Goal: Task Accomplishment & Management: Use online tool/utility

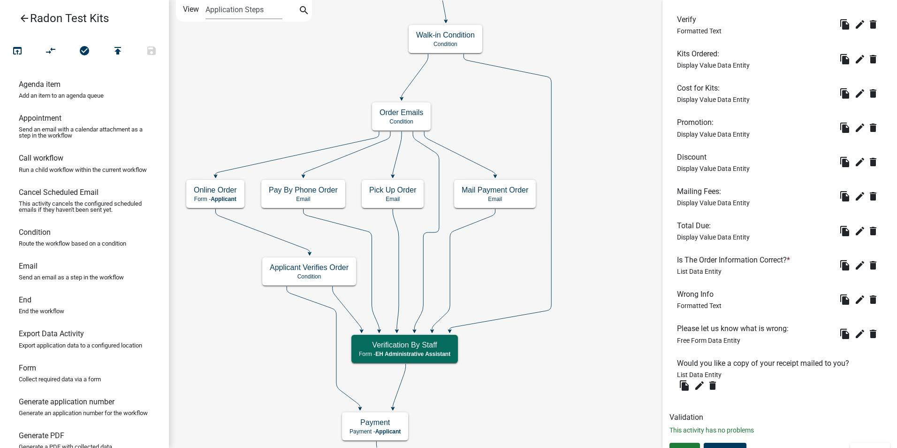
scroll to position [320, 0]
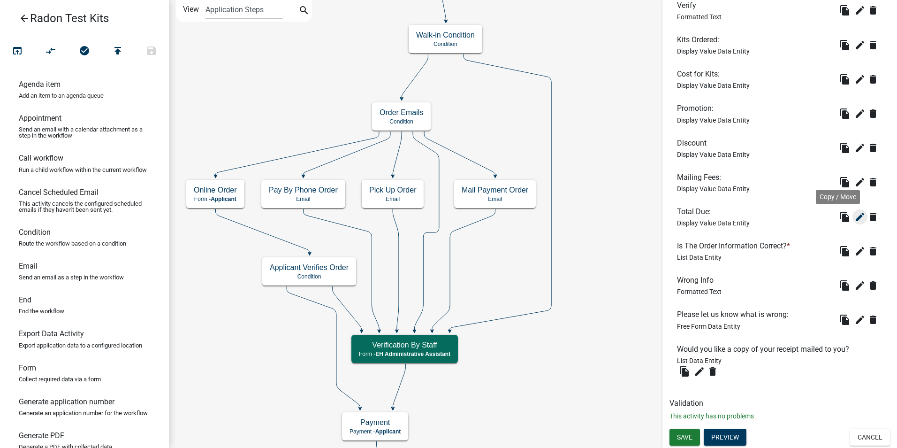
click at [855, 219] on icon "edit" at bounding box center [860, 216] width 11 height 11
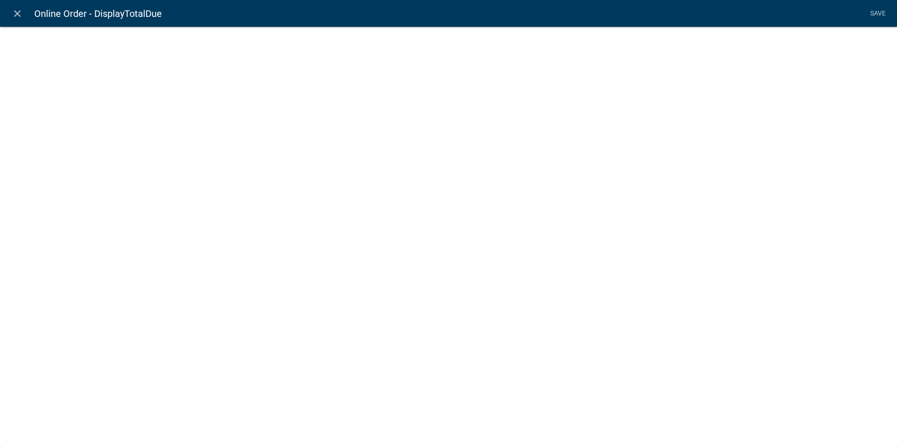
select select "display-entity-value"
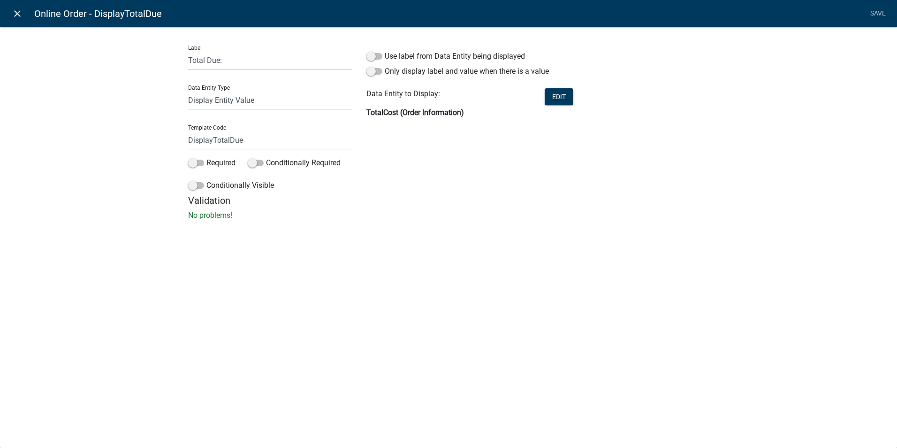
click at [23, 14] on link "close" at bounding box center [17, 13] width 19 height 19
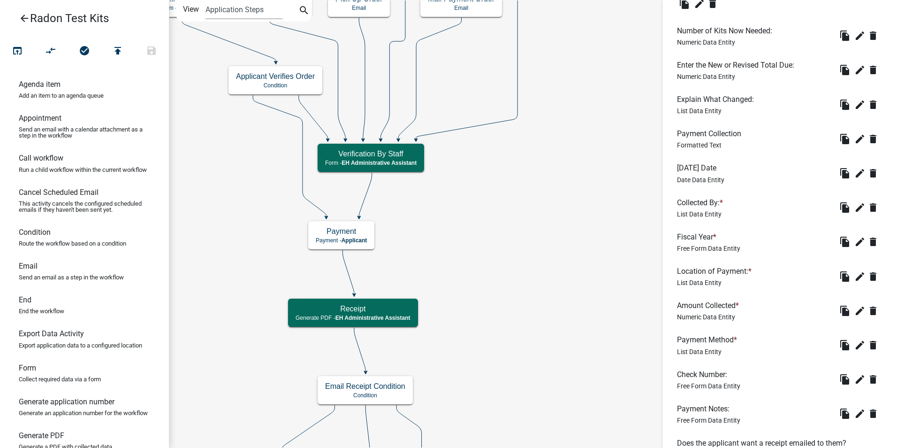
scroll to position [744, 0]
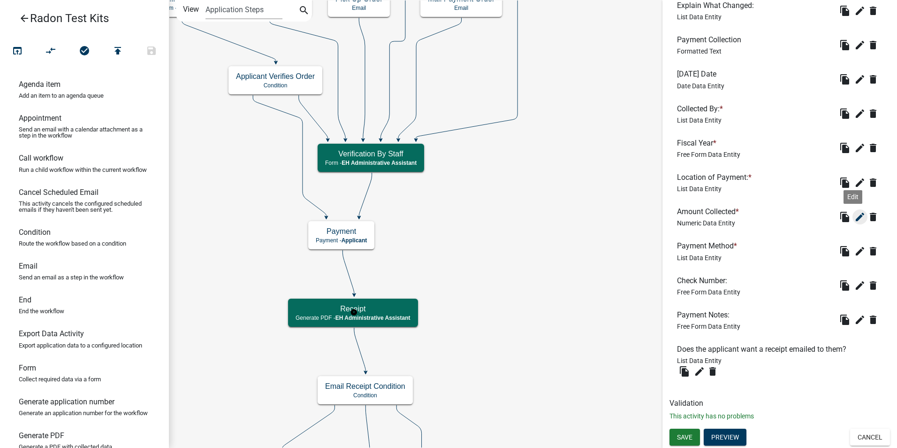
click at [855, 216] on icon "edit" at bounding box center [860, 216] width 11 height 11
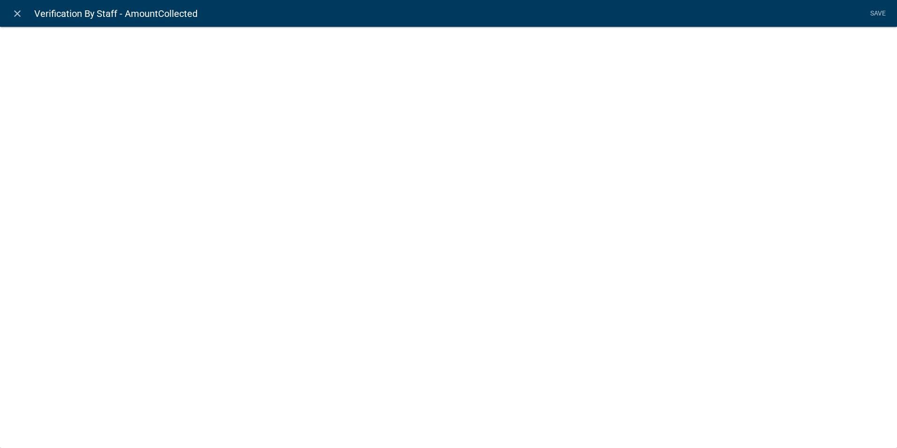
select select
select select "numeric-data"
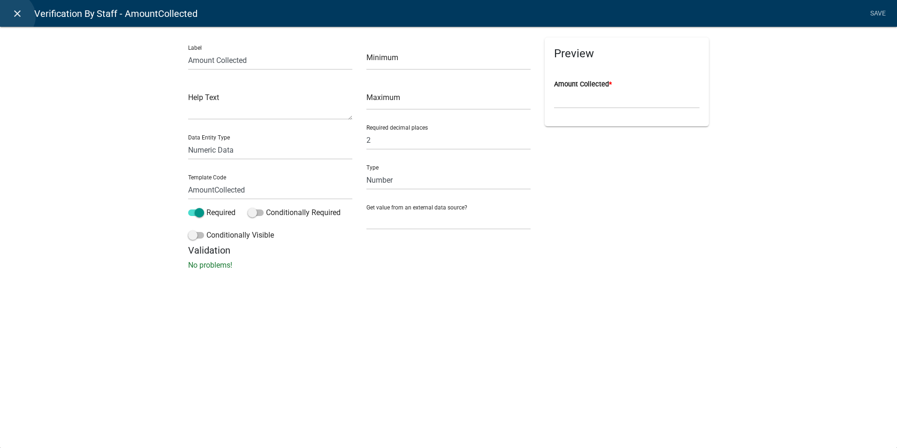
click at [12, 16] on icon "close" at bounding box center [17, 13] width 11 height 11
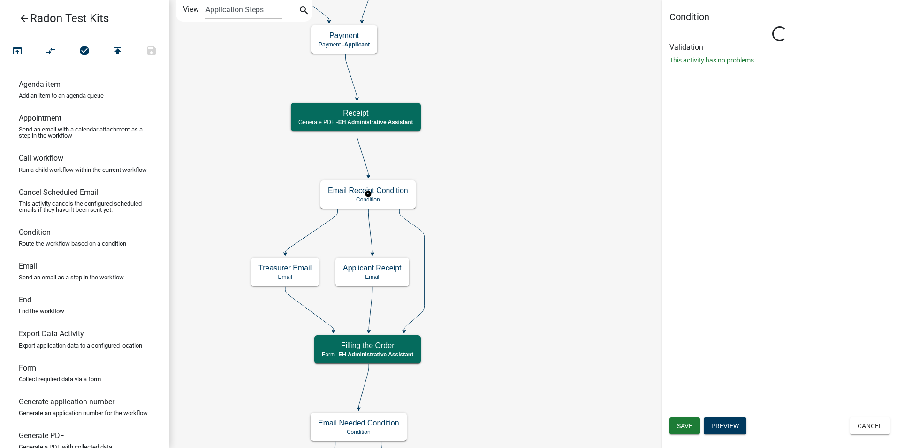
scroll to position [0, 0]
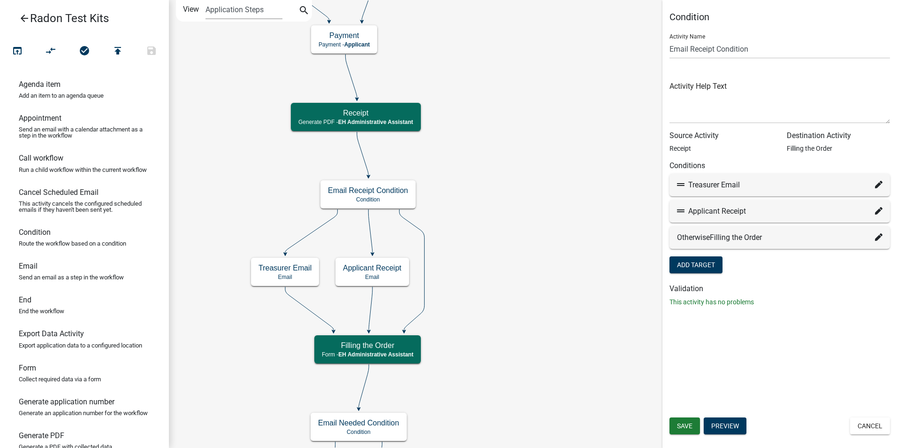
click at [881, 180] on fa-icon at bounding box center [879, 184] width 8 height 11
select select "10: 4dee7240-a071-45a7-8c6a-7f9513c343f6"
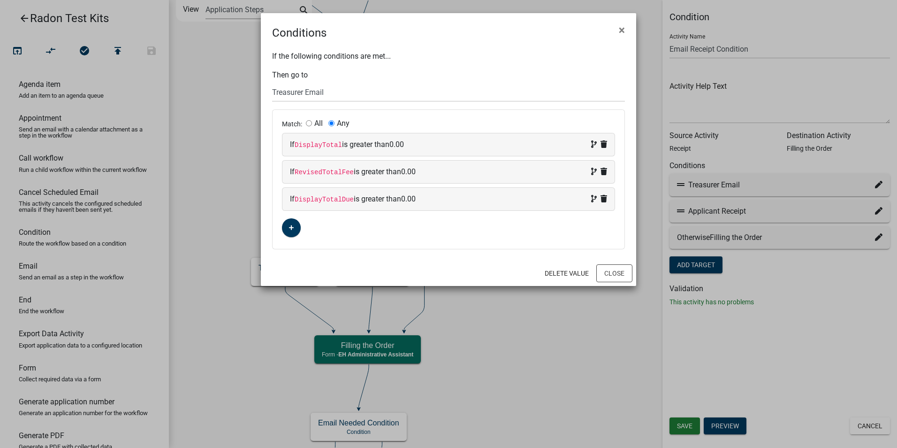
click at [605, 173] on icon at bounding box center [604, 172] width 7 height 8
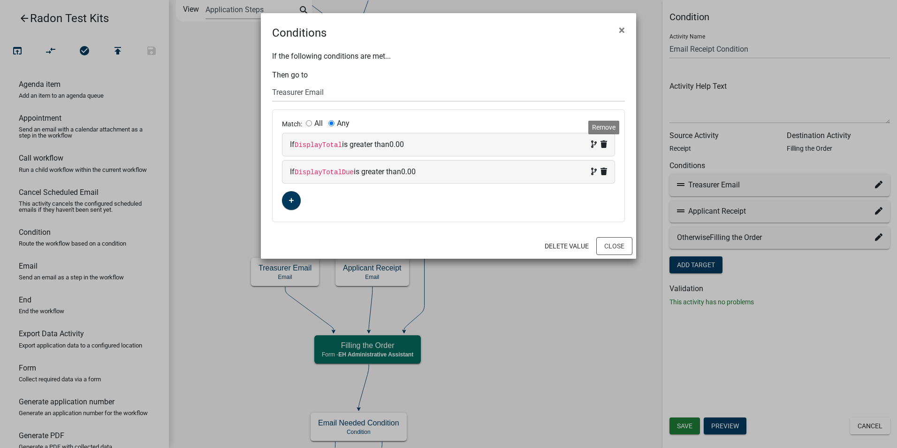
click at [604, 144] on icon at bounding box center [604, 144] width 7 height 8
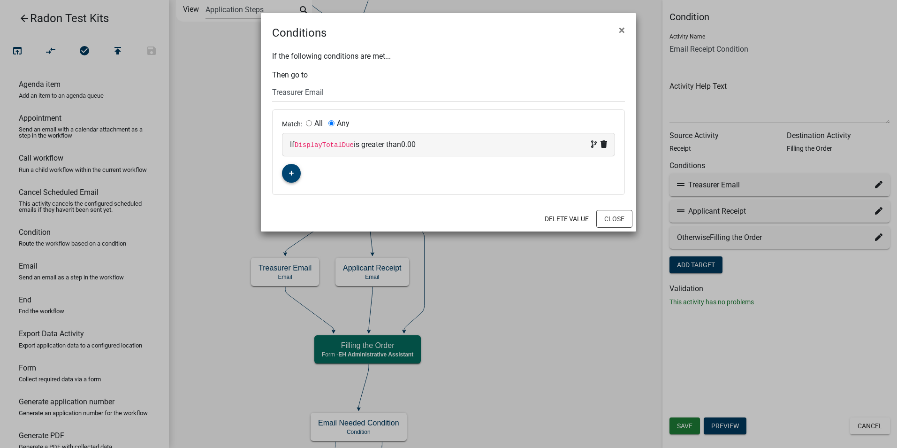
click at [292, 170] on fa-icon "button" at bounding box center [291, 173] width 5 height 9
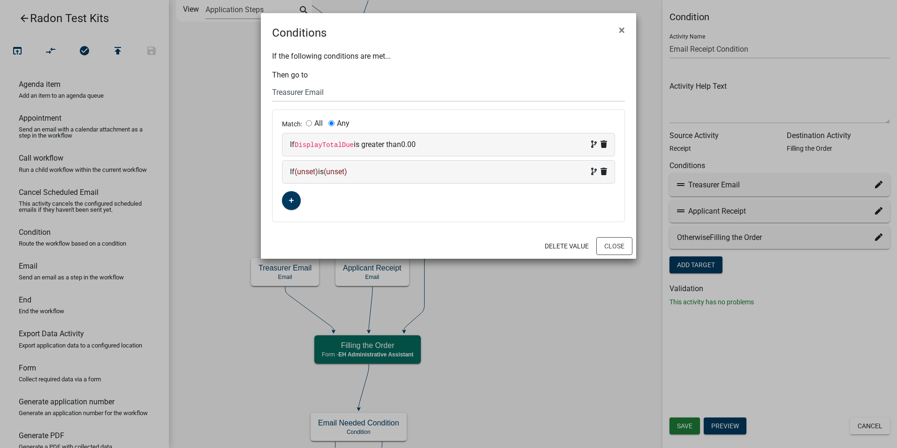
click at [304, 173] on span "(unset)" at bounding box center [306, 171] width 23 height 9
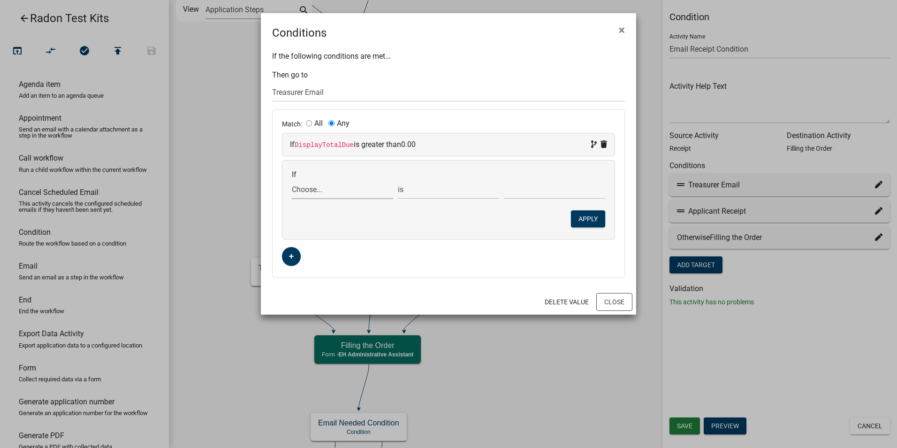
click at [298, 193] on select "Choose... AdditionalKits ALL_FEE_RECIPIENTS AMOUNT_PAID AmountCollected APPLICA…" at bounding box center [342, 189] width 101 height 19
select select "4: AmountCollected"
click at [292, 180] on select "Choose... AdditionalKits ALL_FEE_RECIPIENTS AMOUNT_PAID AmountCollected APPLICA…" at bounding box center [342, 189] width 101 height 19
click at [430, 192] on select "is is not exists does not exist is greater than is less than contains does not …" at bounding box center [448, 189] width 101 height 19
select select "2: >"
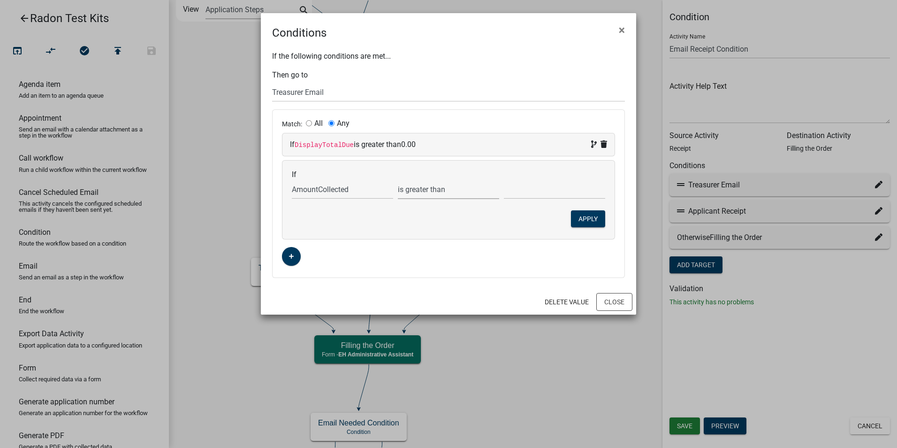
click at [398, 180] on select "is is not exists does not exist is greater than is less than contains does not …" at bounding box center [448, 189] width 101 height 19
click at [511, 193] on input "text" at bounding box center [554, 189] width 101 height 19
type input "0.00"
click at [589, 216] on button "Apply" at bounding box center [588, 218] width 34 height 17
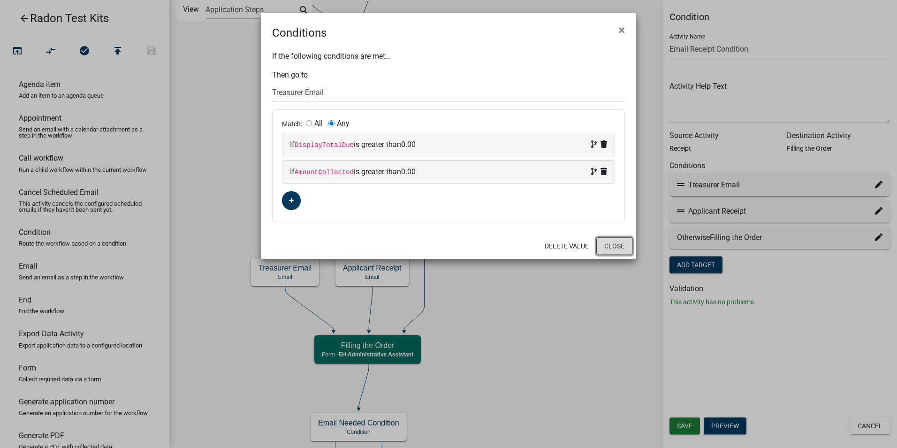
click at [622, 246] on button "Close" at bounding box center [615, 246] width 36 height 18
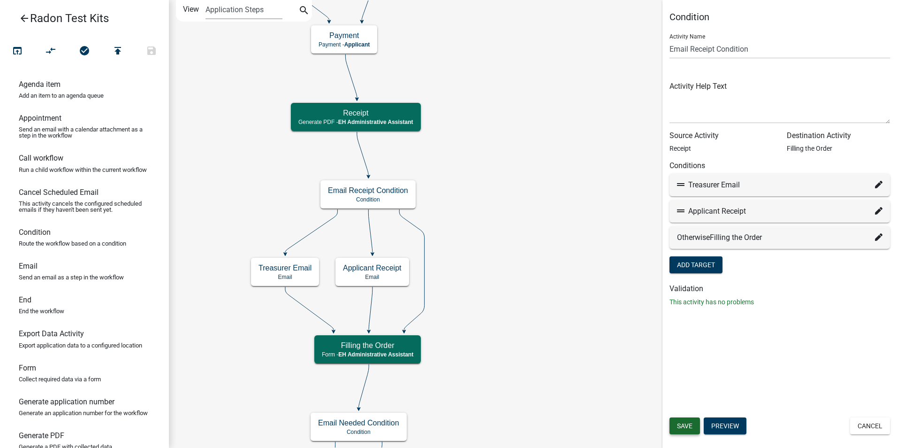
click at [682, 422] on span "Save" at bounding box center [684, 426] width 15 height 8
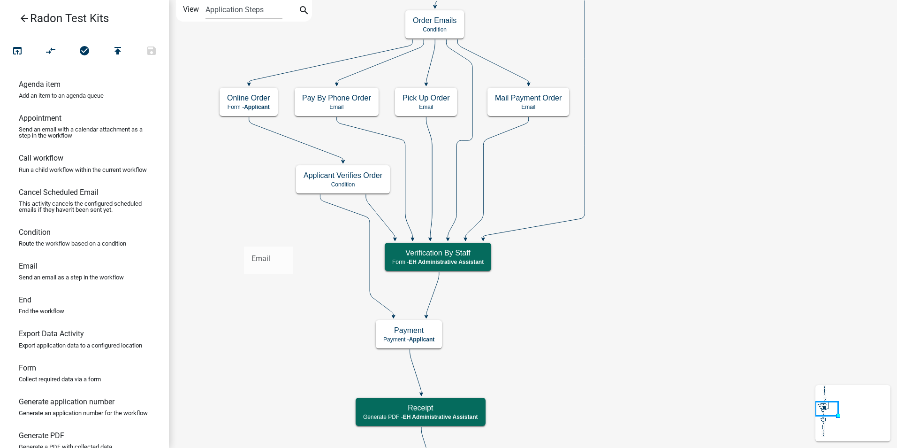
drag, startPoint x: 24, startPoint y: 276, endPoint x: 244, endPoint y: 239, distance: 222.8
click at [244, 239] on div "arrow_back Radon Test Kits open_in_browser compare_arrows check_circle publish …" at bounding box center [448, 224] width 897 height 448
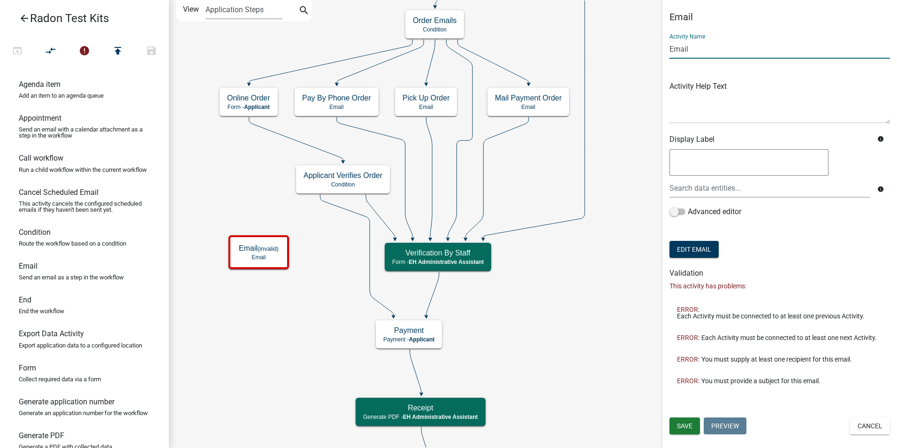
click at [678, 51] on input "Email" at bounding box center [780, 48] width 221 height 19
click at [670, 47] on input "Email" at bounding box center [780, 48] width 221 height 19
type input "Online Order Email"
click at [693, 163] on textarea at bounding box center [749, 162] width 159 height 26
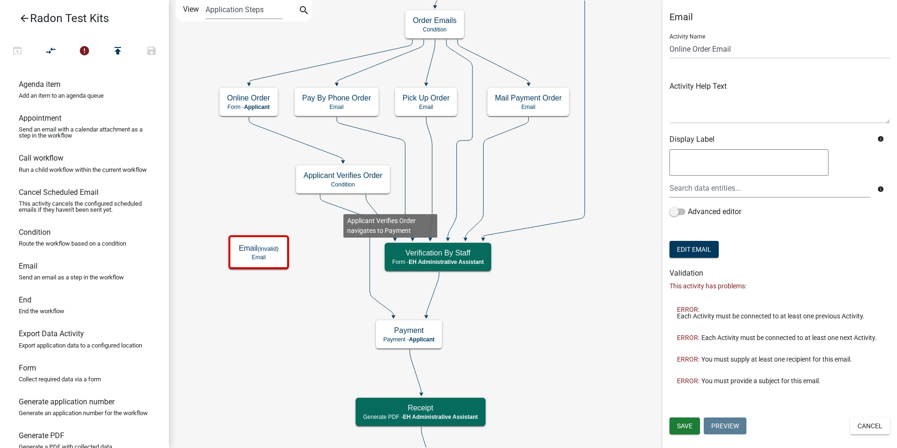
click at [344, 207] on icon at bounding box center [356, 255] width 73 height 122
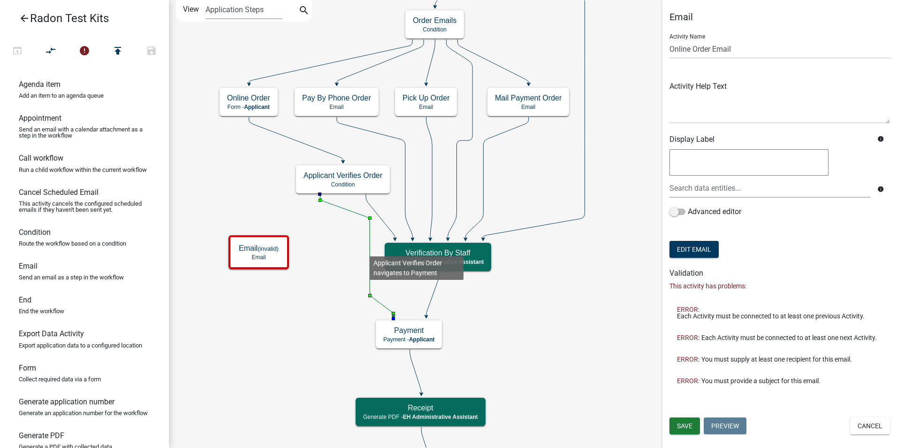
click at [370, 249] on icon at bounding box center [356, 255] width 73 height 122
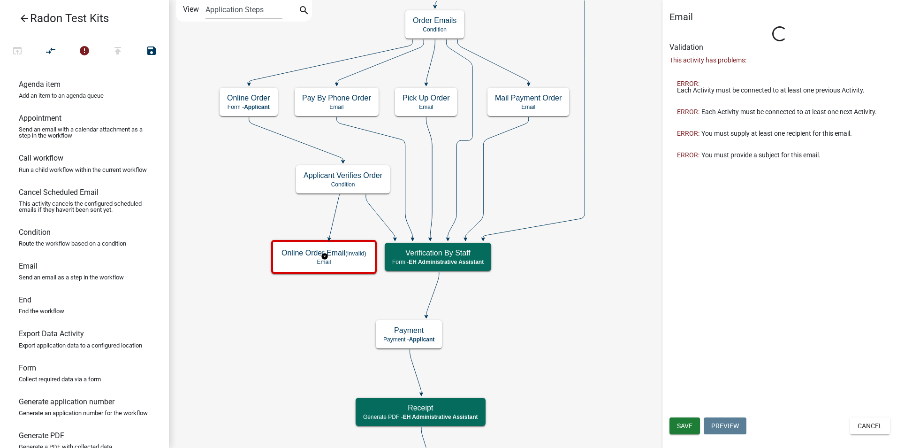
type input "Email"
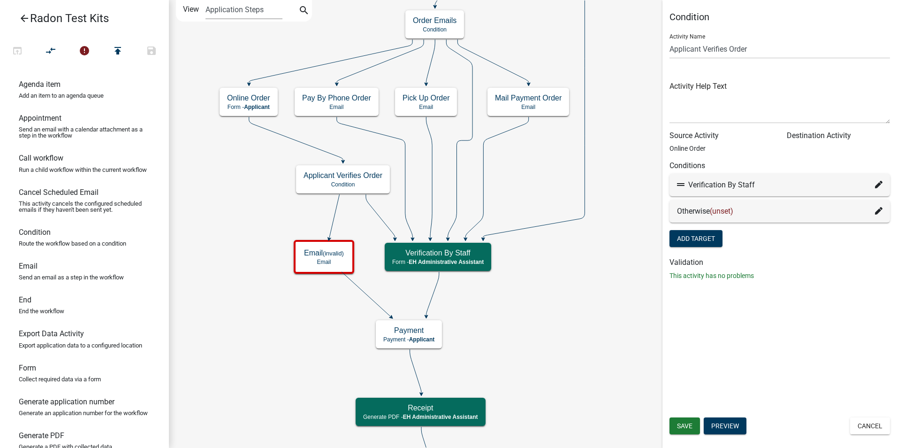
click at [877, 211] on icon at bounding box center [879, 211] width 8 height 8
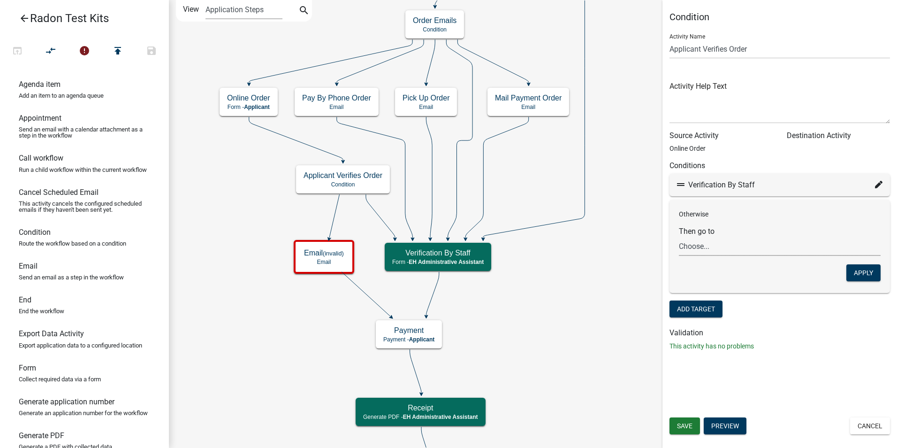
click at [696, 248] on select "Choose... Start Require User Purchasing Radon Kit Information Customer Informat…" at bounding box center [780, 246] width 202 height 19
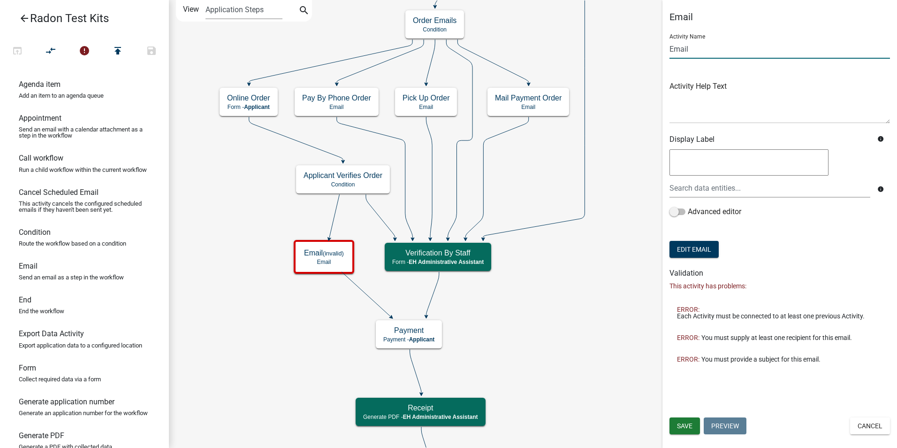
click at [682, 54] on input "Email" at bounding box center [780, 48] width 221 height 19
click at [679, 49] on input "Email" at bounding box center [780, 48] width 221 height 19
type input "Online Order Email"
click at [734, 238] on form "Activity Name Online Order Email Activity Help Text Display Label info info Adv…" at bounding box center [780, 143] width 221 height 234
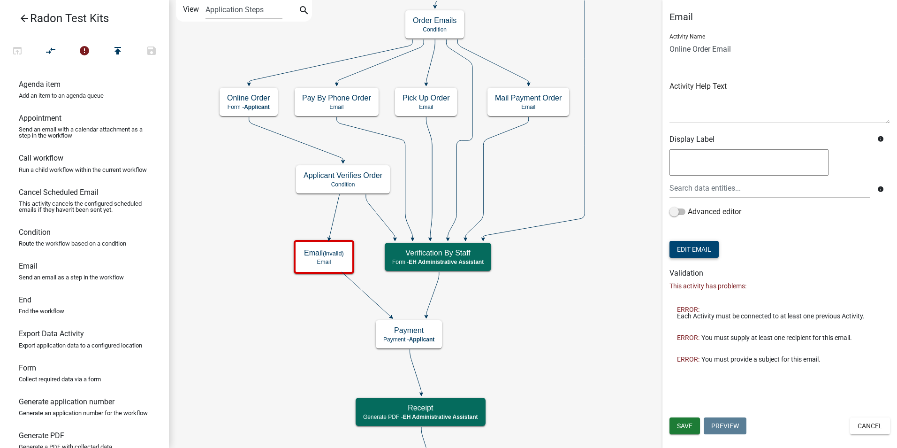
click at [681, 253] on button "Edit Email" at bounding box center [694, 249] width 49 height 17
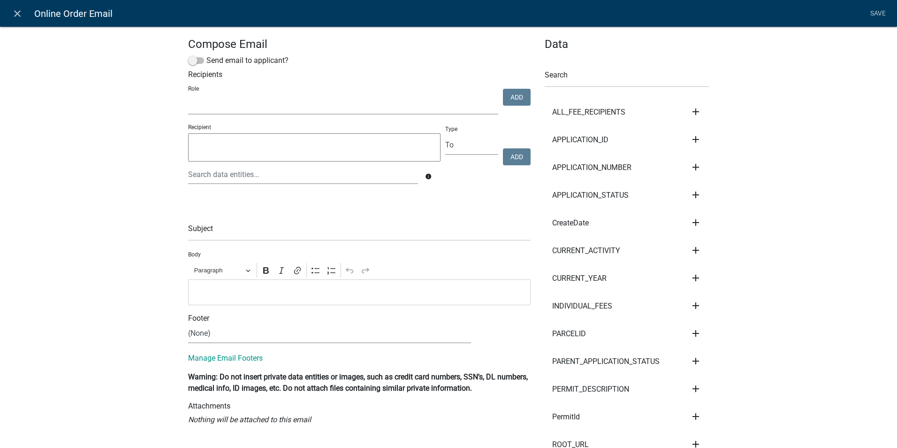
click at [193, 99] on select "Admin P & D Inspectors EH Administrative Assistant Zoning Reviewers EH Inspecti…" at bounding box center [343, 104] width 310 height 19
select select "da3e3e5f-670d-4329-b60c-5cc8a4b2b679"
click at [188, 95] on select "Admin P & D Inspectors EH Administrative Assistant Zoning Reviewers EH Inspecti…" at bounding box center [343, 104] width 310 height 19
click at [198, 228] on input "text" at bounding box center [359, 231] width 343 height 19
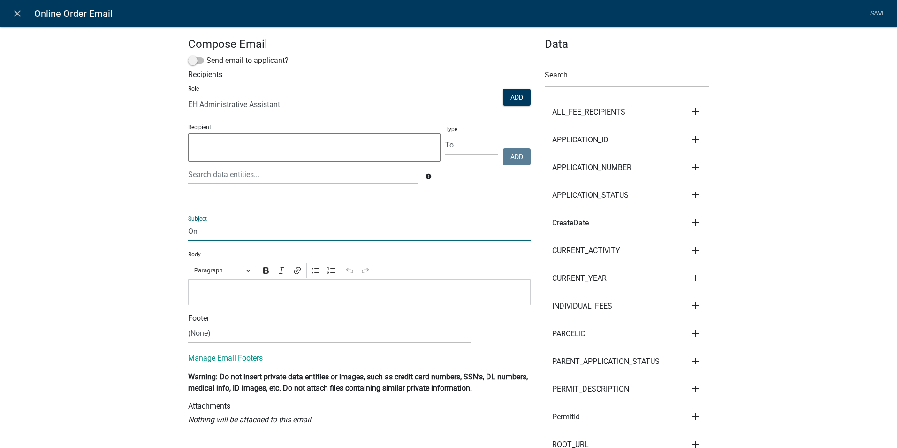
type input "O"
type input "Radon Test Kit Online Order"
click at [209, 286] on div "Editor editing area: main. Press Alt+0 for help." at bounding box center [359, 292] width 343 height 26
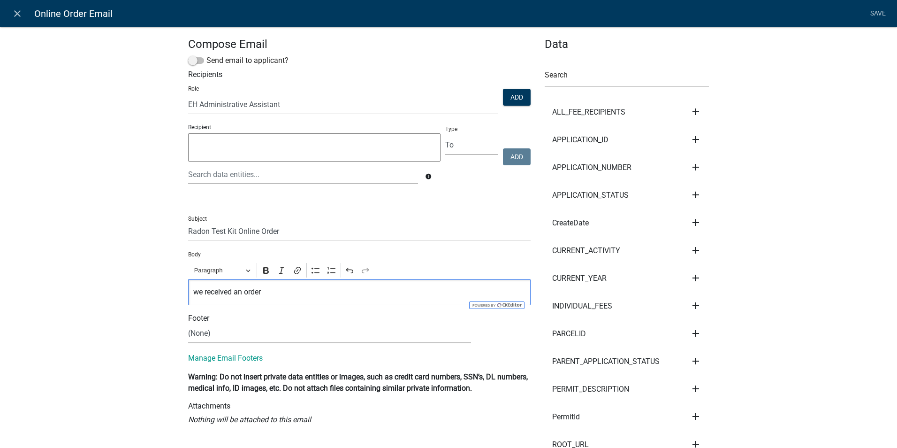
click at [138, 337] on div "Compose Email Send email to applicant? Recipients Role Admin P & D Inspectors E…" at bounding box center [448, 392] width 897 height 762
click at [875, 11] on li "Save" at bounding box center [877, 14] width 23 height 18
click at [877, 13] on li "Save" at bounding box center [877, 14] width 23 height 18
click at [15, 20] on link "close" at bounding box center [17, 13] width 19 height 19
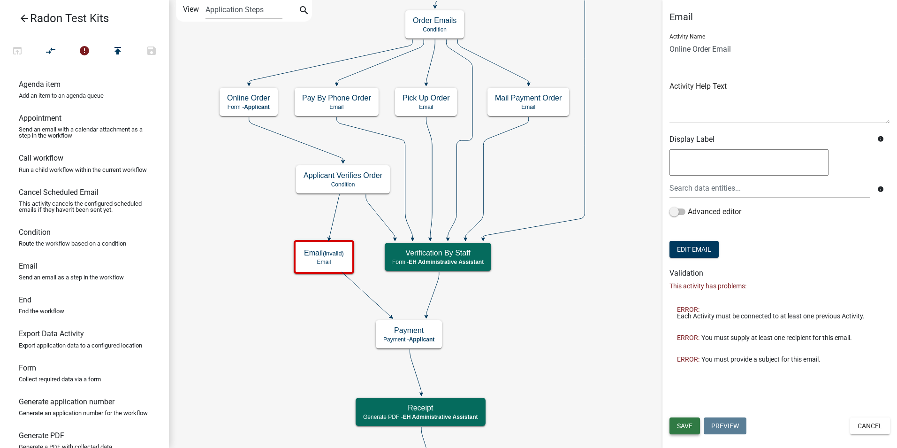
click at [680, 422] on span "Save" at bounding box center [684, 426] width 15 height 8
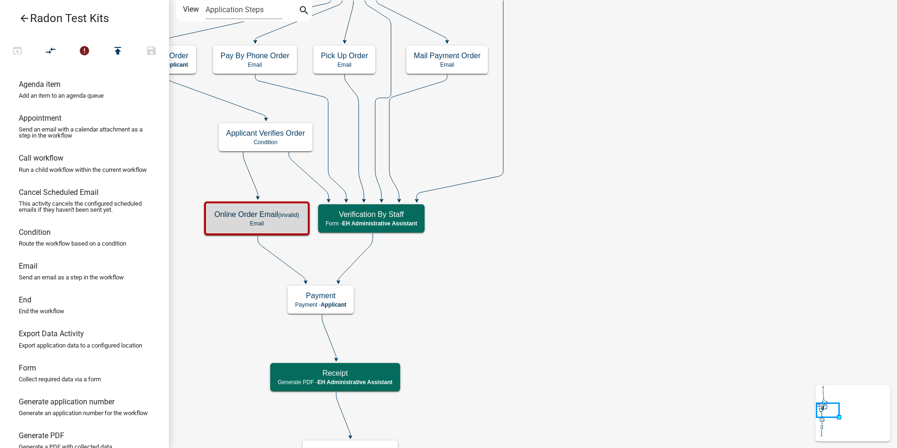
click at [255, 217] on h5 "Online Order Email (invalid)" at bounding box center [257, 214] width 85 height 9
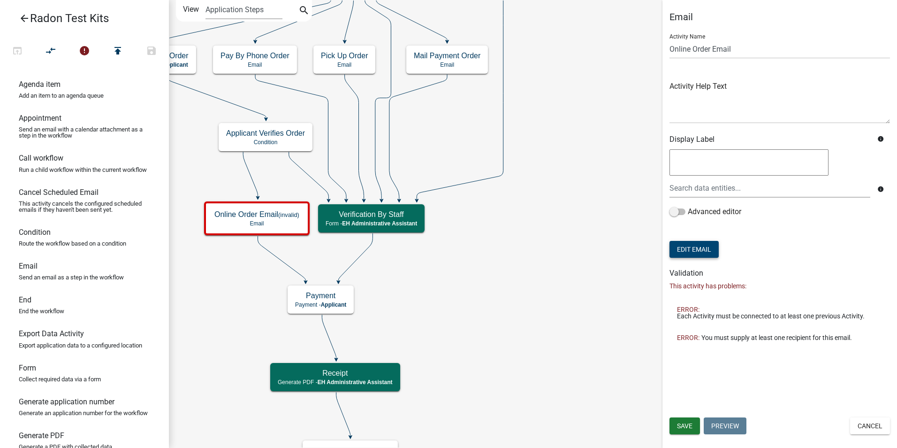
click at [701, 249] on button "Edit Email" at bounding box center [694, 249] width 49 height 17
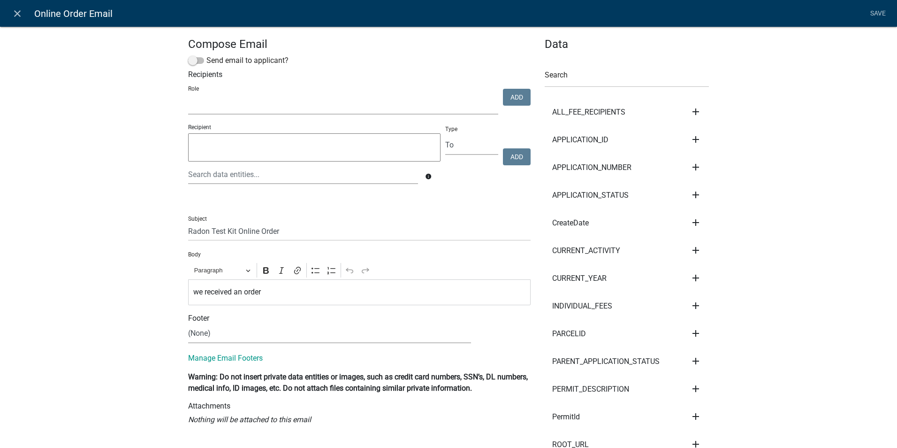
click at [199, 105] on select "Admin P & D Inspectors EH Administrative Assistant Zoning Reviewers EH Inspecti…" at bounding box center [343, 104] width 310 height 19
select select "da3e3e5f-670d-4329-b60c-5cc8a4b2b679"
click at [188, 95] on select "Admin P & D Inspectors EH Administrative Assistant Zoning Reviewers EH Inspecti…" at bounding box center [343, 104] width 310 height 19
click at [516, 95] on button "Add" at bounding box center [517, 97] width 28 height 17
select select
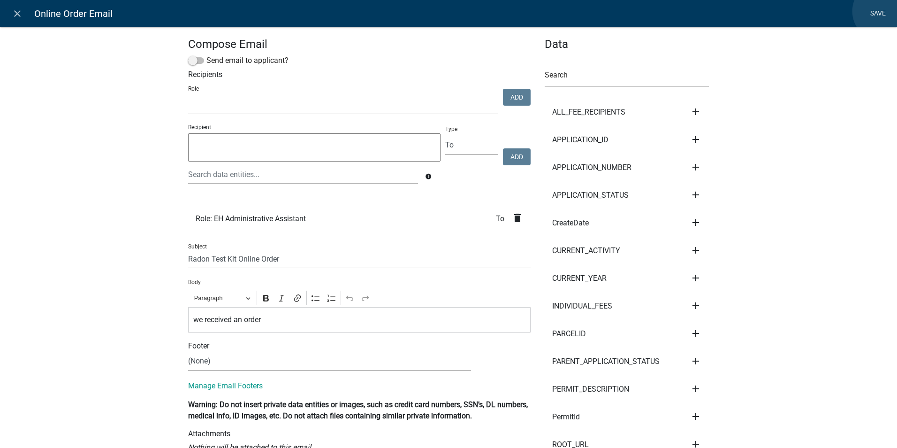
click at [882, 11] on link "Save" at bounding box center [877, 14] width 23 height 18
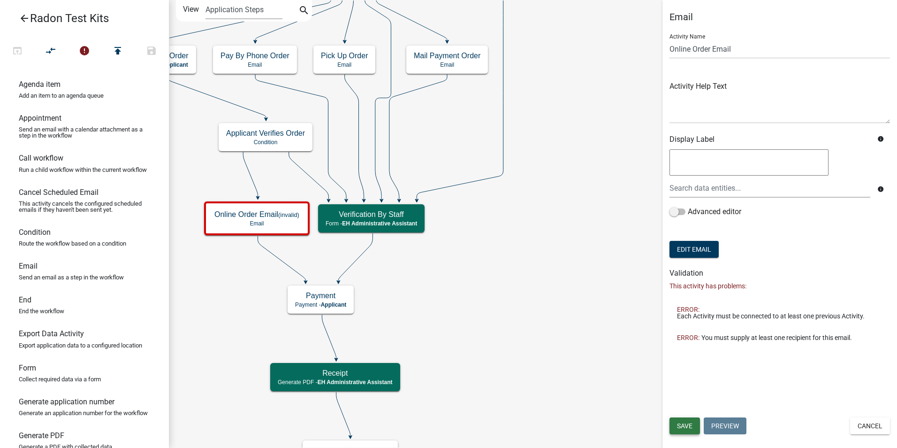
click at [683, 423] on span "Save" at bounding box center [684, 426] width 15 height 8
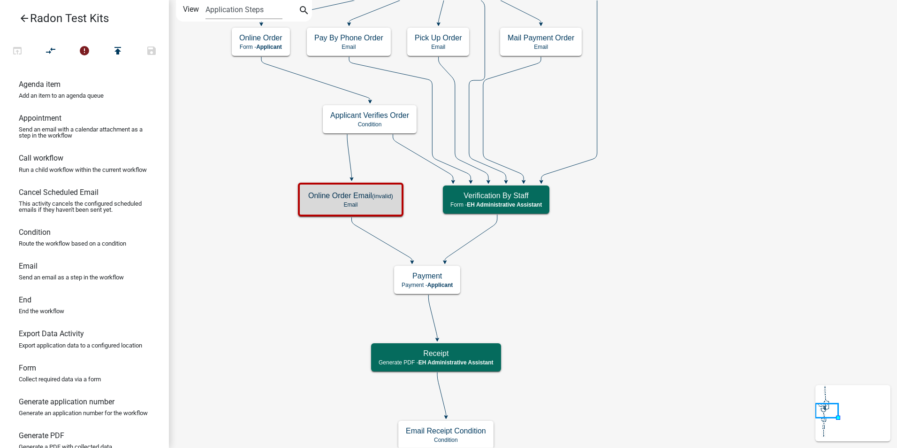
click at [327, 188] on div "Online Order Email (invalid) Email" at bounding box center [351, 199] width 100 height 28
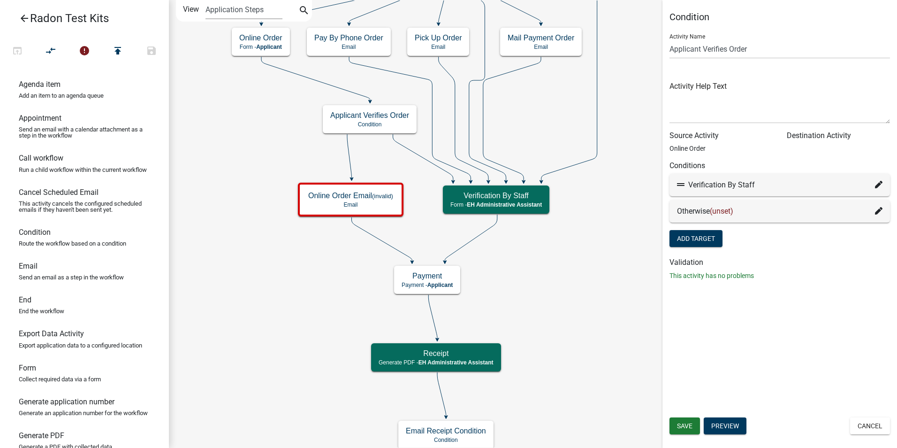
click at [723, 212] on span "(unset)" at bounding box center [721, 211] width 23 height 9
click at [879, 208] on icon at bounding box center [879, 211] width 8 height 8
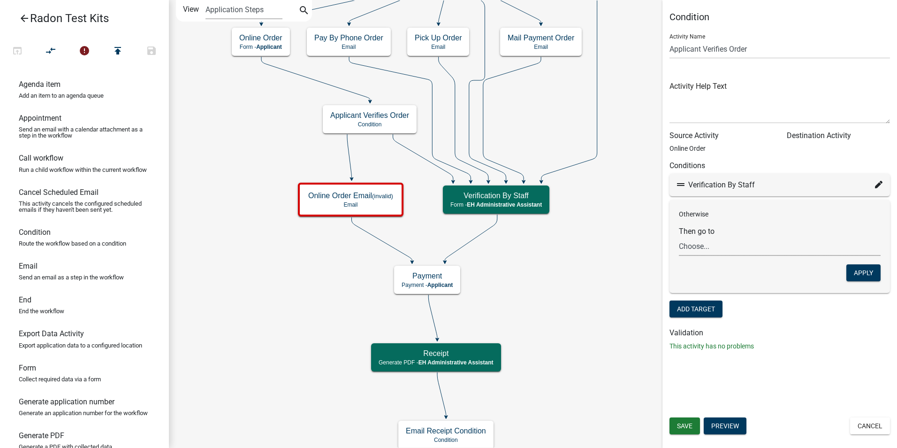
click at [689, 244] on select "Choose... Start Require User Purchasing Radon Kit Information Customer Informat…" at bounding box center [780, 246] width 202 height 19
select select "25: c6ffec25-c179-49cb-b31a-c43c7ad05dfd"
click at [679, 237] on select "Choose... Start Require User Purchasing Radon Kit Information Customer Informat…" at bounding box center [780, 246] width 202 height 19
click at [863, 266] on button "Apply" at bounding box center [864, 272] width 34 height 17
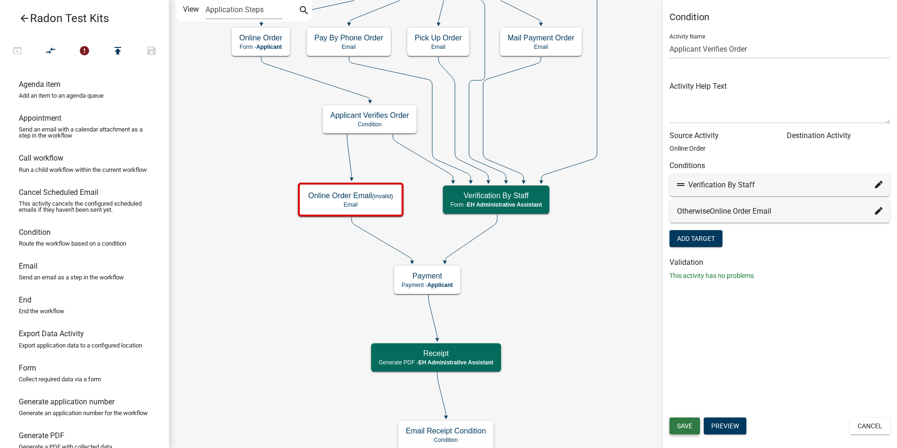
click at [684, 422] on span "Save" at bounding box center [684, 426] width 15 height 8
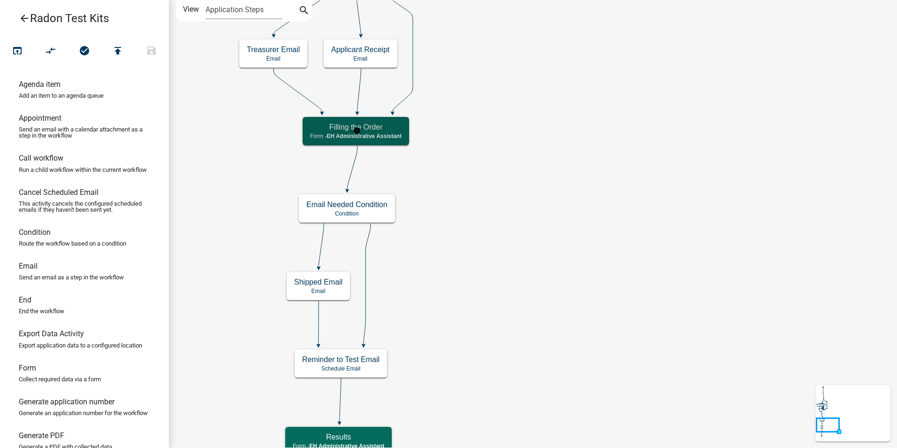
click at [379, 130] on h5 "Filling the Order" at bounding box center [356, 127] width 92 height 9
select select "DA3E3E5F-670D-4329-B60C-5CC8A4B2B679"
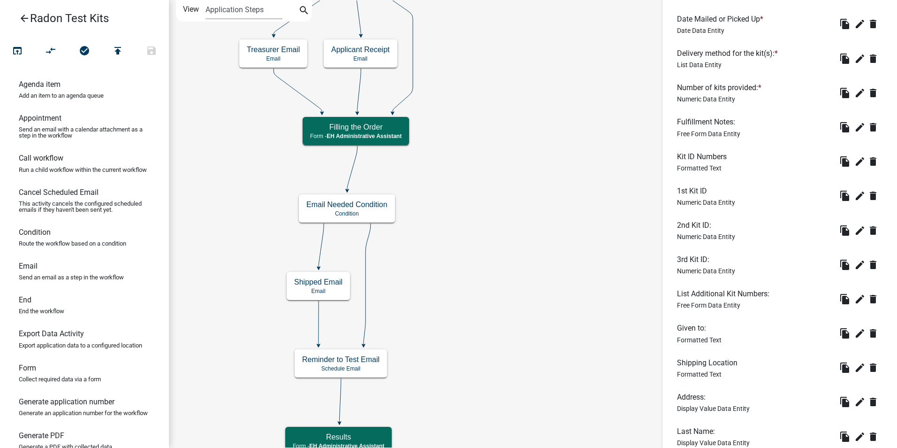
scroll to position [533, 0]
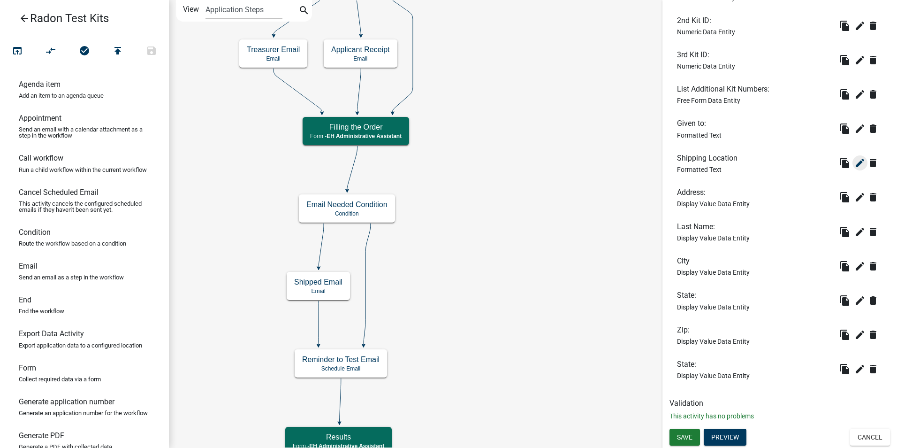
click at [855, 162] on icon "edit" at bounding box center [860, 162] width 11 height 11
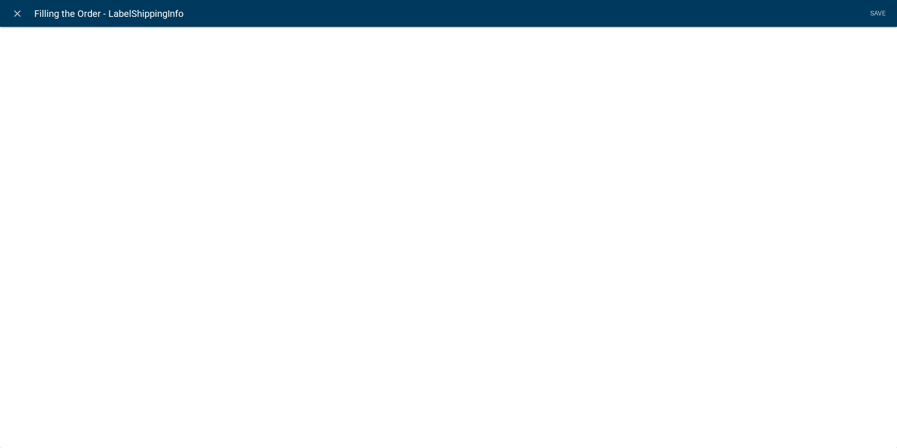
select select "rich-text"
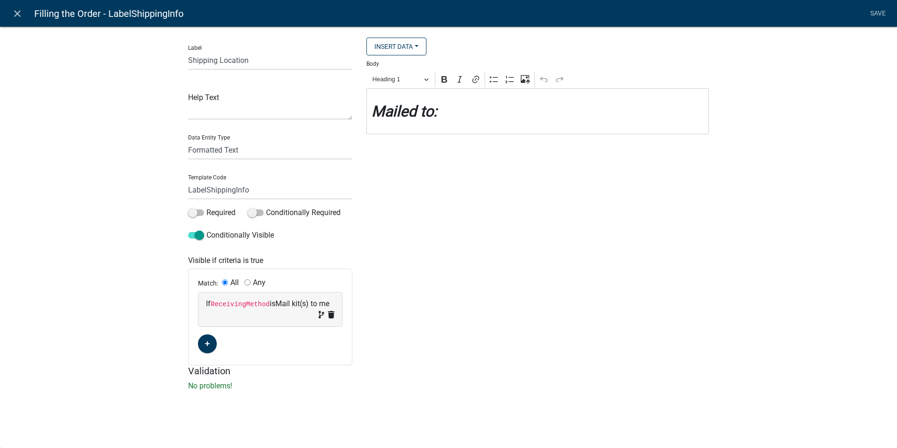
click at [674, 221] on div "Insert Data Number of Kits Now Needed: Fee Recipients Amount Paid Amount Collec…" at bounding box center [538, 202] width 357 height 328
click at [880, 11] on link "Save" at bounding box center [877, 14] width 23 height 18
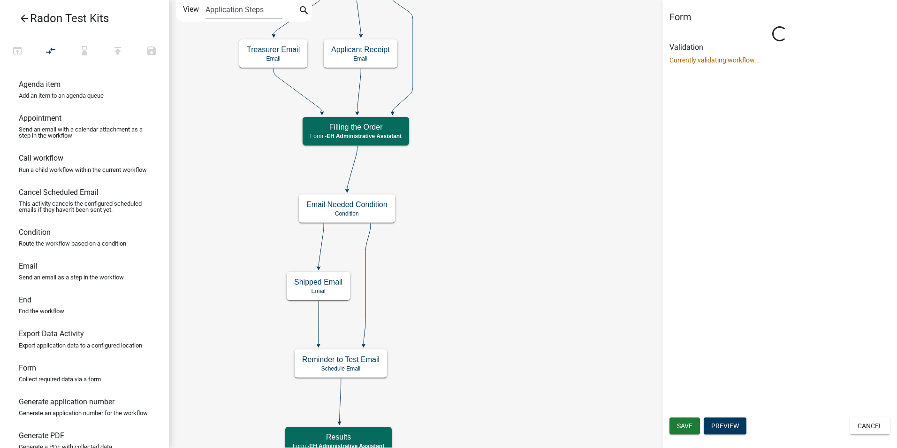
scroll to position [0, 0]
select select "DA3E3E5F-670D-4329-B60C-5CC8A4B2B679"
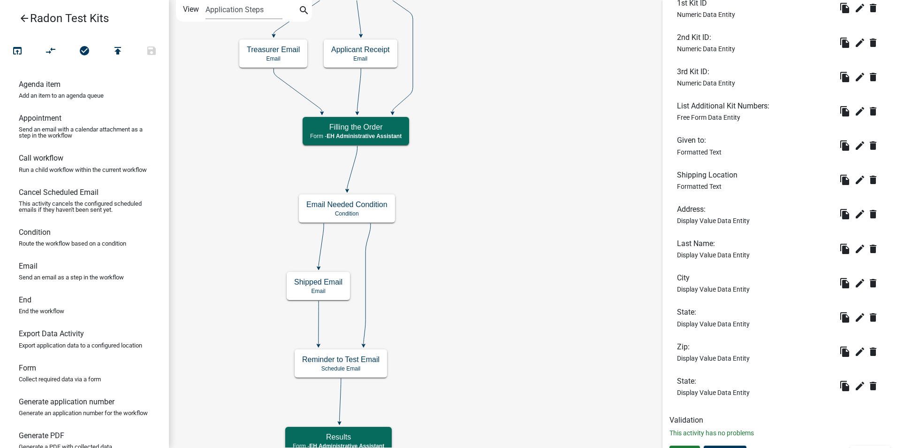
scroll to position [533, 0]
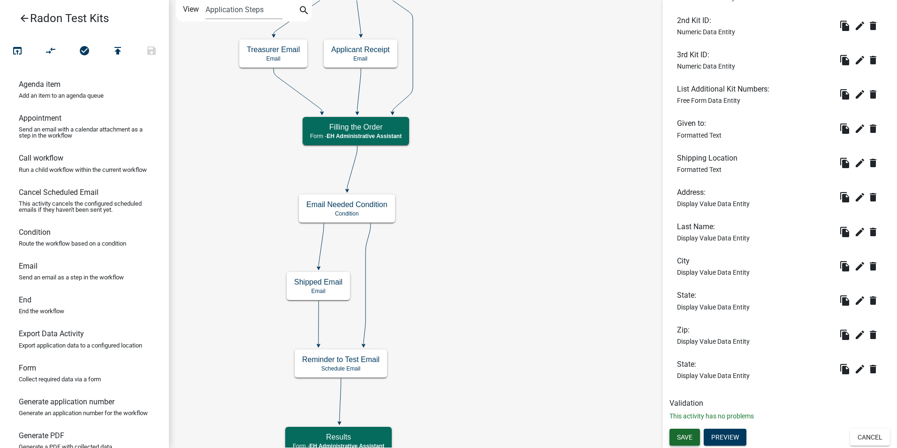
click at [687, 434] on span "Save" at bounding box center [684, 437] width 15 height 8
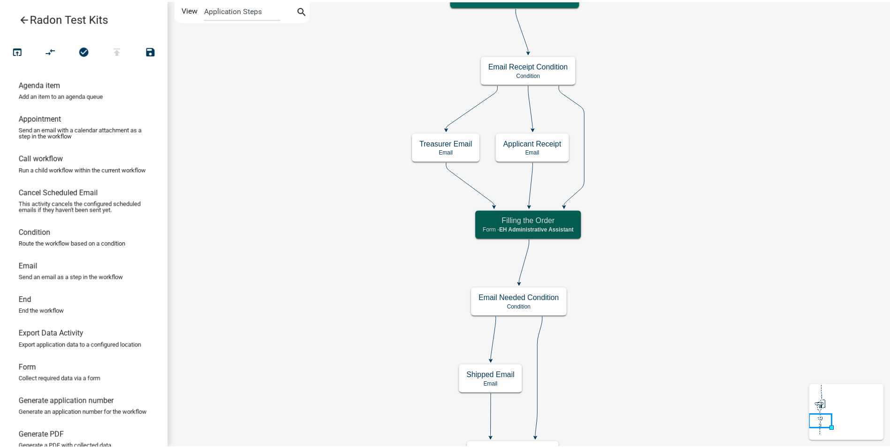
scroll to position [0, 0]
click at [22, 17] on icon "arrow_back" at bounding box center [24, 19] width 11 height 13
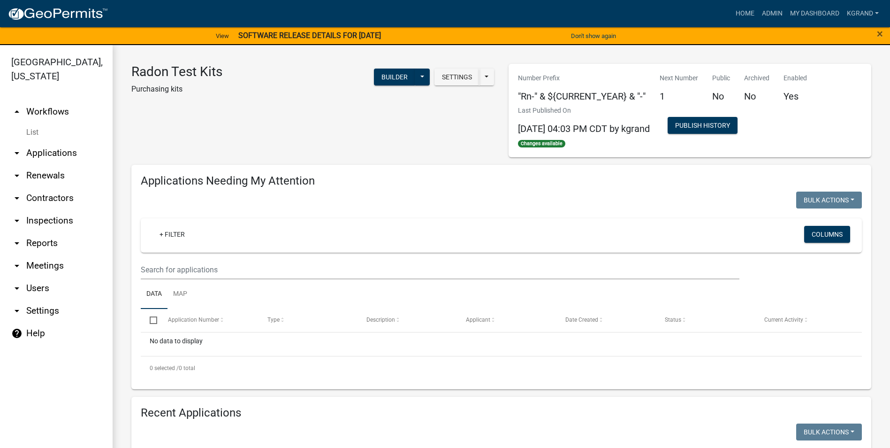
click at [54, 100] on link "arrow_drop_up Workflows" at bounding box center [56, 111] width 113 height 23
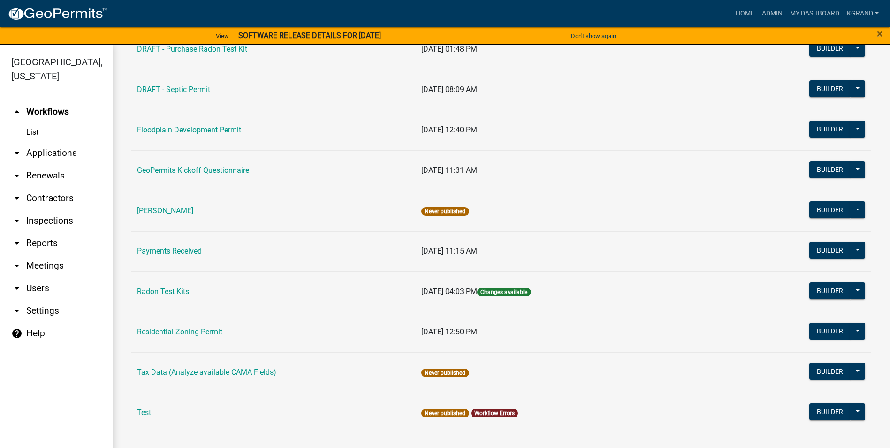
scroll to position [11, 0]
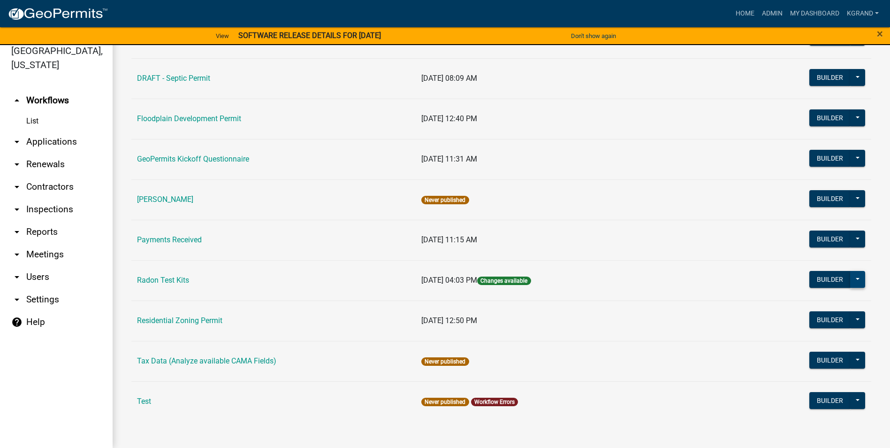
click at [853, 281] on button at bounding box center [857, 279] width 15 height 17
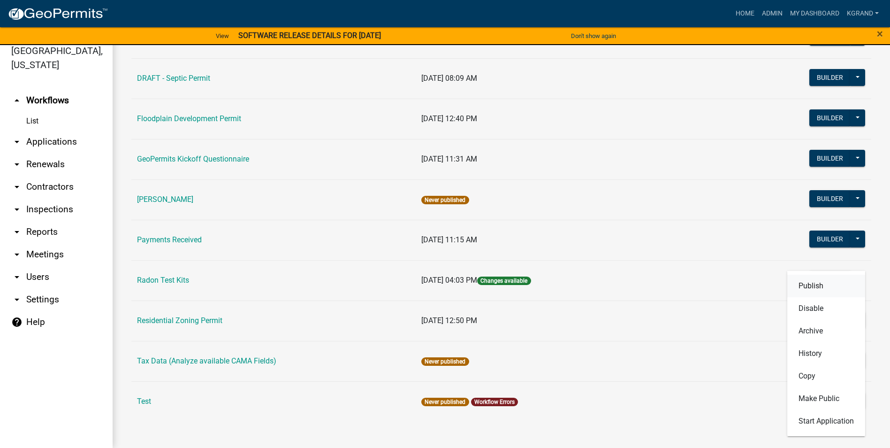
click at [812, 285] on button "Publish" at bounding box center [827, 286] width 78 height 23
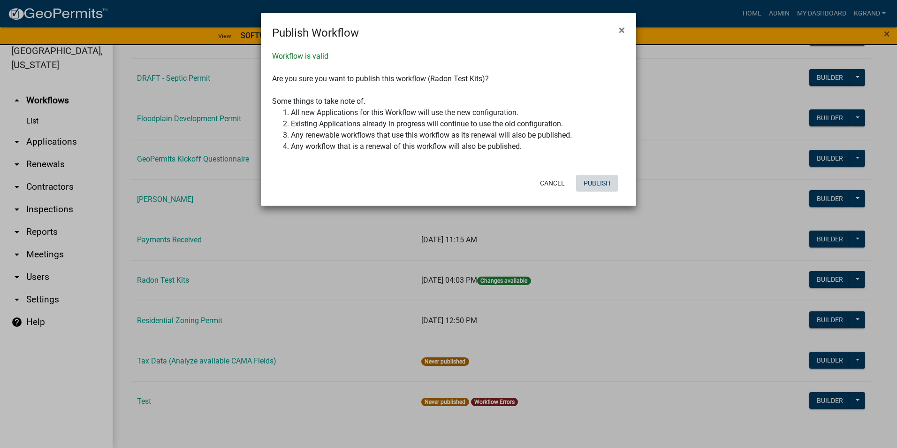
click at [588, 181] on button "Publish" at bounding box center [597, 183] width 42 height 17
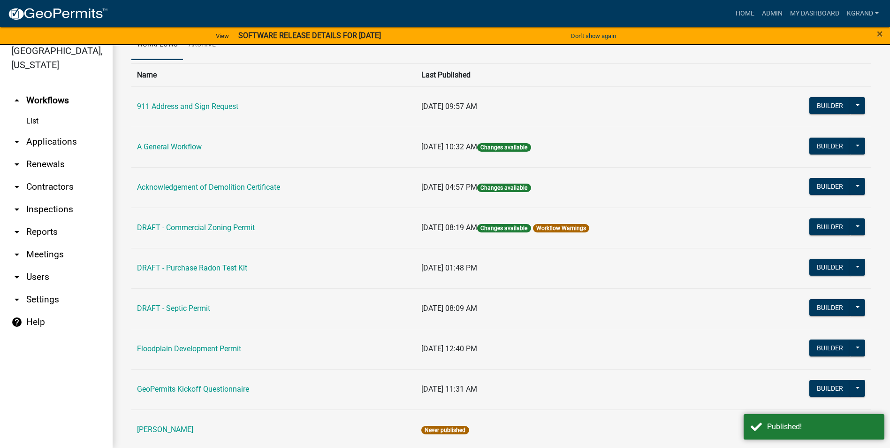
scroll to position [0, 0]
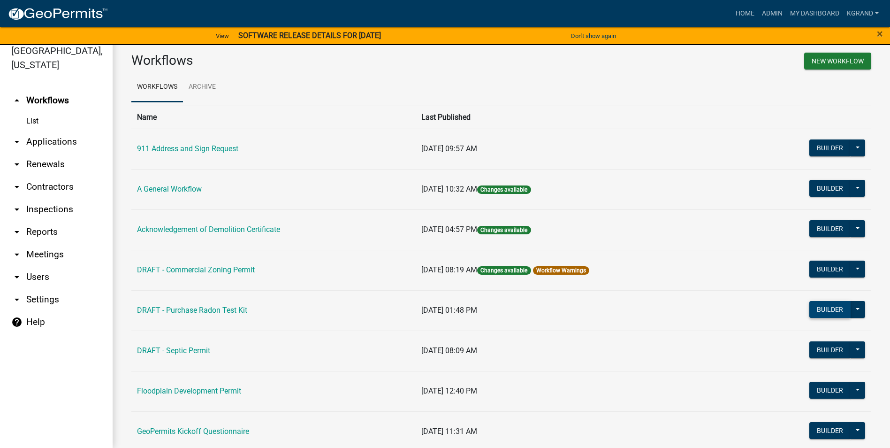
click at [810, 310] on button "Builder" at bounding box center [830, 309] width 41 height 17
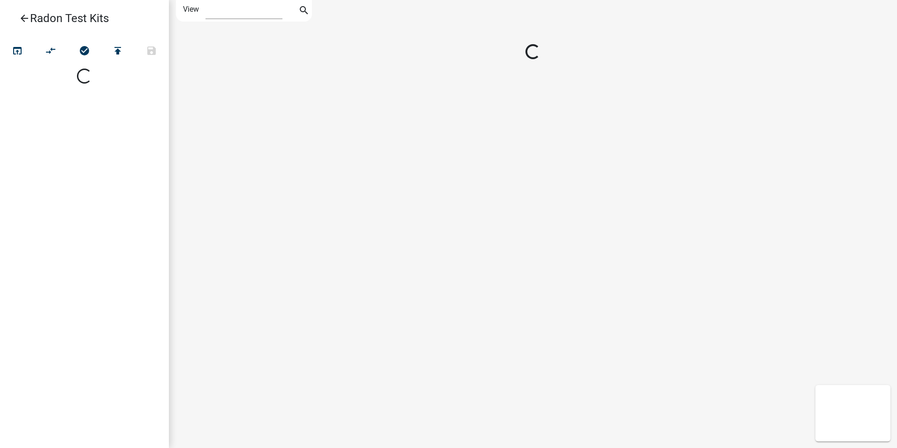
select select "1"
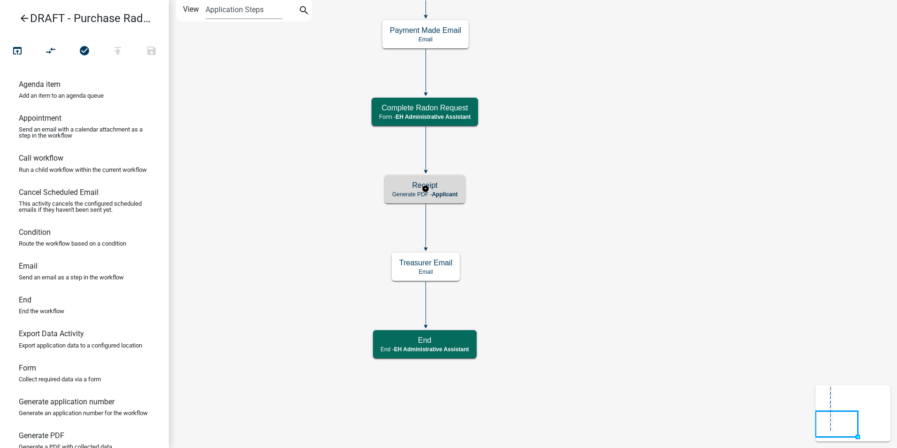
click at [455, 188] on h5 "Receipt" at bounding box center [424, 185] width 65 height 9
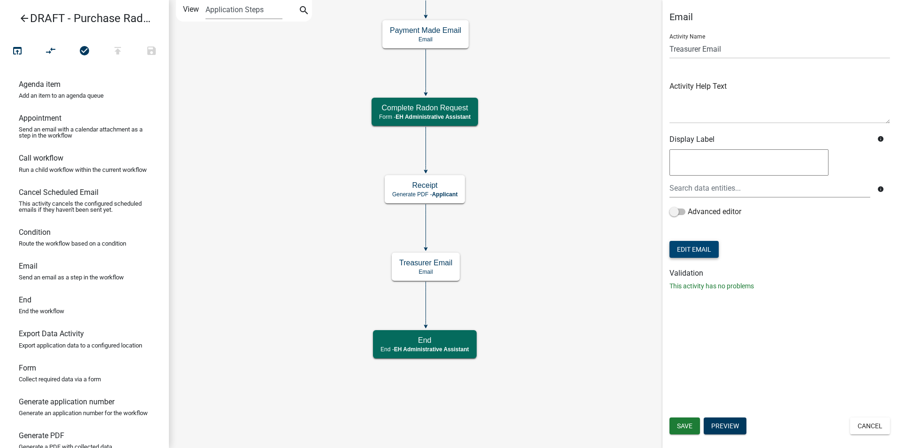
click at [696, 252] on button "Edit Email" at bounding box center [694, 249] width 49 height 17
select select "51100578-599f-4d7e-be24-c94a8b75c9ee"
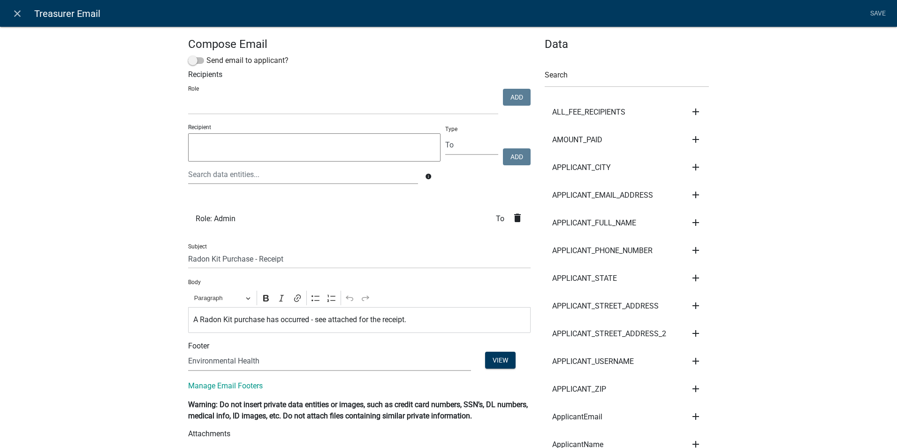
select select
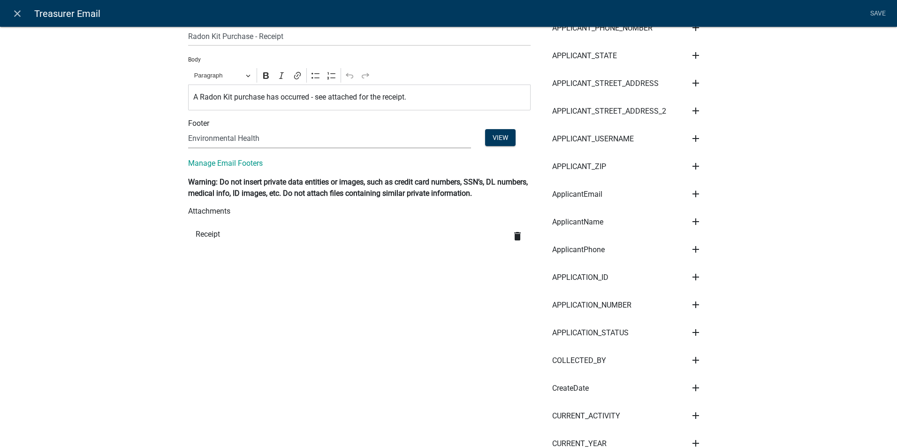
scroll to position [235, 0]
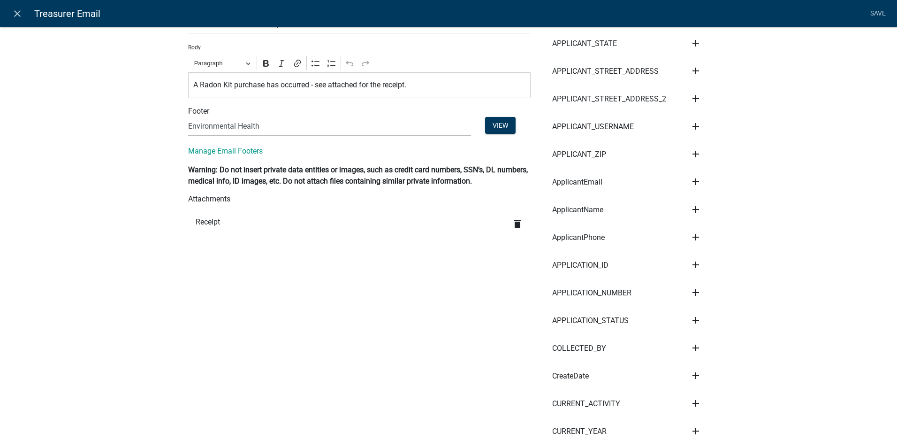
drag, startPoint x: 204, startPoint y: 233, endPoint x: 203, endPoint y: 220, distance: 13.2
click at [204, 233] on li "Receipt delete" at bounding box center [359, 225] width 343 height 28
click at [203, 220] on li "Receipt delete" at bounding box center [359, 225] width 343 height 28
click at [221, 219] on li "Receipt delete" at bounding box center [359, 225] width 343 height 28
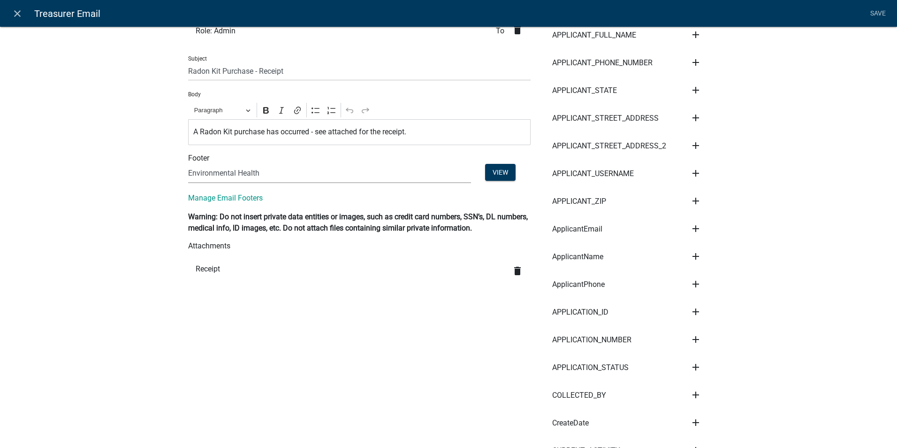
click at [218, 249] on h6 "Attachments" at bounding box center [359, 245] width 343 height 9
drag, startPoint x: 193, startPoint y: 268, endPoint x: 199, endPoint y: 268, distance: 6.2
click at [196, 270] on li "Receipt delete" at bounding box center [359, 272] width 343 height 28
click at [199, 268] on li "Receipt delete" at bounding box center [359, 272] width 343 height 28
click at [199, 245] on h6 "Attachments" at bounding box center [359, 245] width 343 height 9
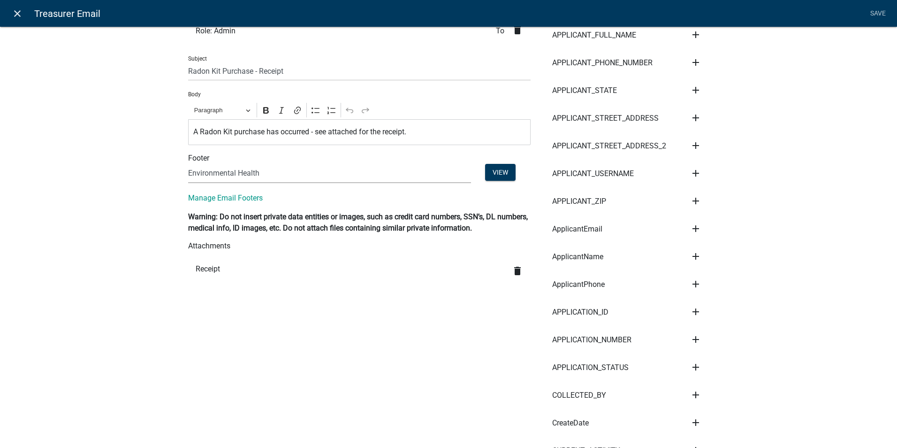
click at [22, 14] on icon "close" at bounding box center [17, 13] width 11 height 11
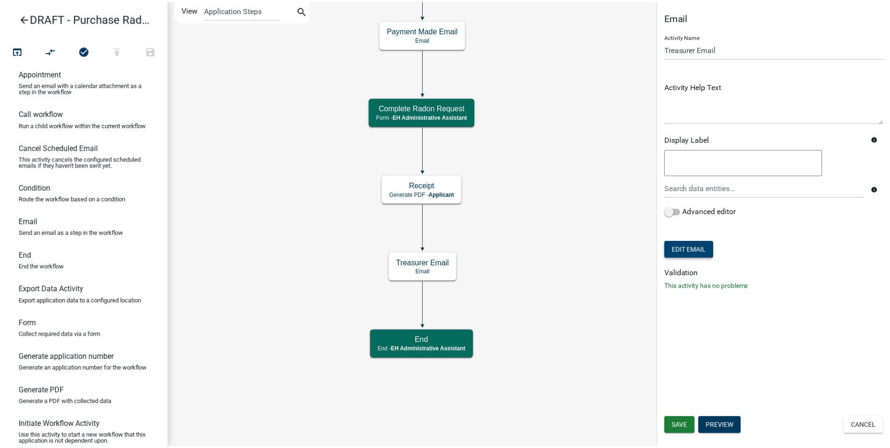
scroll to position [47, 0]
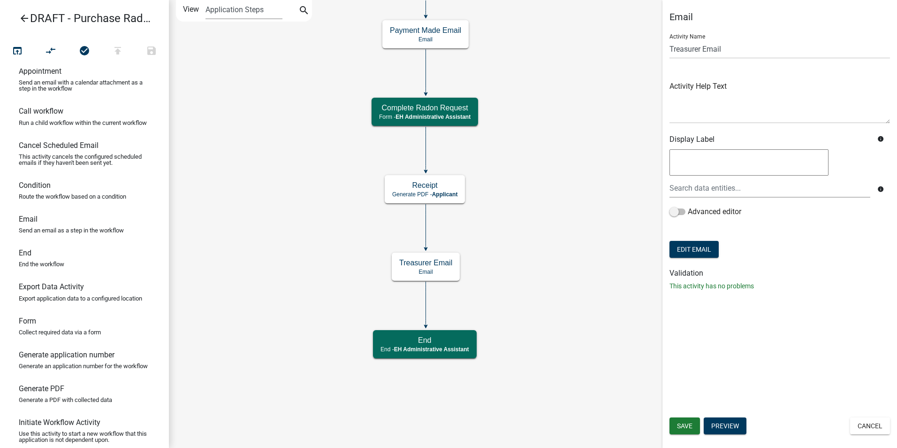
click at [23, 16] on icon "arrow_back" at bounding box center [24, 19] width 11 height 13
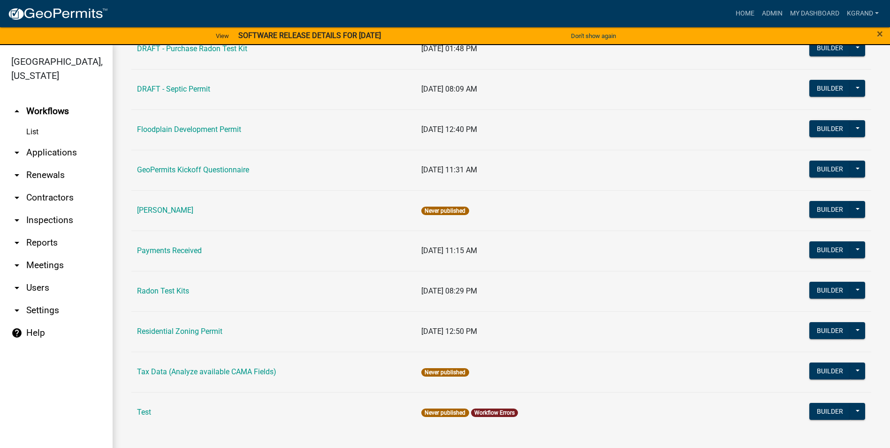
scroll to position [11, 0]
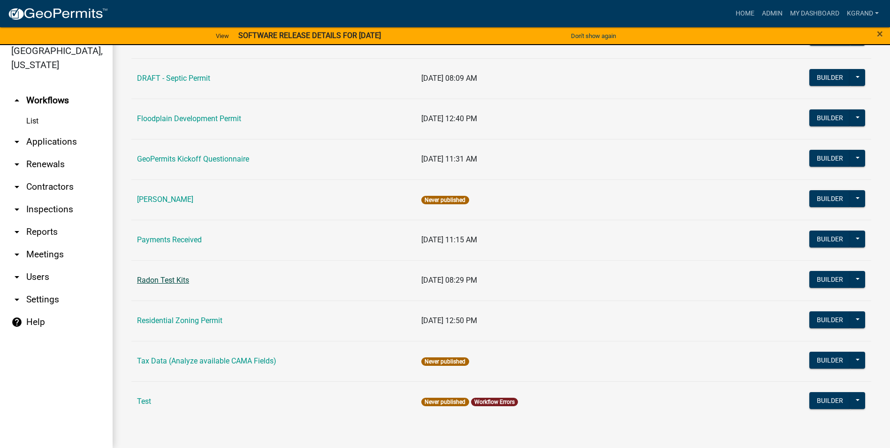
click at [151, 276] on link "Radon Test Kits" at bounding box center [163, 280] width 52 height 9
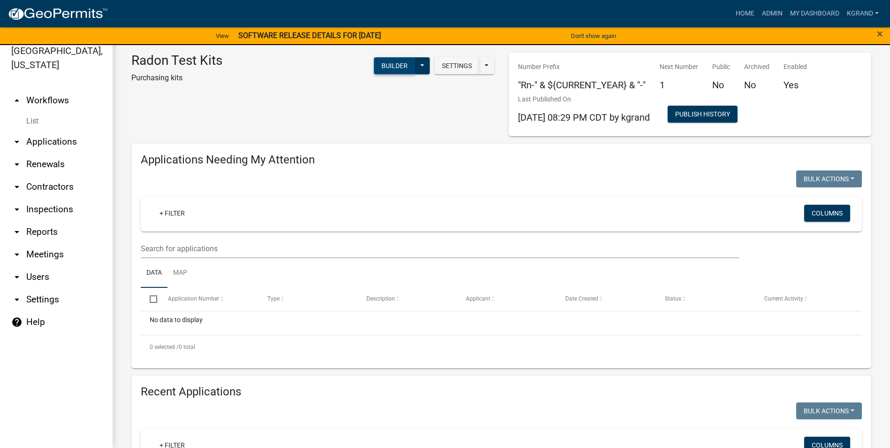
click at [388, 67] on button "Builder" at bounding box center [394, 65] width 41 height 17
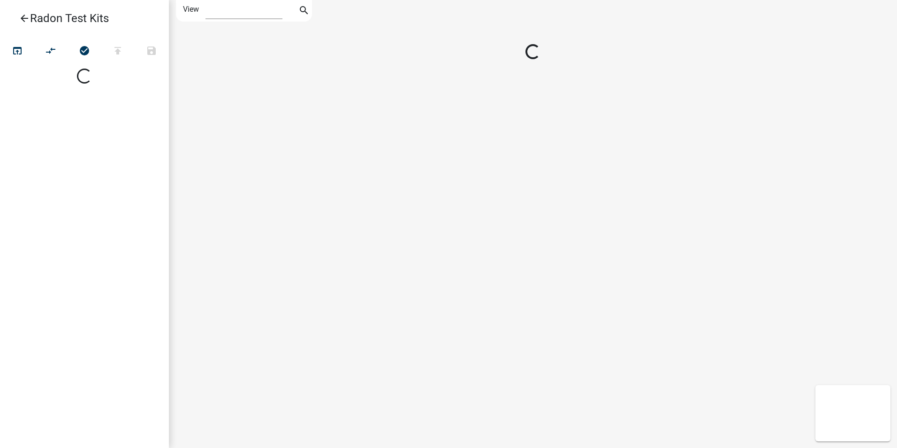
select select "1"
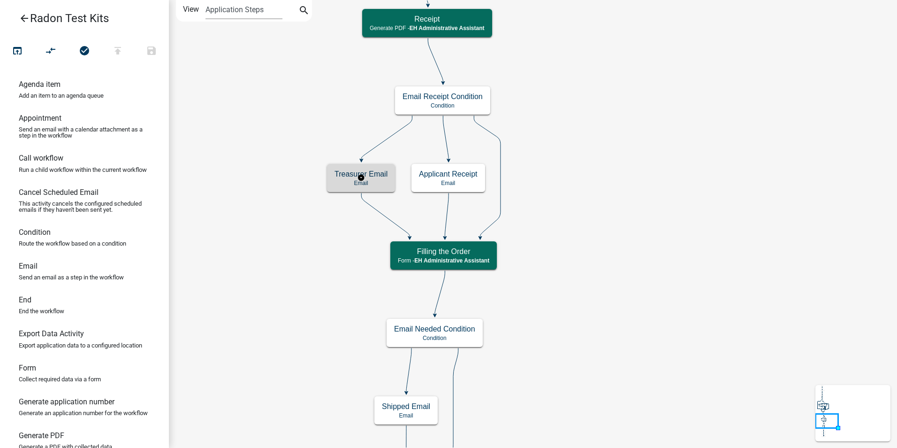
click at [372, 178] on div "Treasurer Email Email" at bounding box center [361, 178] width 68 height 28
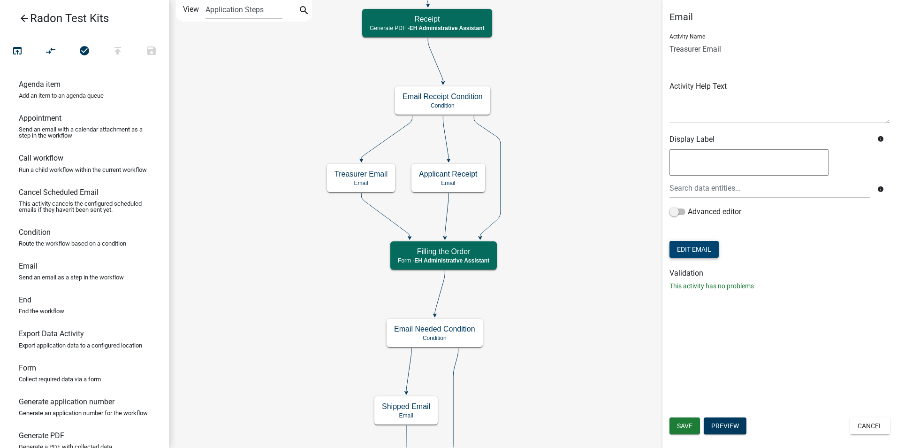
click at [683, 252] on button "Edit Email" at bounding box center [694, 249] width 49 height 17
select select "51100578-599f-4d7e-be24-c94a8b75c9ee"
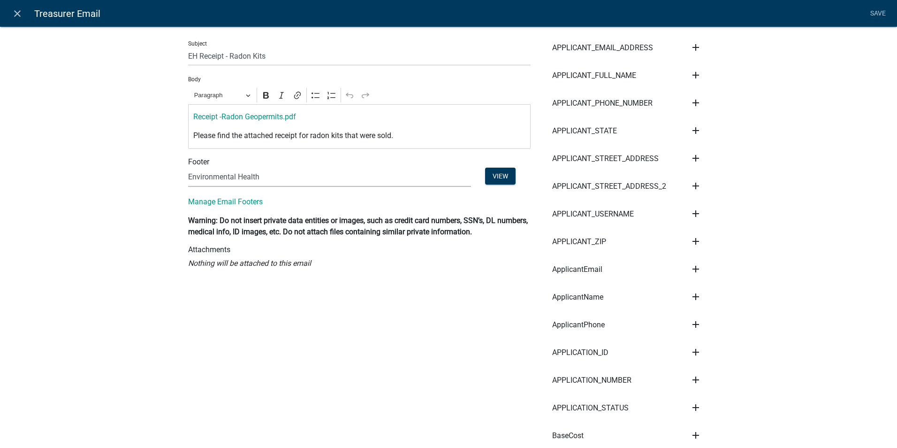
scroll to position [188, 0]
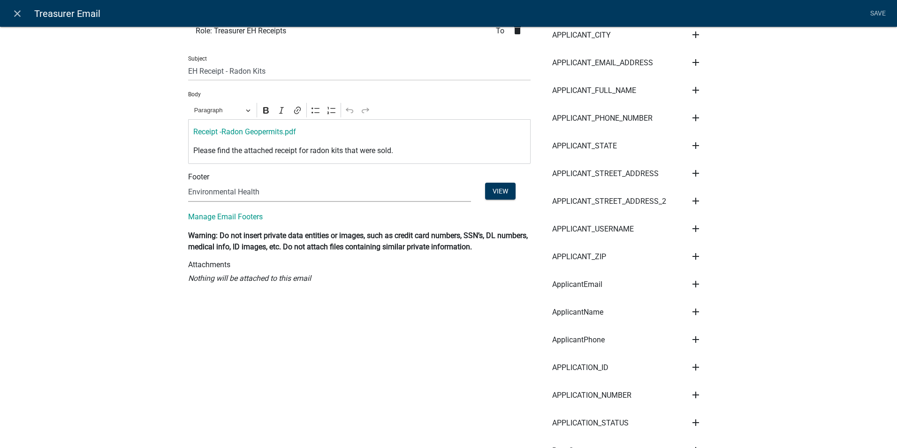
click at [216, 277] on icon "Nothing will be attached to this email" at bounding box center [249, 278] width 123 height 9
click at [200, 266] on h6 "Attachments" at bounding box center [359, 264] width 343 height 9
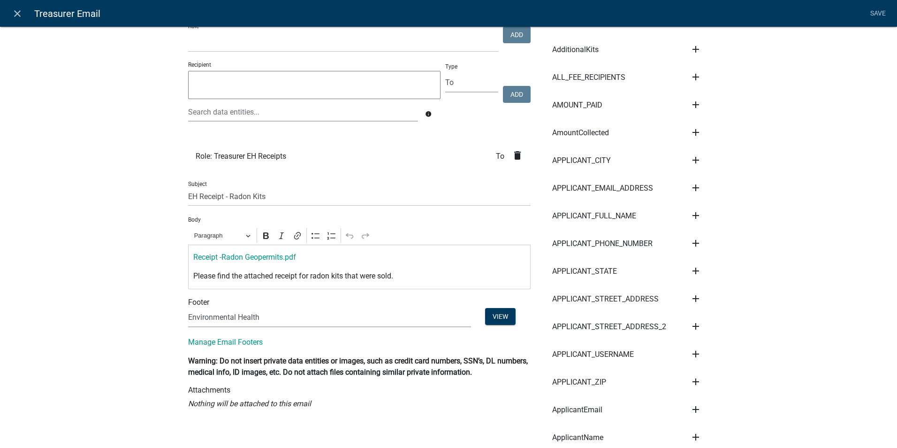
scroll to position [47, 0]
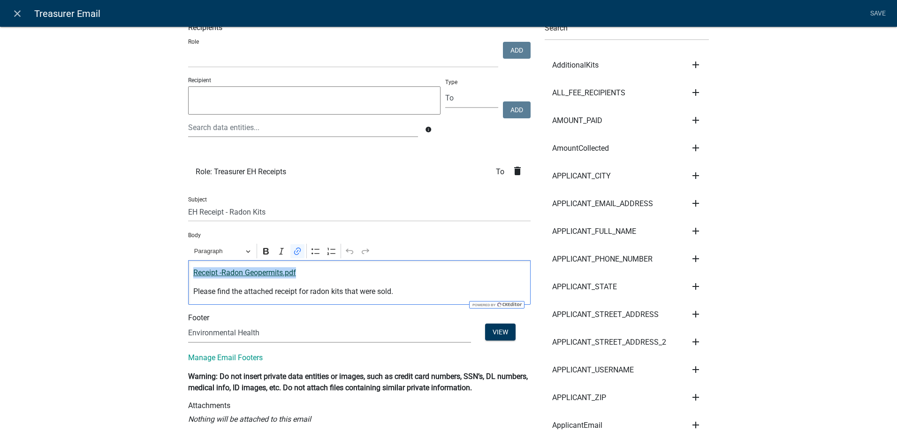
drag, startPoint x: 299, startPoint y: 272, endPoint x: 190, endPoint y: 274, distance: 108.9
click at [193, 274] on p "⁠⁠⁠⁠⁠⁠⁠ Receipt -Radon Geopermits.pdf" at bounding box center [359, 272] width 333 height 11
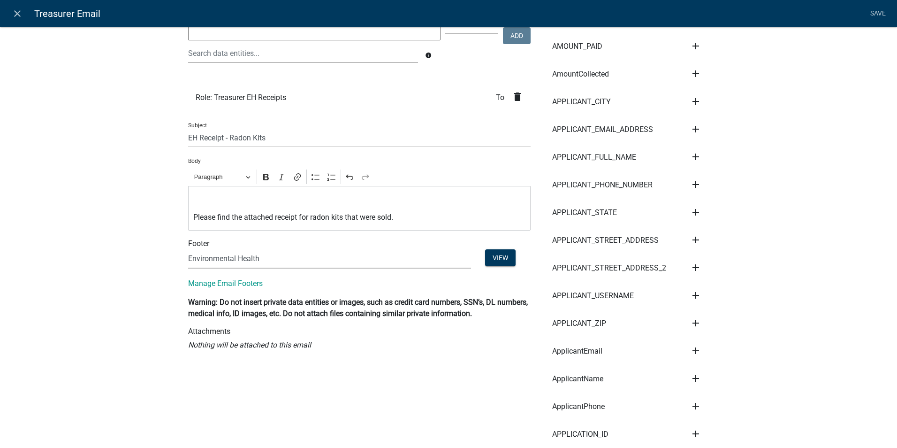
scroll to position [188, 0]
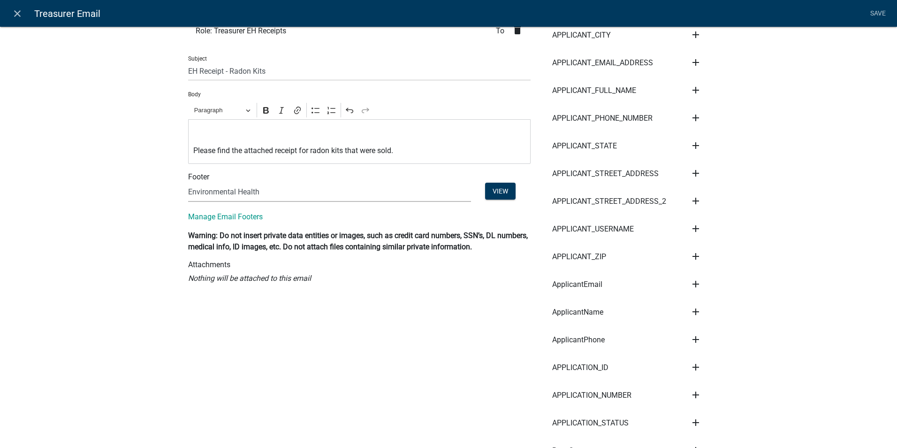
click at [208, 262] on h6 "Attachments" at bounding box center [359, 264] width 343 height 9
click at [206, 265] on h6 "Attachments" at bounding box center [359, 264] width 343 height 9
drag, startPoint x: 206, startPoint y: 265, endPoint x: 207, endPoint y: 286, distance: 20.7
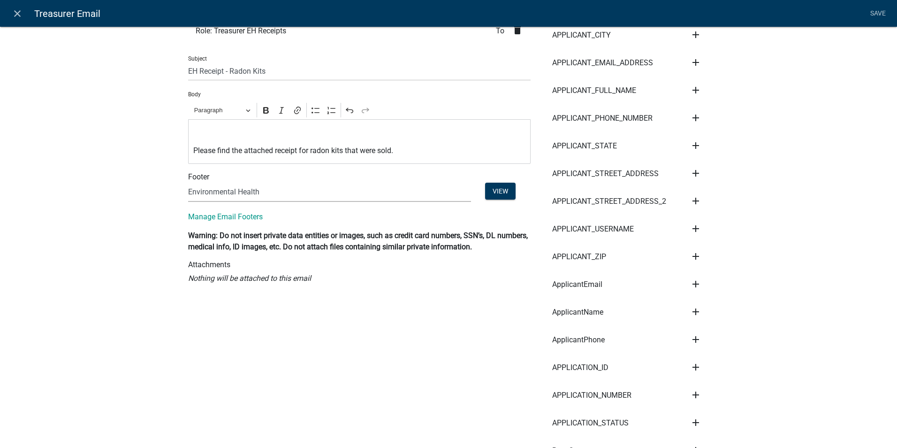
click at [208, 280] on icon "Nothing will be attached to this email" at bounding box center [249, 278] width 123 height 9
click at [208, 279] on icon "Nothing will be attached to this email" at bounding box center [249, 278] width 123 height 9
drag, startPoint x: 208, startPoint y: 279, endPoint x: 284, endPoint y: 295, distance: 77.7
click at [295, 112] on icon "Editor toolbar" at bounding box center [297, 110] width 9 height 9
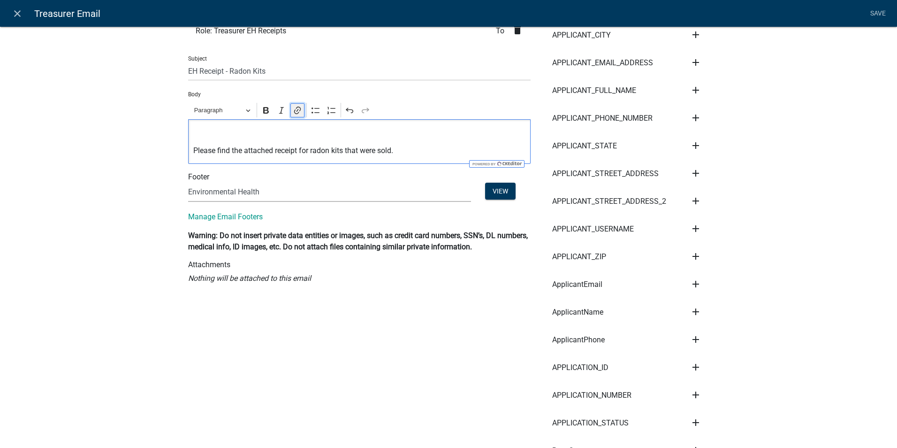
click at [294, 113] on icon "Editor toolbar" at bounding box center [297, 110] width 9 height 9
click at [291, 280] on icon "Nothing will be attached to this email" at bounding box center [249, 278] width 123 height 9
click at [221, 266] on h6 "Attachments" at bounding box center [359, 264] width 343 height 9
drag, startPoint x: 221, startPoint y: 266, endPoint x: 427, endPoint y: 334, distance: 217.6
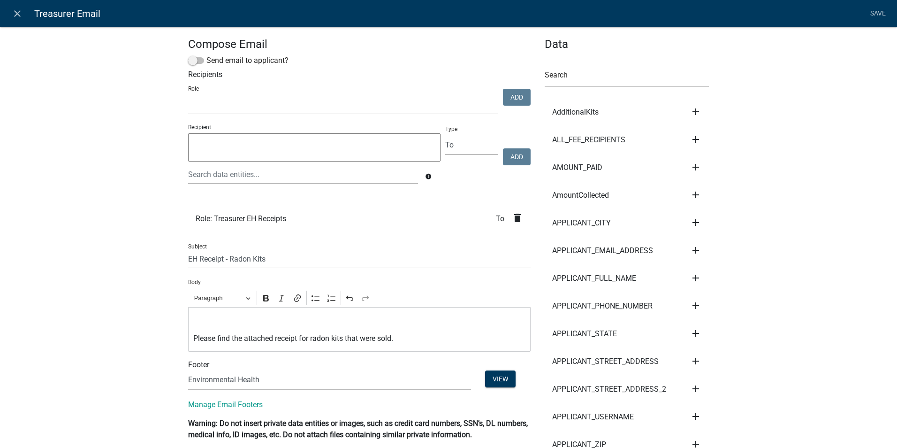
click at [14, 16] on icon "close" at bounding box center [17, 13] width 11 height 11
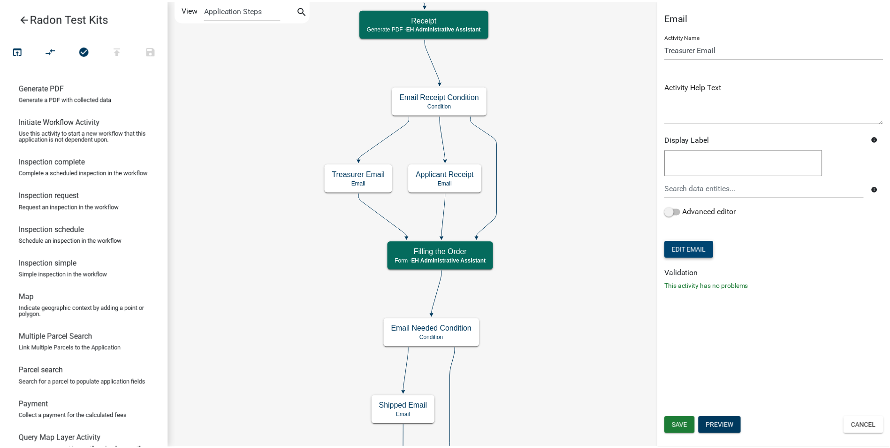
scroll to position [375, 0]
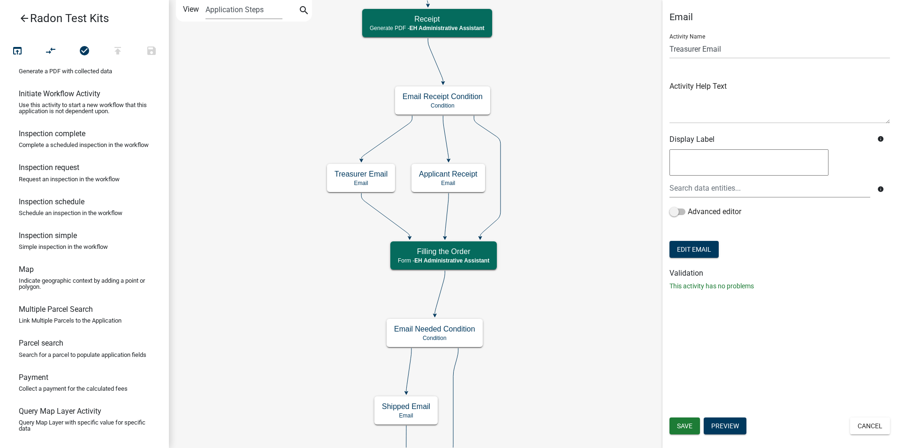
click at [25, 18] on icon "arrow_back" at bounding box center [24, 19] width 11 height 13
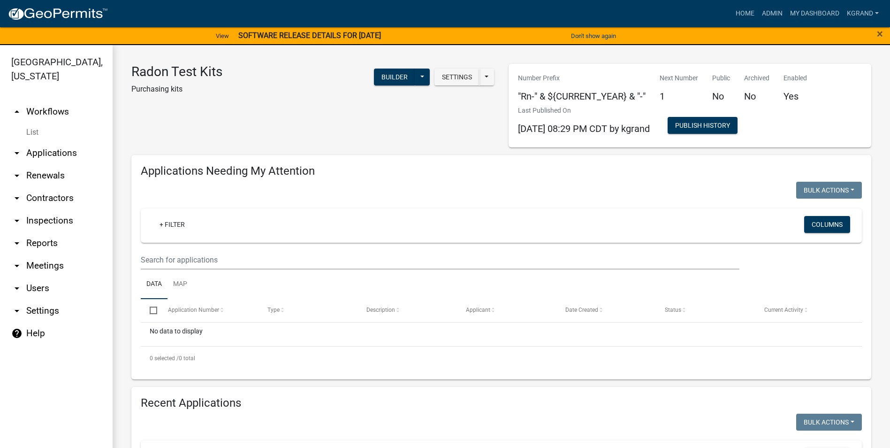
click at [35, 322] on link "help Help" at bounding box center [56, 333] width 113 height 23
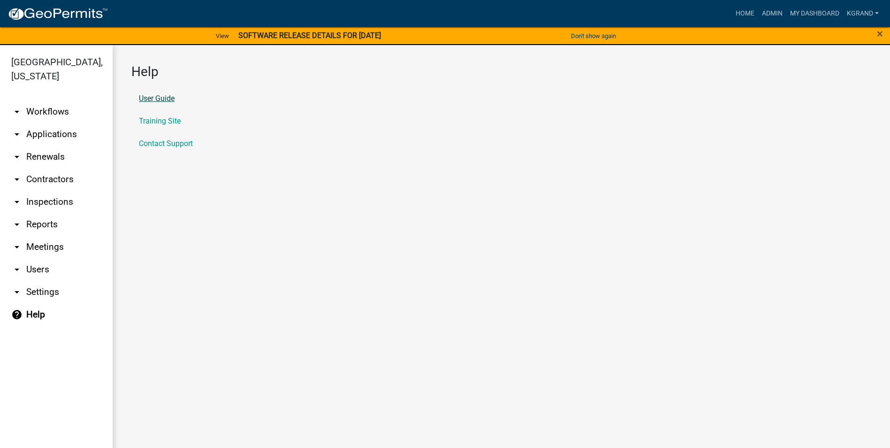
click at [169, 97] on link "User Guide" at bounding box center [157, 99] width 36 height 8
click at [38, 100] on link "arrow_drop_down Workflows" at bounding box center [56, 111] width 113 height 23
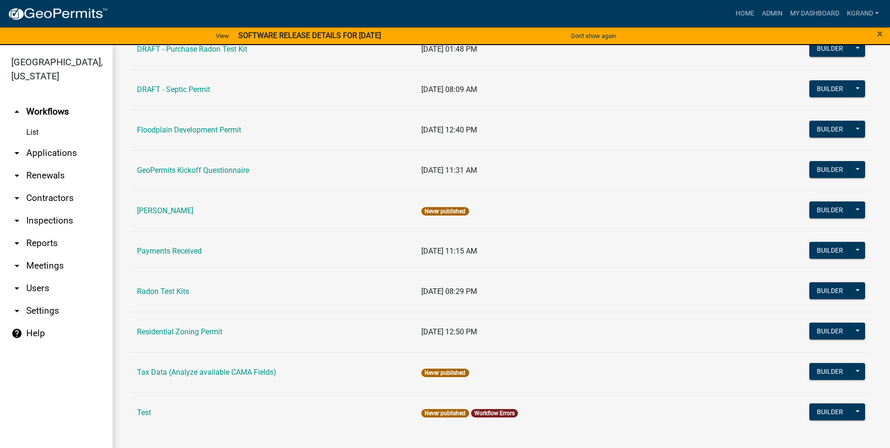
scroll to position [11, 0]
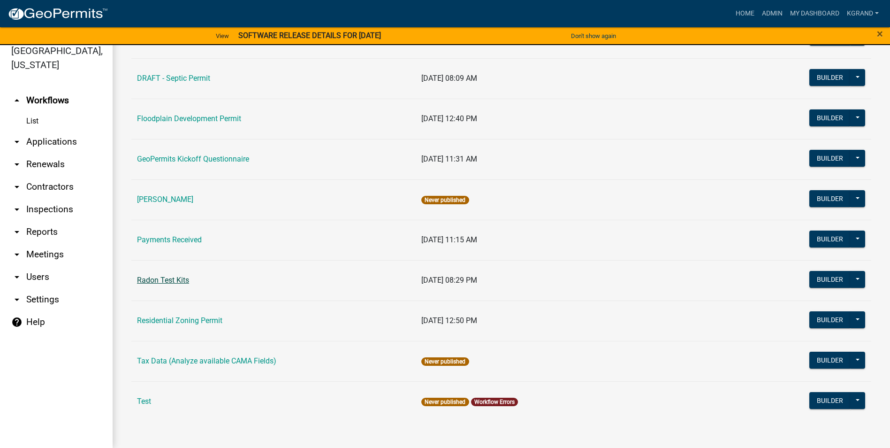
click at [173, 277] on link "Radon Test Kits" at bounding box center [163, 280] width 52 height 9
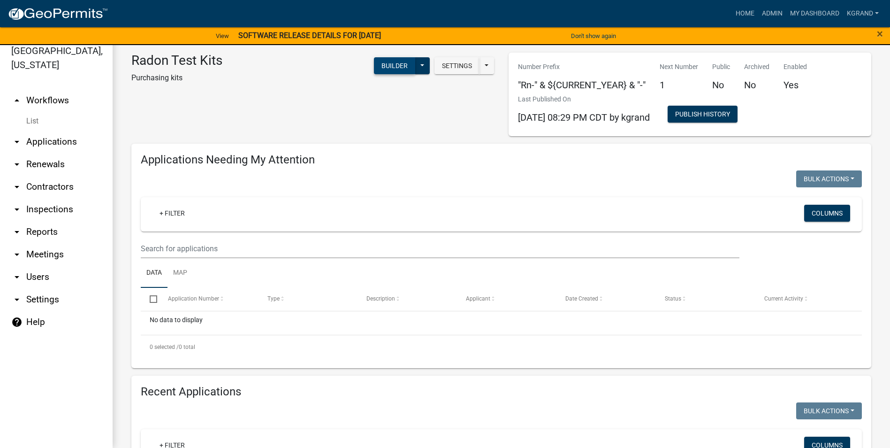
click at [380, 65] on button "Builder" at bounding box center [394, 65] width 41 height 17
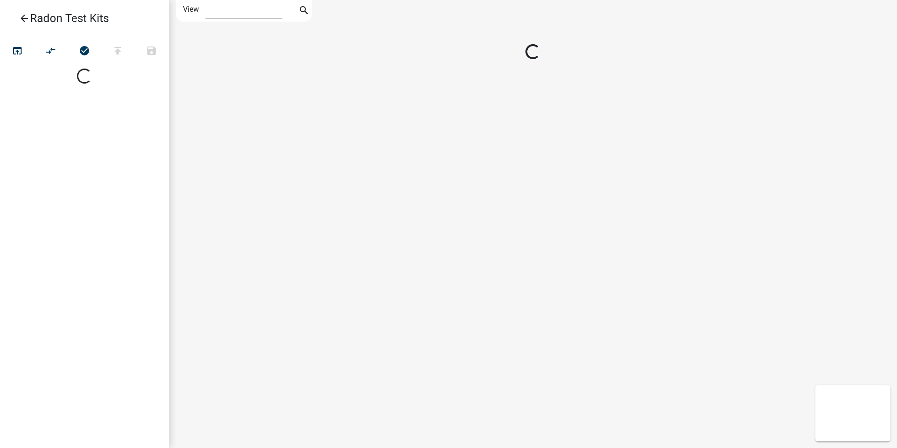
select select "1"
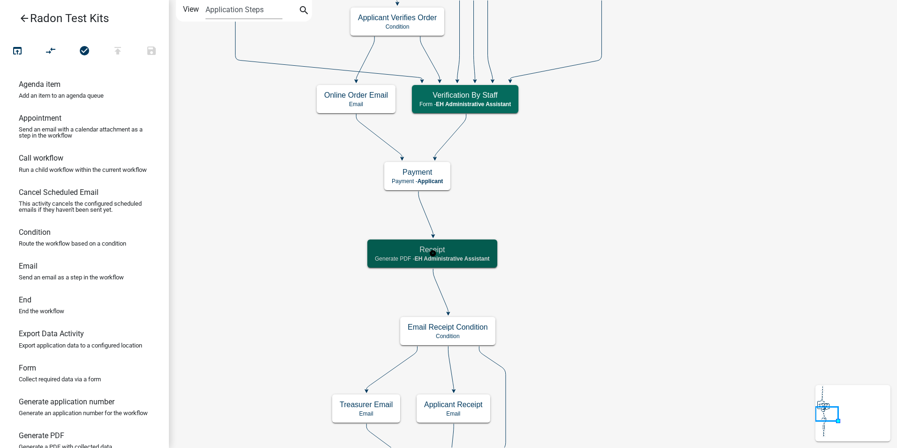
click at [471, 249] on h5 "Receipt" at bounding box center [432, 249] width 115 height 9
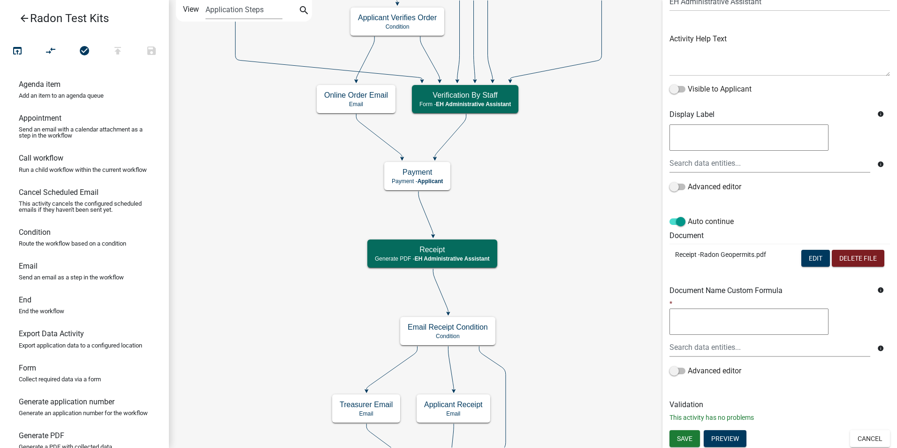
scroll to position [89, 0]
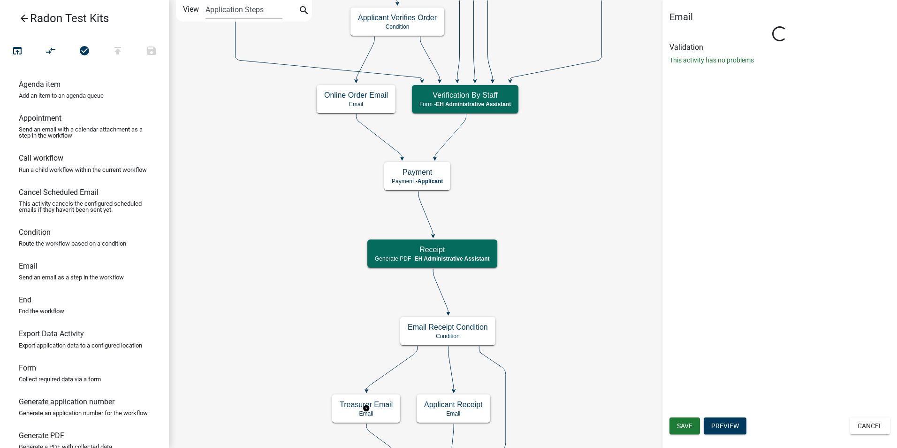
scroll to position [0, 0]
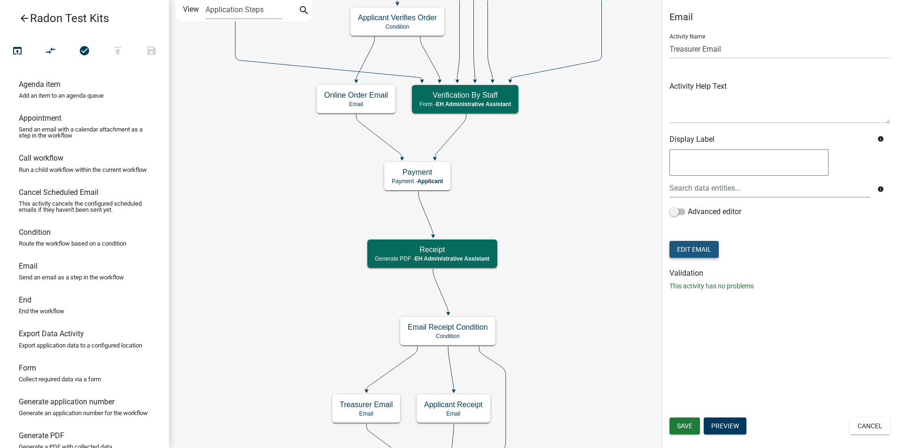
click at [690, 246] on button "Edit Email" at bounding box center [694, 249] width 49 height 17
select select "51100578-599f-4d7e-be24-c94a8b75c9ee"
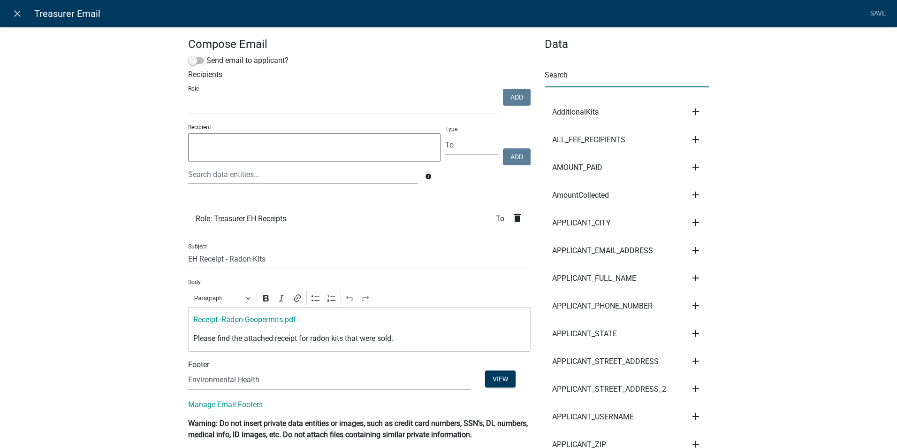
click at [554, 76] on input "text" at bounding box center [627, 77] width 164 height 19
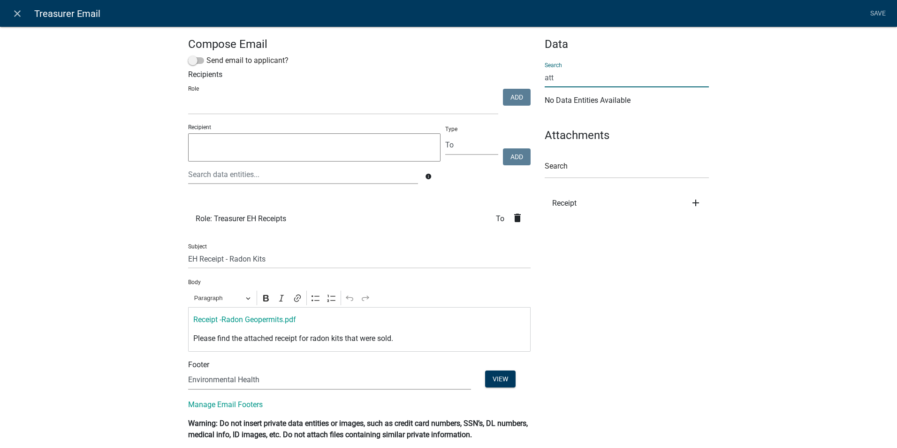
type input "att"
click at [574, 164] on input "text" at bounding box center [627, 168] width 164 height 19
click at [559, 171] on input "text" at bounding box center [627, 168] width 164 height 19
click at [694, 201] on icon "add" at bounding box center [695, 202] width 11 height 11
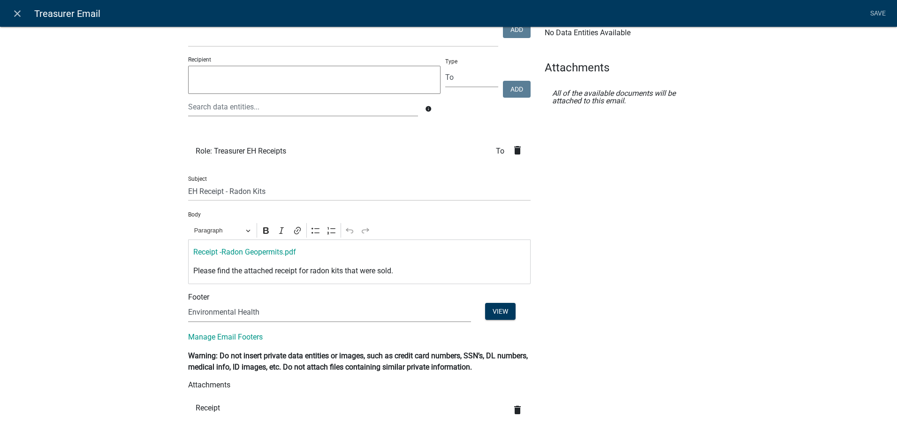
scroll to position [84, 0]
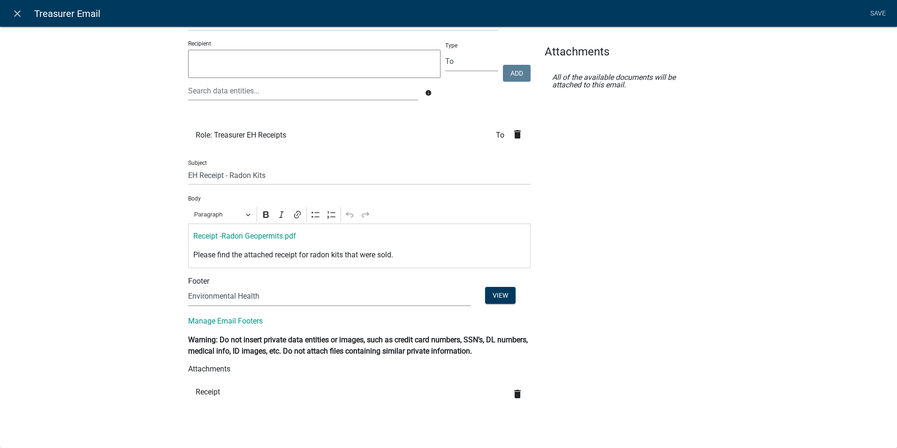
click at [691, 178] on div "Data Search att No Data Entities Available Attachments All of the available doc…" at bounding box center [627, 187] width 178 height 466
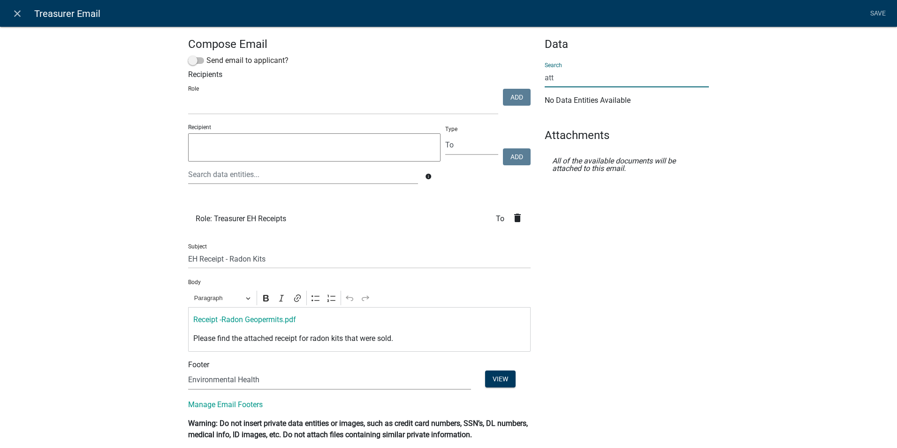
drag, startPoint x: 552, startPoint y: 79, endPoint x: 506, endPoint y: 84, distance: 46.3
click at [506, 85] on div "Compose Email Send email to applicant? Recipients Role Admin P & D Inspectors E…" at bounding box center [448, 271] width 535 height 466
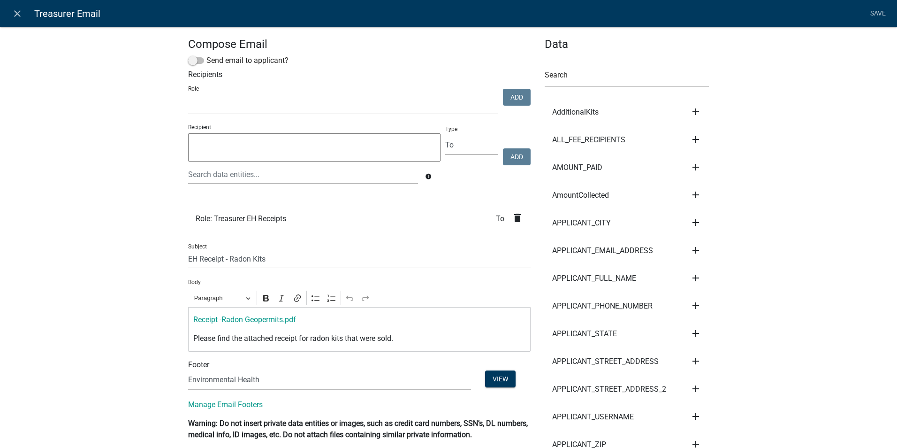
drag, startPoint x: 793, startPoint y: 248, endPoint x: 792, endPoint y: 242, distance: 6.1
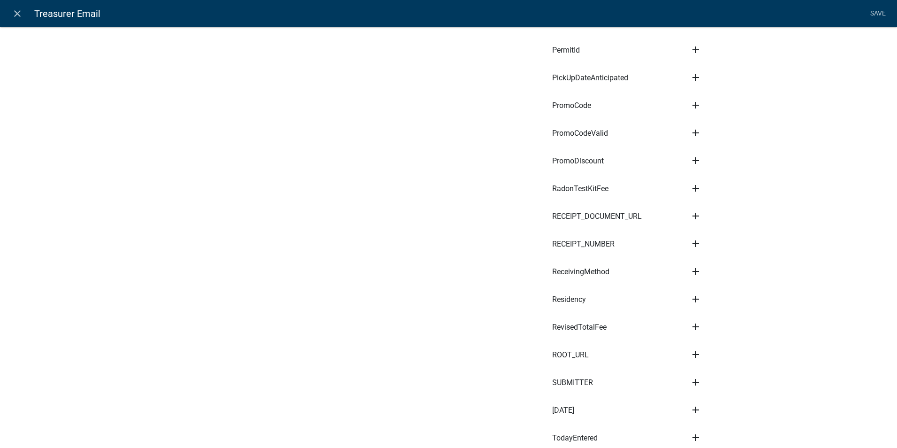
scroll to position [1913, 0]
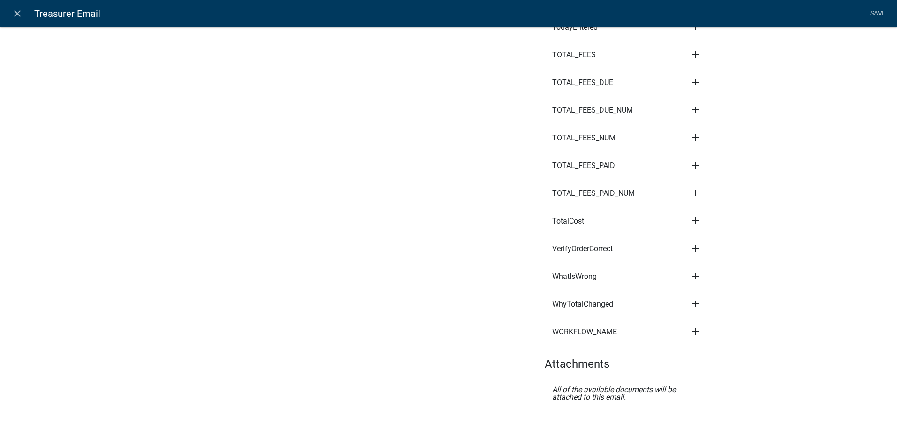
click at [574, 360] on h4 "Attachments" at bounding box center [627, 364] width 164 height 14
click at [574, 361] on h4 "Attachments" at bounding box center [627, 364] width 164 height 14
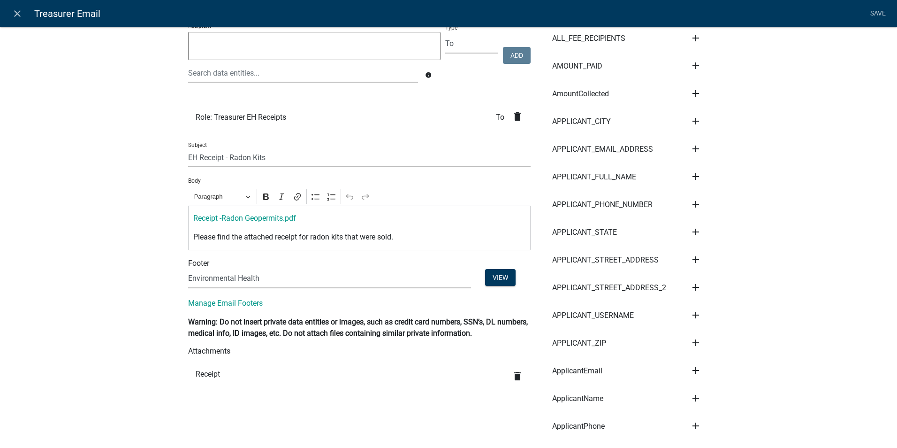
scroll to position [141, 0]
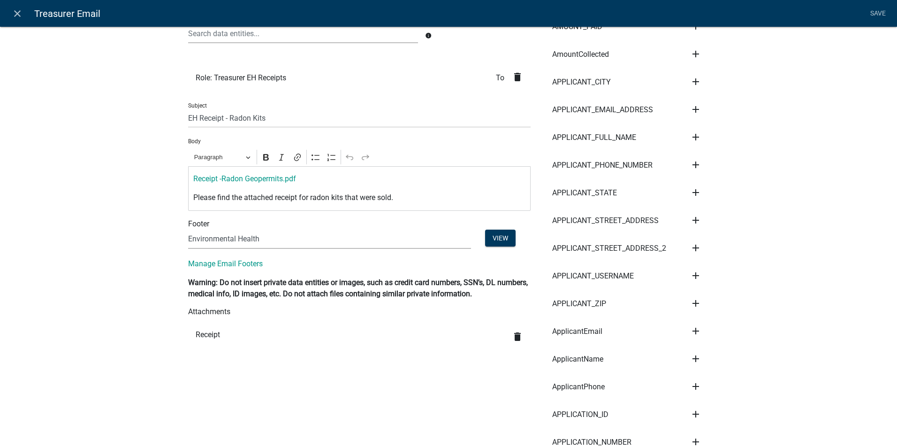
click at [210, 336] on li "Receipt delete" at bounding box center [359, 337] width 343 height 28
drag, startPoint x: 876, startPoint y: 14, endPoint x: 859, endPoint y: 17, distance: 16.7
click at [873, 13] on link "Save" at bounding box center [877, 14] width 23 height 18
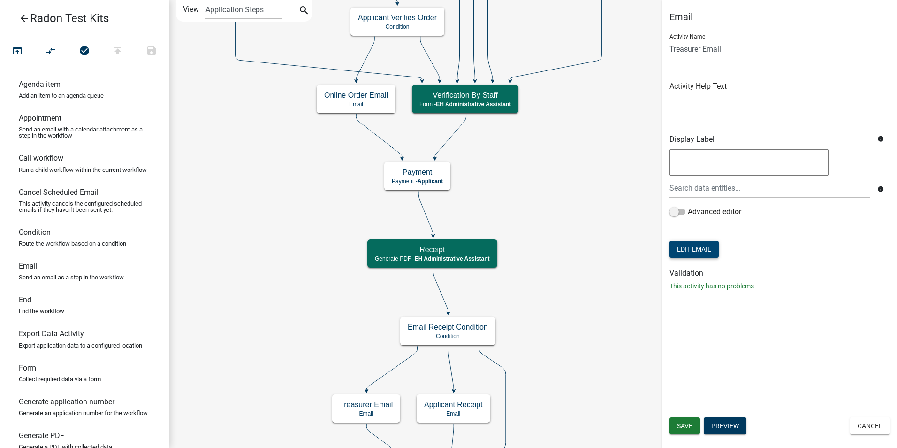
scroll to position [0, 0]
click at [685, 248] on button "Edit Email" at bounding box center [694, 249] width 49 height 17
select select "51100578-599f-4d7e-be24-c94a8b75c9ee"
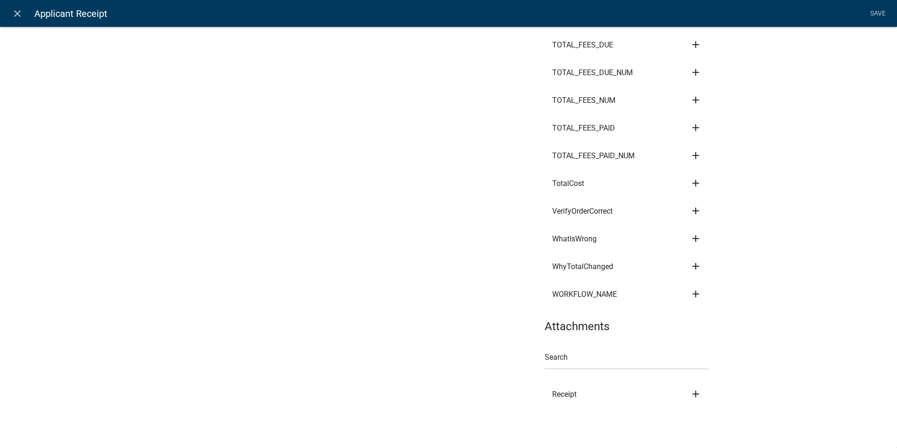
scroll to position [1903, 0]
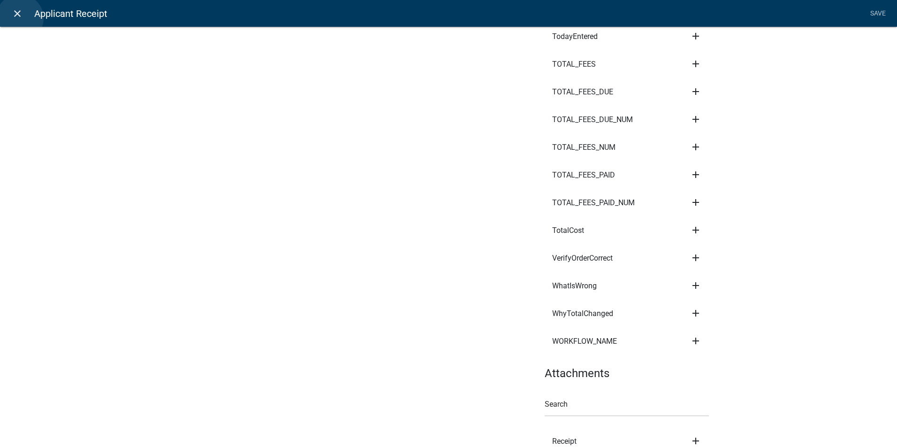
click at [20, 18] on icon "close" at bounding box center [17, 13] width 11 height 11
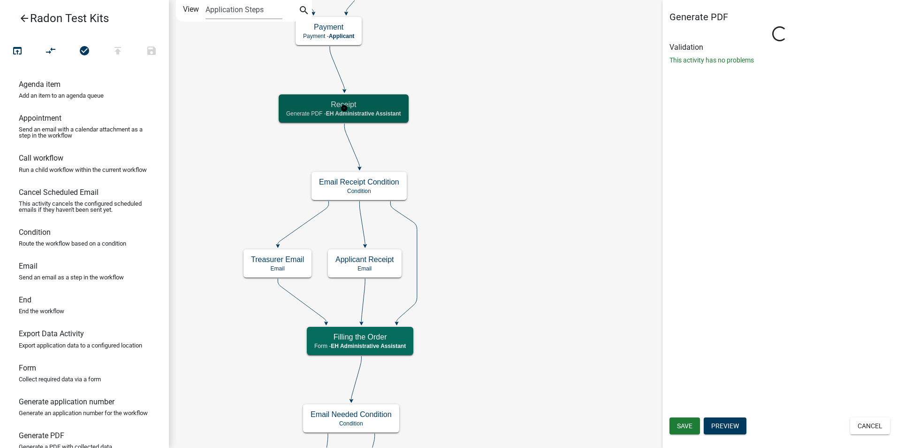
select select "DA3E3E5F-670D-4329-B60C-5CC8A4B2B679"
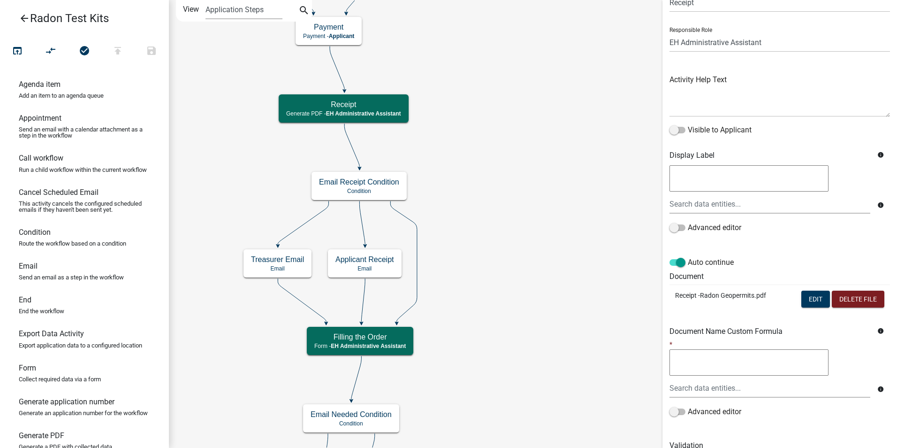
scroll to position [47, 0]
click at [714, 296] on p "Receipt -Radon Geopermits.pdf" at bounding box center [727, 295] width 104 height 10
click at [559, 297] on icon "Start Start - Applicant Require User Require user Purchasing Radon Kit Informat…" at bounding box center [533, 410] width 728 height 820
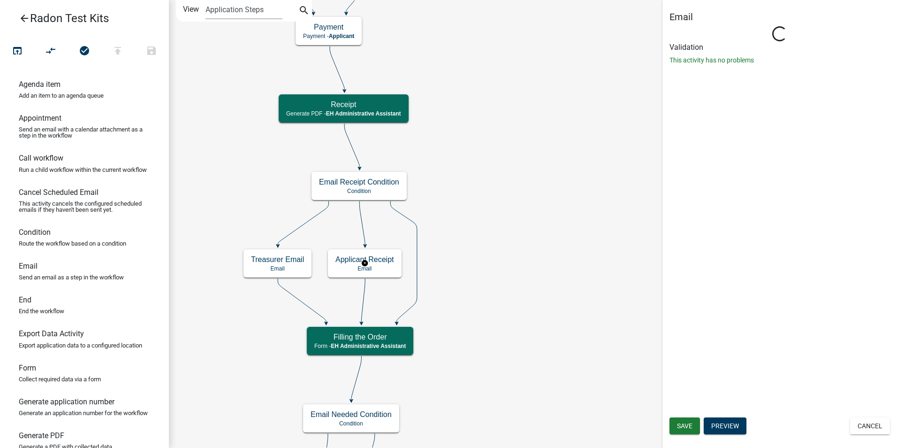
scroll to position [0, 0]
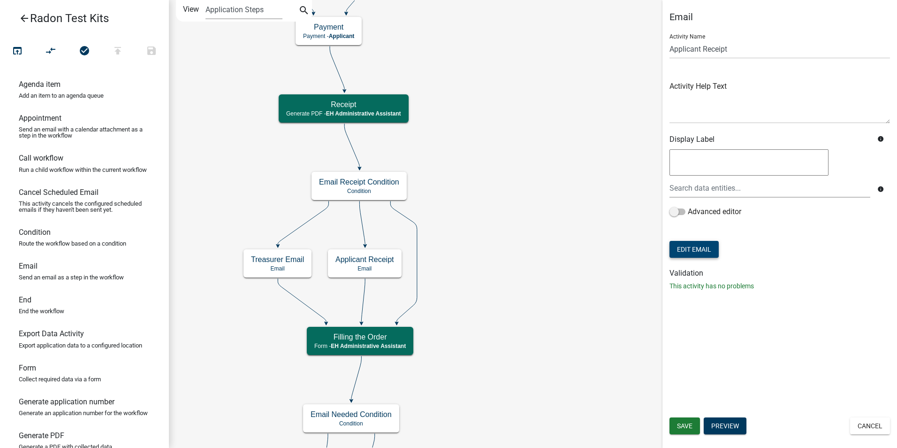
click at [692, 251] on button "Edit Email" at bounding box center [694, 249] width 49 height 17
select select "51100578-599f-4d7e-be24-c94a8b75c9ee"
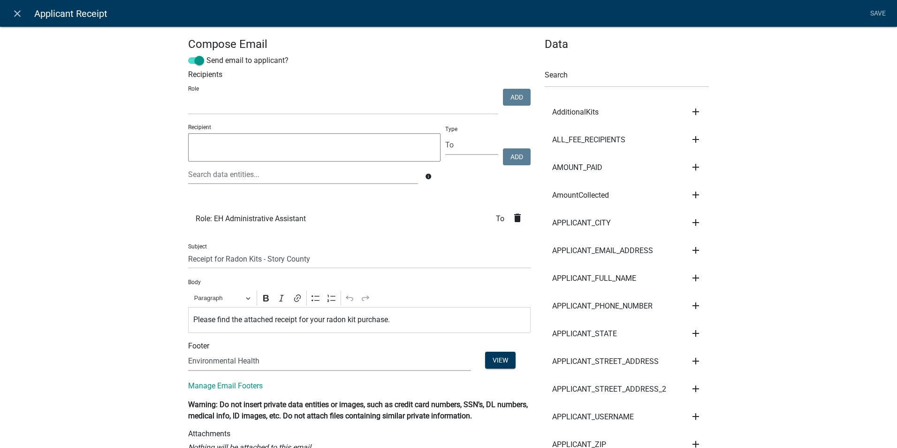
select select
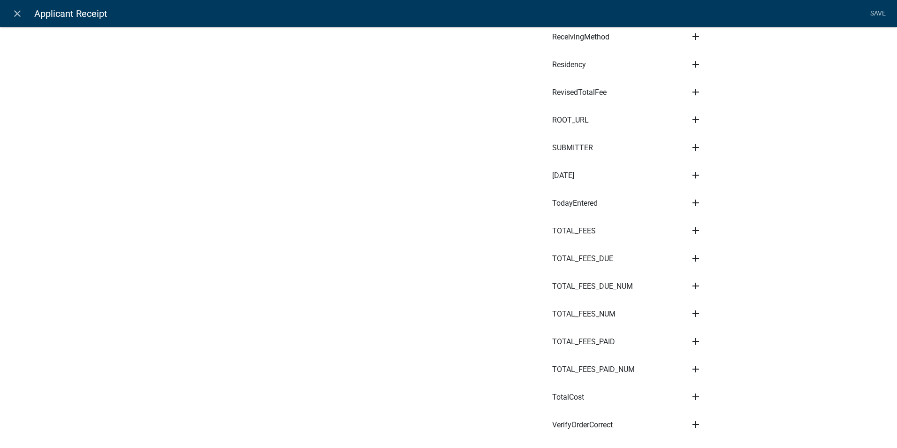
scroll to position [1950, 0]
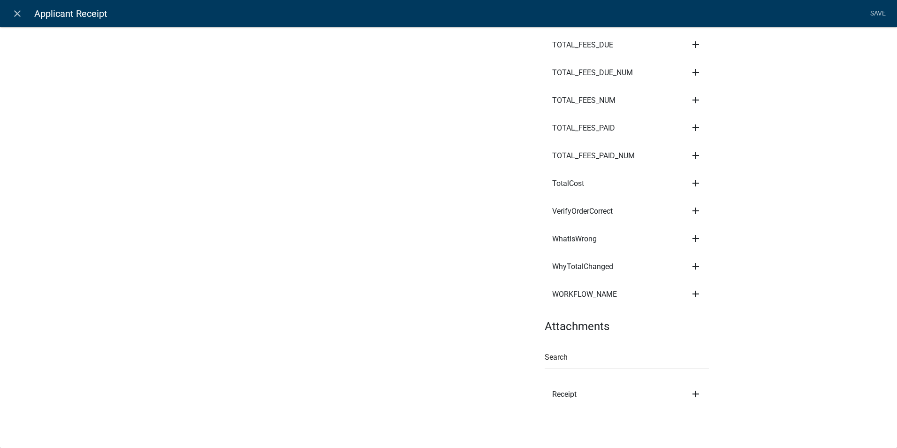
click at [563, 395] on span "Receipt" at bounding box center [564, 395] width 24 height 8
click at [692, 395] on icon "add" at bounding box center [695, 393] width 11 height 11
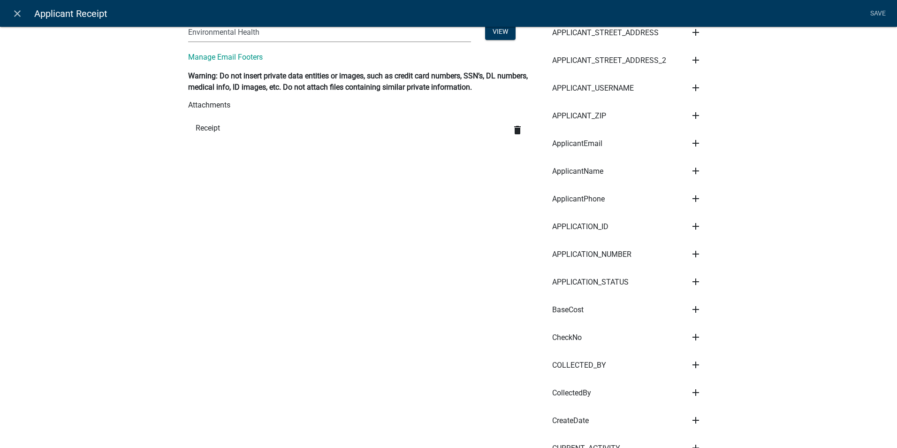
scroll to position [94, 0]
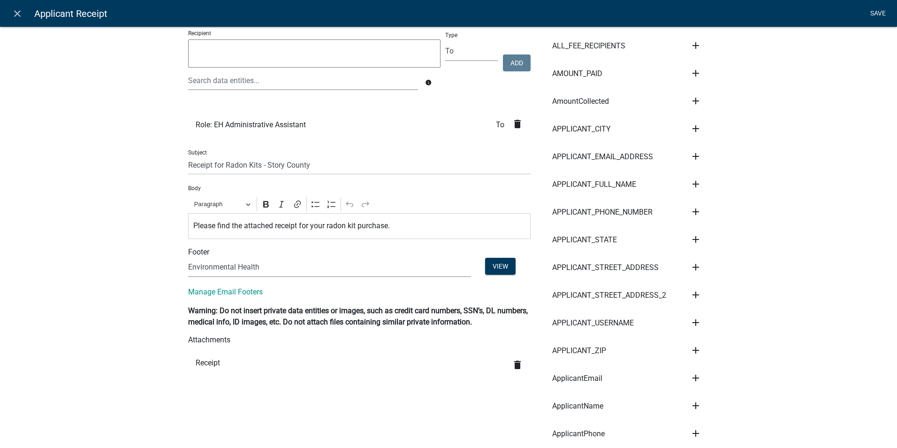
click at [881, 10] on link "Save" at bounding box center [877, 14] width 23 height 18
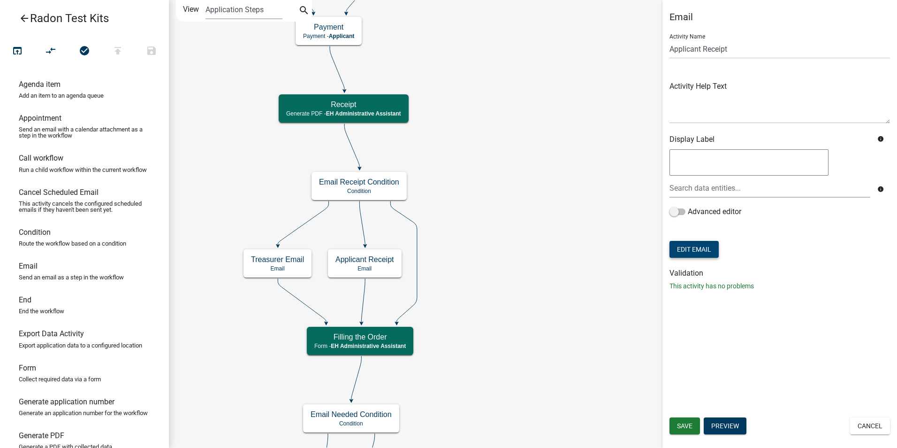
scroll to position [0, 0]
click at [683, 426] on span "Save" at bounding box center [684, 426] width 15 height 8
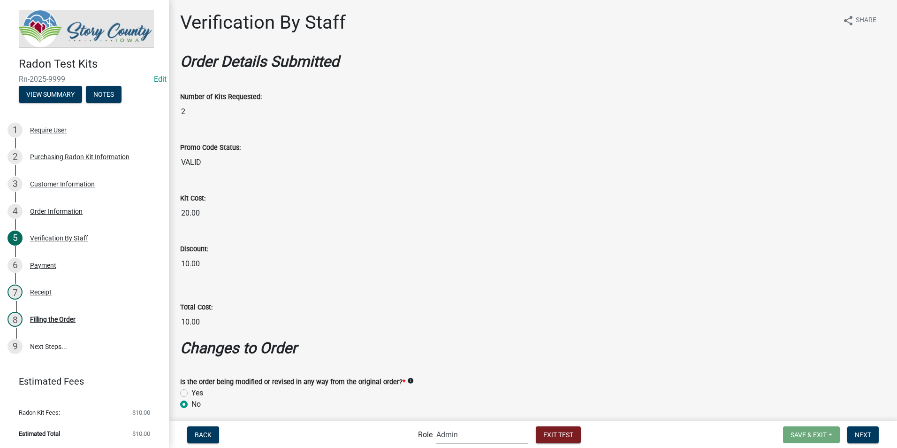
select select "03540cc7-cae6-4ec5-9df4-19164d3ec826"
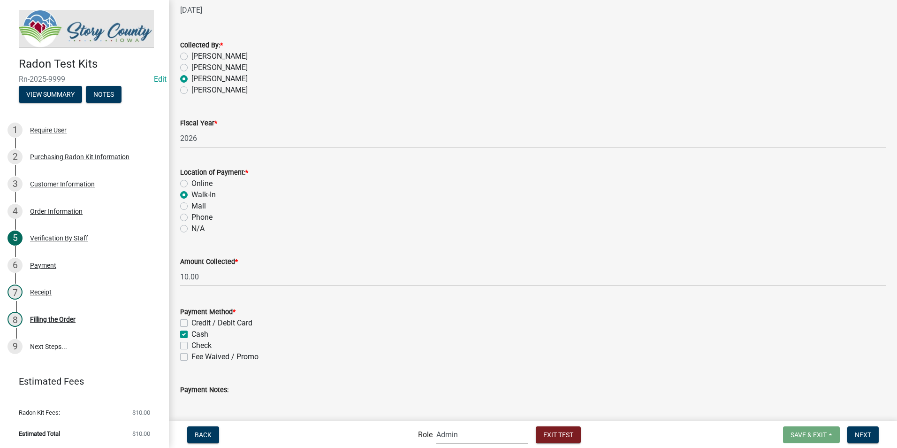
scroll to position [469, 0]
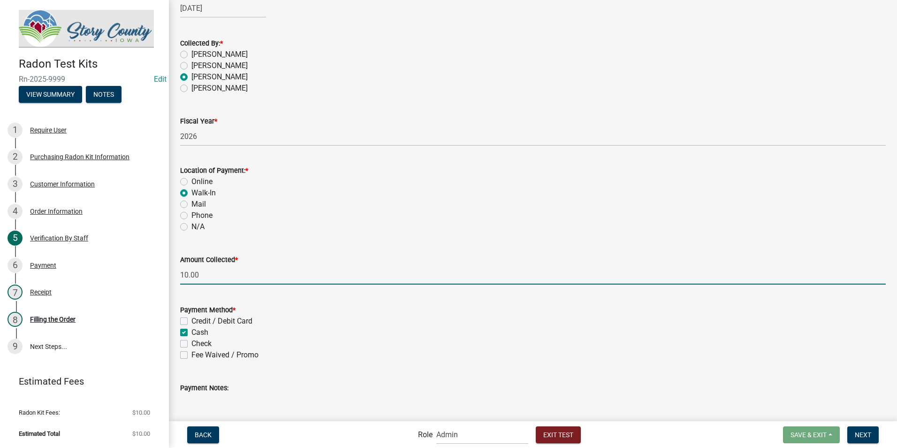
click at [279, 272] on input "10.00" at bounding box center [533, 274] width 706 height 19
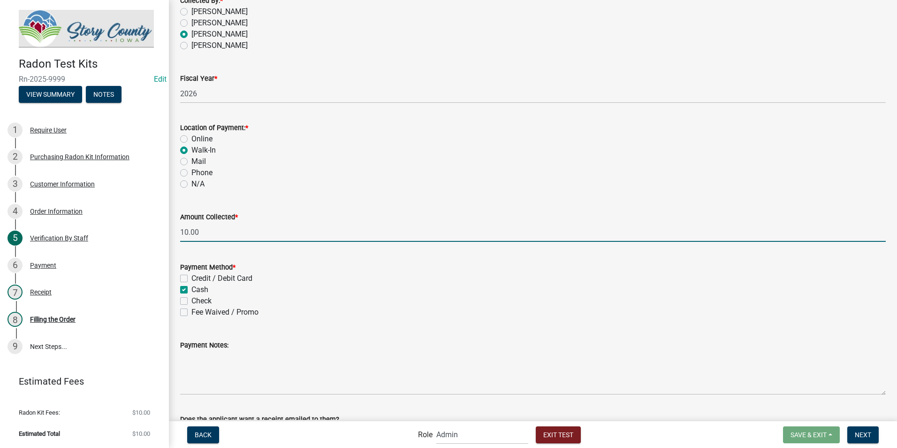
scroll to position [516, 0]
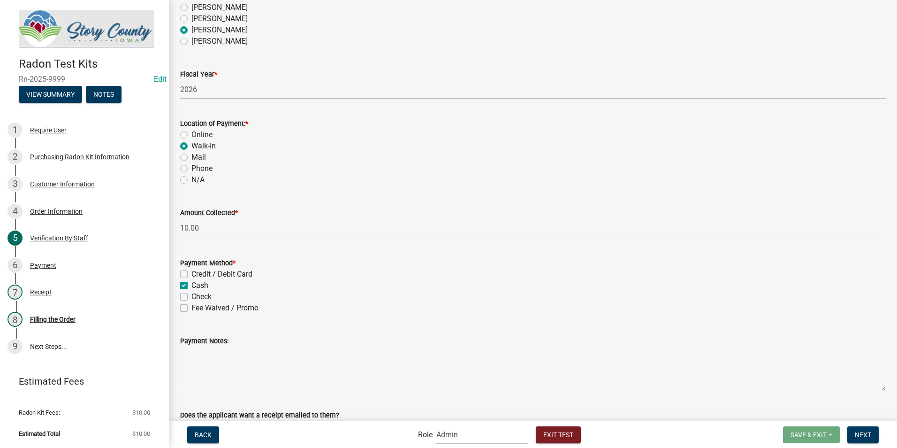
click at [387, 205] on div "Amount Collected * 10.00" at bounding box center [533, 216] width 706 height 44
click at [550, 436] on span "Exit Test" at bounding box center [559, 434] width 30 height 8
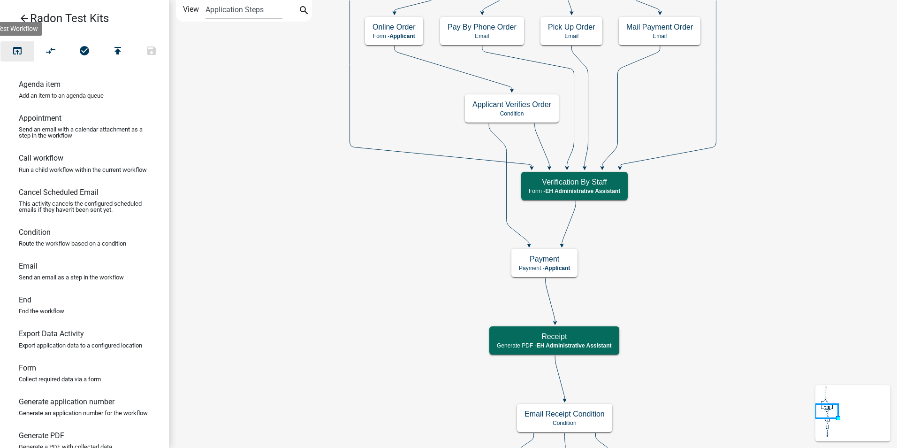
click at [20, 51] on icon "open_in_browser" at bounding box center [17, 51] width 11 height 13
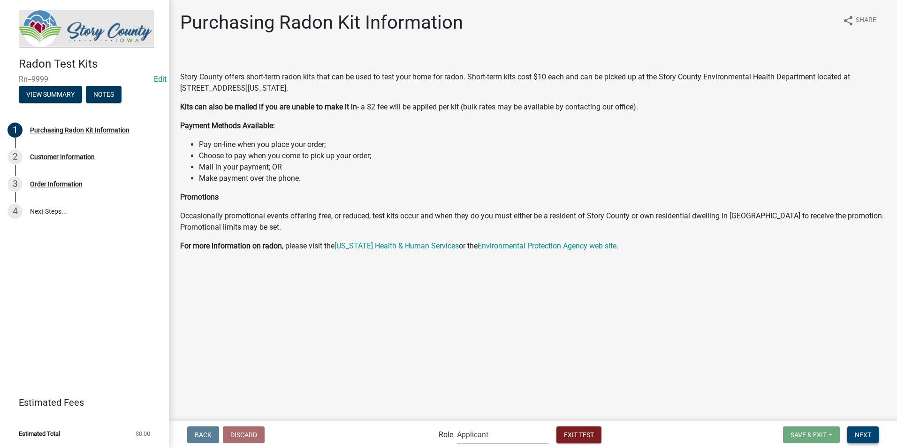
click at [852, 428] on button "Next" at bounding box center [863, 434] width 31 height 17
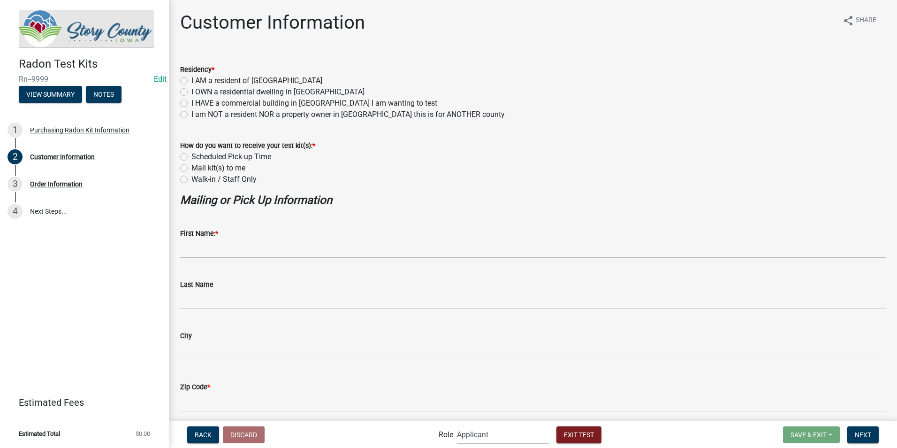
click at [192, 82] on label "I AM a resident of Story County" at bounding box center [257, 80] width 131 height 11
click at [192, 81] on input "I AM a resident of Story County" at bounding box center [195, 78] width 6 height 6
radio input "true"
click at [192, 182] on label "Walk-in / Staff Only" at bounding box center [224, 179] width 65 height 11
click at [192, 180] on input "Walk-in / Staff Only" at bounding box center [195, 177] width 6 height 6
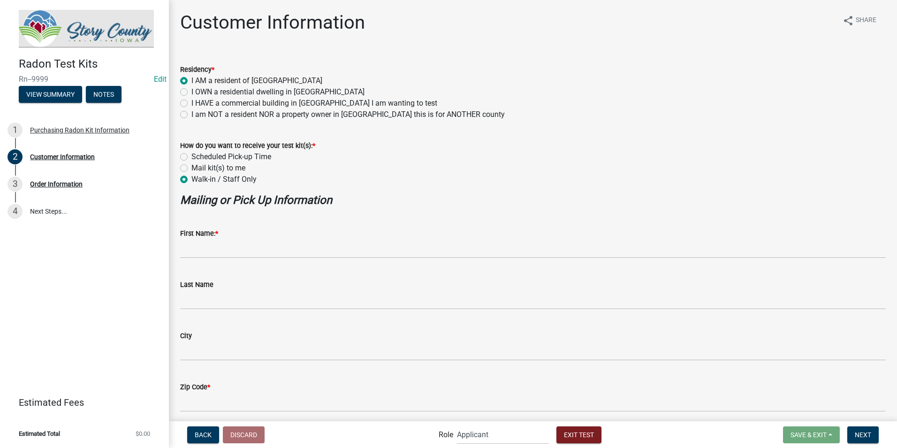
radio input "true"
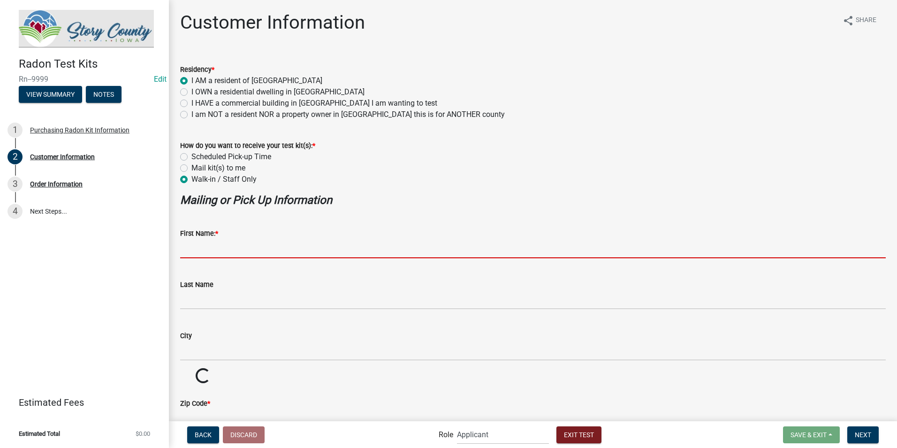
click at [199, 243] on input "First Name: *" at bounding box center [533, 248] width 706 height 19
type input "DNU"
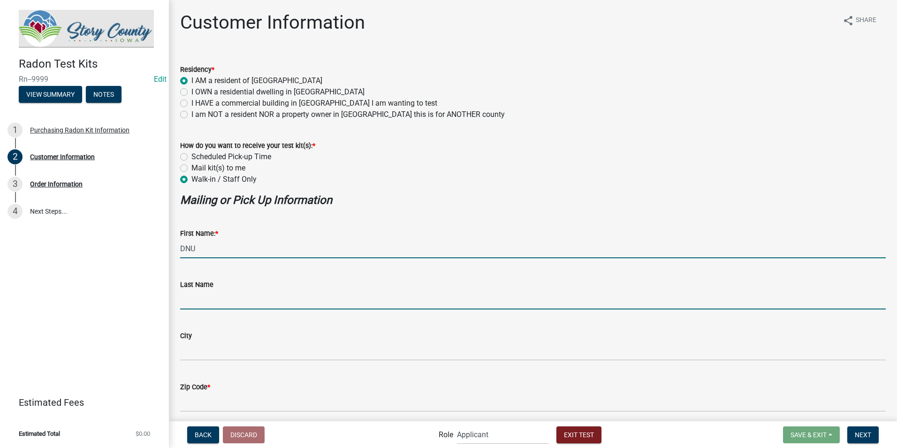
type input "Grandinetti"
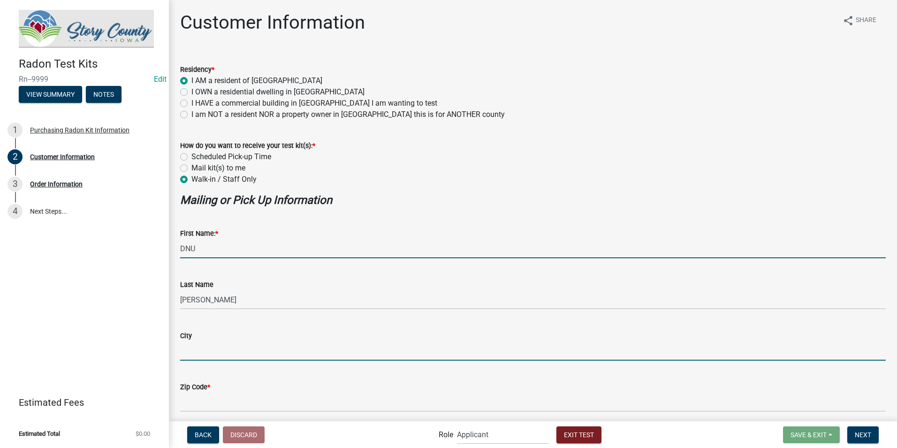
type input "Nevada"
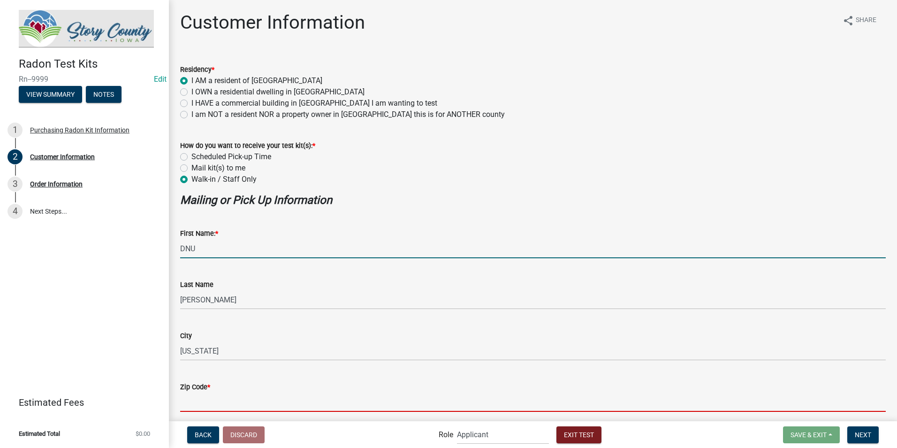
type input "50201"
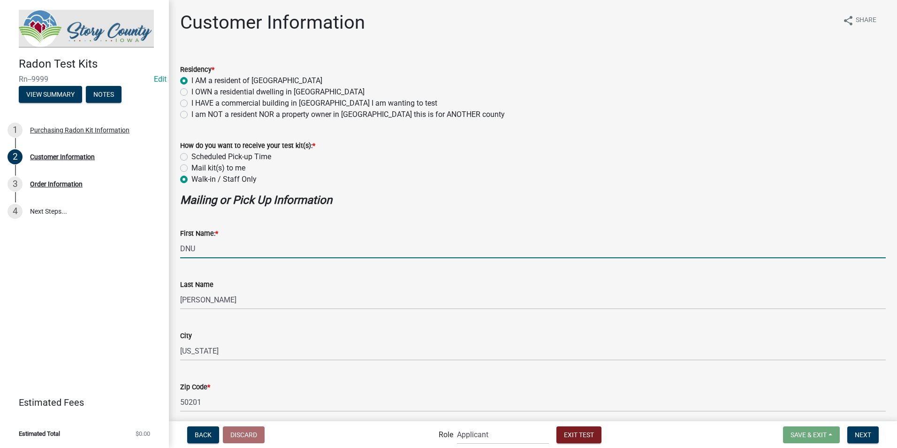
type input "kgrandinetti@storycountyiowa.gov"
type input "5153827241"
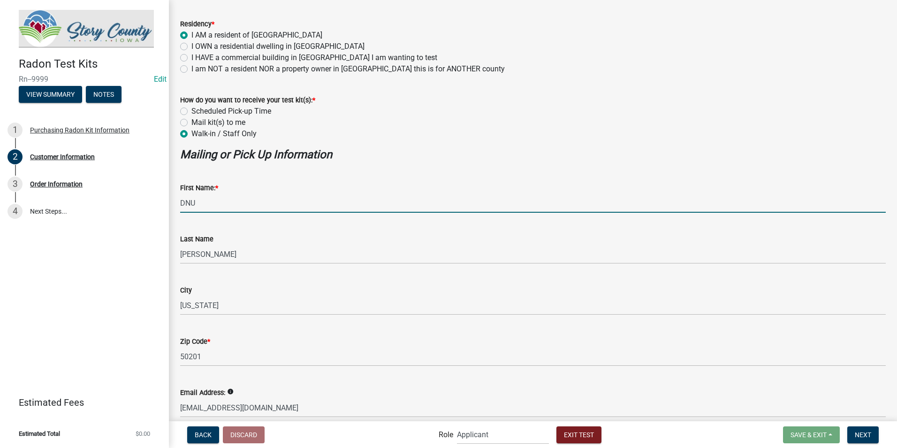
scroll to position [138, 0]
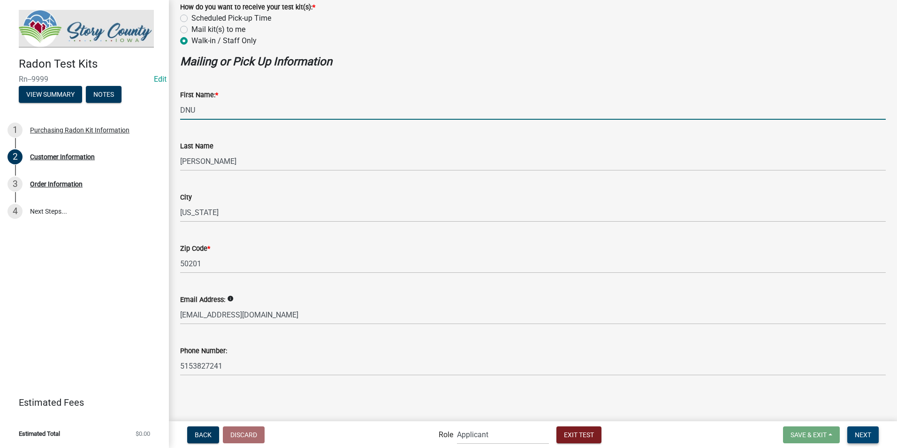
click at [867, 429] on button "Next" at bounding box center [863, 434] width 31 height 17
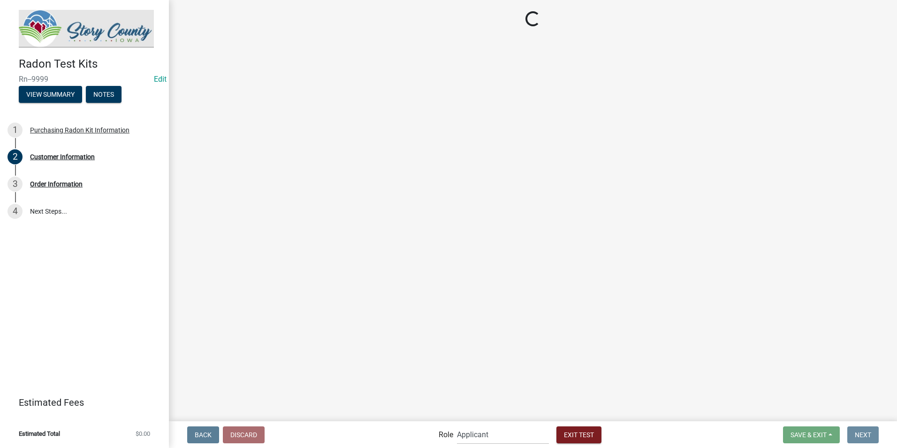
scroll to position [0, 0]
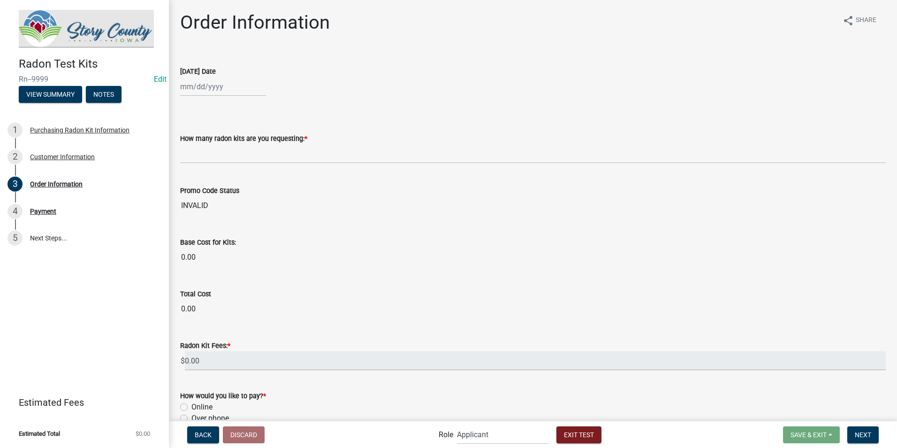
select select "9"
select select "2025"
click at [235, 90] on div "Jan Feb Mar Apr May Jun Jul Aug Sep Oct Nov Dec 2024 2025 2026 Mo Tu We Th Fr S…" at bounding box center [223, 86] width 86 height 19
click at [232, 85] on input "[DATE] Date" at bounding box center [223, 86] width 86 height 19
click at [249, 136] on div "5" at bounding box center [249, 136] width 15 height 15
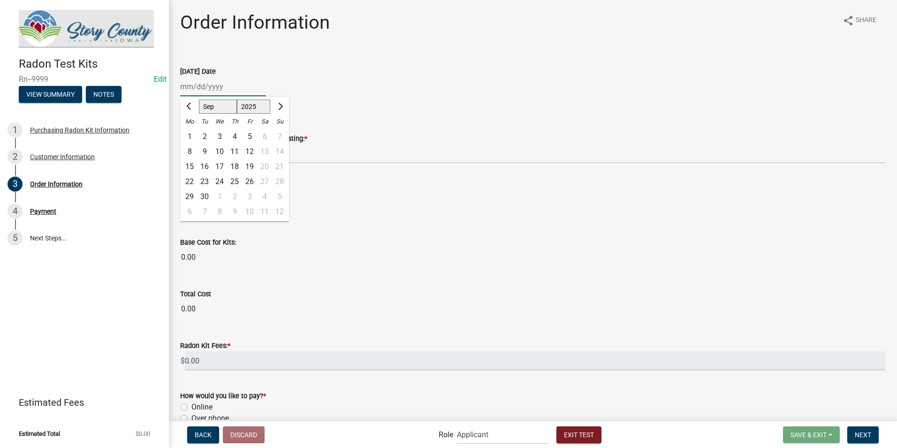
type input "09/05/2025"
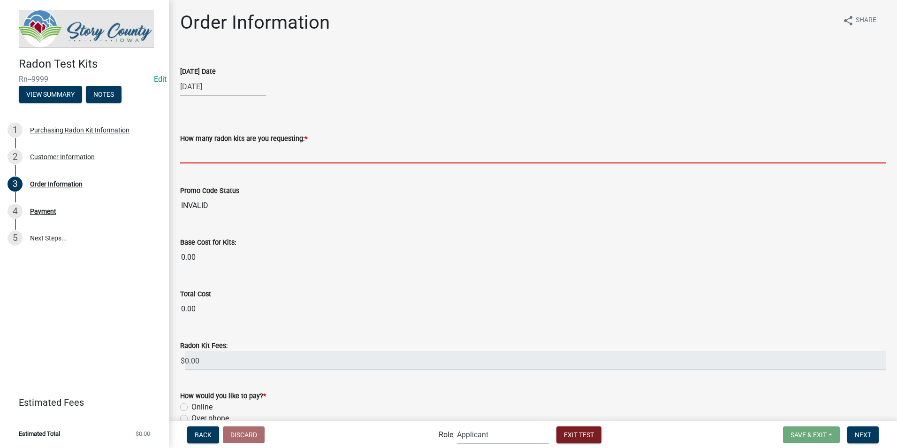
click at [223, 155] on input "text" at bounding box center [533, 153] width 706 height 19
type input "2"
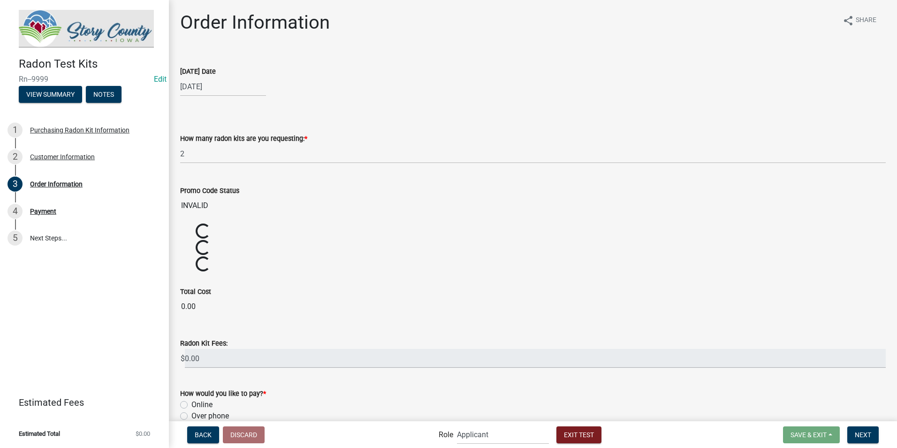
drag, startPoint x: 313, startPoint y: 237, endPoint x: 307, endPoint y: 226, distance: 12.4
click at [313, 236] on wm-data-entity-input "Base Cost for Kits: Loading... Loading..." at bounding box center [533, 231] width 706 height 16
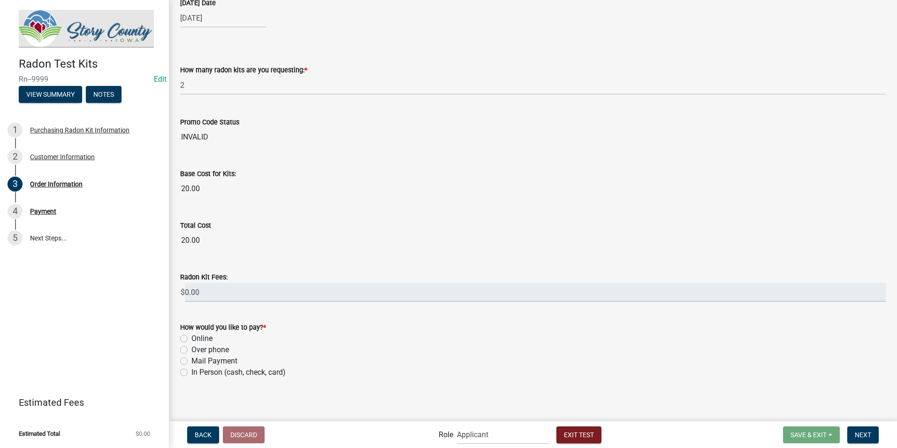
scroll to position [72, 0]
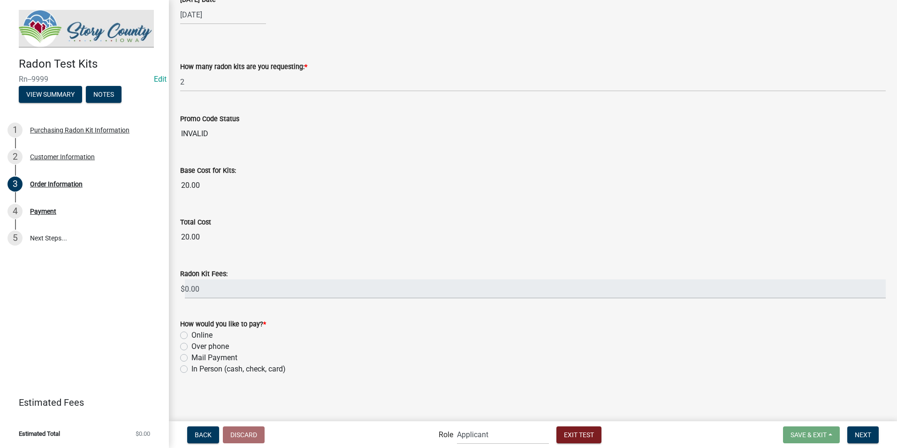
click at [192, 337] on label "Online" at bounding box center [202, 334] width 21 height 11
click at [192, 336] on input "Online" at bounding box center [195, 332] width 6 height 6
radio input "true"
click at [859, 430] on span "Next" at bounding box center [863, 434] width 16 height 8
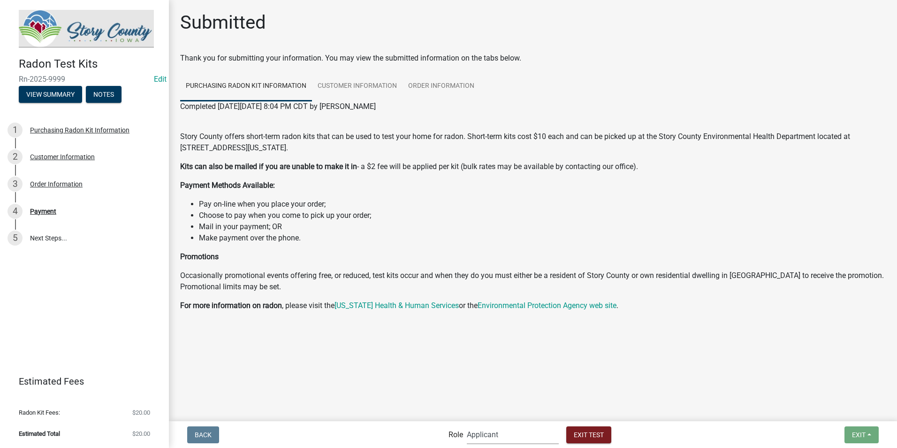
click at [514, 435] on select "Applicant Admin EH Administrative Assistant" at bounding box center [513, 434] width 92 height 19
click at [595, 363] on main "Submitted Thank you for submitting your information. You may view the submitted…" at bounding box center [533, 210] width 728 height 420
click at [73, 154] on div "Customer Information" at bounding box center [62, 156] width 65 height 7
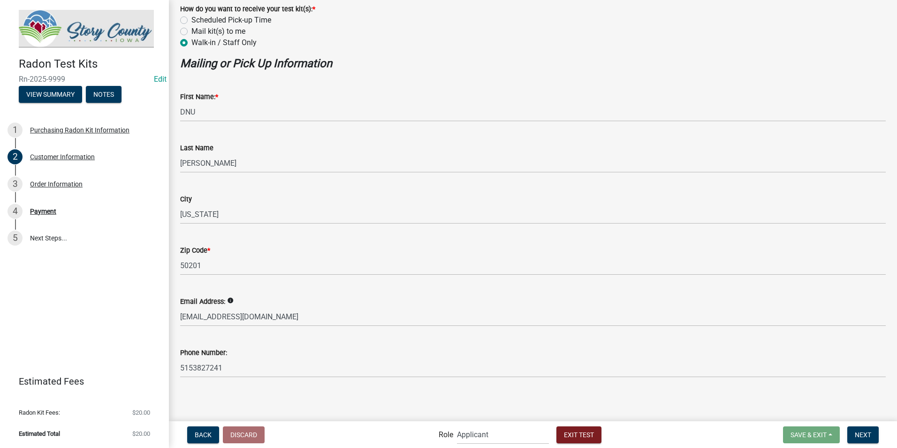
scroll to position [138, 0]
drag, startPoint x: 41, startPoint y: 185, endPoint x: 55, endPoint y: 188, distance: 13.9
click at [42, 185] on div "Order Information" at bounding box center [56, 184] width 53 height 7
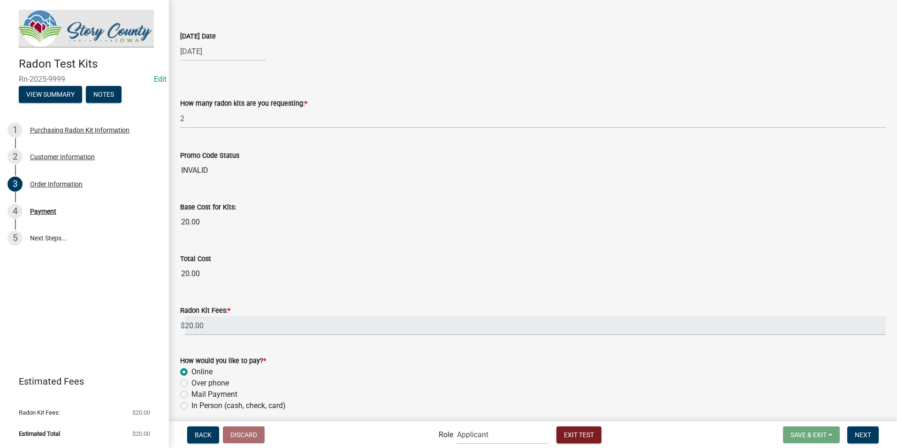
scroll to position [72, 0]
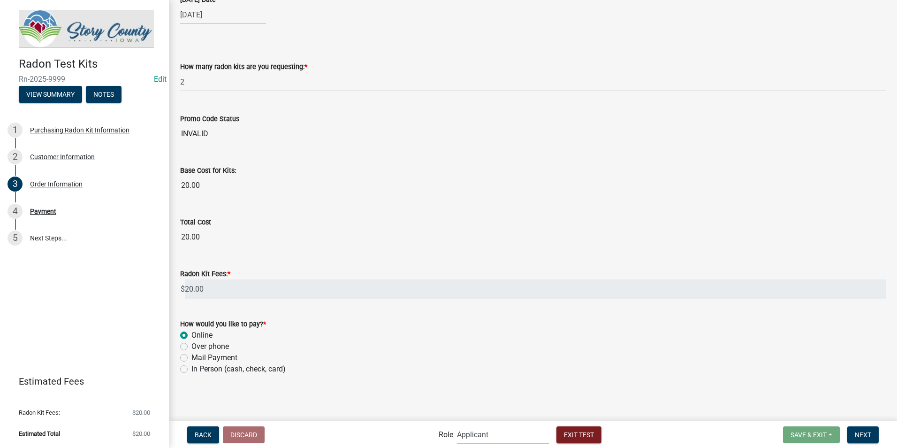
click at [192, 368] on label "In Person (cash, check, card)" at bounding box center [239, 368] width 94 height 11
click at [192, 368] on input "In Person (cash, check, card)" at bounding box center [195, 366] width 6 height 6
radio input "true"
click at [865, 433] on span "Next" at bounding box center [863, 434] width 16 height 8
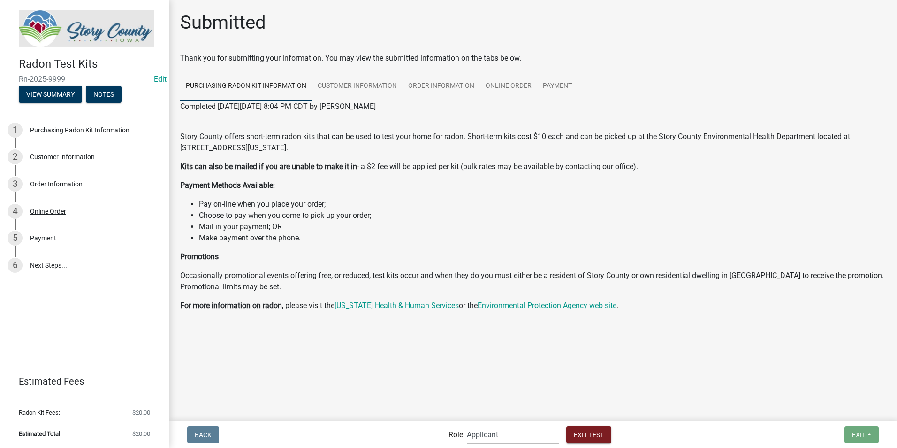
click at [516, 438] on select "Applicant Admin EH Administrative Assistant" at bounding box center [513, 434] width 92 height 19
select select "da3e3e5f-670d-4329-b60c-5cc8a4b2b679"
click at [467, 425] on select "Applicant Admin EH Administrative Assistant" at bounding box center [513, 434] width 92 height 19
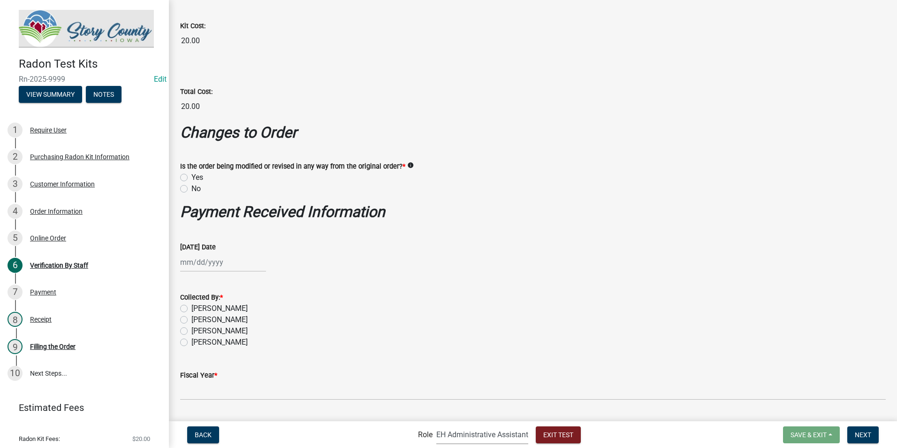
scroll to position [188, 0]
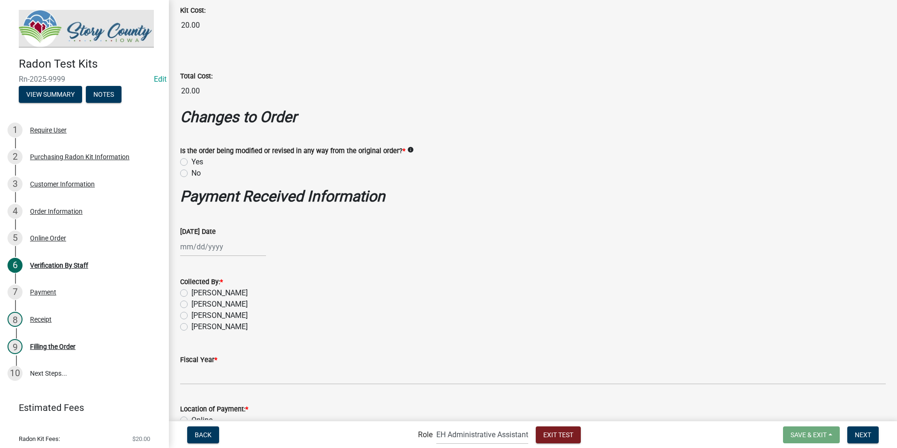
click at [192, 315] on label "Matthew Cory" at bounding box center [220, 315] width 56 height 11
click at [192, 315] on input "Matthew Cory" at bounding box center [195, 313] width 6 height 6
radio input "true"
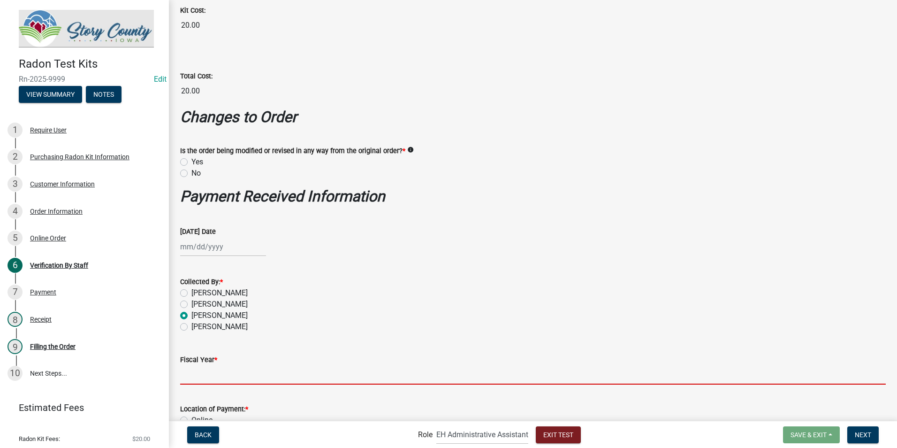
click at [212, 372] on input "Fiscal Year *" at bounding box center [533, 374] width 706 height 19
type input "2026"
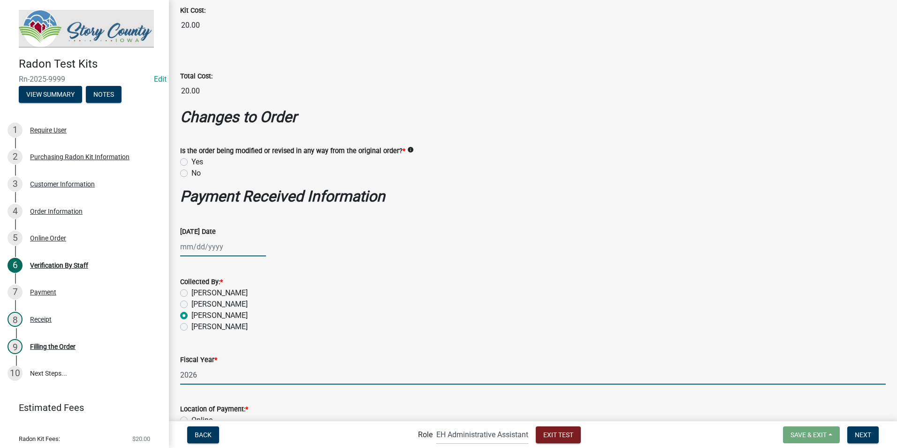
type input "07/24/2025"
type input "10.00"
select select "9"
select select "2025"
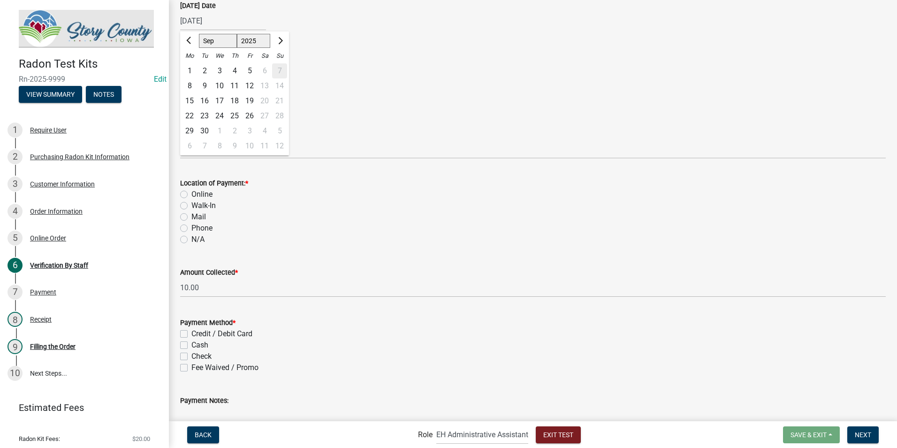
scroll to position [469, 0]
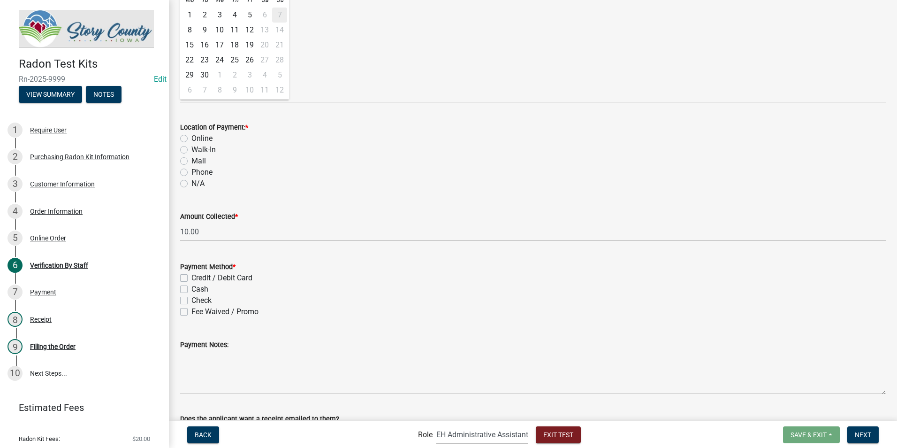
click at [260, 157] on div "Mail" at bounding box center [533, 160] width 706 height 11
click at [192, 151] on label "Walk-In" at bounding box center [204, 149] width 24 height 11
click at [192, 150] on input "Walk-In" at bounding box center [195, 147] width 6 height 6
radio input "true"
click at [183, 253] on form "Payment Method * Credit / Debit Card Cash Check Fee Waived / Promo" at bounding box center [533, 284] width 706 height 68
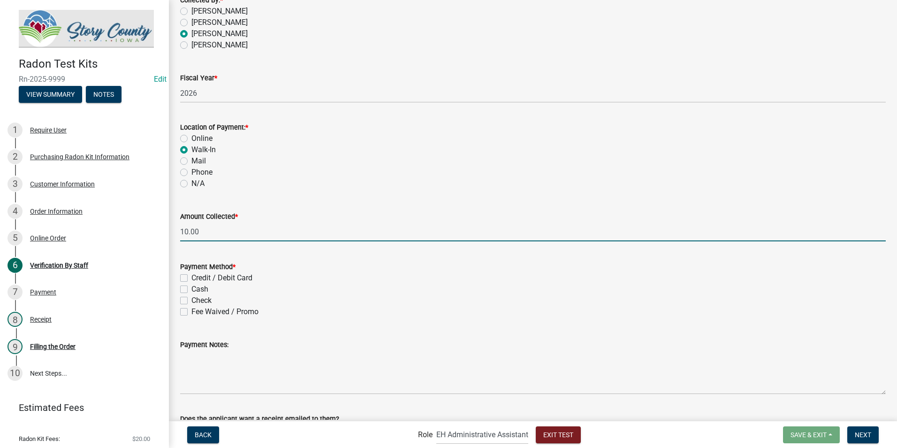
drag, startPoint x: 179, startPoint y: 232, endPoint x: 162, endPoint y: 232, distance: 17.4
click at [162, 232] on div "Radon Test Kits Rn-2025-9999 Edit View Summary Notes 1 Require User 2 Purchasin…" at bounding box center [448, 224] width 897 height 448
type input "20.00"
click at [194, 243] on wm-data-entity-input "Amount Collected * 20.00" at bounding box center [533, 224] width 706 height 52
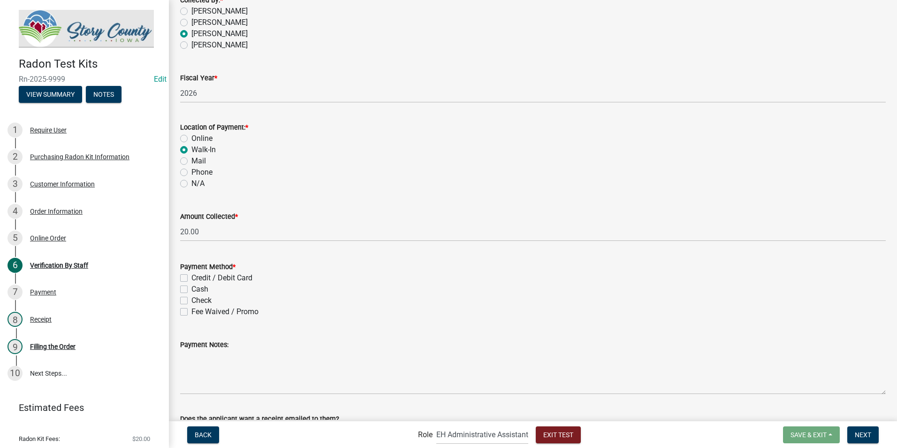
click at [192, 291] on label "Cash" at bounding box center [200, 288] width 17 height 11
click at [192, 290] on input "Cash" at bounding box center [195, 286] width 6 height 6
checkbox input "true"
checkbox input "false"
checkbox input "true"
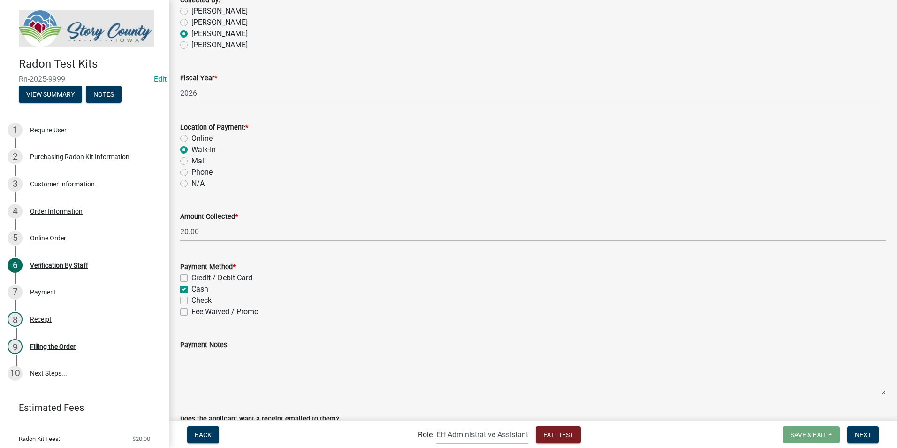
checkbox input "false"
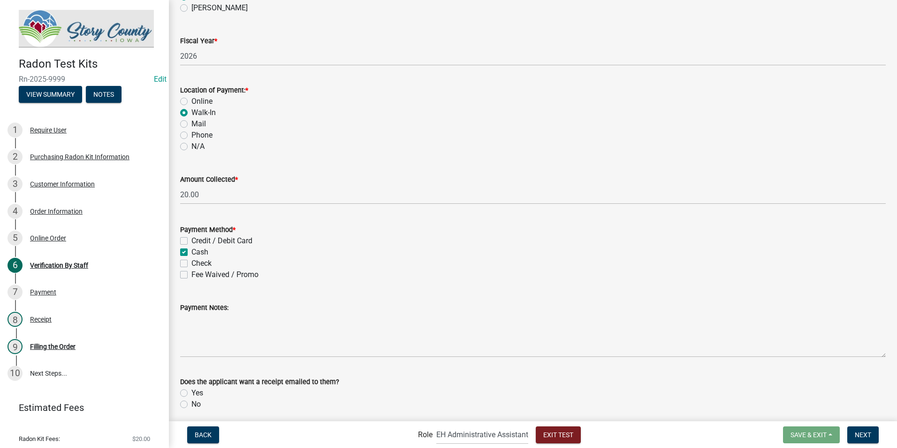
scroll to position [542, 0]
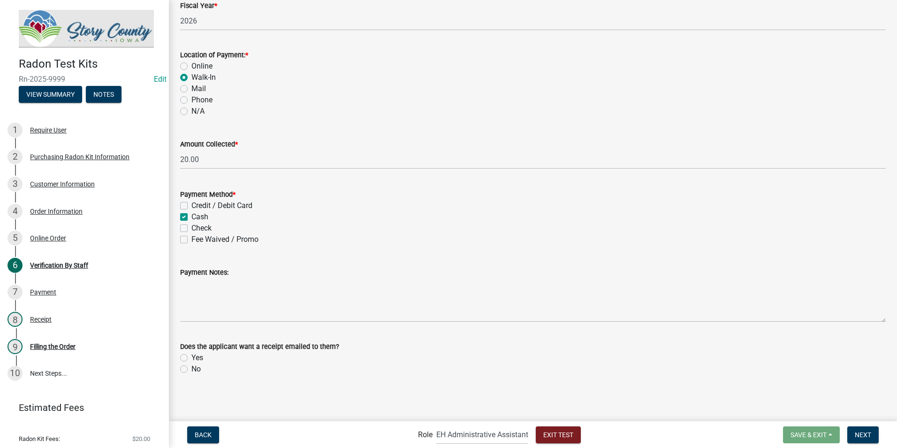
click at [192, 360] on label "Yes" at bounding box center [198, 357] width 12 height 11
click at [192, 358] on input "Yes" at bounding box center [195, 355] width 6 height 6
radio input "true"
click at [872, 432] on span "Next" at bounding box center [863, 434] width 16 height 8
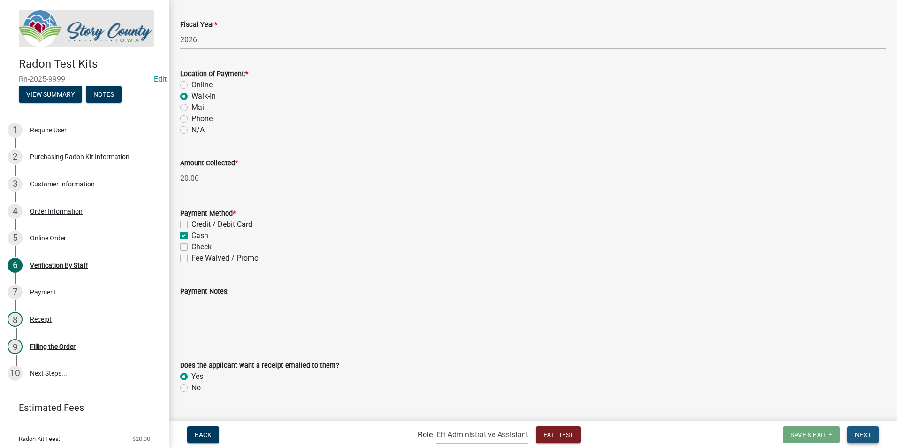
scroll to position [560, 0]
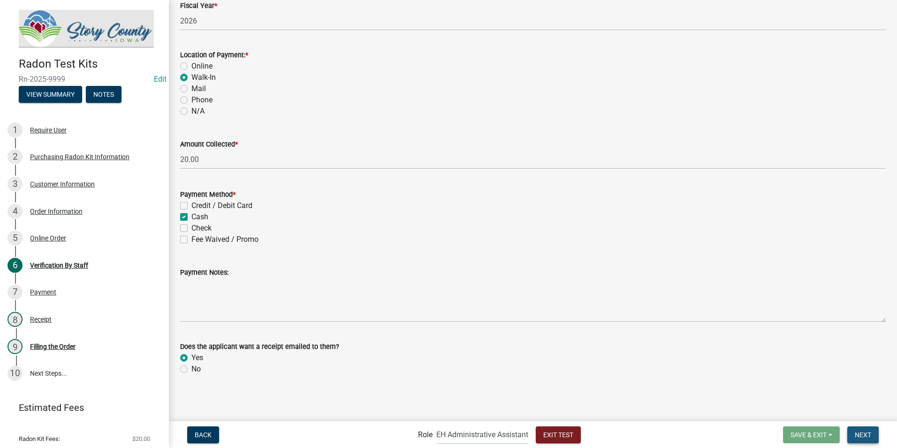
click at [858, 436] on span "Next" at bounding box center [863, 434] width 16 height 8
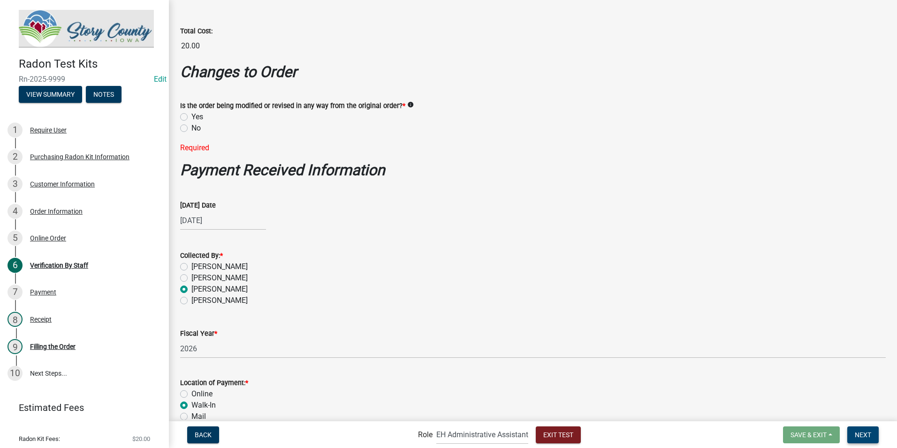
scroll to position [232, 0]
click at [192, 132] on label "No" at bounding box center [196, 128] width 9 height 11
click at [192, 130] on input "No" at bounding box center [195, 126] width 6 height 6
radio input "true"
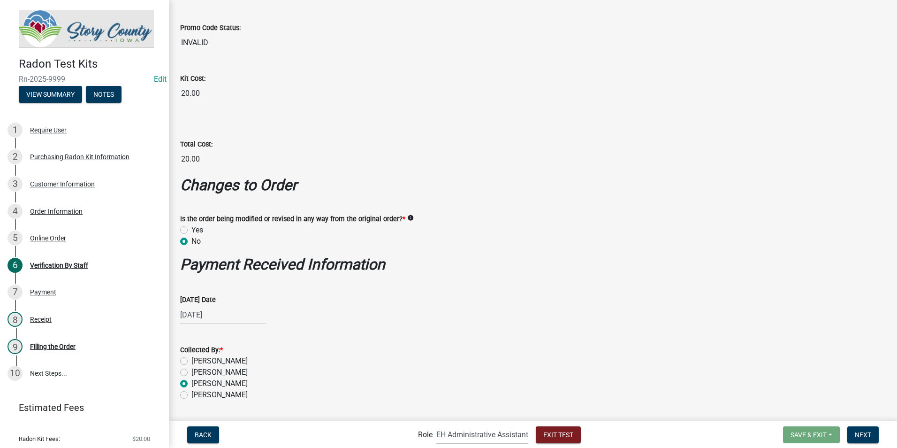
scroll to position [119, 0]
click at [227, 309] on div "07/24/2025" at bounding box center [223, 315] width 86 height 19
select select "7"
select select "2025"
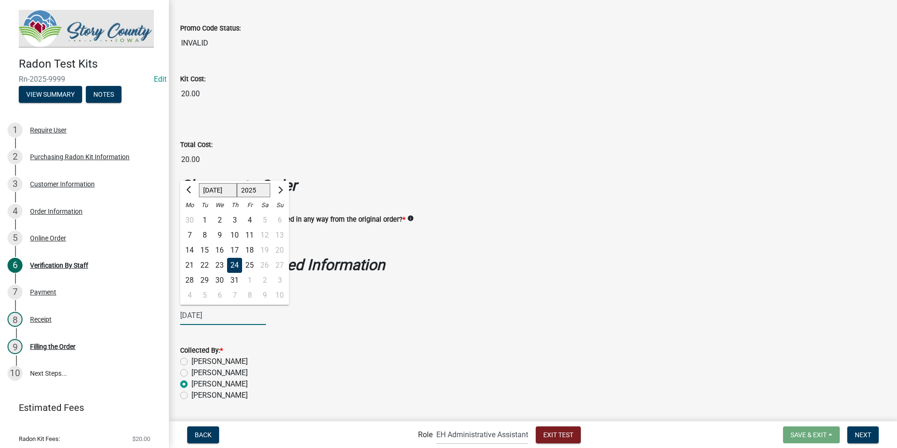
click at [219, 192] on select "Jan Feb Mar Apr May Jun Jul Aug Sep Oct Nov Dec" at bounding box center [218, 190] width 38 height 14
select select "9"
click at [199, 183] on select "Jan Feb Mar Apr May Jun Jul Aug Sep Oct Nov Dec" at bounding box center [218, 190] width 38 height 14
click at [250, 222] on div "5" at bounding box center [249, 220] width 15 height 15
type input "09/05/2025"
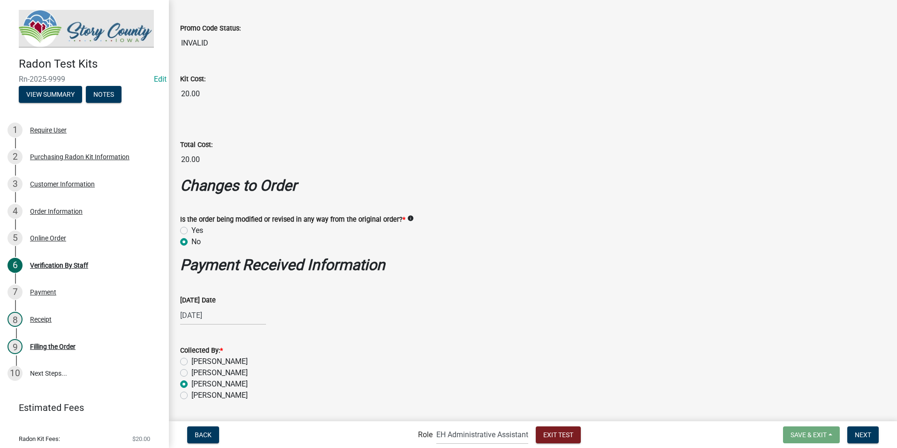
click at [379, 311] on div "09/05/2025" at bounding box center [533, 315] width 706 height 19
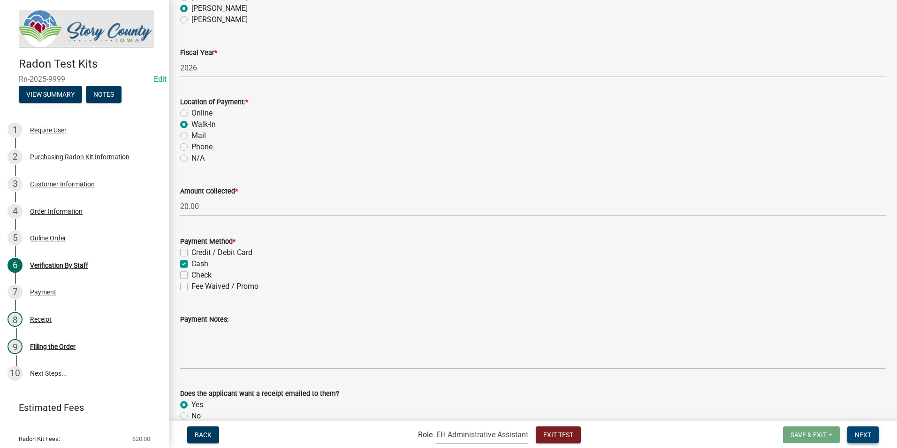
click at [863, 436] on span "Next" at bounding box center [863, 434] width 16 height 8
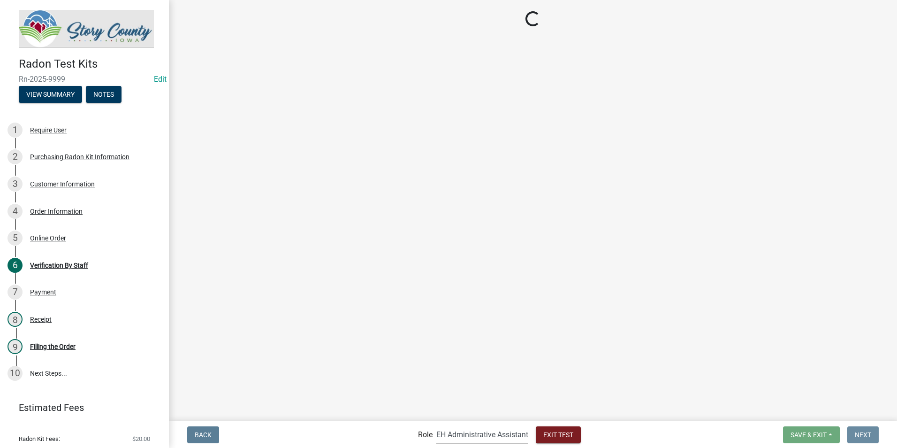
scroll to position [0, 0]
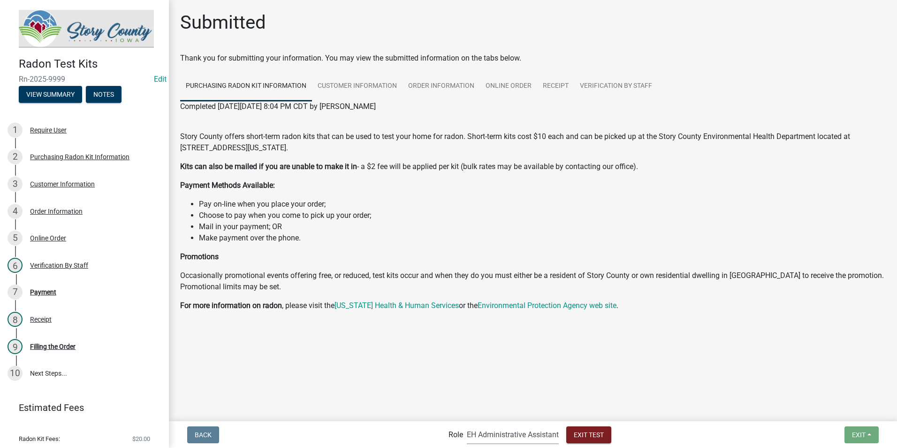
click at [525, 432] on select "Applicant Admin EH Administrative Assistant" at bounding box center [513, 434] width 92 height 19
select select "03540cc7-cae6-4ec5-9df4-19164d3ec826"
click at [467, 425] on select "Applicant Admin EH Administrative Assistant" at bounding box center [513, 434] width 92 height 19
click at [54, 290] on div "Payment" at bounding box center [43, 292] width 26 height 7
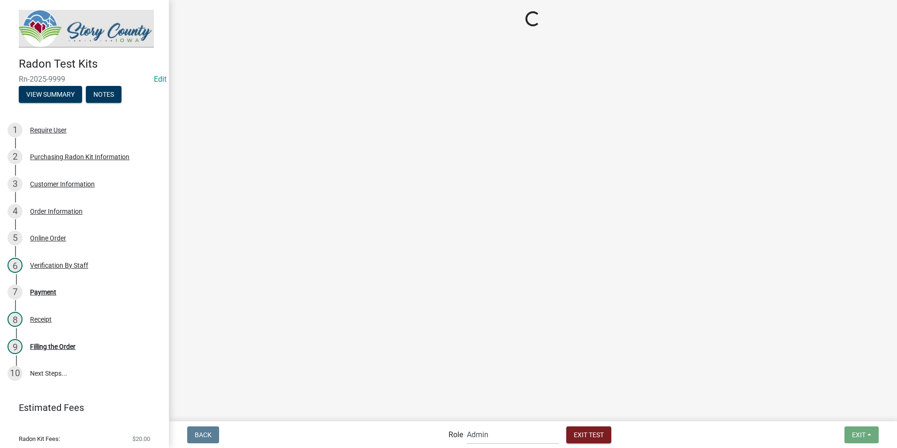
select select "2: 1"
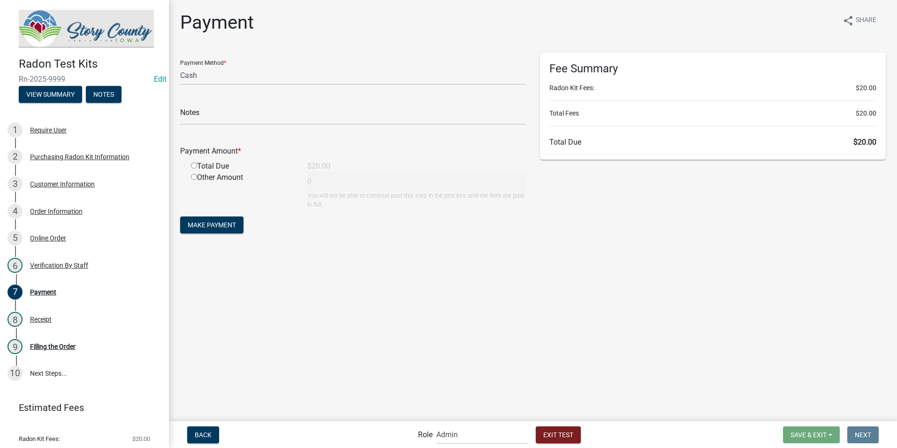
click at [196, 167] on input "radio" at bounding box center [194, 165] width 6 height 6
radio input "true"
type input "20"
click at [210, 227] on span "Make Payment" at bounding box center [212, 225] width 48 height 8
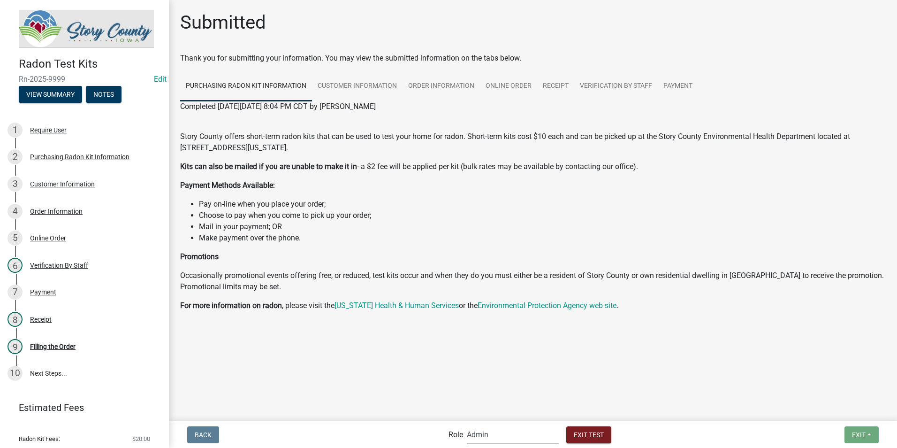
click at [524, 435] on select "Applicant Admin EH Administrative Assistant" at bounding box center [513, 434] width 92 height 19
select select "da3e3e5f-670d-4329-b60c-5cc8a4b2b679"
click at [467, 425] on select "Applicant Admin EH Administrative Assistant" at bounding box center [513, 434] width 92 height 19
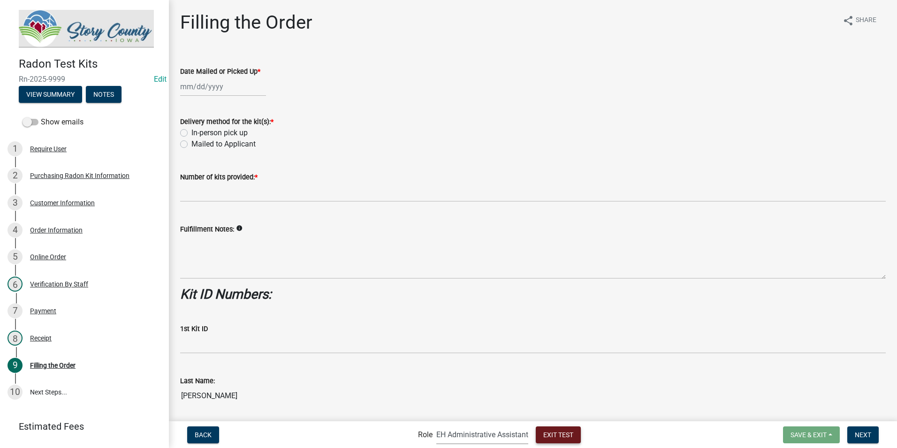
click at [550, 433] on span "Exit Test" at bounding box center [559, 434] width 30 height 8
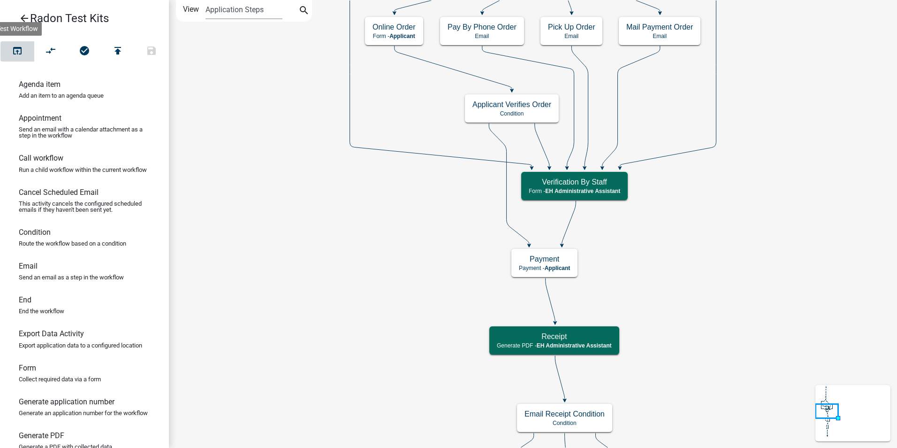
click at [23, 52] on icon "open_in_browser" at bounding box center [17, 51] width 11 height 13
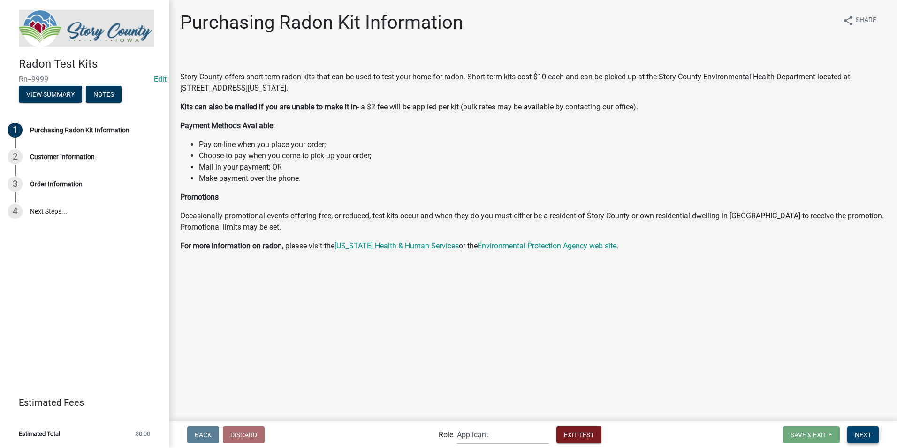
click at [871, 442] on button "Next" at bounding box center [863, 434] width 31 height 17
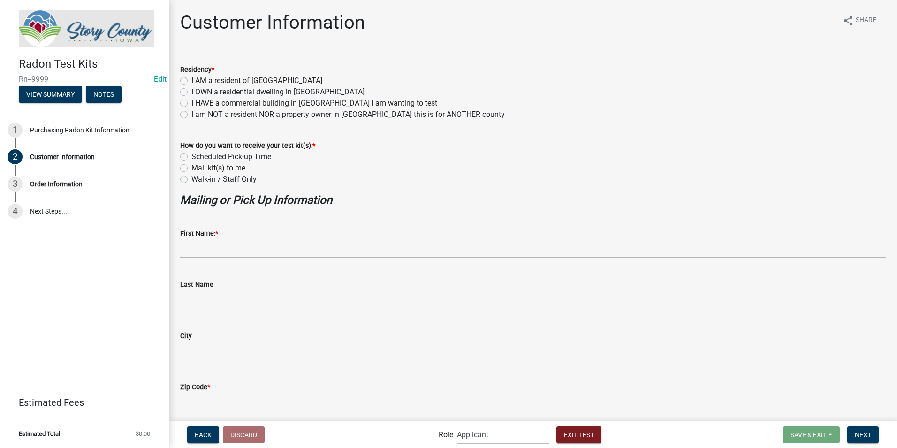
click at [192, 82] on label "I AM a resident of Story County" at bounding box center [257, 80] width 131 height 11
click at [192, 81] on input "I AM a resident of Story County" at bounding box center [195, 78] width 6 height 6
radio input "true"
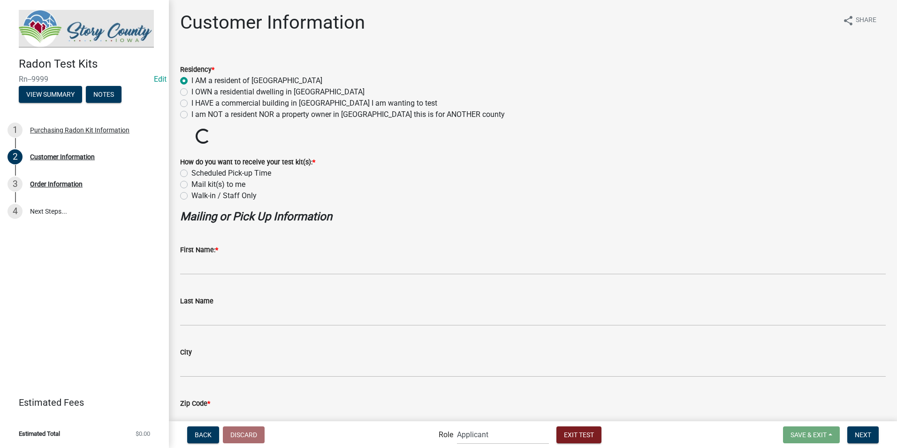
drag, startPoint x: 185, startPoint y: 82, endPoint x: 537, endPoint y: 80, distance: 352.0
click at [543, 80] on div "I AM a resident of Story County" at bounding box center [533, 80] width 706 height 11
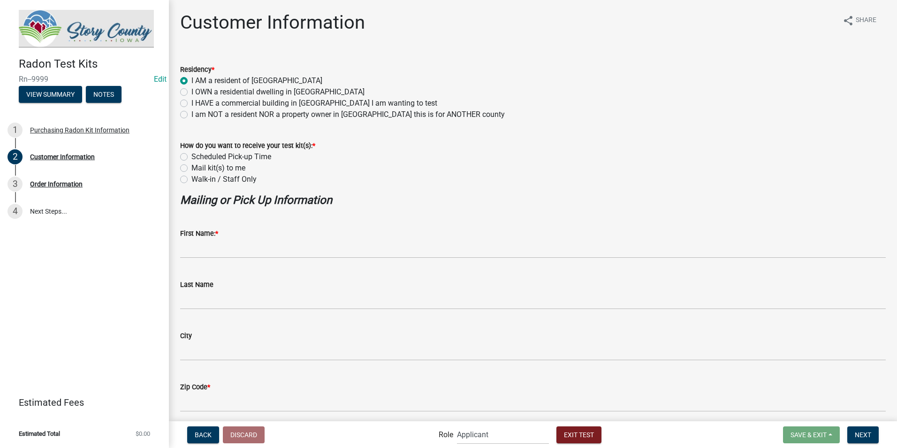
click at [192, 178] on label "Walk-in / Staff Only" at bounding box center [224, 179] width 65 height 11
click at [192, 178] on input "Walk-in / Staff Only" at bounding box center [195, 177] width 6 height 6
radio input "true"
click at [217, 259] on wm-data-entity-input "First Name: *" at bounding box center [533, 240] width 706 height 51
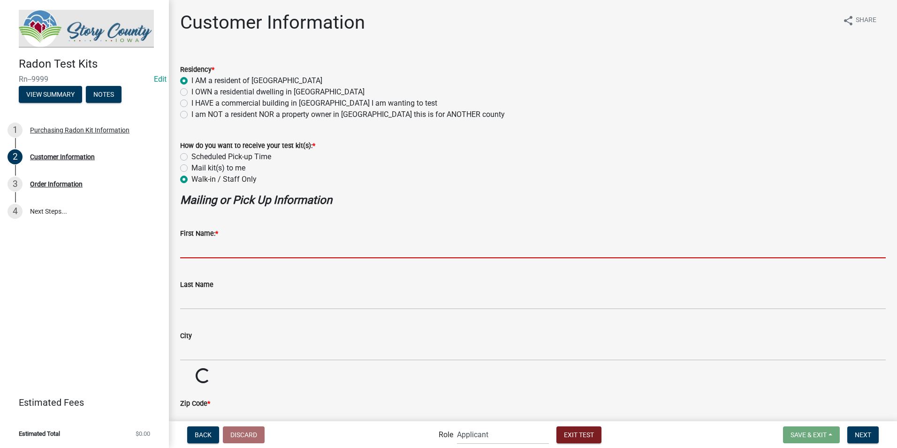
click at [217, 253] on input "First Name: *" at bounding box center [533, 248] width 706 height 19
type input "DNU"
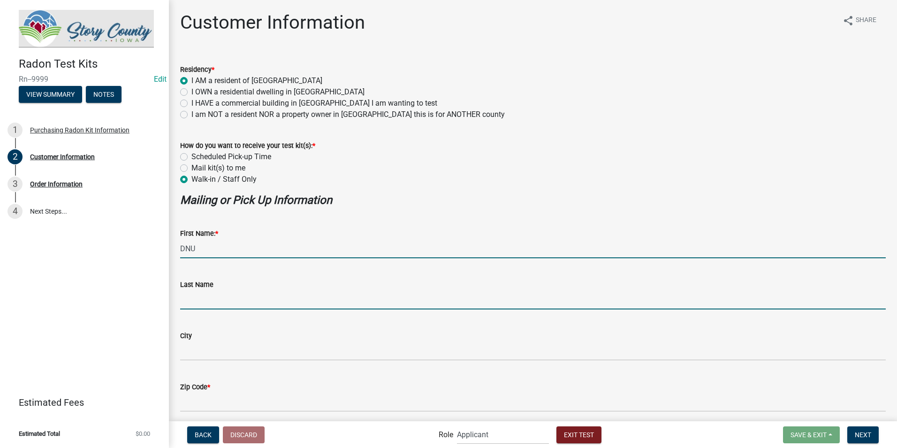
type input "Grandinetti"
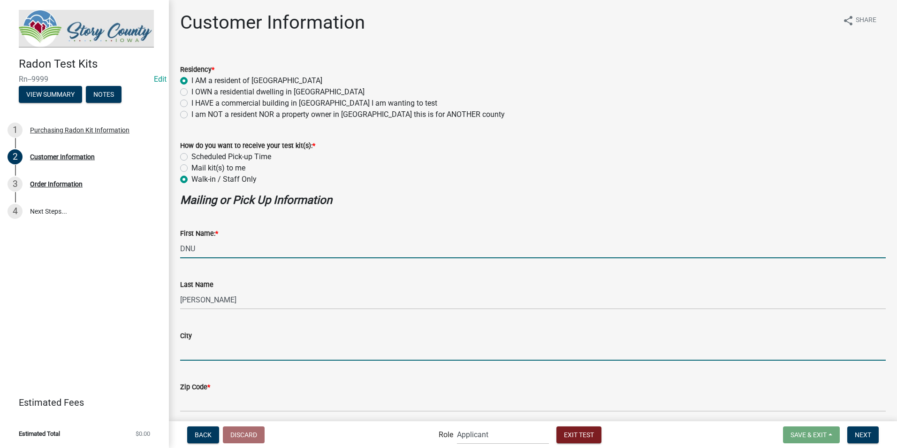
type input "Nevada"
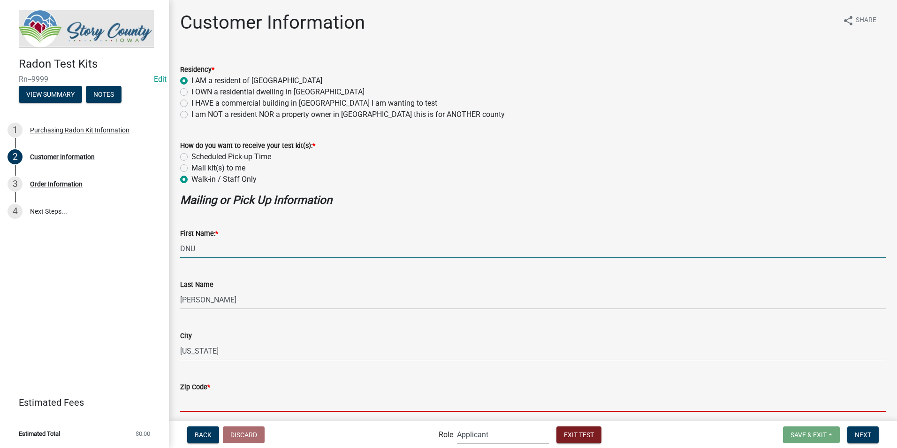
type input "50201"
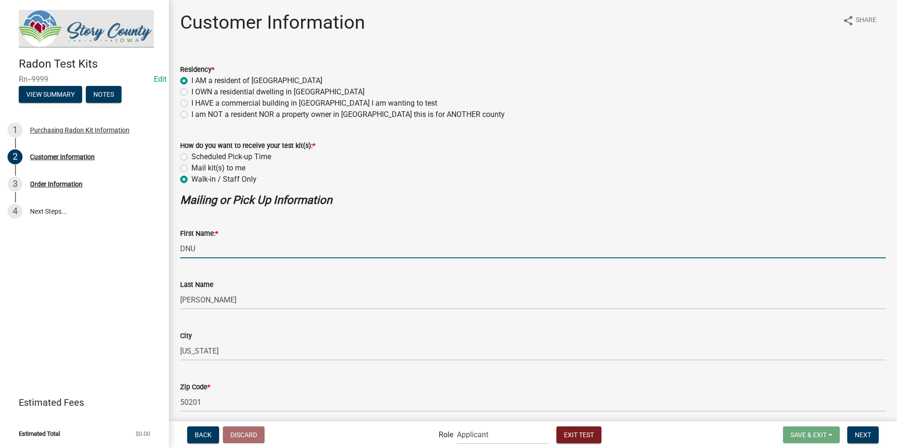
type input "kgrandinetti@storycountyiowa.gov"
type input "5153827241"
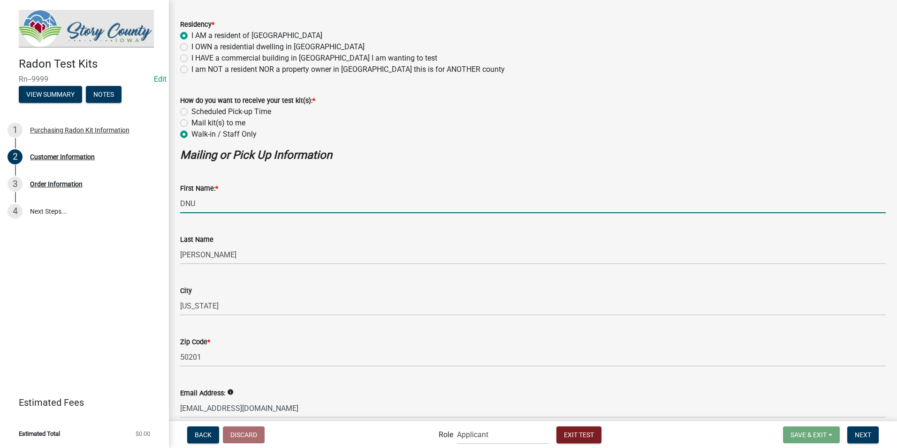
scroll to position [138, 0]
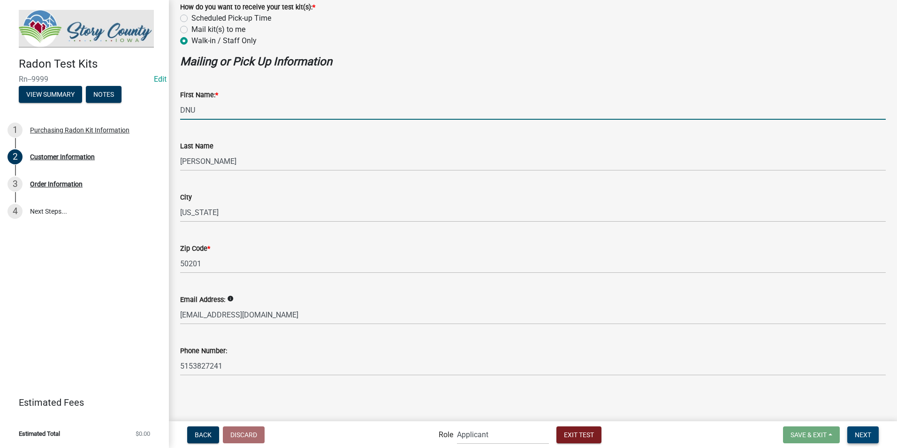
click at [854, 434] on button "Next" at bounding box center [863, 434] width 31 height 17
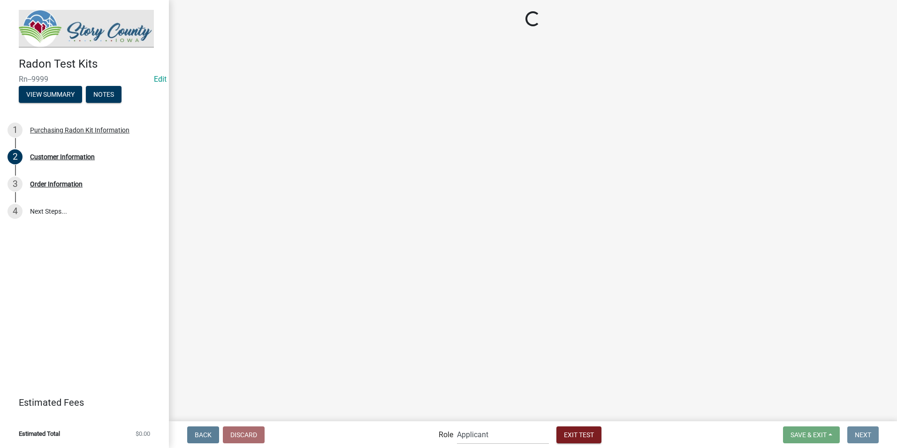
scroll to position [0, 0]
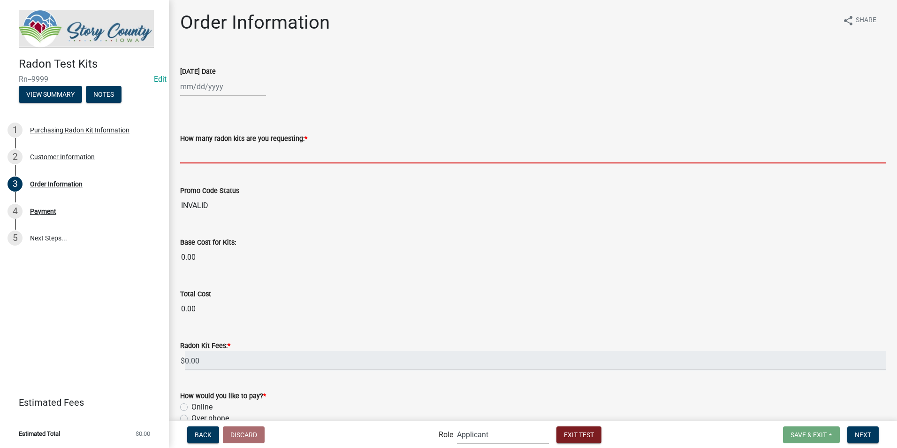
click at [230, 154] on input "text" at bounding box center [533, 153] width 706 height 19
click at [230, 82] on div at bounding box center [223, 86] width 86 height 19
select select "9"
select select "2025"
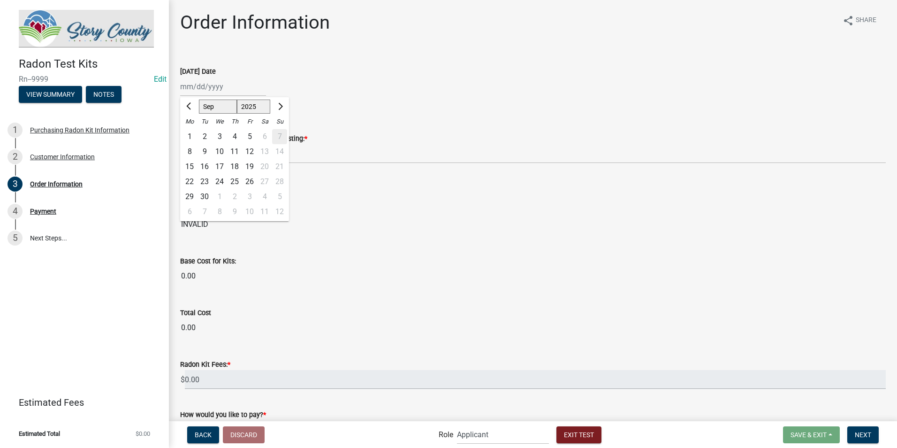
click at [234, 136] on div "4" at bounding box center [234, 136] width 15 height 15
type input "09/04/2025"
select select "9"
select select "2025"
click at [243, 86] on div "09/04/2025 Jan Feb Mar Apr May Jun Jul Aug Sep Oct Nov Dec 2024 2025 2026 Mo Tu…" at bounding box center [223, 86] width 86 height 19
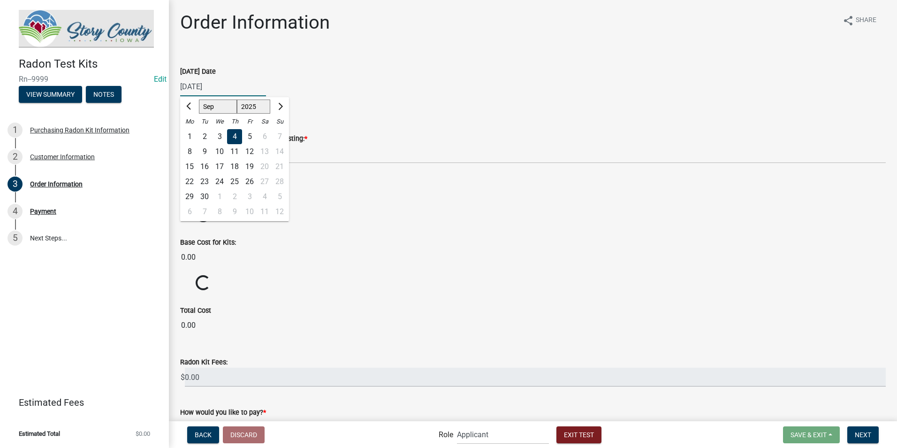
click at [210, 104] on select "Jan Feb Mar Apr May Jun Jul Aug Sep Oct Nov Dec" at bounding box center [218, 107] width 38 height 14
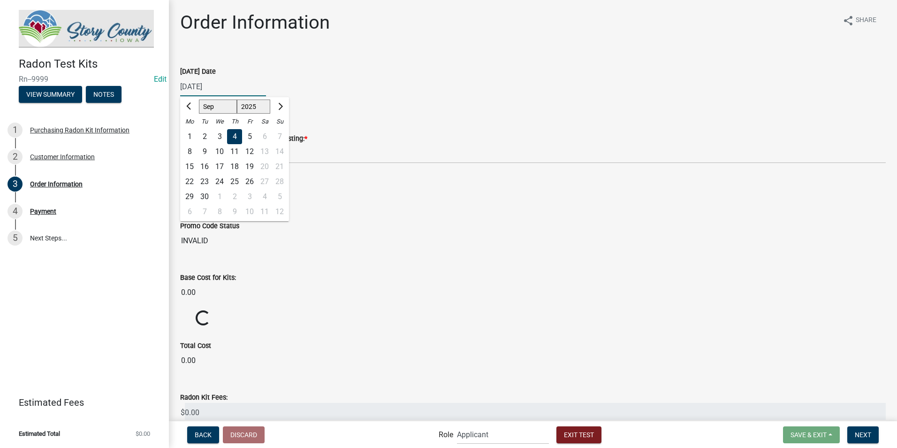
select select "7"
click at [199, 100] on select "Jan Feb Mar Apr May Jun Jul Aug Sep Oct Nov Dec" at bounding box center [218, 107] width 38 height 14
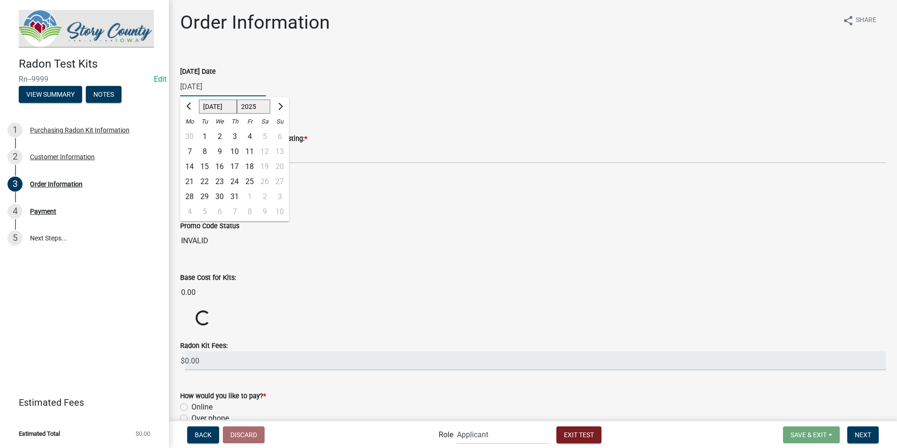
click at [235, 137] on div "3" at bounding box center [234, 136] width 15 height 15
type input "07/03/2025"
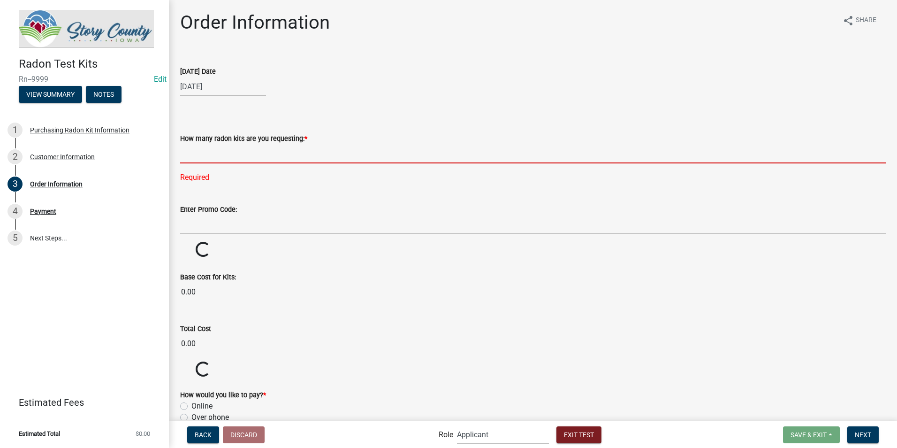
click at [194, 151] on input "text" at bounding box center [533, 153] width 706 height 19
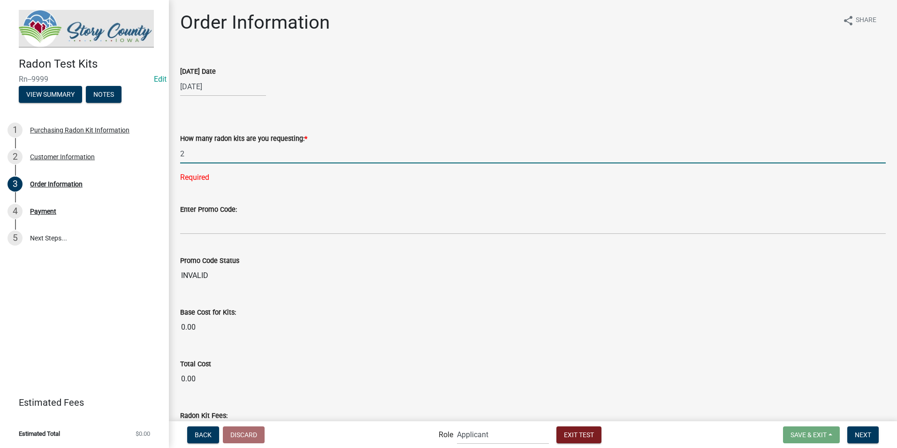
type input "2"
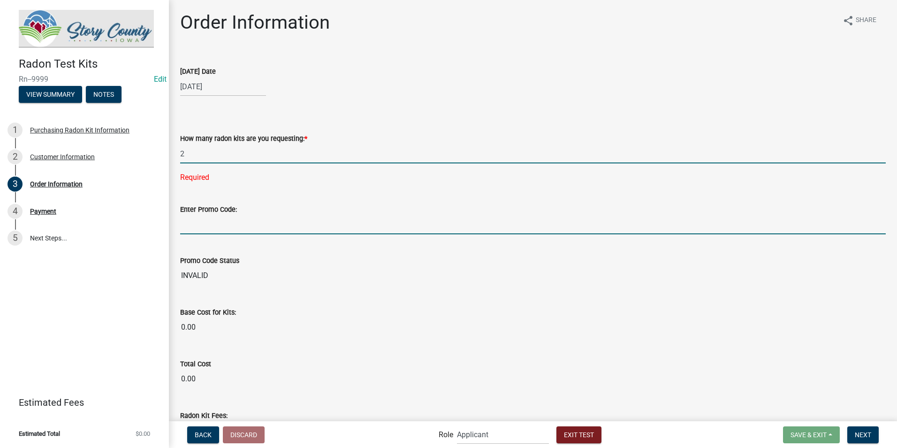
click at [192, 223] on wm-data-entity-input-list "Today's Date 07/03/2025 How many radon kits are you requesting: * 2 Required En…" at bounding box center [533, 289] width 706 height 472
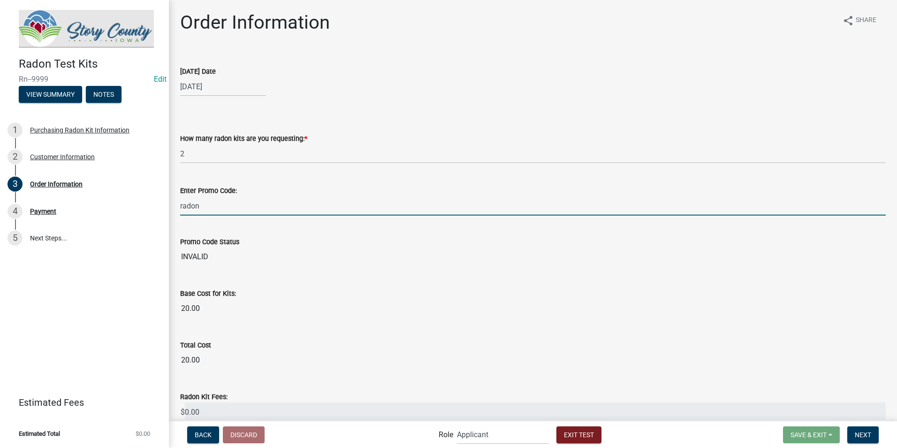
click at [303, 212] on input "radon" at bounding box center [533, 205] width 706 height 19
type input "radon"
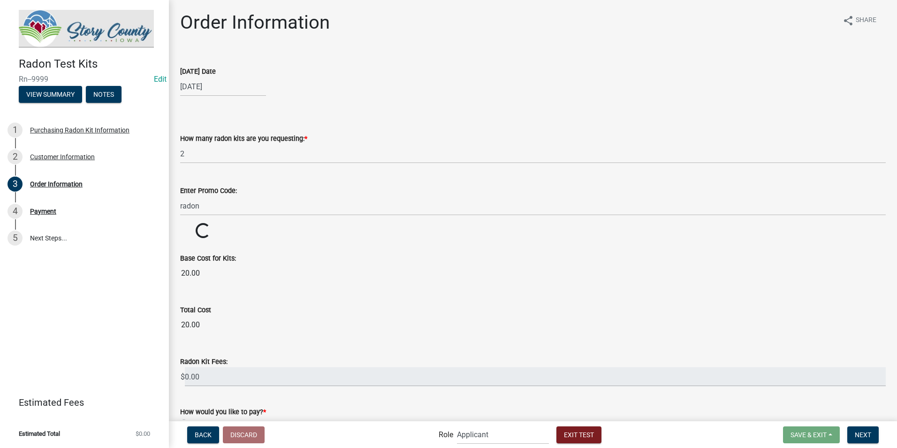
click at [299, 230] on wm-data-entity-input "Promo Code Status Loading... Loading..." at bounding box center [533, 231] width 706 height 16
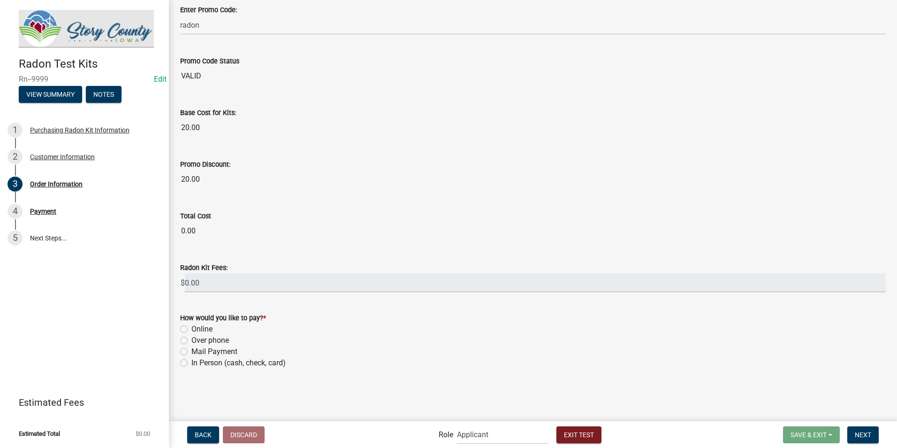
scroll to position [182, 0]
click at [192, 362] on label "In Person (cash, check, card)" at bounding box center [239, 361] width 94 height 11
click at [192, 362] on input "In Person (cash, check, card)" at bounding box center [195, 359] width 6 height 6
radio input "true"
click at [868, 437] on span "Next" at bounding box center [863, 434] width 16 height 8
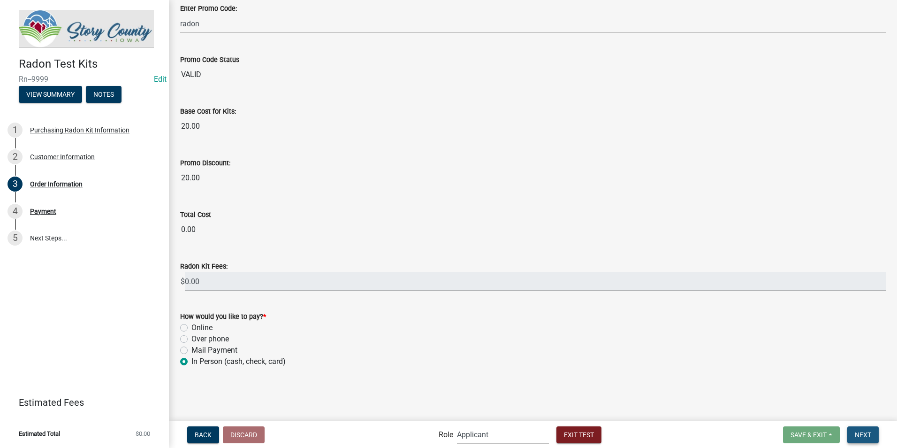
scroll to position [0, 0]
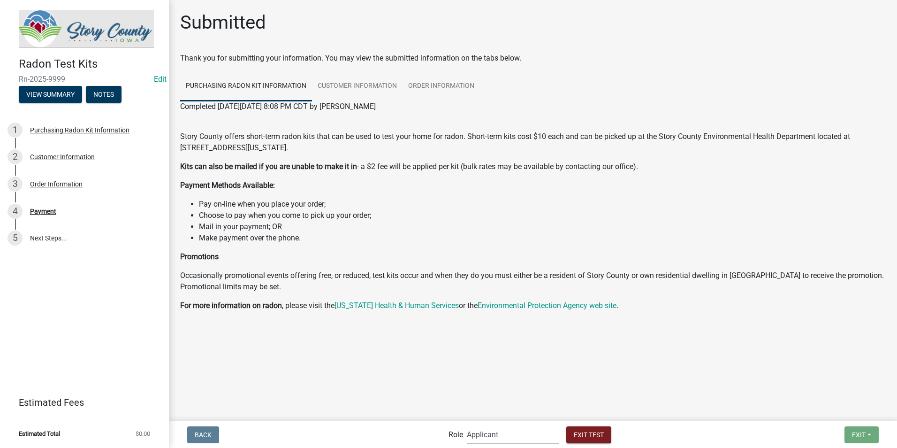
click at [528, 431] on select "Applicant Admin EH Administrative Assistant" at bounding box center [513, 434] width 92 height 19
select select "da3e3e5f-670d-4329-b60c-5cc8a4b2b679"
click at [467, 425] on select "Applicant Admin EH Administrative Assistant" at bounding box center [513, 434] width 92 height 19
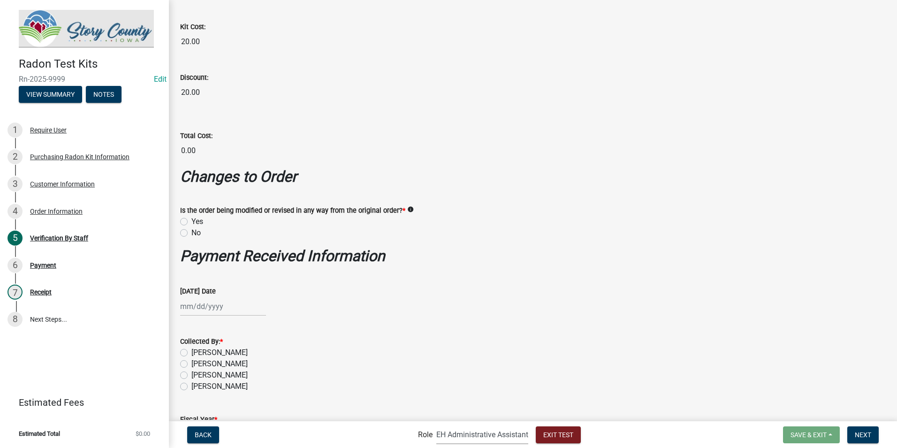
scroll to position [188, 0]
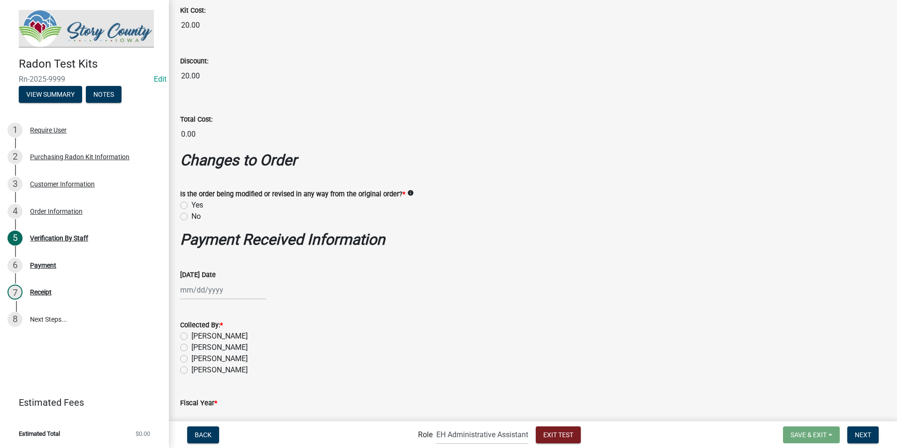
click at [192, 218] on label "No" at bounding box center [196, 216] width 9 height 11
click at [192, 217] on input "No" at bounding box center [195, 214] width 6 height 6
radio input "true"
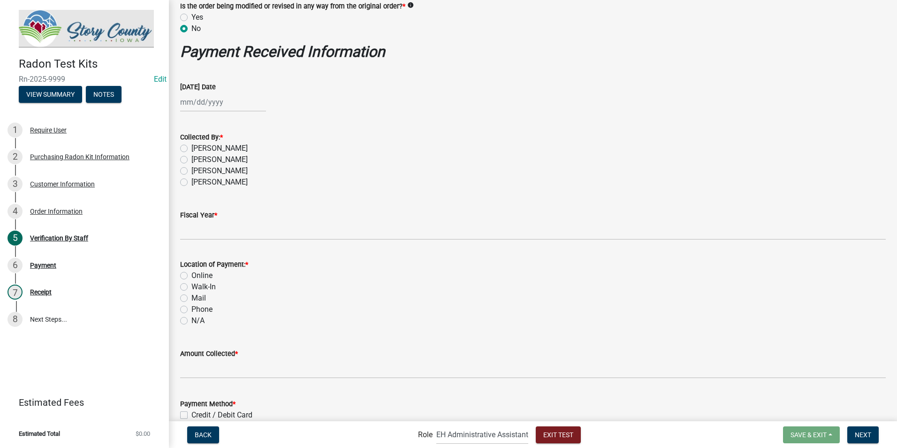
select select "9"
select select "2025"
click at [237, 105] on div "Jan Feb Mar Apr May Jun Jul Aug Sep Oct Nov Dec 1525 1526 1527 1528 1529 1530 1…" at bounding box center [223, 101] width 86 height 19
click at [215, 122] on select "Jan Feb Mar Apr May Jun Jul Aug Sep Oct Nov Dec" at bounding box center [218, 122] width 38 height 14
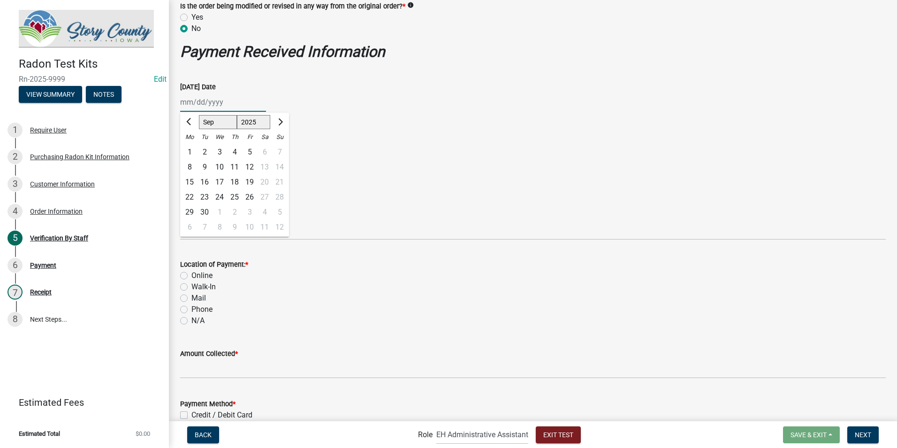
select select "7"
click at [199, 115] on select "Jan Feb Mar Apr May Jun Jul Aug Sep Oct Nov Dec" at bounding box center [218, 122] width 38 height 14
click at [237, 150] on div "3" at bounding box center [234, 152] width 15 height 15
type input "07/03/2025"
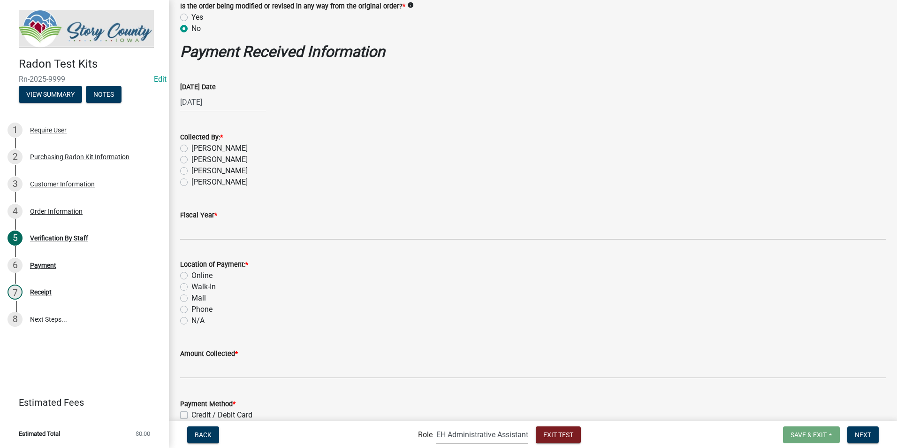
click at [192, 162] on label "Laura Johnston" at bounding box center [220, 159] width 56 height 11
click at [192, 160] on input "Laura Johnston" at bounding box center [195, 157] width 6 height 6
radio input "true"
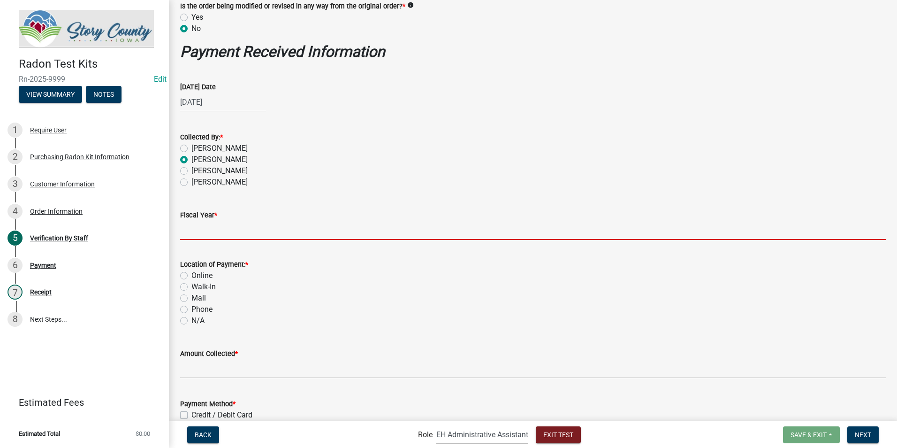
click at [200, 231] on input "Fiscal Year *" at bounding box center [533, 230] width 706 height 19
type input "2026"
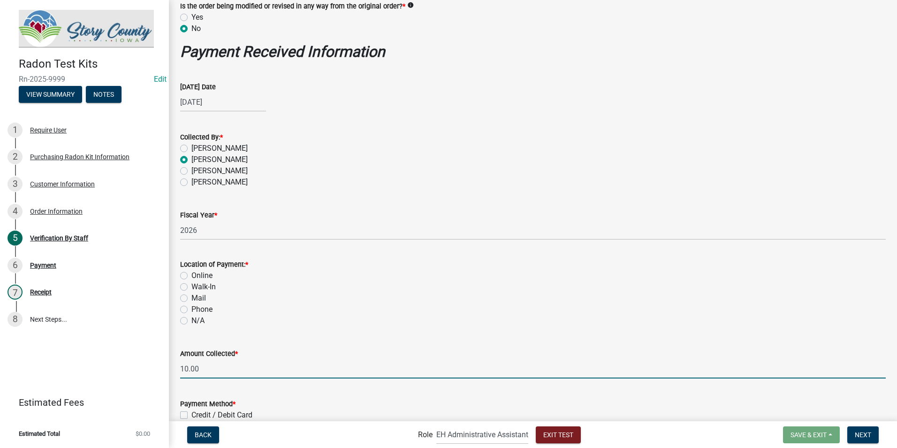
drag, startPoint x: 207, startPoint y: 364, endPoint x: 161, endPoint y: 368, distance: 45.7
click at [161, 368] on div "Radon Test Kits Rn-2025-9999 Edit View Summary Notes 1 Require User 2 Purchasin…" at bounding box center [448, 224] width 897 height 448
type input "0.00"
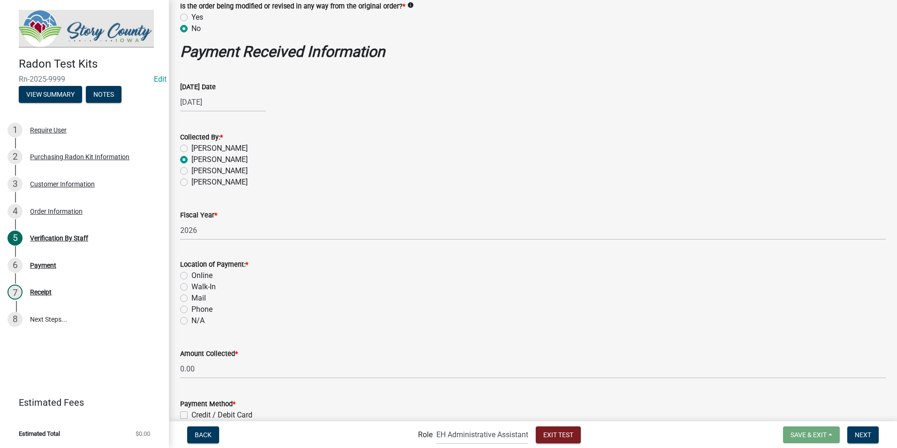
click at [192, 285] on label "Walk-In" at bounding box center [204, 286] width 24 height 11
click at [192, 285] on input "Walk-In" at bounding box center [195, 284] width 6 height 6
radio input "true"
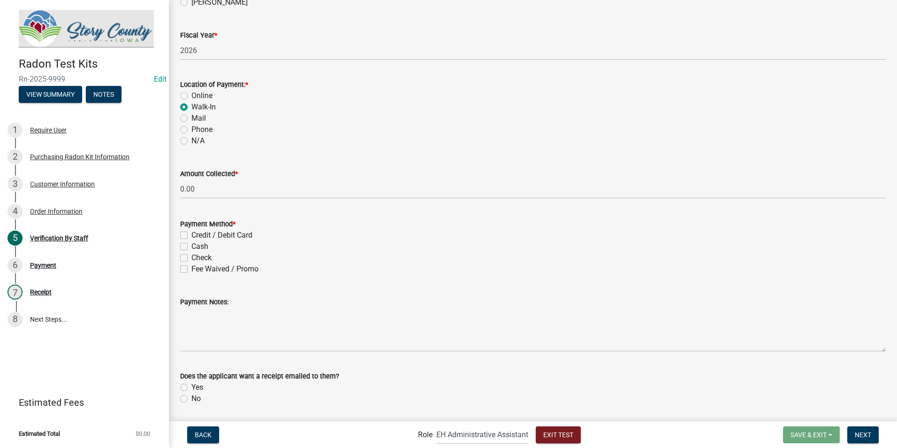
scroll to position [563, 0]
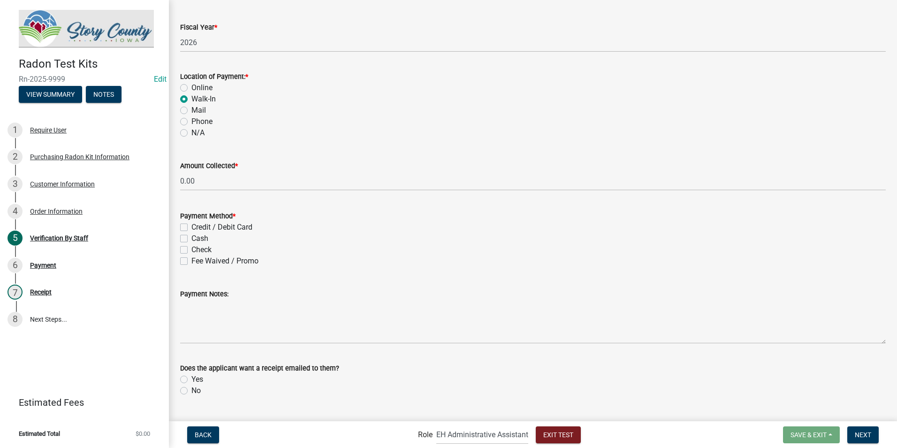
click at [192, 239] on label "Cash" at bounding box center [200, 238] width 17 height 11
click at [192, 239] on input "Cash" at bounding box center [195, 236] width 6 height 6
checkbox input "true"
checkbox input "false"
checkbox input "true"
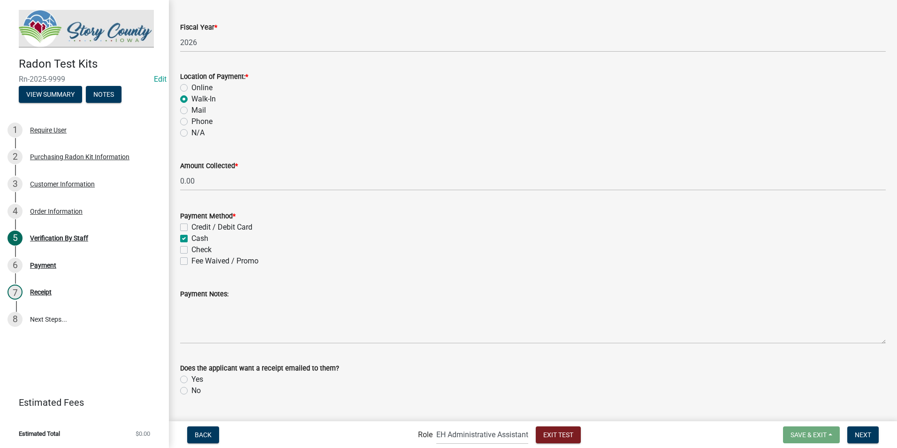
checkbox input "false"
click at [188, 248] on div "Check" at bounding box center [533, 249] width 706 height 11
drag, startPoint x: 188, startPoint y: 248, endPoint x: 186, endPoint y: 237, distance: 11.4
click at [192, 237] on label "Cash" at bounding box center [200, 238] width 17 height 11
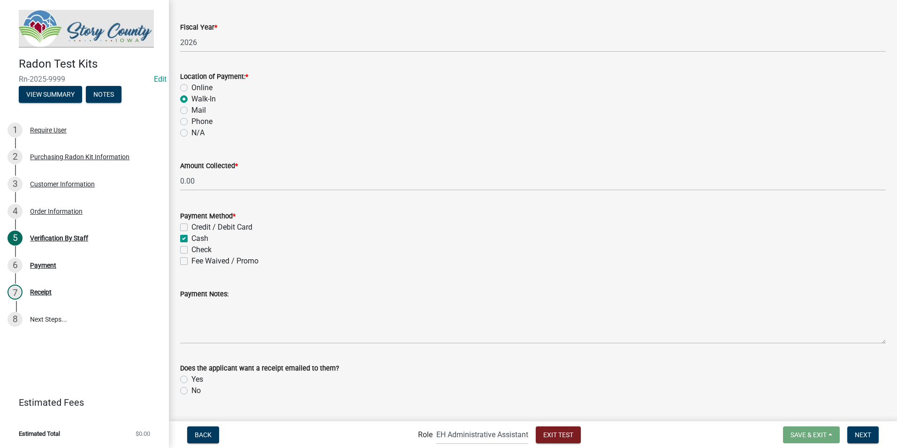
click at [192, 237] on input "Cash" at bounding box center [195, 236] width 6 height 6
checkbox input "false"
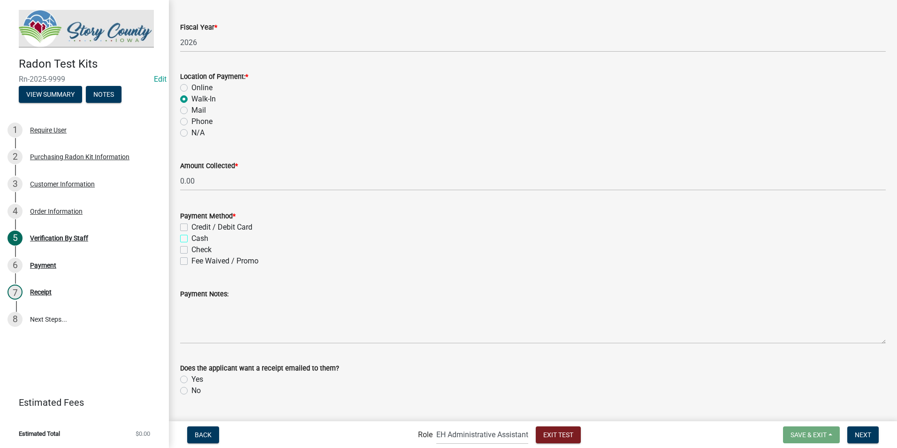
checkbox input "false"
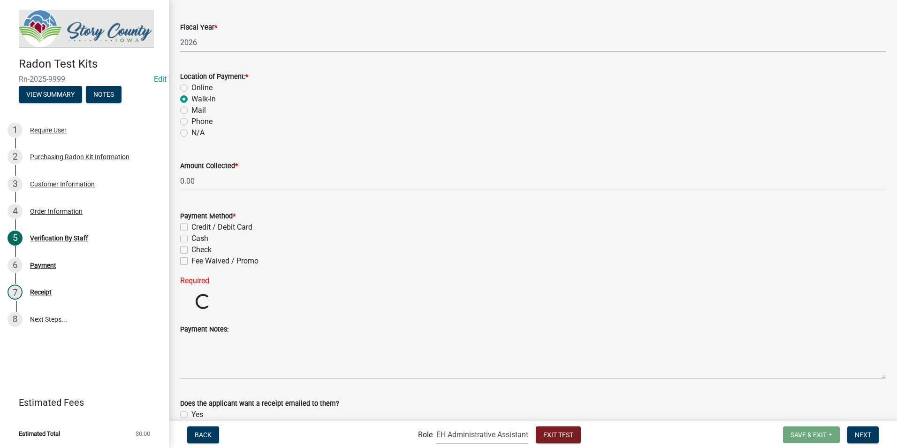
click at [192, 249] on label "Check" at bounding box center [202, 249] width 20 height 11
click at [192, 249] on input "Check" at bounding box center [195, 247] width 6 height 6
checkbox input "true"
checkbox input "false"
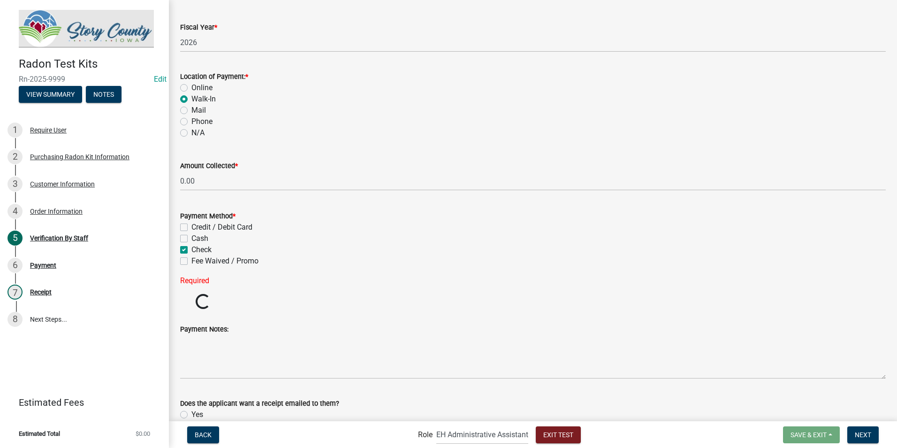
checkbox input "true"
checkbox input "false"
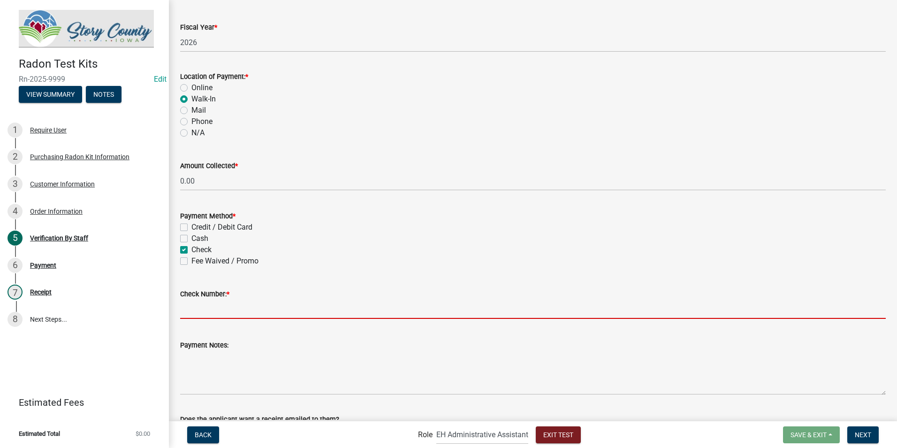
click at [209, 304] on input "Check Number: *" at bounding box center [533, 308] width 706 height 19
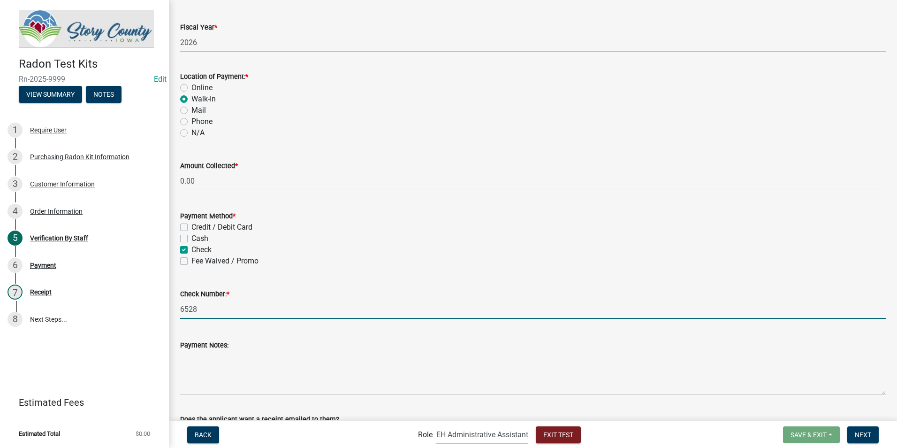
type input "6528"
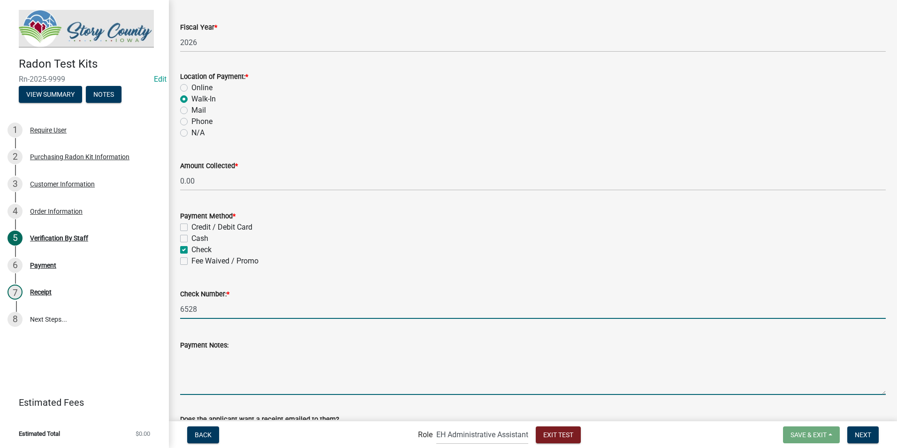
click at [235, 369] on textarea "Payment Notes:" at bounding box center [533, 373] width 706 height 44
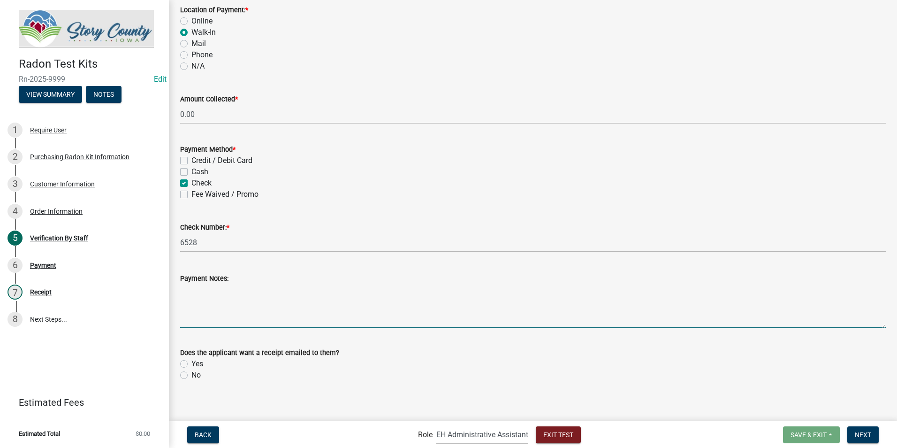
scroll to position [636, 0]
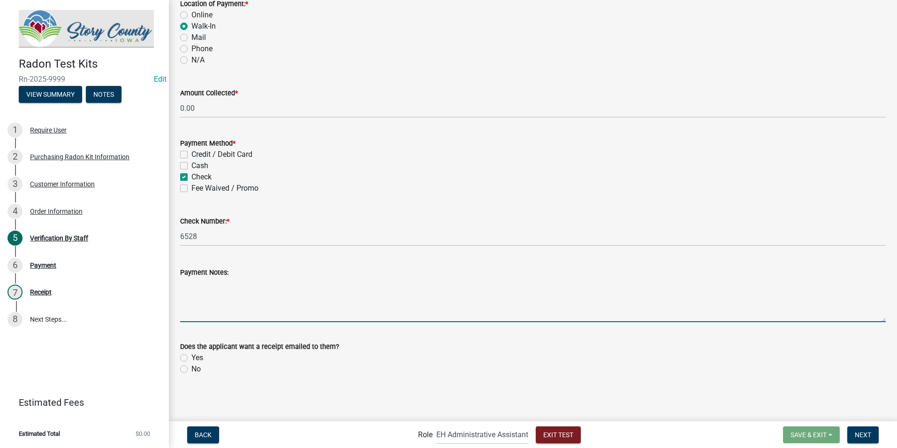
click at [192, 356] on label "Yes" at bounding box center [198, 357] width 12 height 11
click at [192, 356] on input "Yes" at bounding box center [195, 355] width 6 height 6
radio input "true"
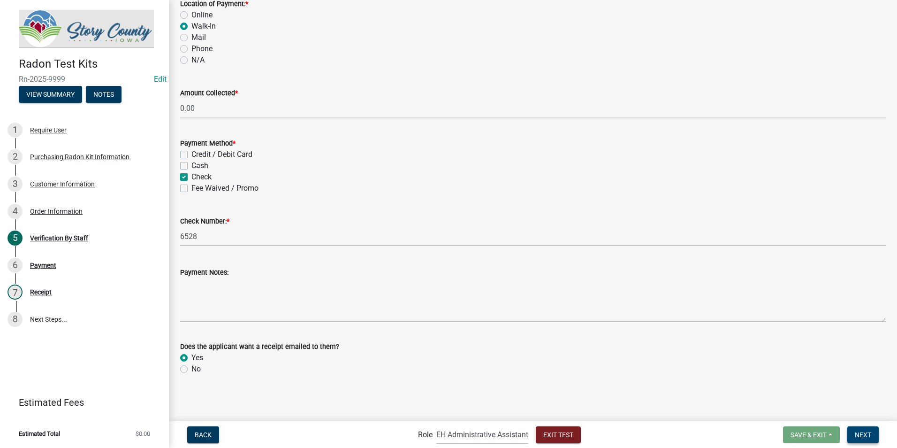
click at [869, 436] on span "Next" at bounding box center [863, 434] width 16 height 8
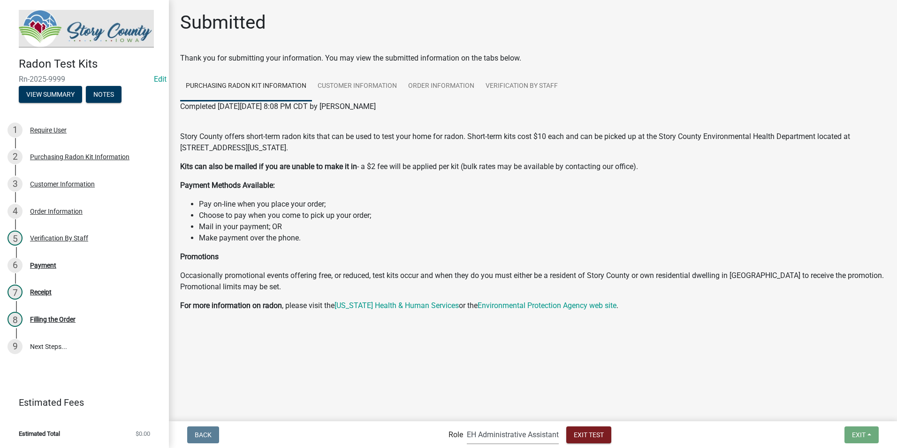
click at [483, 434] on select "Applicant Admin EH Administrative Assistant" at bounding box center [513, 434] width 92 height 19
click at [467, 425] on select "Applicant Admin EH Administrative Assistant" at bounding box center [513, 434] width 92 height 19
click at [36, 266] on div "Payment" at bounding box center [43, 265] width 26 height 7
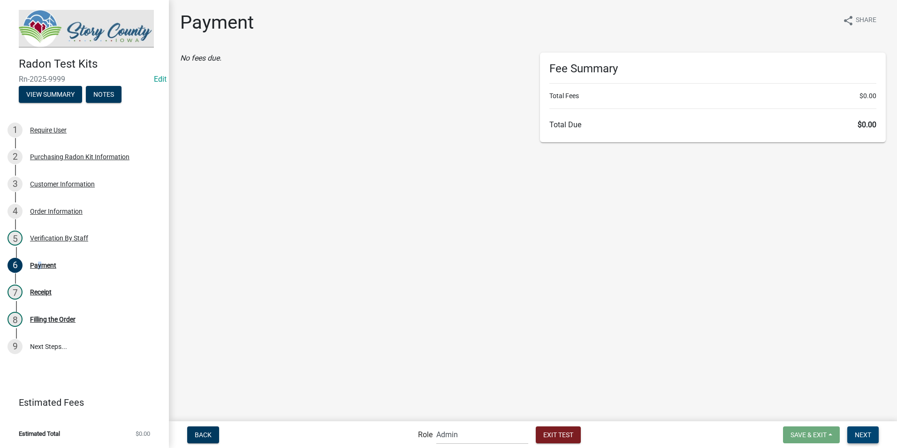
click at [856, 434] on span "Next" at bounding box center [863, 434] width 16 height 8
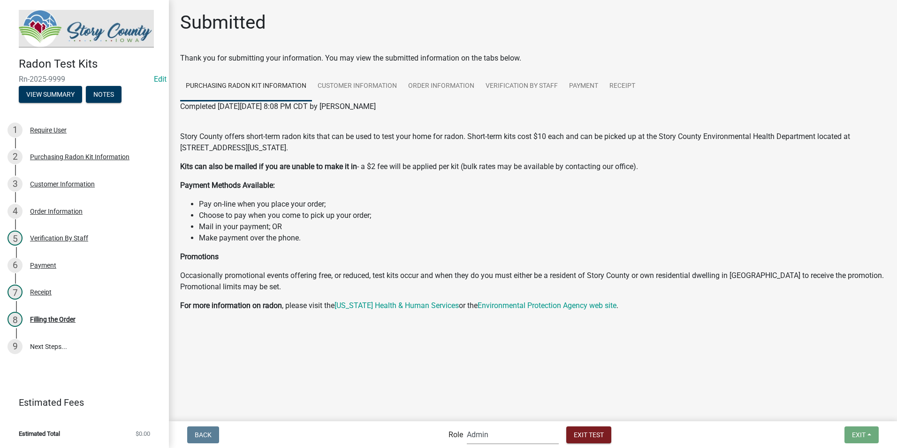
click at [525, 439] on select "Applicant Admin EH Administrative Assistant" at bounding box center [513, 434] width 92 height 19
select select "da3e3e5f-670d-4329-b60c-5cc8a4b2b679"
click at [467, 425] on select "Applicant Admin EH Administrative Assistant" at bounding box center [513, 434] width 92 height 19
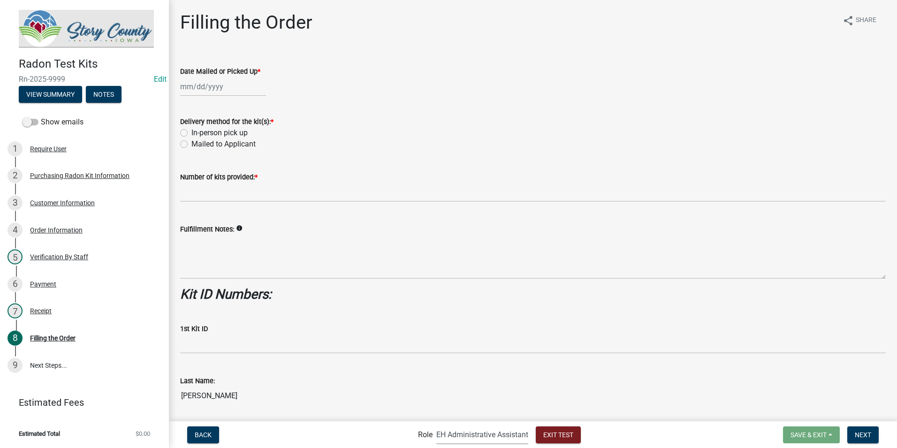
select select "9"
select select "2025"
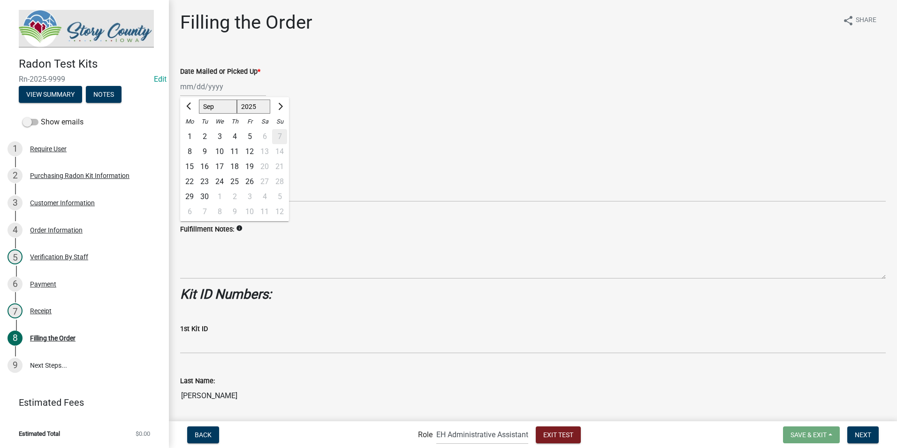
click at [192, 86] on div "Jan Feb Mar Apr May Jun Jul Aug Sep Oct Nov Dec 1525 1526 1527 1528 1529 1530 1…" at bounding box center [223, 86] width 86 height 19
click at [211, 145] on div "9" at bounding box center [204, 151] width 15 height 15
type input "09/09/2025"
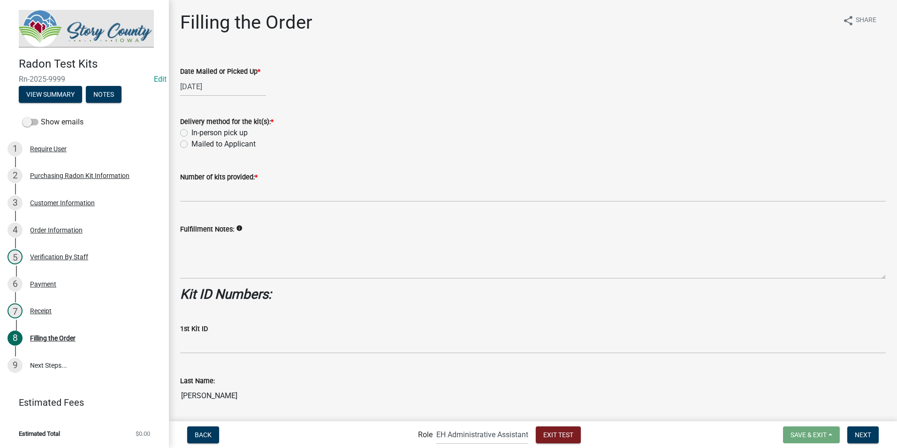
click at [192, 131] on label "In-person pick up" at bounding box center [220, 132] width 56 height 11
click at [192, 131] on input "In-person pick up" at bounding box center [195, 130] width 6 height 6
radio input "true"
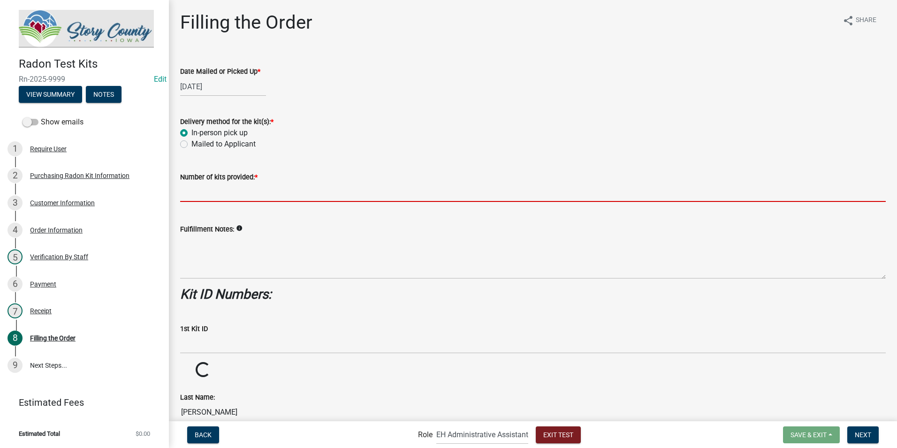
click at [189, 193] on input "text" at bounding box center [533, 192] width 706 height 19
type input "2"
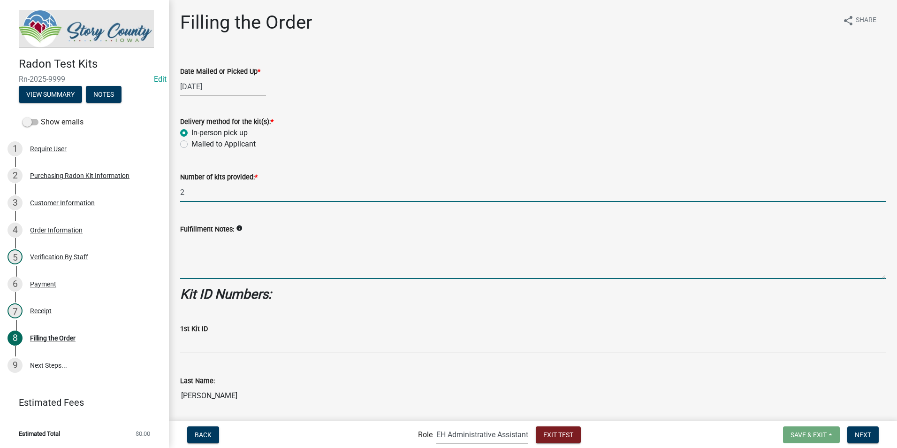
click at [205, 265] on textarea "Fulfillment Notes:" at bounding box center [533, 257] width 706 height 44
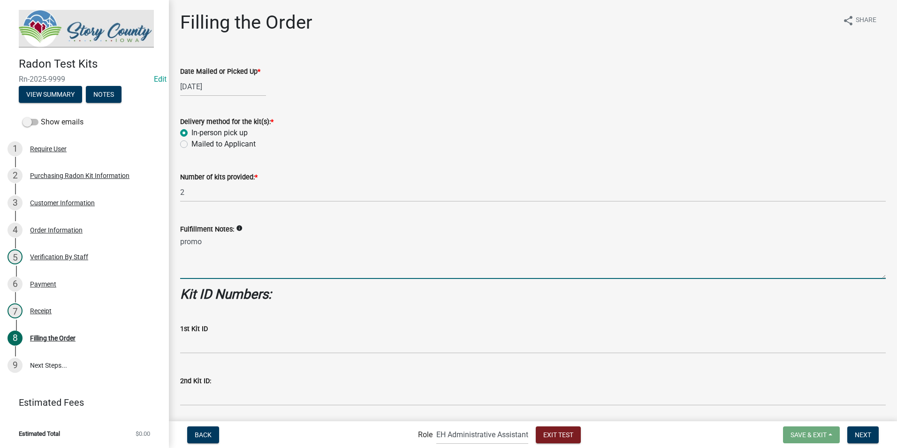
scroll to position [132, 0]
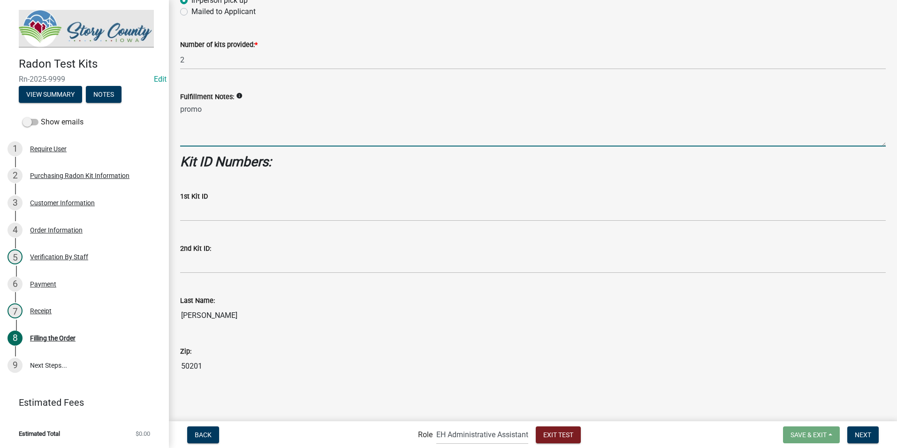
type textarea "promo"
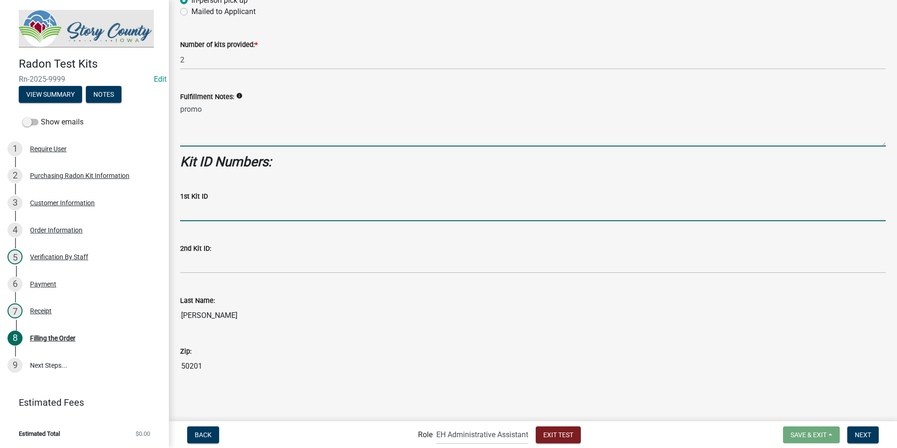
click at [252, 209] on input "text" at bounding box center [533, 211] width 706 height 19
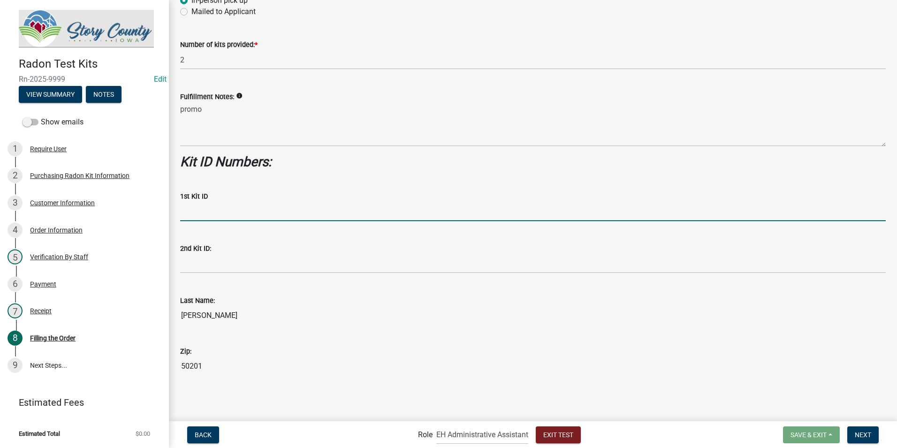
type input "125487"
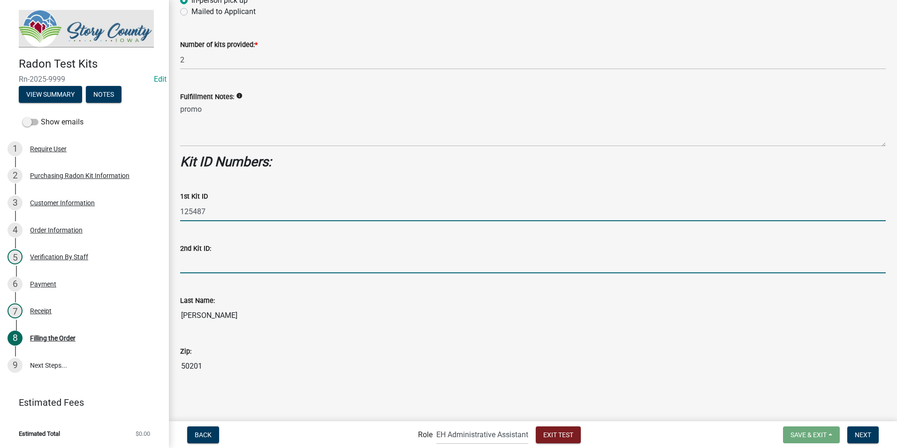
click at [222, 270] on input "text" at bounding box center [533, 263] width 706 height 19
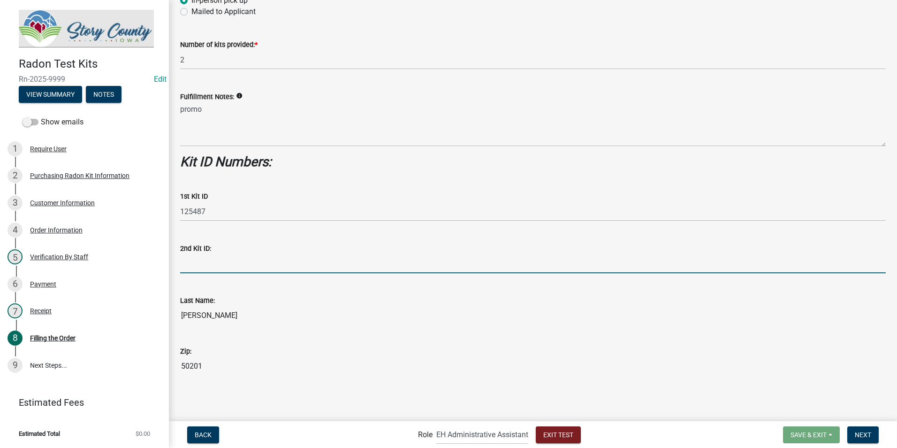
type input "156489"
click at [854, 431] on button "Next" at bounding box center [863, 434] width 31 height 17
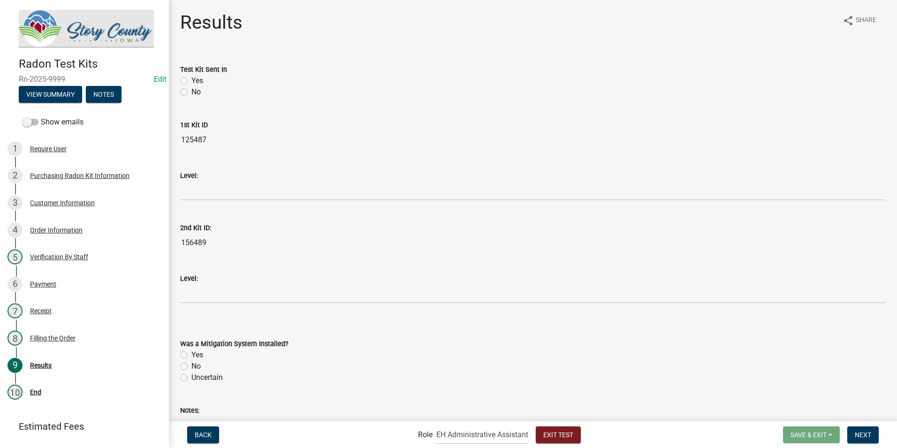
scroll to position [84, 0]
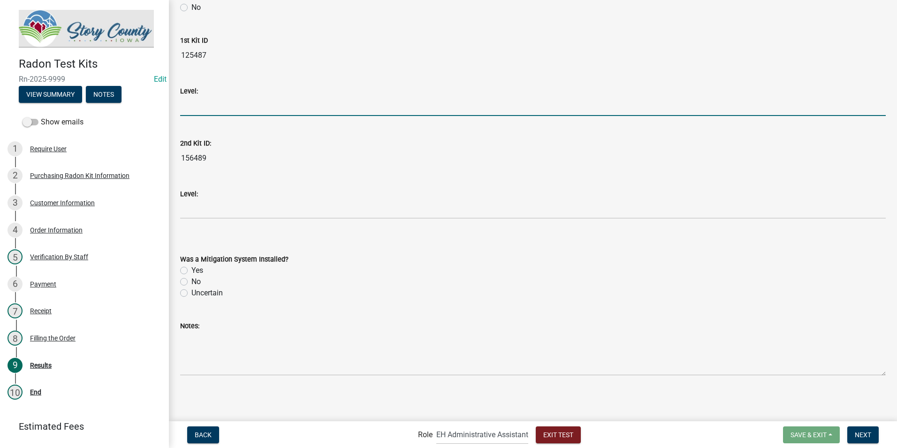
click at [260, 114] on input "text" at bounding box center [533, 106] width 706 height 19
click at [257, 105] on input "text" at bounding box center [533, 106] width 706 height 19
click at [263, 103] on input "text" at bounding box center [533, 106] width 706 height 19
click at [544, 439] on button "Exit Test" at bounding box center [558, 434] width 45 height 17
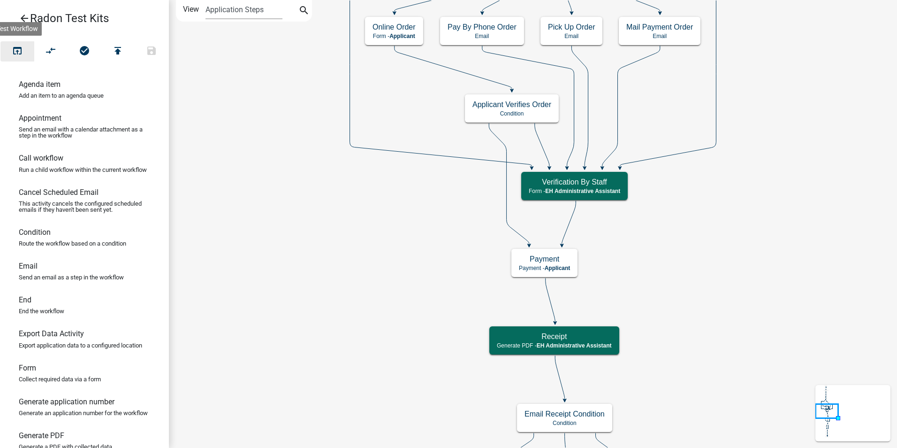
click at [21, 50] on icon "open_in_browser" at bounding box center [17, 51] width 11 height 13
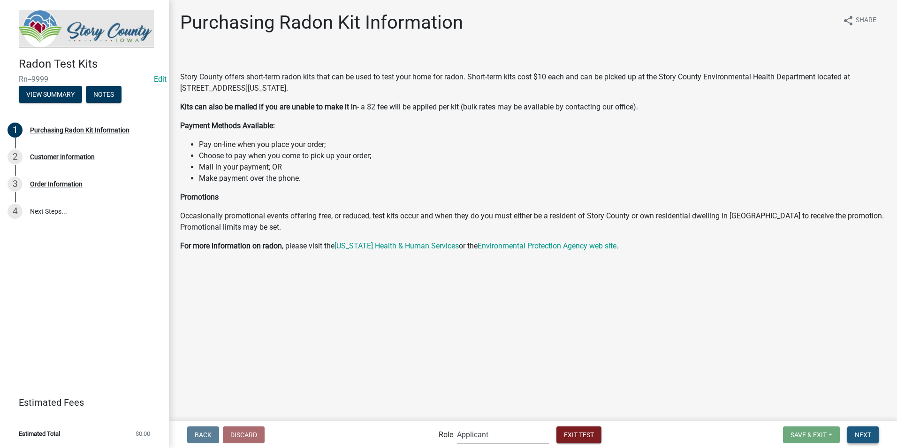
click at [860, 433] on span "Next" at bounding box center [863, 434] width 16 height 8
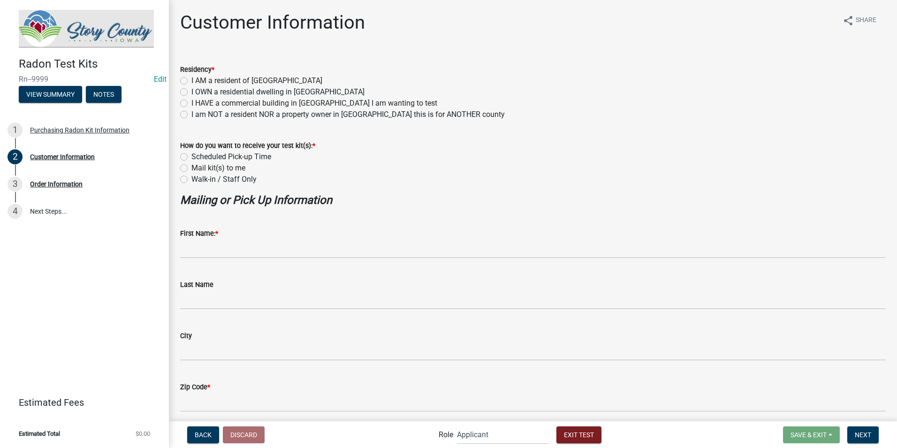
click at [192, 89] on label "I OWN a residential dwelling in Story County" at bounding box center [278, 91] width 173 height 11
click at [192, 89] on input "I OWN a residential dwelling in Story County" at bounding box center [195, 89] width 6 height 6
radio input "true"
click at [192, 166] on label "Mail kit(s) to me" at bounding box center [219, 167] width 54 height 11
click at [192, 166] on input "Mail kit(s) to me" at bounding box center [195, 165] width 6 height 6
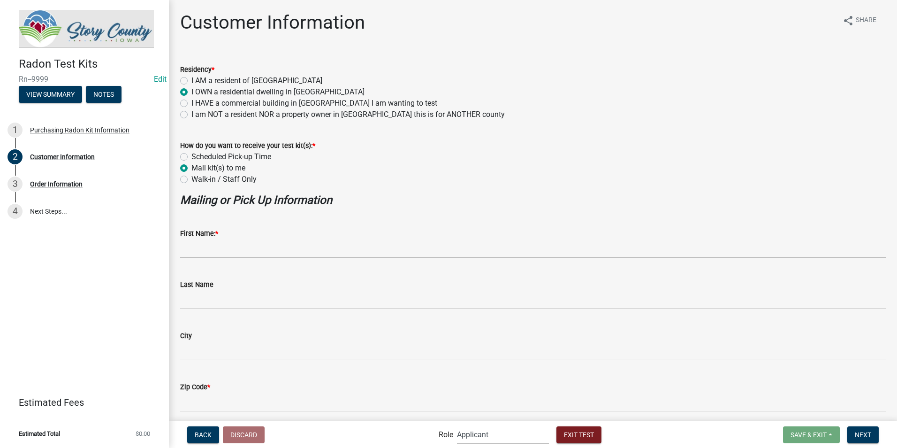
radio input "true"
click at [192, 158] on label "Scheduled Pick-up Time" at bounding box center [232, 156] width 80 height 11
click at [192, 157] on input "Scheduled Pick-up Time" at bounding box center [195, 154] width 6 height 6
radio input "true"
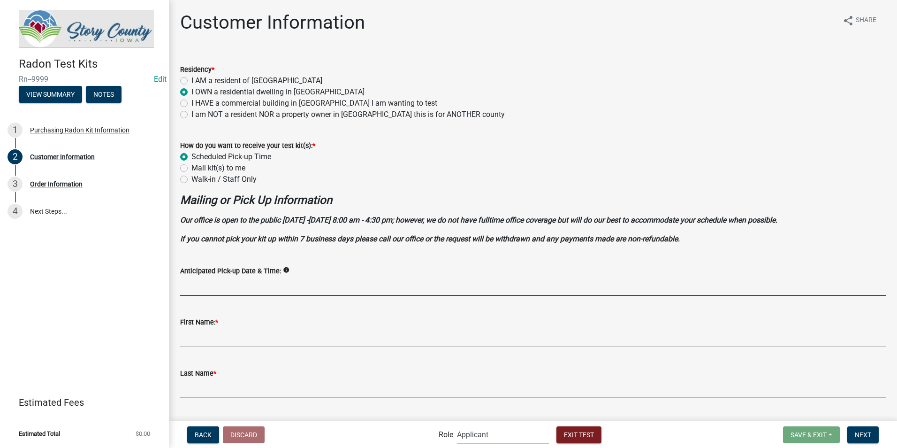
click at [222, 280] on input "Anticipated Pick-up Date & Time:" at bounding box center [533, 285] width 706 height 19
type input "tuesday around noon"
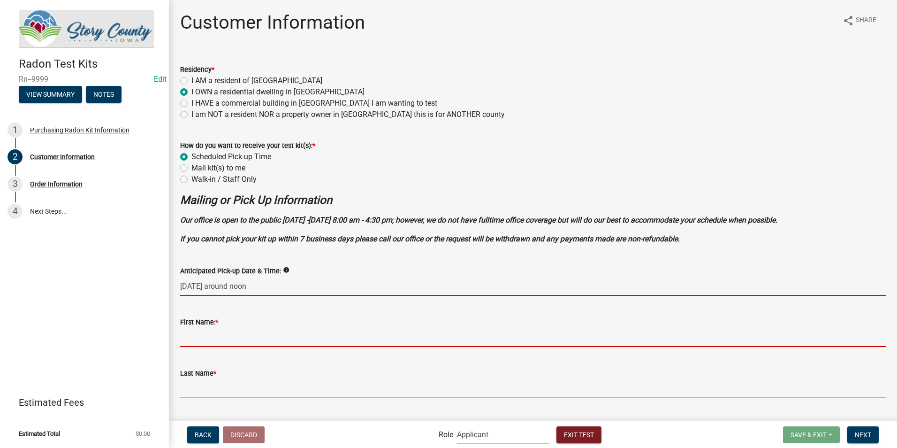
type input "DNU"
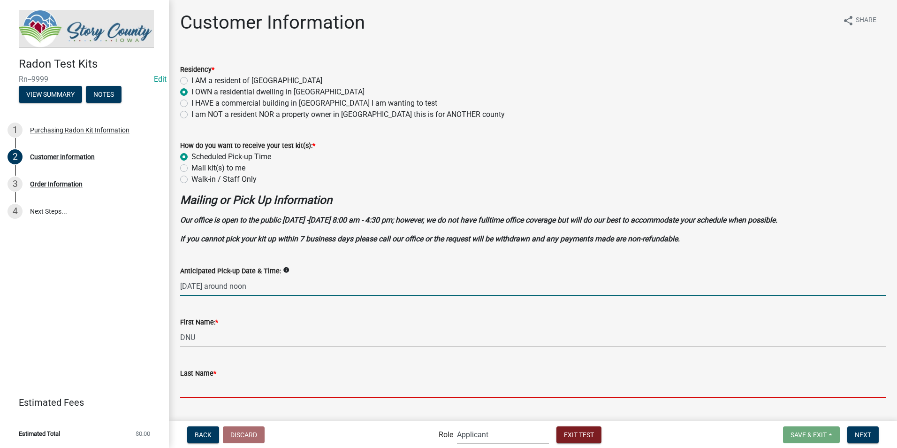
type input "Grandinetti"
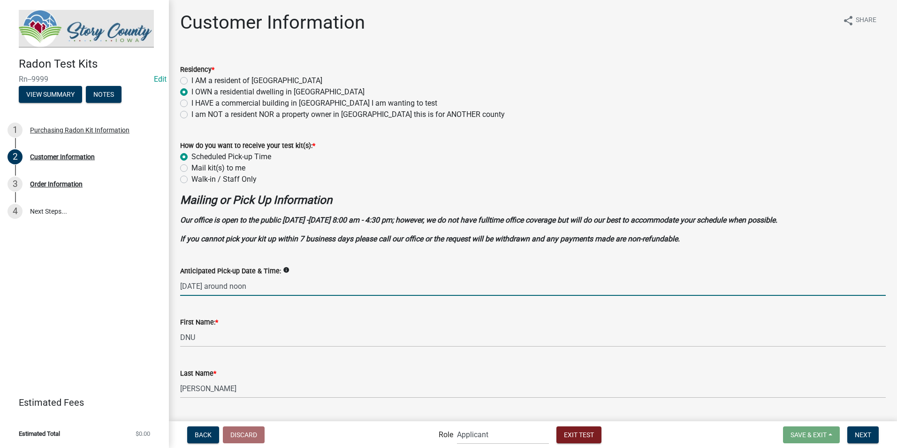
type input "Nevada"
type input "50201"
type input "kgrandinetti@storycountyiowa.gov"
type input "5153827241"
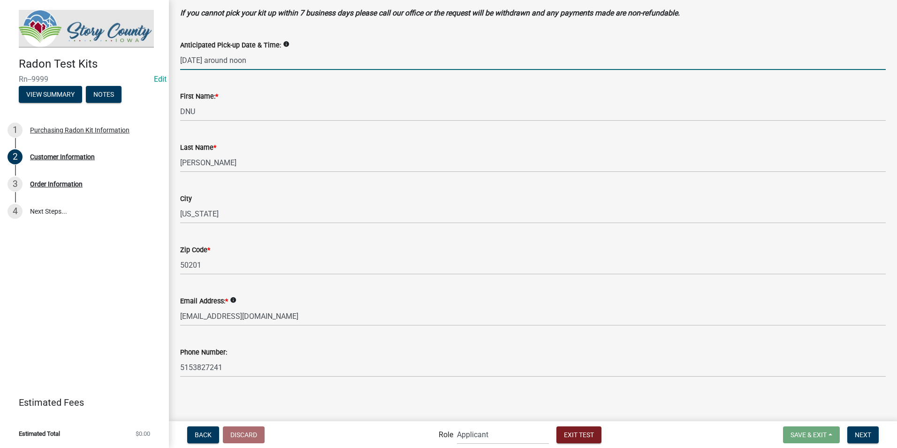
scroll to position [227, 0]
click at [866, 430] on button "Next" at bounding box center [863, 434] width 31 height 17
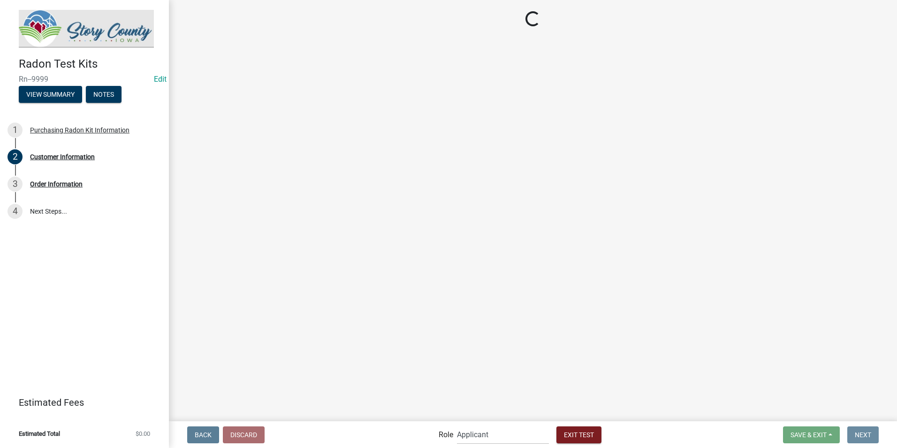
scroll to position [0, 0]
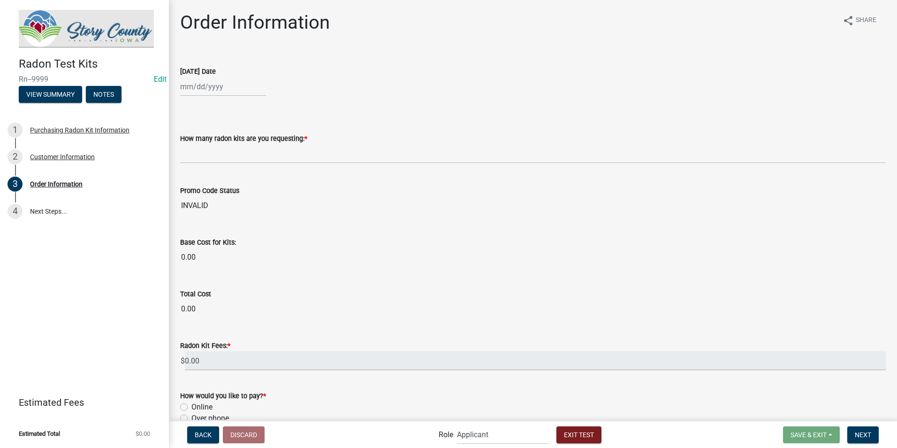
click at [220, 88] on div at bounding box center [223, 86] width 86 height 19
select select "9"
select select "2025"
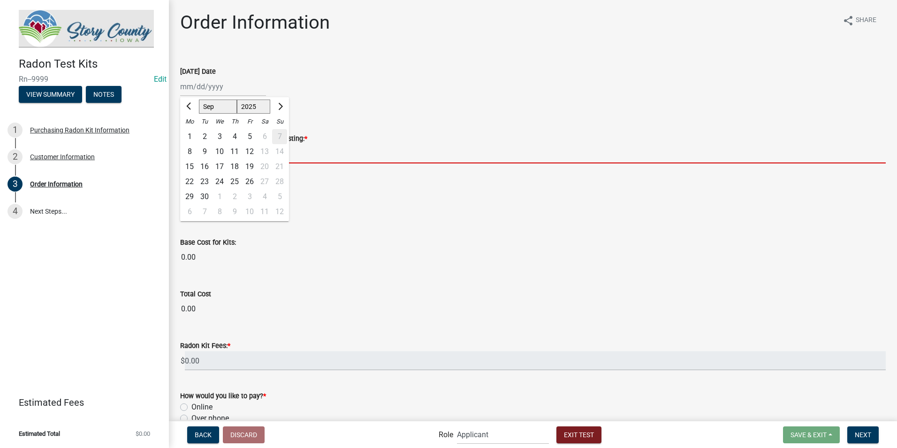
type input "2"
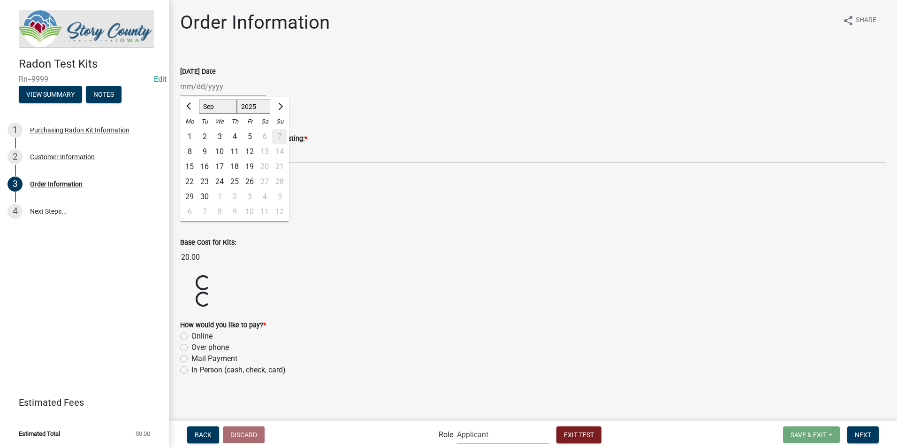
click at [447, 46] on div "Order Information share Share Today's Date Jan Feb Mar Apr May Jun Jul Aug Sep …" at bounding box center [533, 201] width 720 height 381
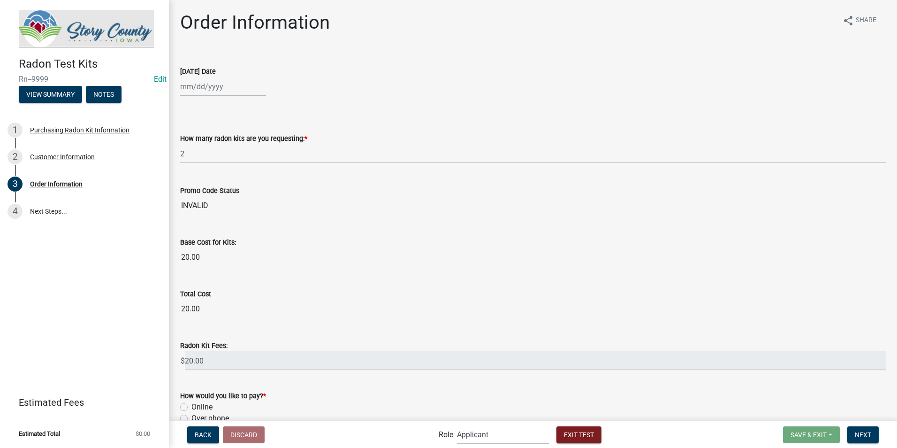
select select "9"
select select "2025"
click at [235, 94] on div "Jan Feb Mar Apr May Jun Jul Aug Sep Oct Nov Dec 2024 2025 2026 Mo Tu We Th Fr S…" at bounding box center [223, 86] width 86 height 19
click at [219, 106] on select "Jan Feb Mar Apr May Jun Jul Aug Sep Oct Nov Dec" at bounding box center [218, 107] width 38 height 14
select select "6"
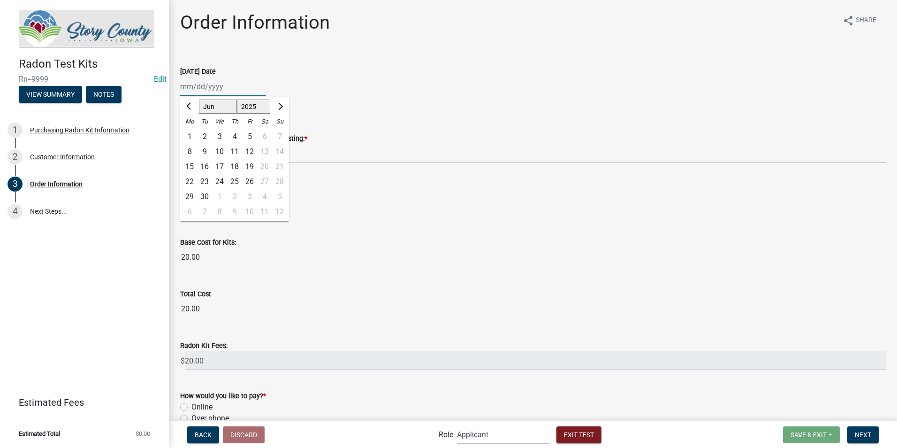
click at [199, 100] on select "Jan Feb Mar Apr May Jun Jul Aug Sep Oct Nov Dec" at bounding box center [218, 107] width 38 height 14
click at [219, 151] on div "4" at bounding box center [219, 151] width 15 height 15
type input "06/04/2025"
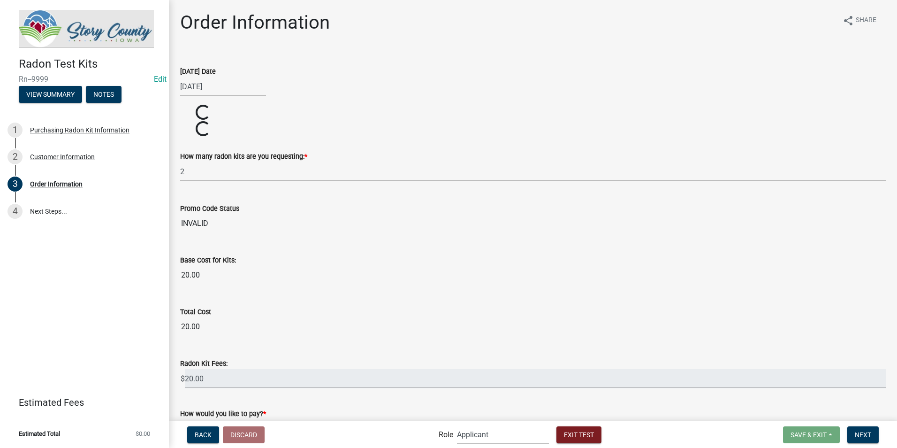
select select "6"
select select "2025"
click at [229, 87] on div "06/04/2025 Jan Feb Mar Apr May Jun Jul Aug Sep Oct Nov Dec 2024 2025 2026 Mo Tu…" at bounding box center [223, 86] width 86 height 19
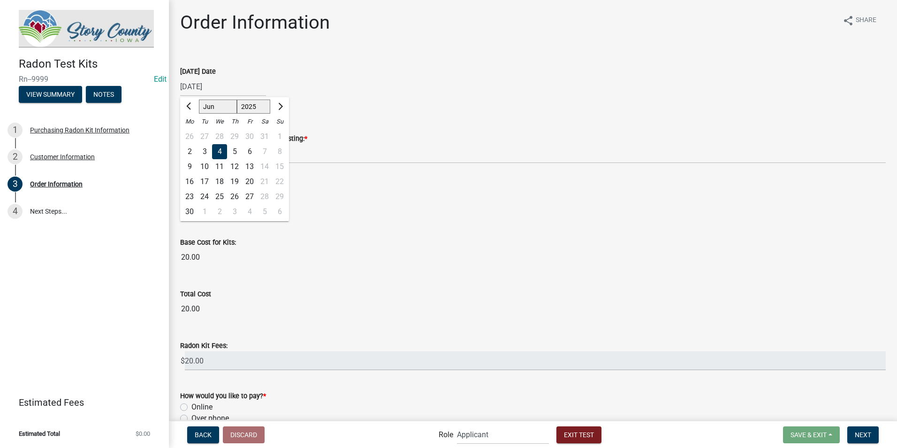
click at [216, 109] on select "Jan Feb Mar Apr May Jun Jul Aug Sep Oct Nov Dec" at bounding box center [218, 107] width 38 height 14
select select "7"
click at [199, 100] on select "Jan Feb Mar Apr May Jun Jul Aug Sep Oct Nov Dec" at bounding box center [218, 107] width 38 height 14
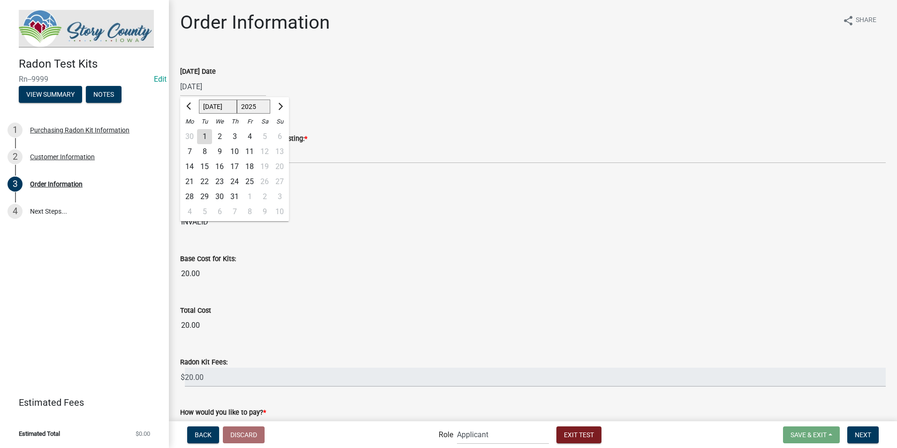
click at [214, 136] on div "2" at bounding box center [219, 136] width 15 height 15
type input "07/02/2025"
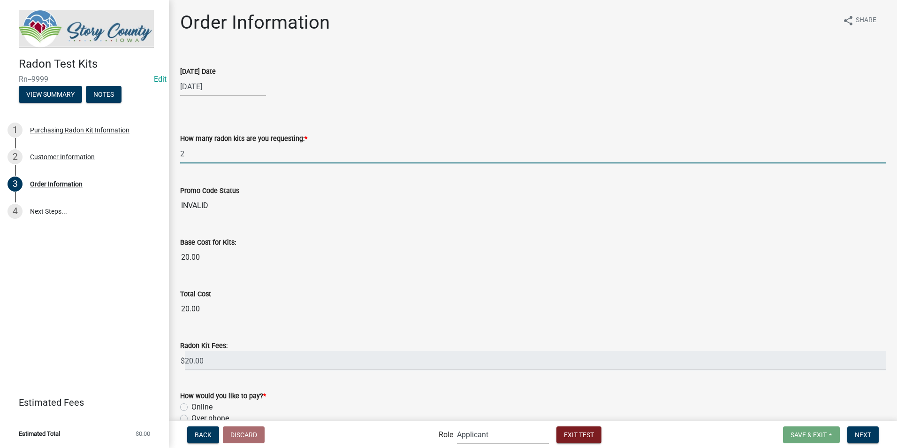
click at [239, 159] on input "2" at bounding box center [533, 153] width 706 height 19
click at [220, 151] on input "2" at bounding box center [533, 153] width 706 height 19
click at [245, 88] on div "07/02/2025" at bounding box center [223, 86] width 86 height 19
select select "7"
select select "2025"
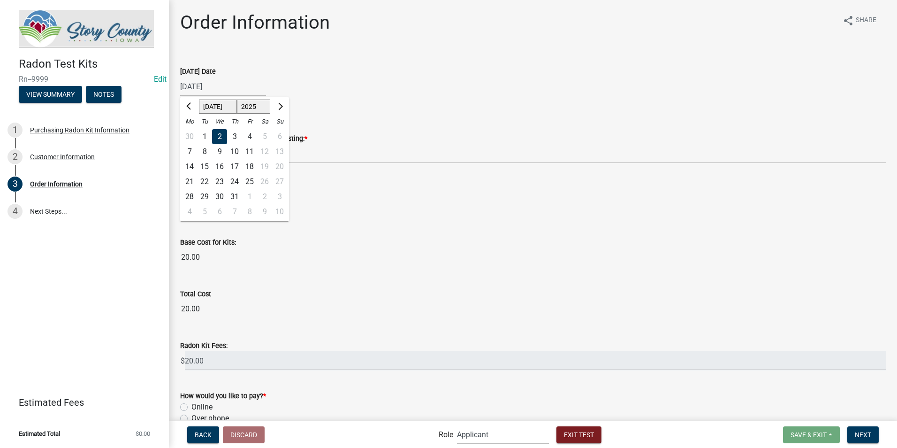
click at [223, 135] on div "2" at bounding box center [219, 136] width 15 height 15
click at [321, 112] on wm-data-entity-input-list "Today's Date 07/02/2025 How many radon kits are you requesting: * 2 Enter Promo…" at bounding box center [533, 254] width 706 height 402
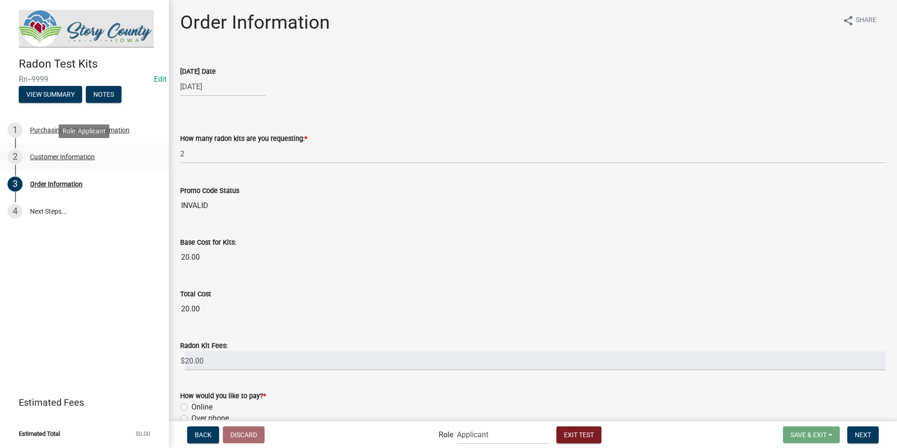
click at [60, 156] on div "Customer Information" at bounding box center [62, 156] width 65 height 7
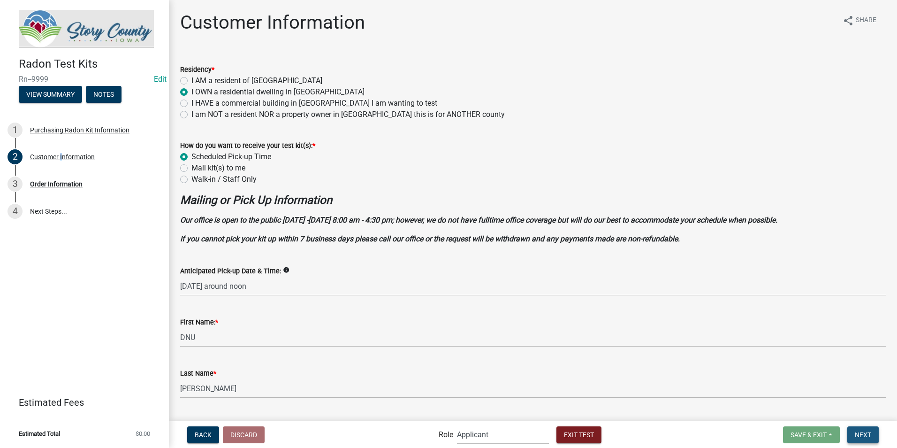
click at [867, 431] on span "Next" at bounding box center [863, 434] width 16 height 8
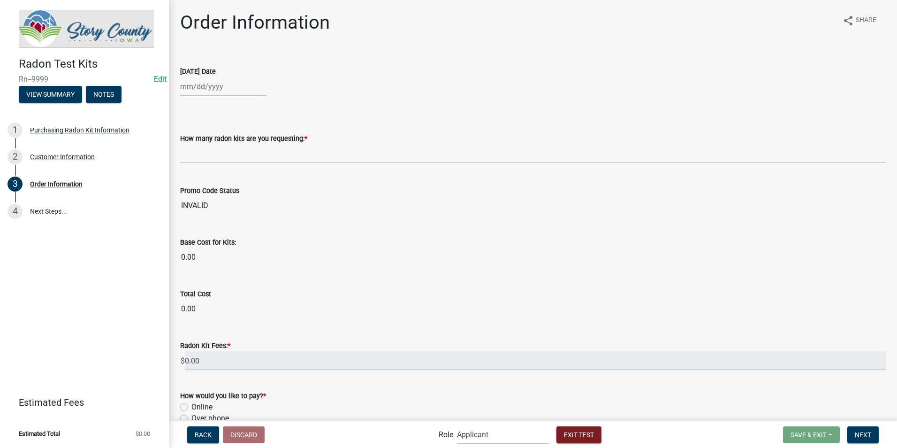
click at [209, 86] on div at bounding box center [223, 86] width 86 height 19
select select "9"
select select "2025"
click at [207, 106] on select "Jan Feb Mar Apr May Jun Jul Aug Sep Oct Nov Dec" at bounding box center [218, 107] width 38 height 14
select select "7"
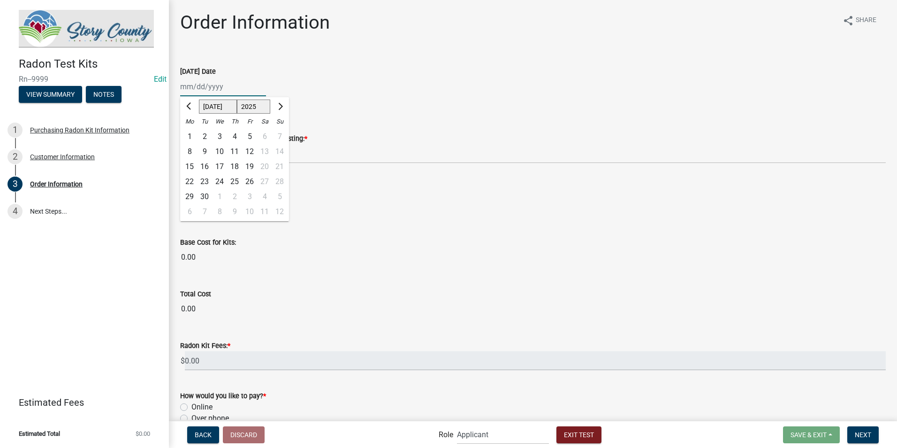
click at [199, 100] on select "Jan Feb Mar Apr May Jun Jul Aug Sep Oct Nov Dec" at bounding box center [218, 107] width 38 height 14
click at [220, 134] on div "2" at bounding box center [219, 136] width 15 height 15
type input "07/02/2025"
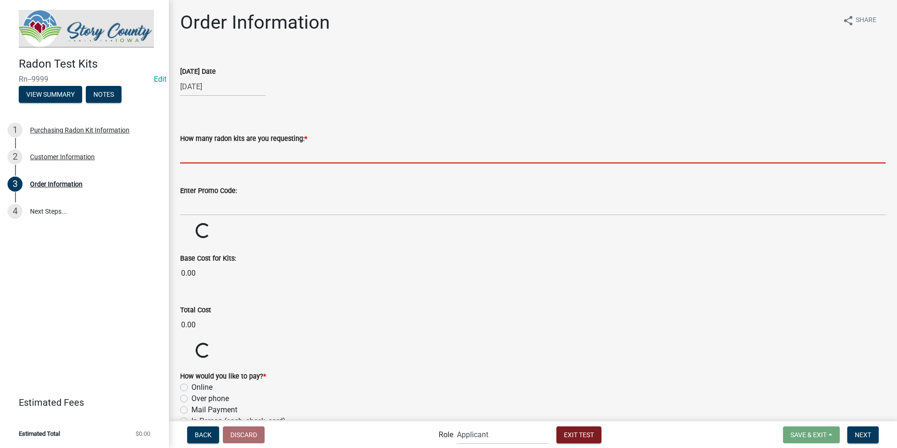
click at [204, 150] on input "text" at bounding box center [533, 153] width 706 height 19
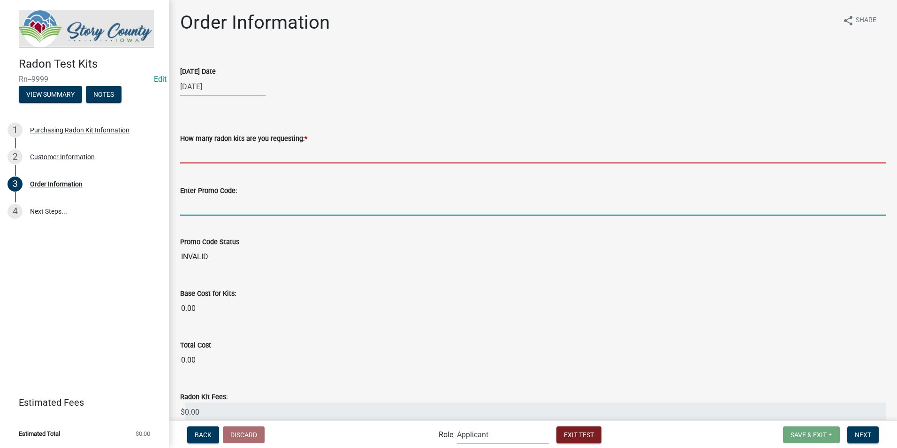
click at [200, 207] on form "Enter Promo Code:" at bounding box center [533, 200] width 706 height 31
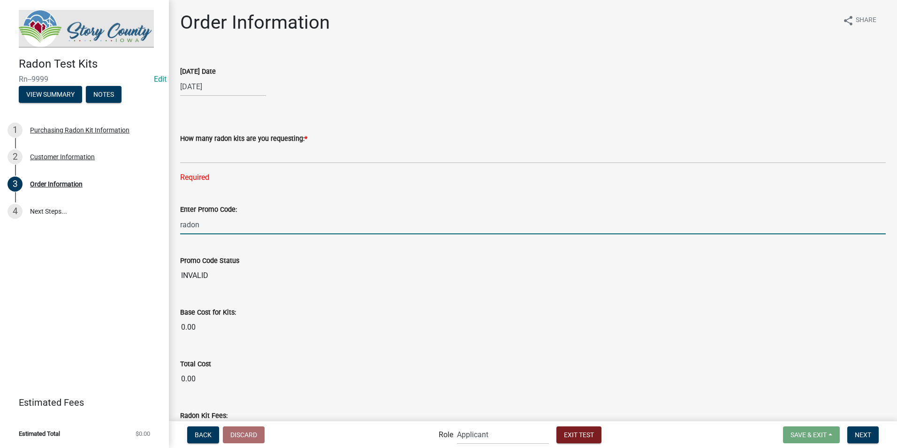
type input "radon"
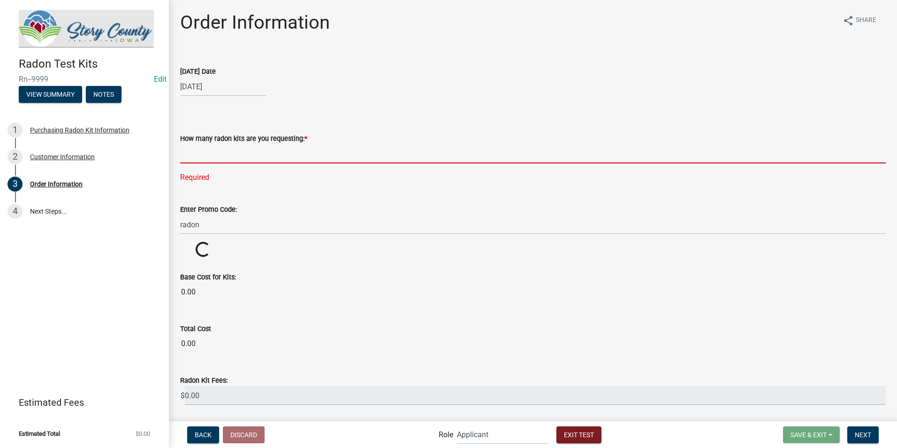
click at [192, 153] on input "text" at bounding box center [533, 153] width 706 height 19
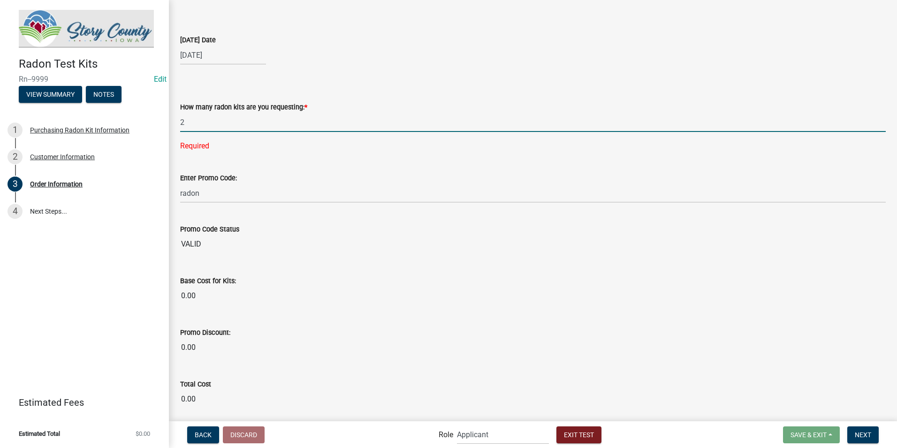
scroll to position [47, 0]
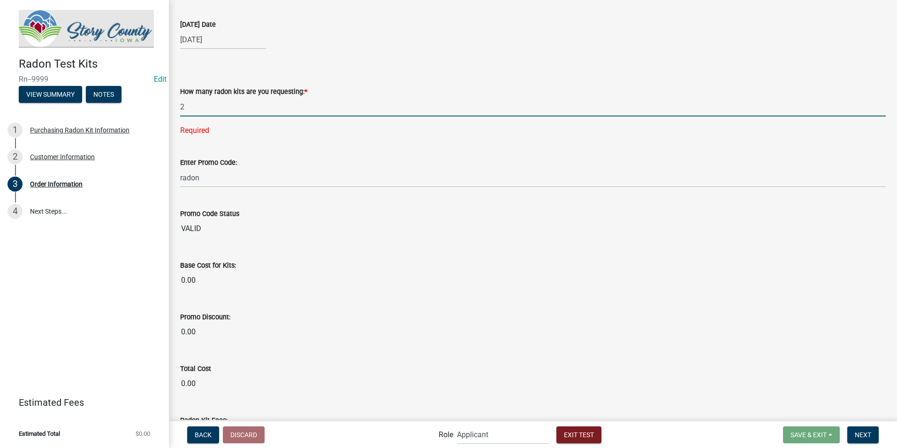
type input "2"
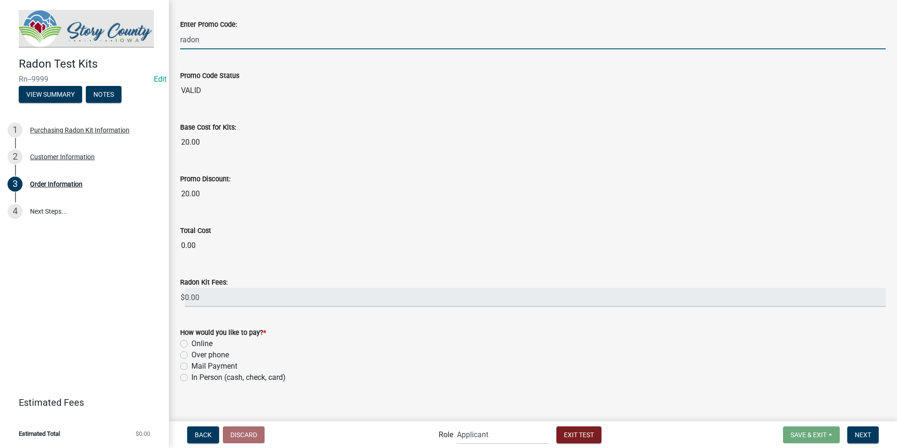
scroll to position [182, 0]
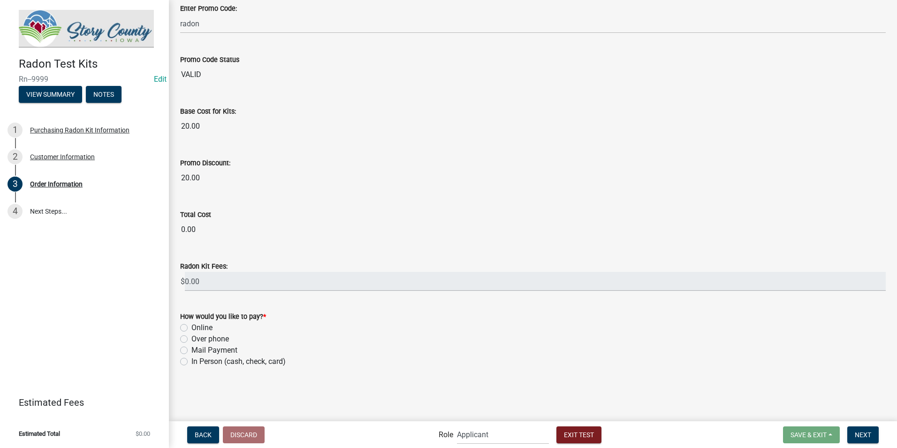
click at [192, 325] on label "Online" at bounding box center [202, 327] width 21 height 11
click at [192, 325] on input "Online" at bounding box center [195, 325] width 6 height 6
radio input "true"
click at [861, 433] on span "Next" at bounding box center [863, 434] width 16 height 8
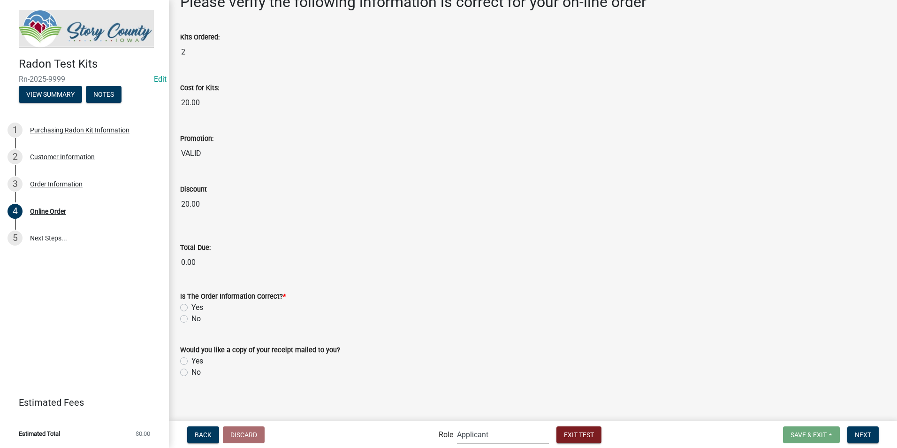
scroll to position [63, 0]
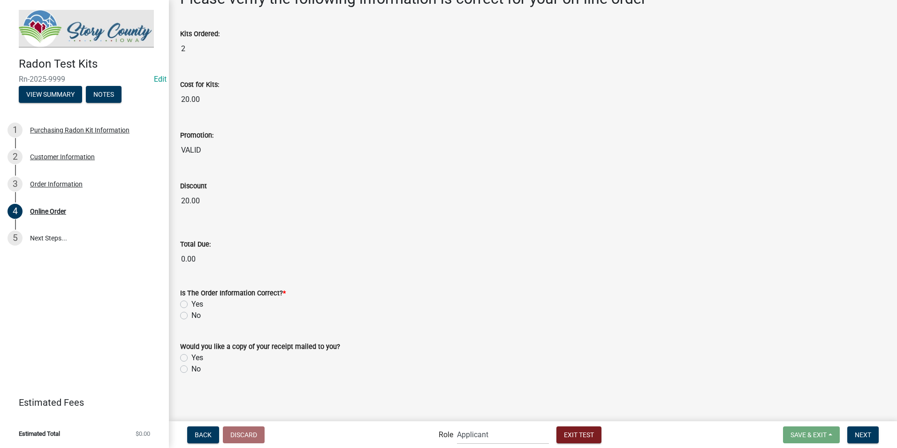
click at [192, 304] on label "Yes" at bounding box center [198, 304] width 12 height 11
click at [192, 304] on input "Yes" at bounding box center [195, 302] width 6 height 6
radio input "true"
click at [192, 358] on label "Yes" at bounding box center [198, 357] width 12 height 11
click at [192, 358] on input "Yes" at bounding box center [195, 355] width 6 height 6
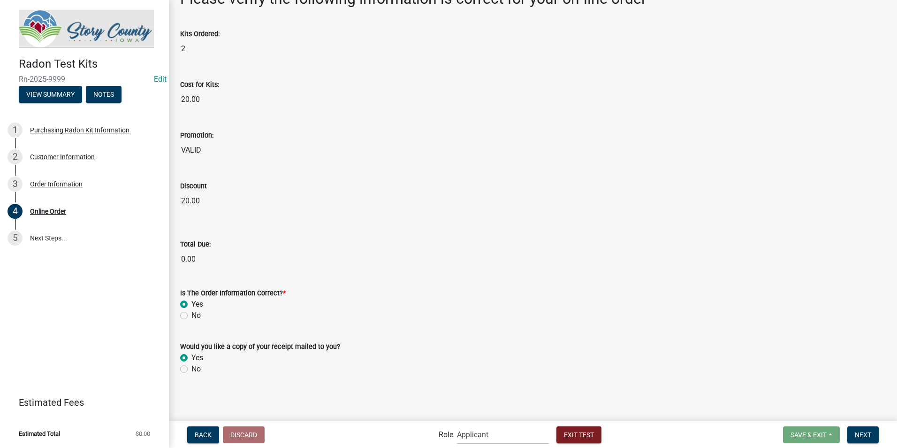
radio input "true"
click at [859, 436] on span "Next" at bounding box center [863, 434] width 16 height 8
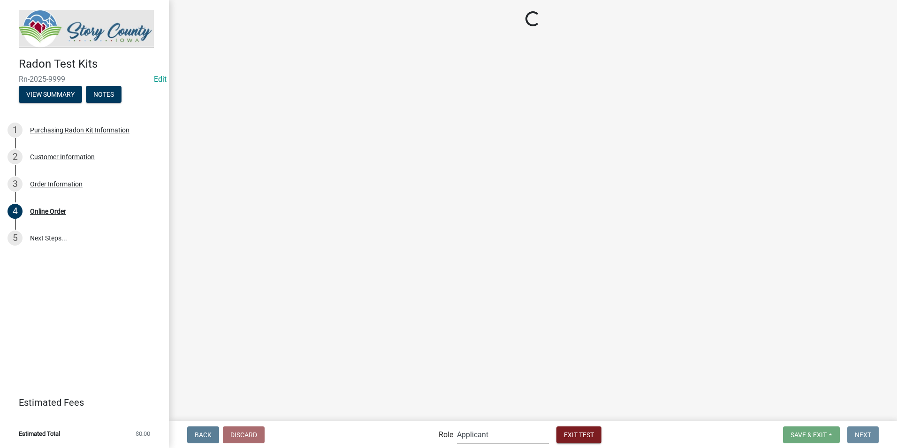
scroll to position [0, 0]
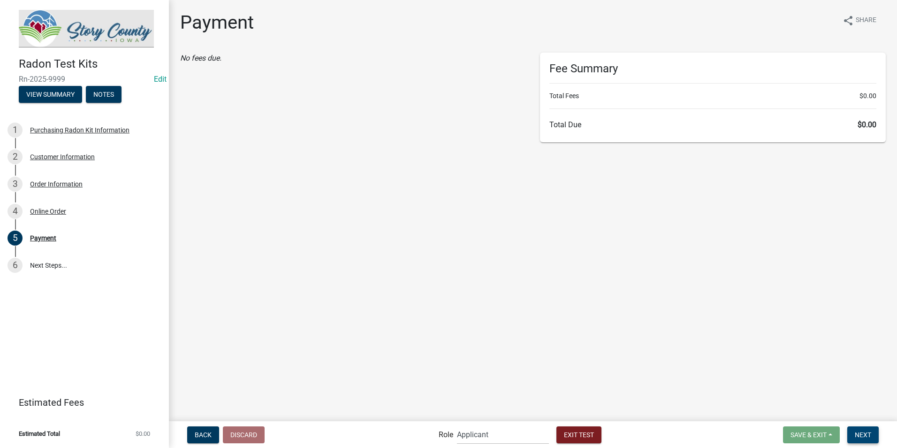
click at [859, 433] on span "Next" at bounding box center [863, 434] width 16 height 8
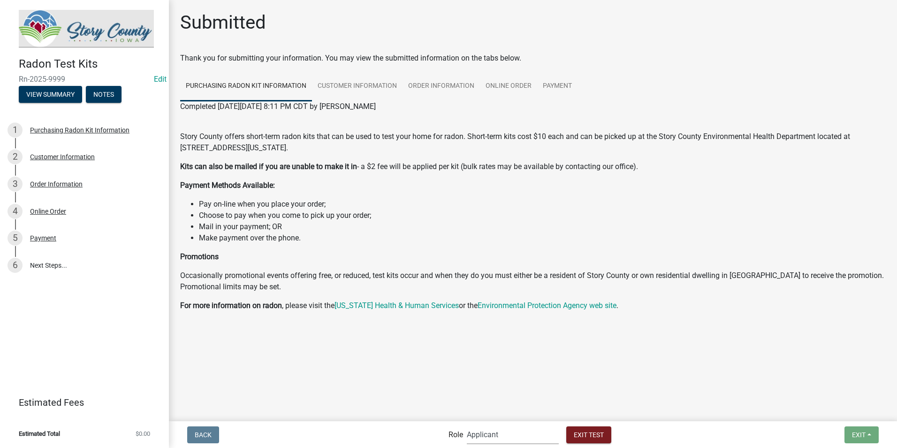
click at [494, 433] on select "Applicant Admin EH Administrative Assistant" at bounding box center [513, 434] width 92 height 19
select select "da3e3e5f-670d-4329-b60c-5cc8a4b2b679"
click at [467, 425] on select "Applicant Admin EH Administrative Assistant" at bounding box center [513, 434] width 92 height 19
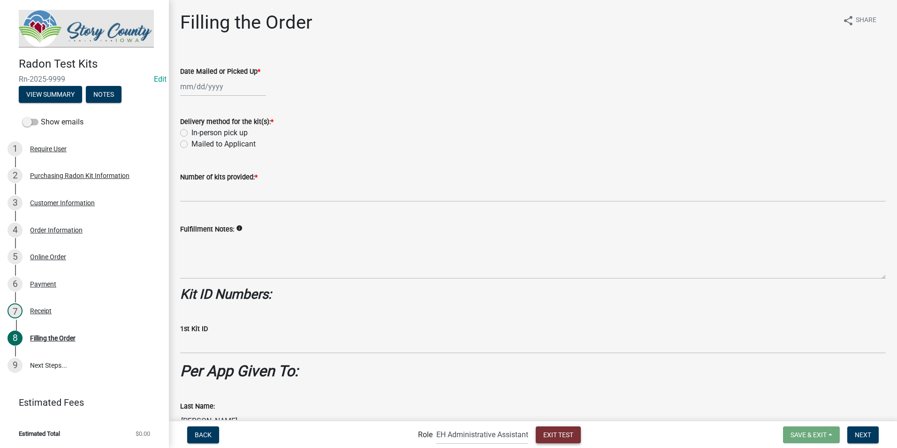
click at [552, 435] on span "Exit Test" at bounding box center [559, 434] width 30 height 8
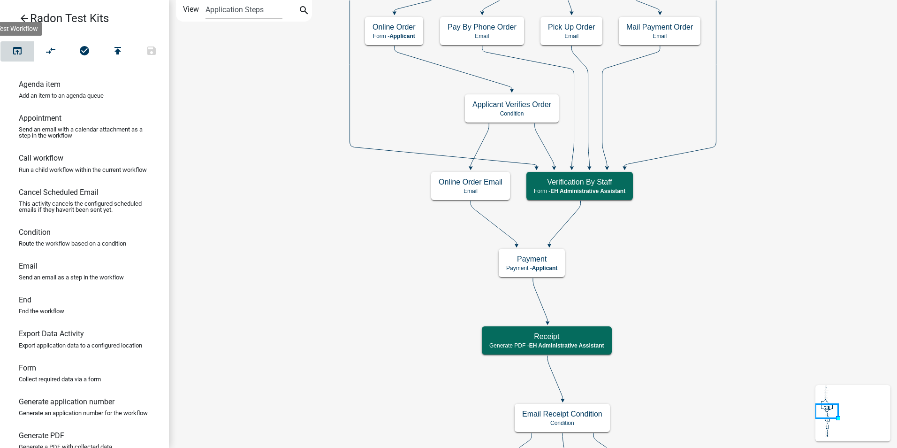
click at [15, 50] on icon "open_in_browser" at bounding box center [17, 51] width 11 height 13
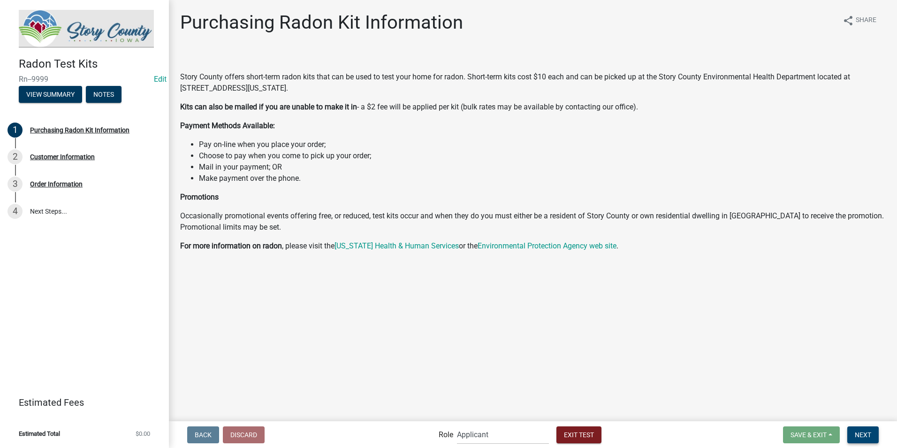
click at [865, 435] on span "Next" at bounding box center [863, 434] width 16 height 8
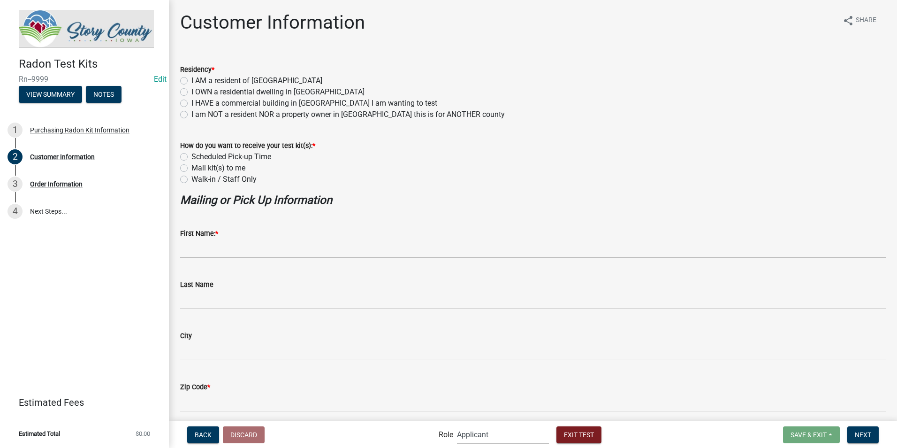
click at [192, 80] on label "I AM a resident of Story County" at bounding box center [257, 80] width 131 height 11
click at [192, 80] on input "I AM a resident of Story County" at bounding box center [195, 78] width 6 height 6
radio input "true"
click at [192, 92] on label "I OWN a residential dwelling in Story County" at bounding box center [278, 91] width 173 height 11
click at [192, 92] on input "I OWN a residential dwelling in Story County" at bounding box center [195, 89] width 6 height 6
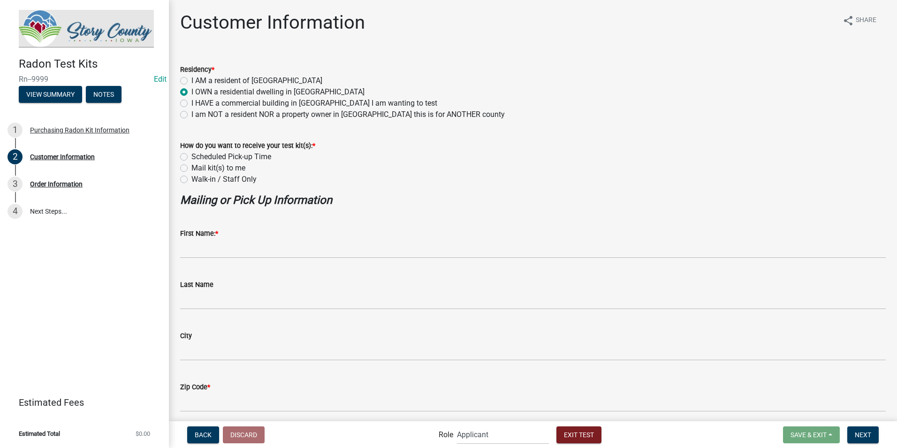
radio input "true"
click at [192, 158] on label "Scheduled Pick-up Time" at bounding box center [232, 156] width 80 height 11
click at [192, 157] on input "Scheduled Pick-up Time" at bounding box center [195, 154] width 6 height 6
radio input "true"
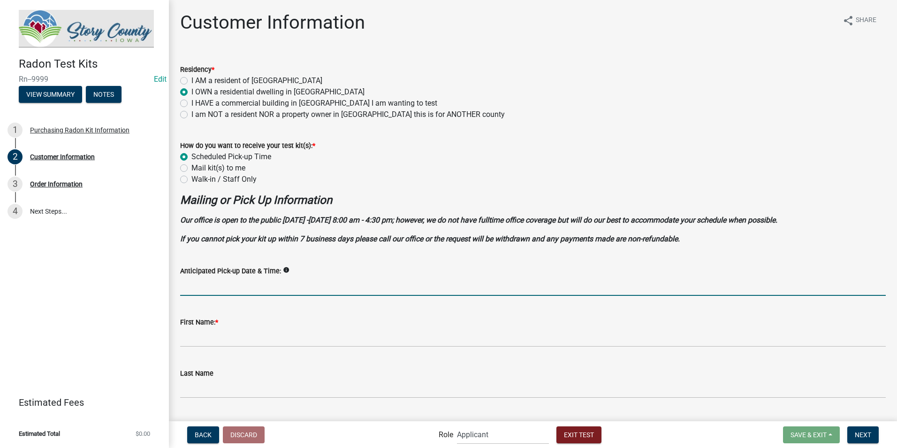
click at [242, 288] on input "Anticipated Pick-up Date & Time:" at bounding box center [533, 285] width 706 height 19
type input "tuesday around noon"
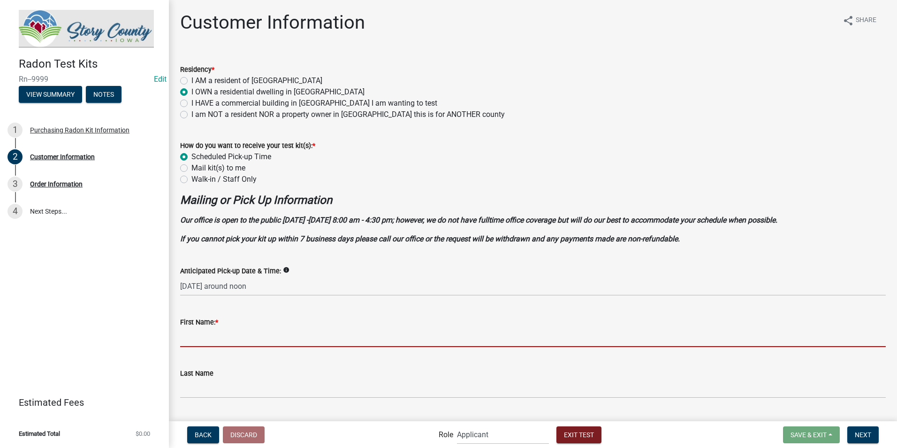
click at [218, 341] on input "First Name: *" at bounding box center [533, 337] width 706 height 19
type input "Discussion & Consideration of Personnel Actions -"
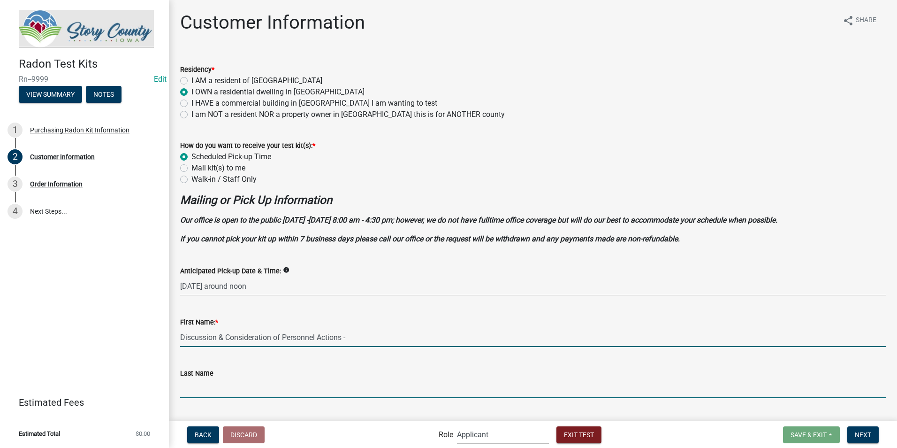
type input "Grandinetti"
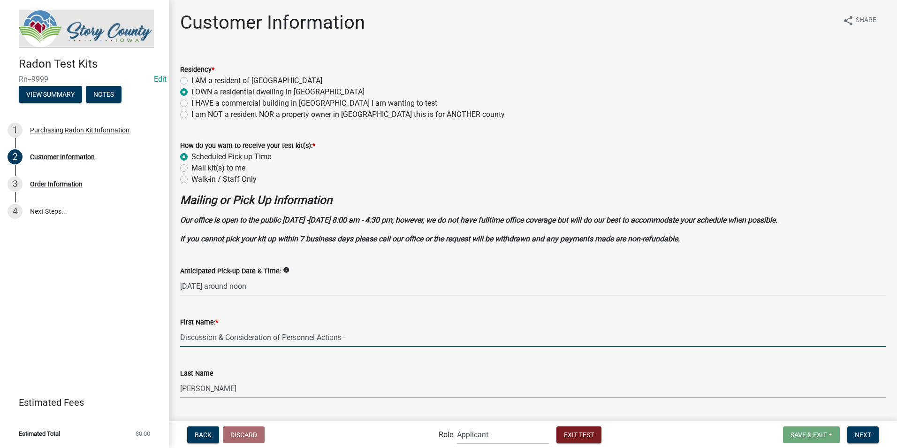
type input "Ankeny"
type input "50023"
type input "Kgbradley75@GMAIL.COM"
type input "3099121038"
type input "kim"
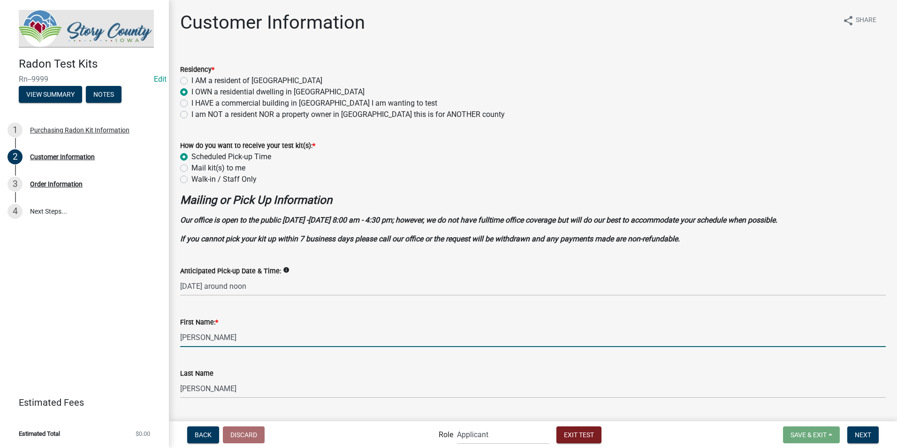
scroll to position [227, 0]
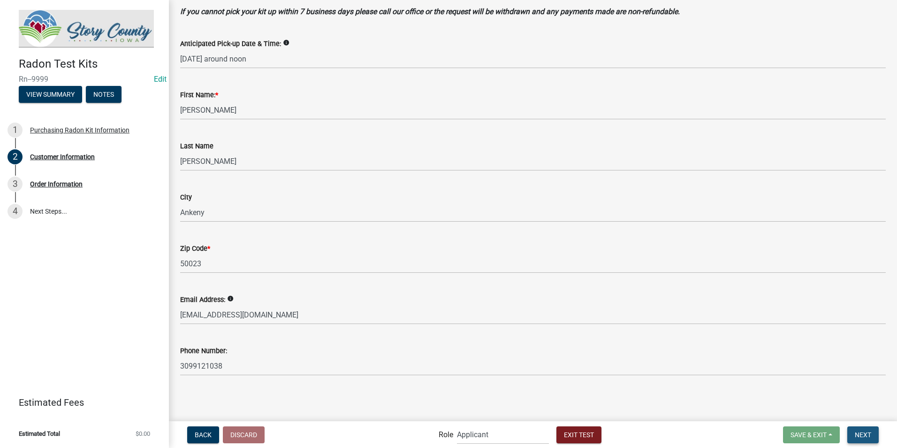
click at [858, 432] on span "Next" at bounding box center [863, 434] width 16 height 8
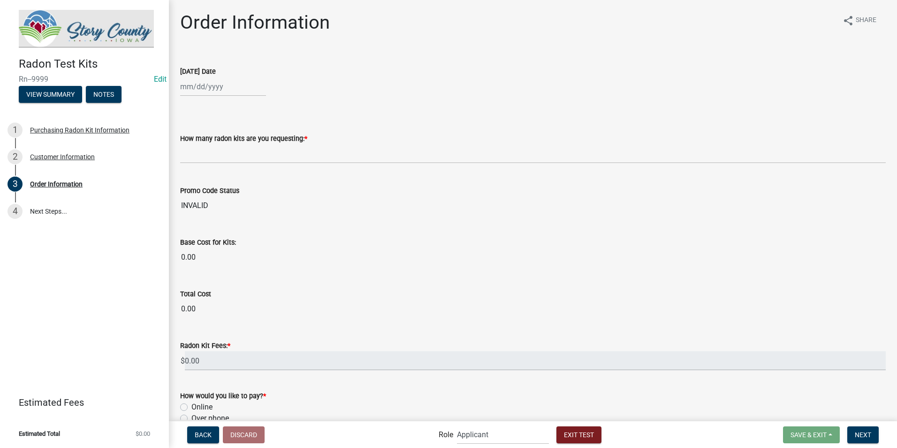
select select "9"
select select "2025"
click at [199, 89] on div "Jan Feb Mar Apr May Jun Jul Aug Sep Oct Nov Dec 2024 2025 2026 Mo Tu We Th Fr S…" at bounding box center [223, 86] width 86 height 19
click at [193, 88] on input "[DATE] Date" at bounding box center [223, 86] width 86 height 19
type input "07/02/2025"
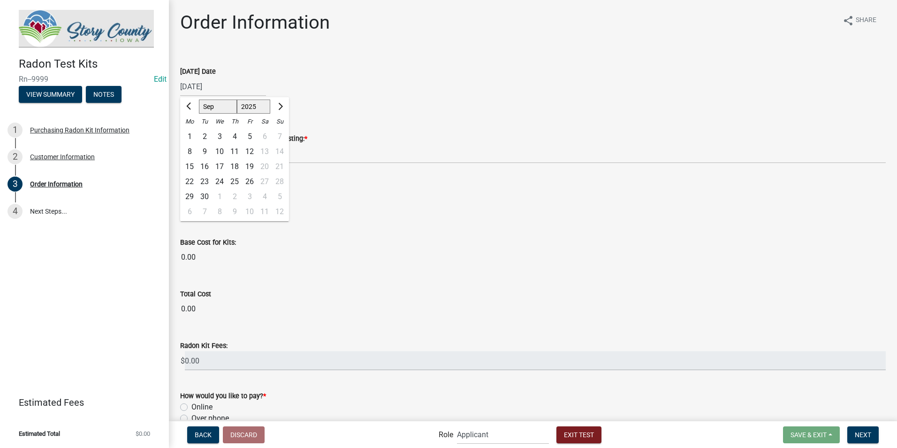
click at [326, 99] on wm-data-entity-input "Today's Date 07/02/2025 Jan Feb Mar Apr May Jun Jul Aug Sep Oct Nov Dec 2024 20…" at bounding box center [533, 79] width 706 height 52
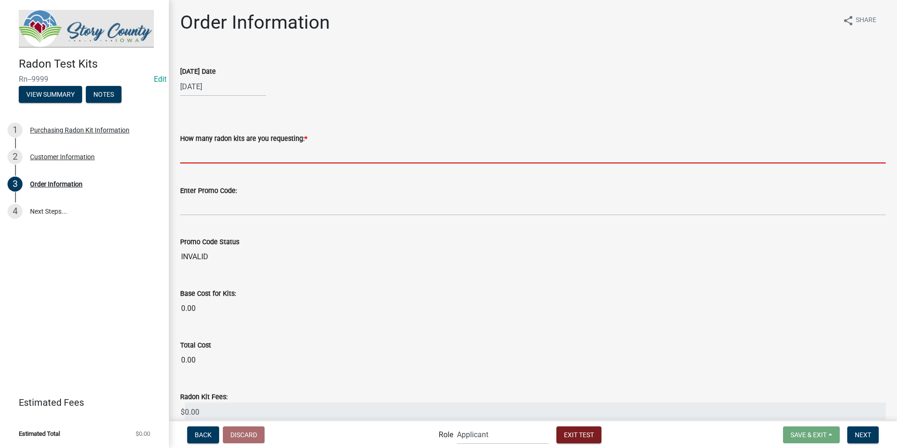
click at [188, 157] on input "text" at bounding box center [533, 153] width 706 height 19
type input "2"
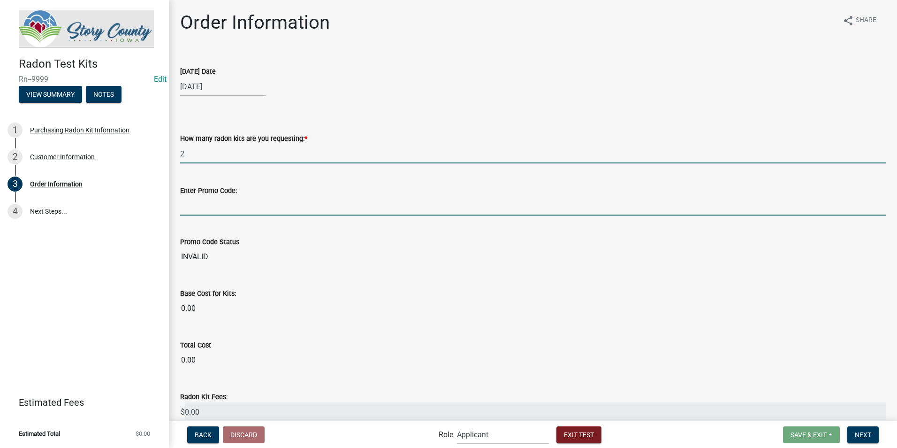
type input "radon"
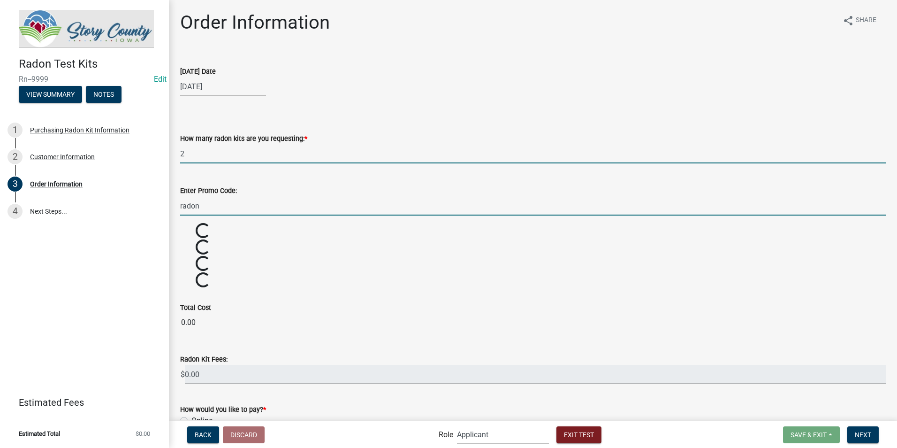
click at [209, 204] on input "radon" at bounding box center [533, 205] width 706 height 19
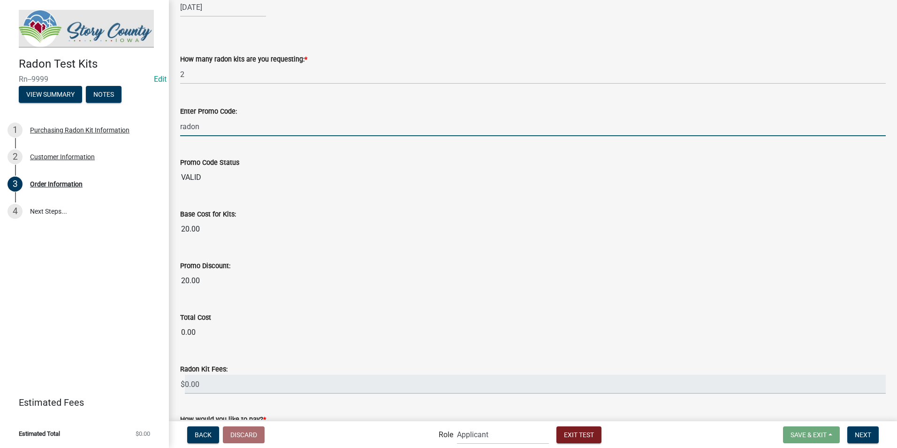
scroll to position [182, 0]
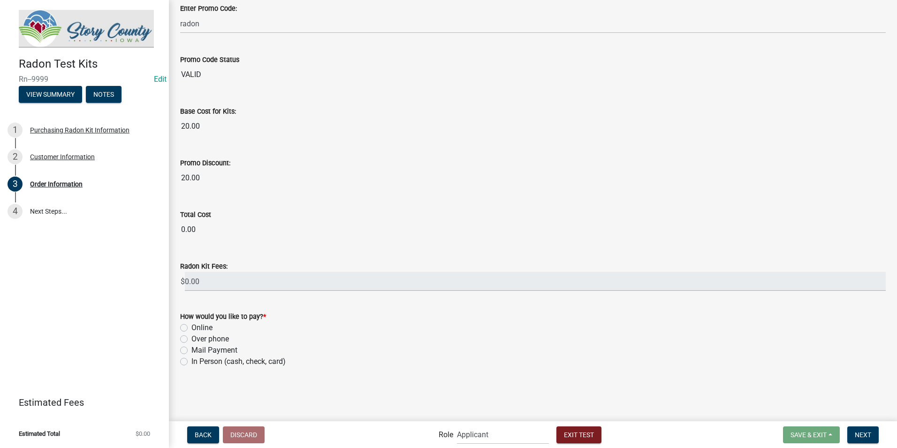
click at [192, 329] on label "Online" at bounding box center [202, 327] width 21 height 11
click at [192, 328] on input "Online" at bounding box center [195, 325] width 6 height 6
radio input "true"
click at [861, 435] on span "Next" at bounding box center [863, 434] width 16 height 8
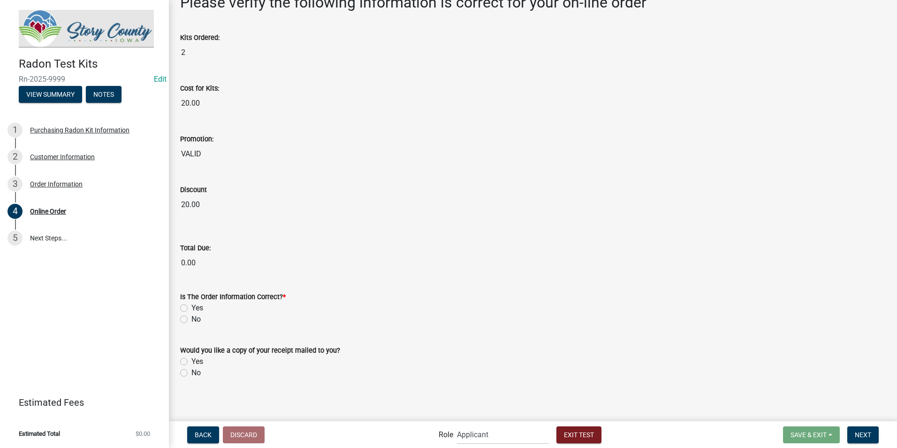
scroll to position [63, 0]
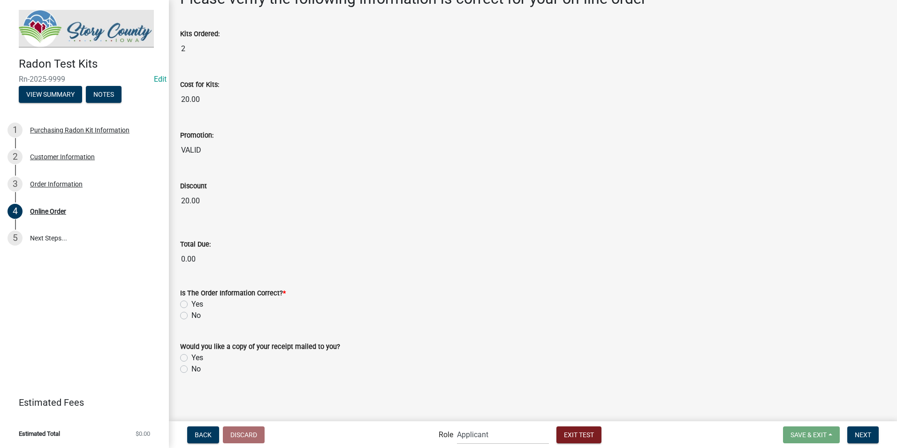
click at [192, 304] on label "Yes" at bounding box center [198, 304] width 12 height 11
click at [192, 304] on input "Yes" at bounding box center [195, 302] width 6 height 6
radio input "true"
click at [192, 357] on label "Yes" at bounding box center [198, 357] width 12 height 11
click at [192, 357] on input "Yes" at bounding box center [195, 355] width 6 height 6
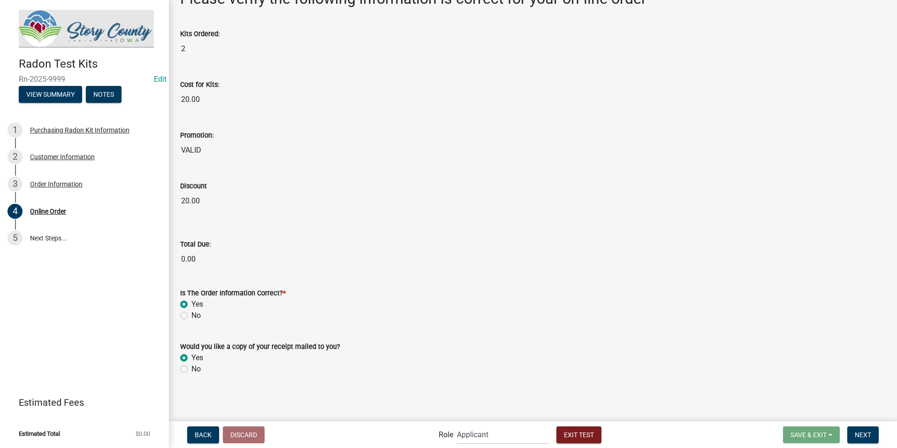
radio input "true"
click at [870, 430] on span "Next" at bounding box center [863, 434] width 16 height 8
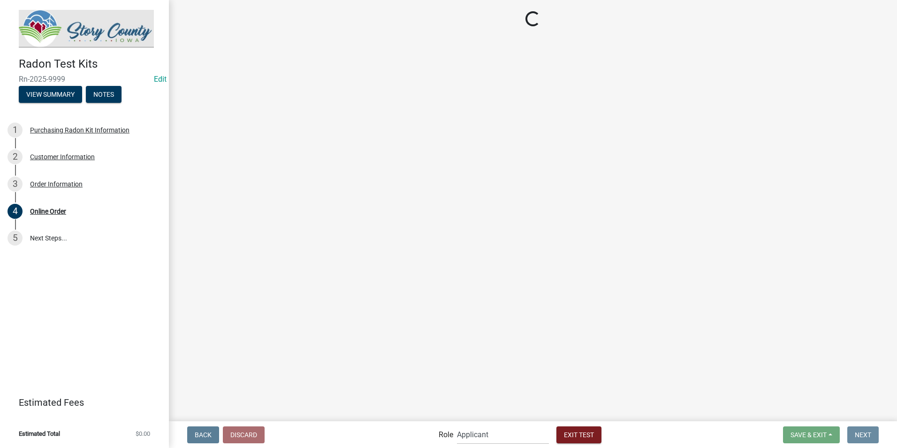
scroll to position [0, 0]
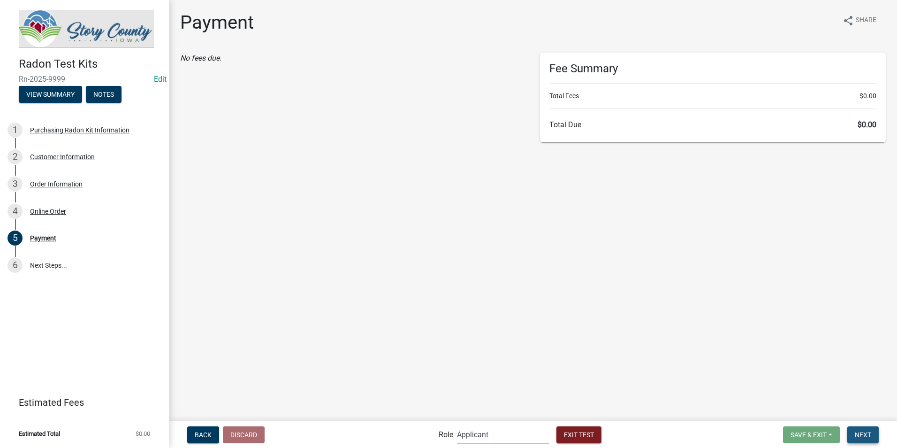
click at [863, 435] on span "Next" at bounding box center [863, 434] width 16 height 8
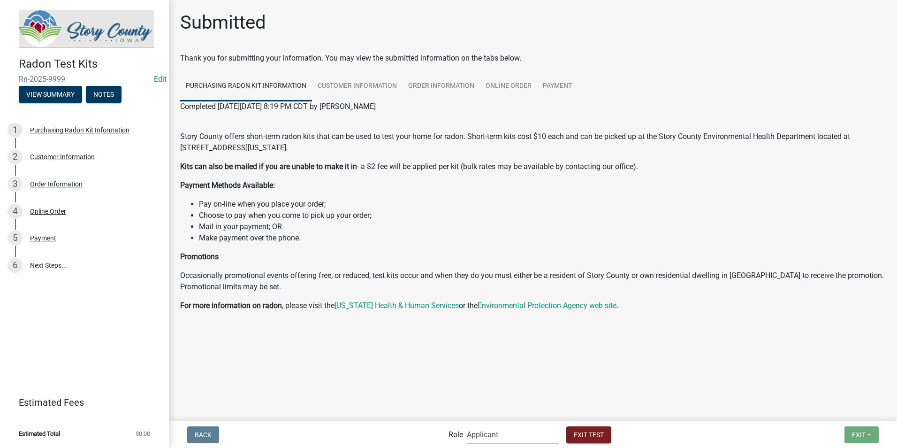
click at [481, 435] on select "Applicant Admin EH Administrative Assistant" at bounding box center [513, 434] width 92 height 19
select select "da3e3e5f-670d-4329-b60c-5cc8a4b2b679"
click at [467, 425] on select "Applicant Admin EH Administrative Assistant" at bounding box center [513, 434] width 92 height 19
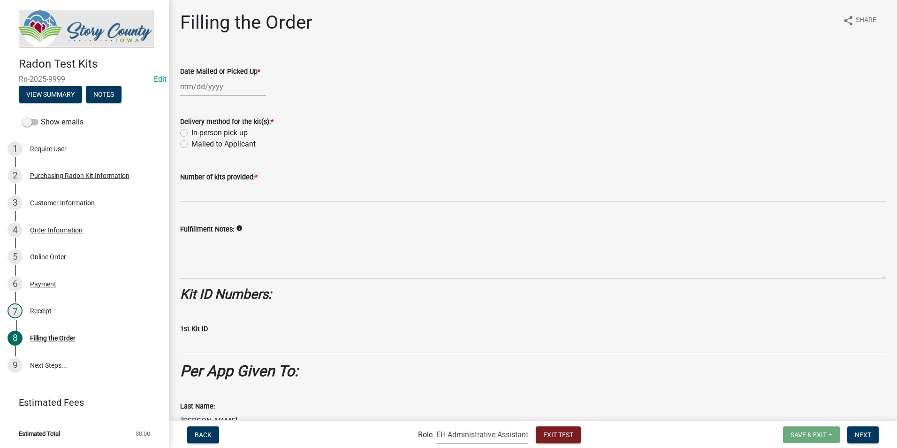
select select "9"
select select "2025"
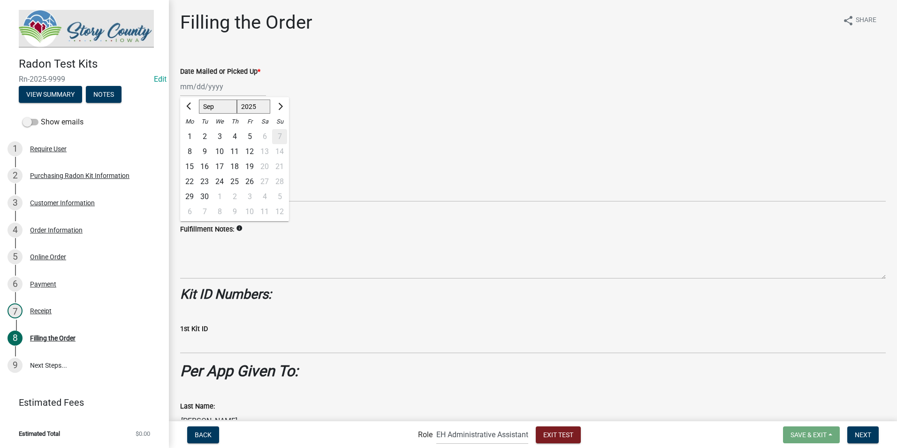
click at [193, 87] on div "Jan Feb Mar Apr May Jun Jul Aug Sep Oct Nov Dec 1525 1526 1527 1528 1529 1530 1…" at bounding box center [223, 86] width 86 height 19
click at [208, 108] on select "Jan Feb Mar Apr May Jun Jul Aug Sep Oct Nov Dec" at bounding box center [218, 107] width 38 height 14
click at [199, 100] on select "Jan Feb Mar Apr May Jun Jul Aug Sep Oct Nov Dec" at bounding box center [218, 107] width 38 height 14
click at [217, 111] on select "Jan Feb Mar Apr May Jun Jul Aug Sep Oct Nov Dec" at bounding box center [218, 107] width 38 height 14
select select "7"
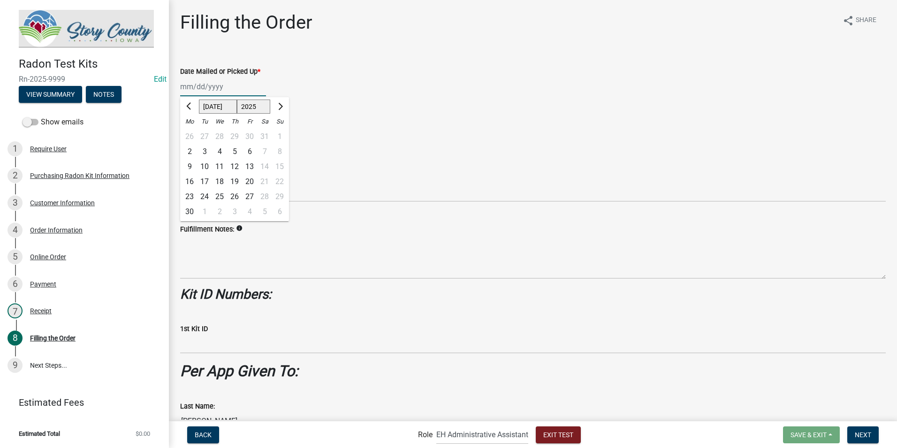
click at [199, 100] on select "Jan Feb Mar Apr May Jun Jul Aug Sep Oct Nov Dec" at bounding box center [218, 107] width 38 height 14
click at [234, 135] on div "3" at bounding box center [234, 136] width 15 height 15
type input "07/03/2025"
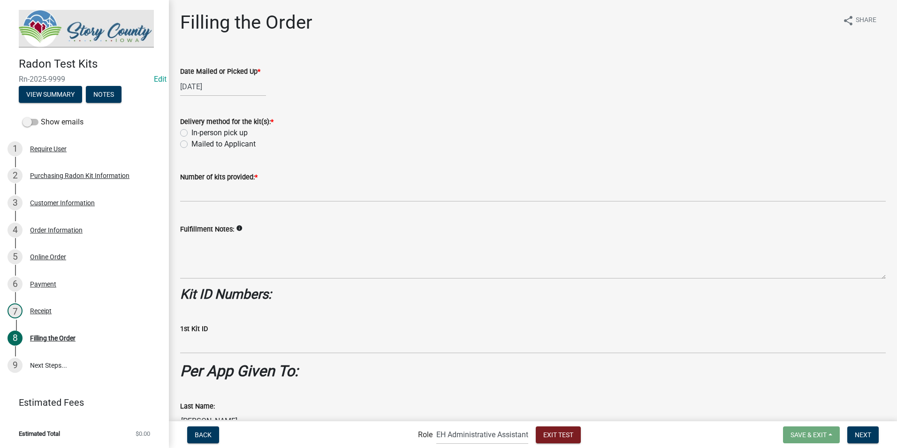
click at [192, 141] on label "Mailed to Applicant" at bounding box center [224, 143] width 64 height 11
click at [192, 141] on input "Mailed to Applicant" at bounding box center [195, 141] width 6 height 6
radio input "true"
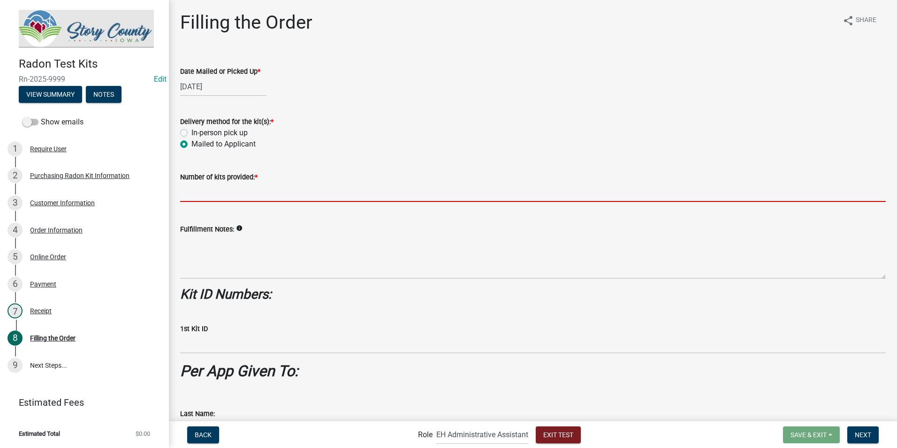
click at [196, 192] on input "text" at bounding box center [533, 192] width 706 height 19
click at [203, 193] on input "text" at bounding box center [533, 192] width 706 height 19
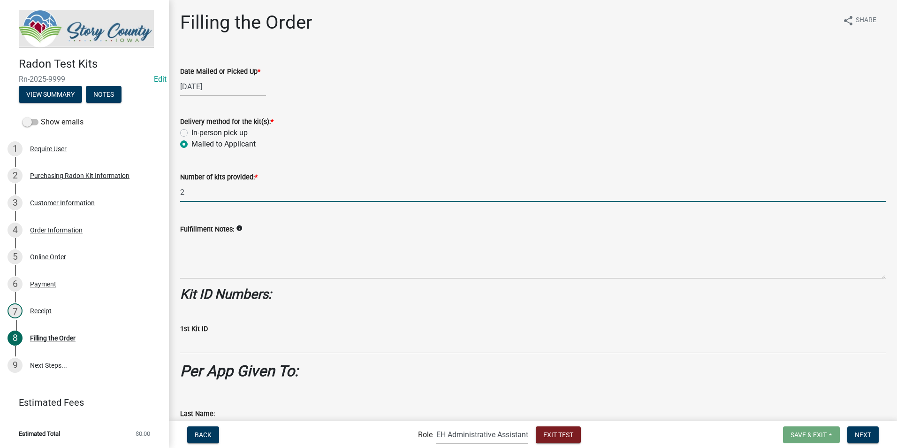
type input "2"
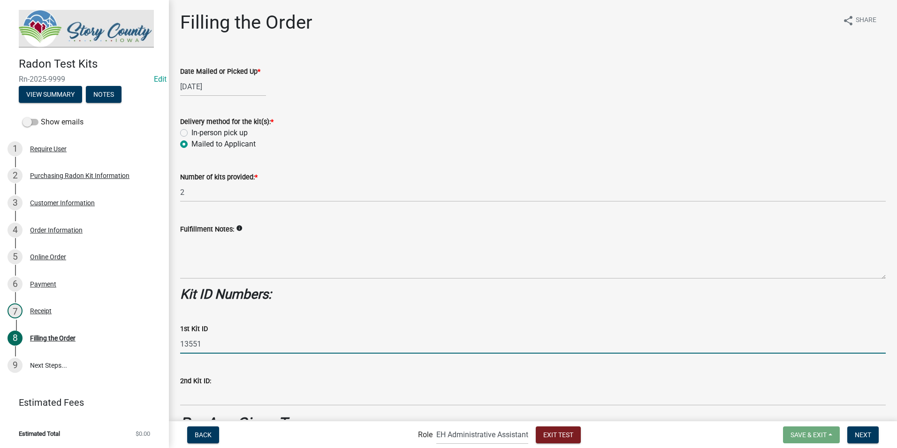
type input "13551"
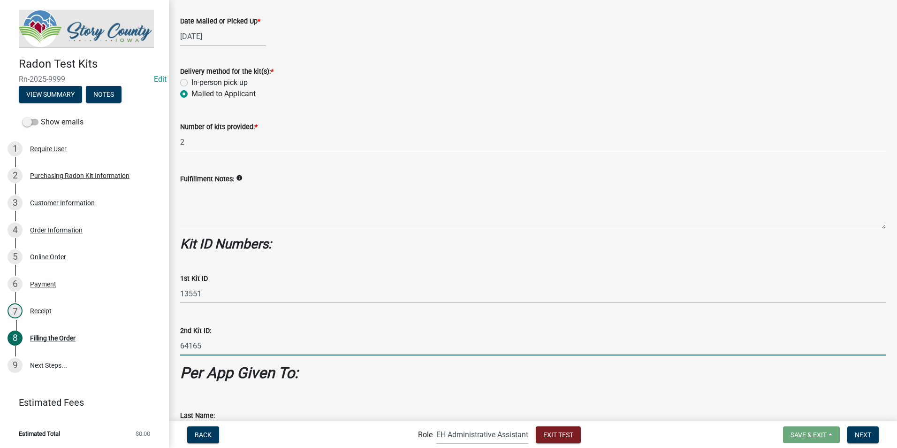
scroll to position [231, 0]
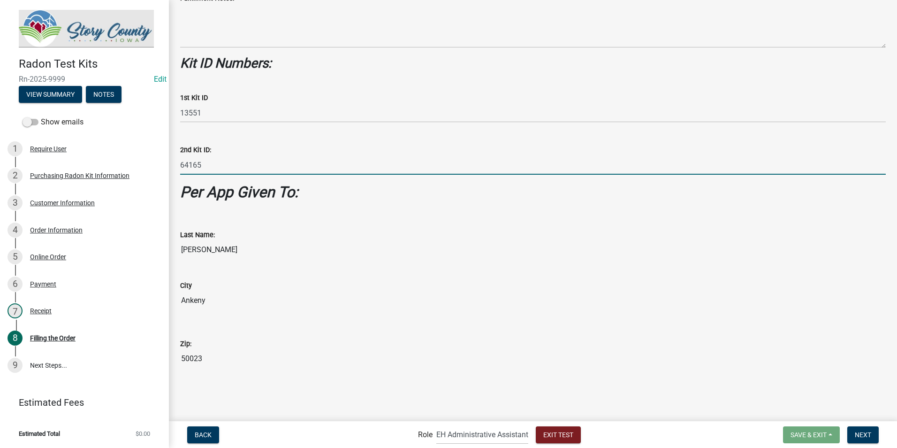
type input "64165"
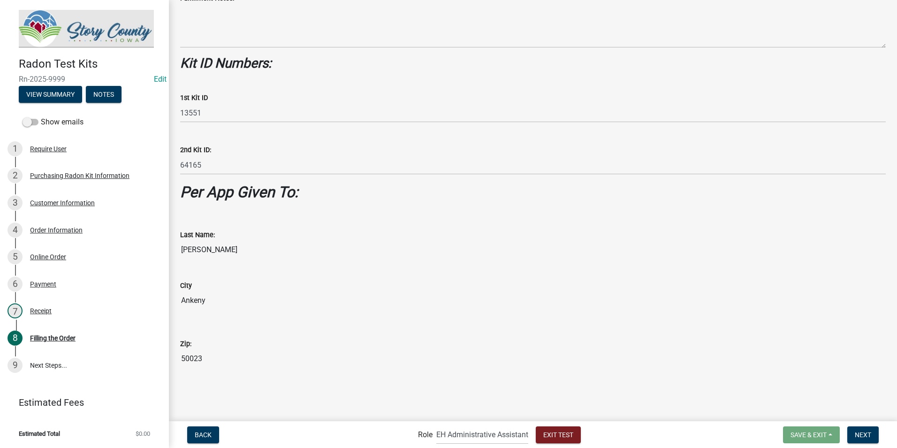
drag, startPoint x: 287, startPoint y: 265, endPoint x: 302, endPoint y: 264, distance: 15.0
click at [291, 268] on wm-data-entity-input-list "Date Mailed or Picked Up * 07/03/2025 Delivery method for the kit(s): * In-pers…" at bounding box center [533, 102] width 706 height 561
click at [269, 214] on wm-data-entity-input-list "Date Mailed or Picked Up * 07/03/2025 Delivery method for the kit(s): * In-pers…" at bounding box center [533, 102] width 706 height 561
click at [217, 205] on wm-data-entity-input "Per App Given To:" at bounding box center [533, 195] width 706 height 25
click at [214, 220] on div "Last Name: Grandinetti" at bounding box center [533, 237] width 706 height 43
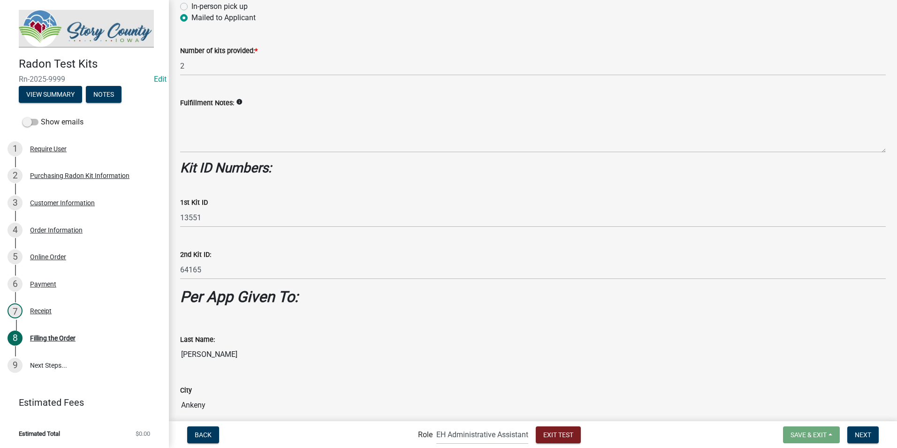
scroll to position [0, 0]
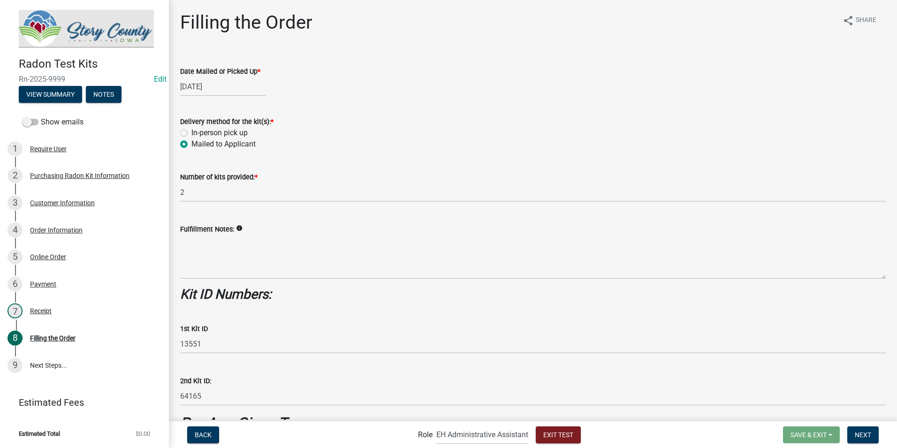
click at [192, 134] on label "In-person pick up" at bounding box center [220, 132] width 56 height 11
click at [192, 133] on input "In-person pick up" at bounding box center [195, 130] width 6 height 6
radio input "true"
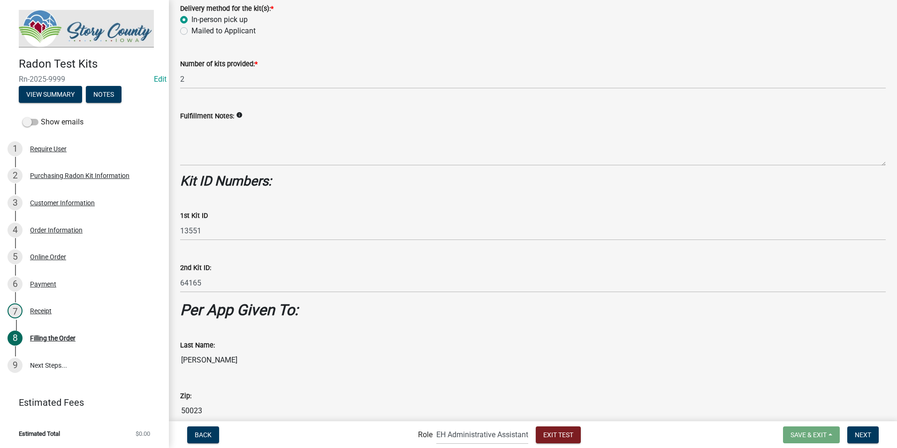
scroll to position [158, 0]
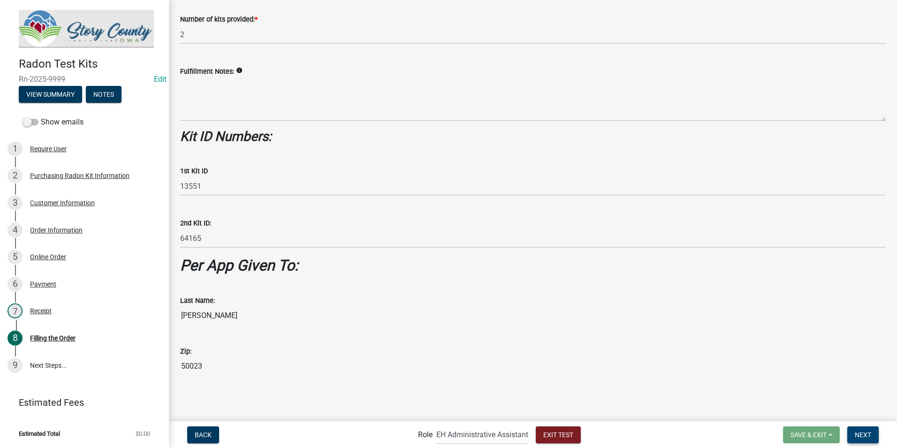
click at [856, 436] on span "Next" at bounding box center [863, 434] width 16 height 8
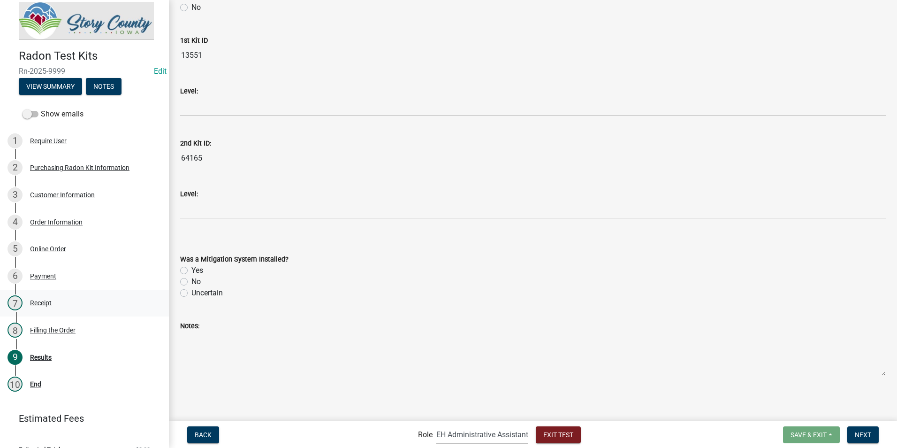
scroll to position [0, 0]
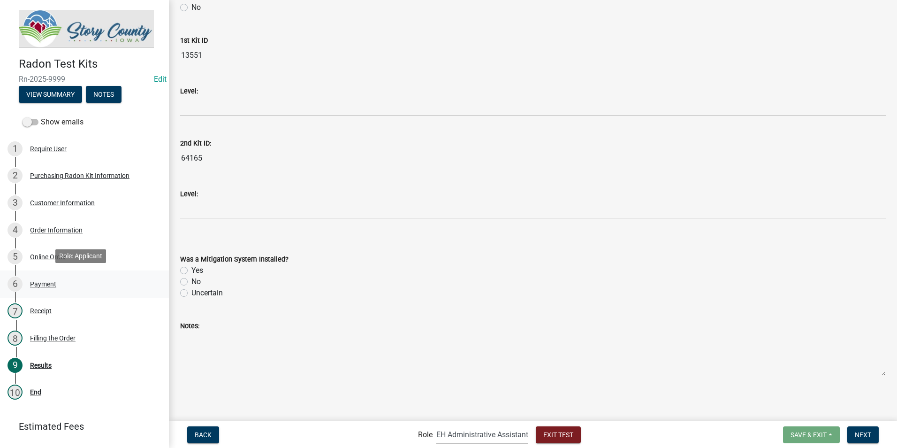
click at [35, 281] on div "Payment" at bounding box center [43, 284] width 26 height 7
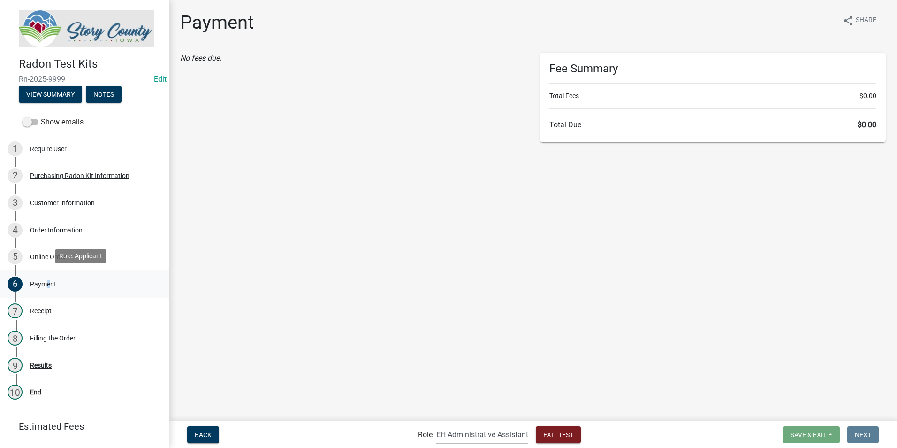
click at [45, 282] on div "Payment" at bounding box center [43, 284] width 26 height 7
click at [498, 434] on select "Applicant Admin EH Administrative Assistant" at bounding box center [483, 434] width 92 height 19
click at [437, 425] on select "Applicant Admin EH Administrative Assistant" at bounding box center [483, 434] width 92 height 19
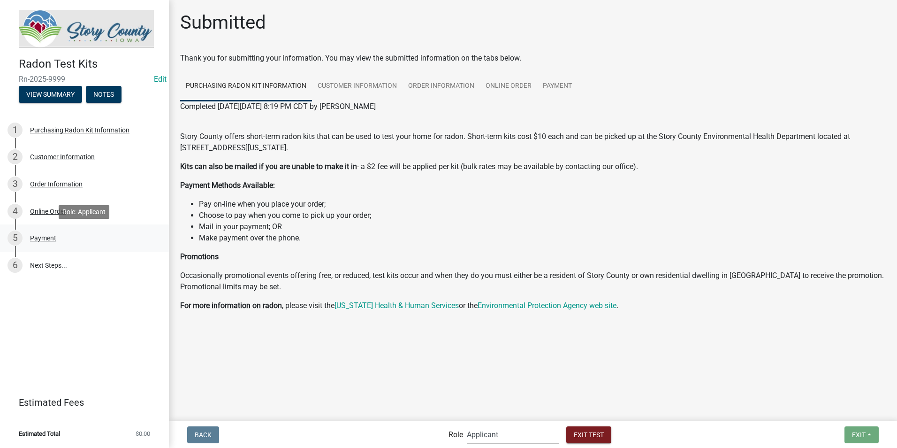
click at [46, 239] on div "Payment" at bounding box center [43, 238] width 26 height 7
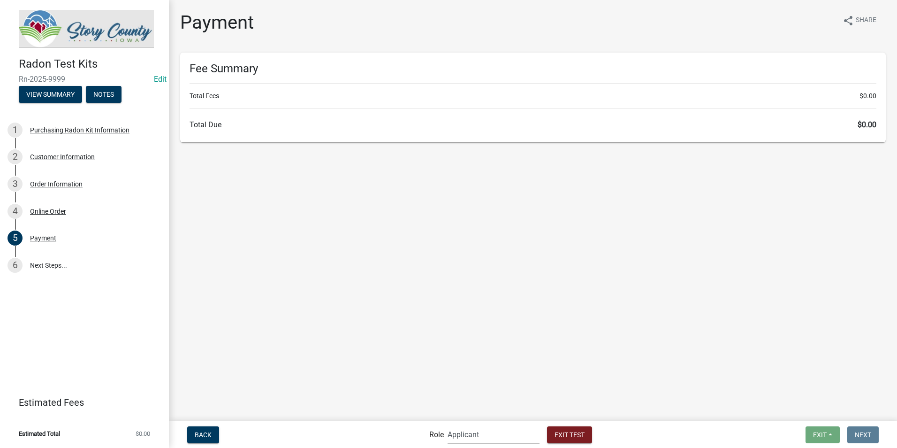
click at [482, 437] on select "Applicant Admin EH Administrative Assistant" at bounding box center [494, 434] width 92 height 19
select select "03540cc7-cae6-4ec5-9df4-19164d3ec826"
click at [448, 425] on select "Applicant Admin EH Administrative Assistant" at bounding box center [494, 434] width 92 height 19
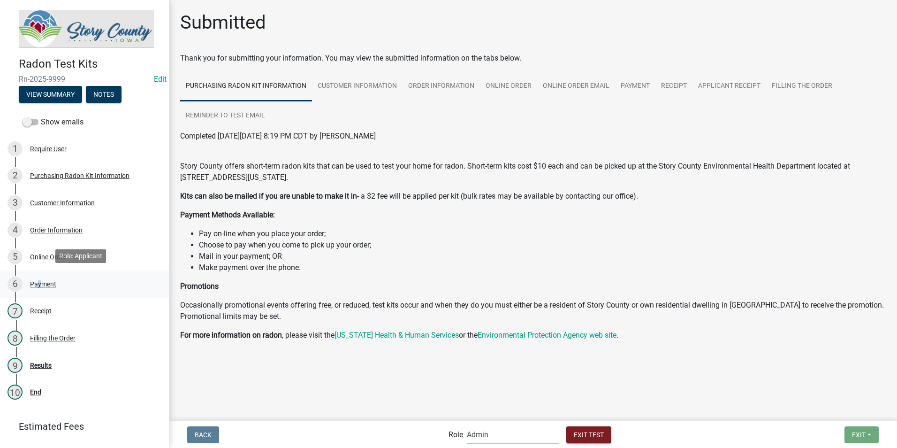
click at [37, 284] on div "Payment" at bounding box center [43, 284] width 26 height 7
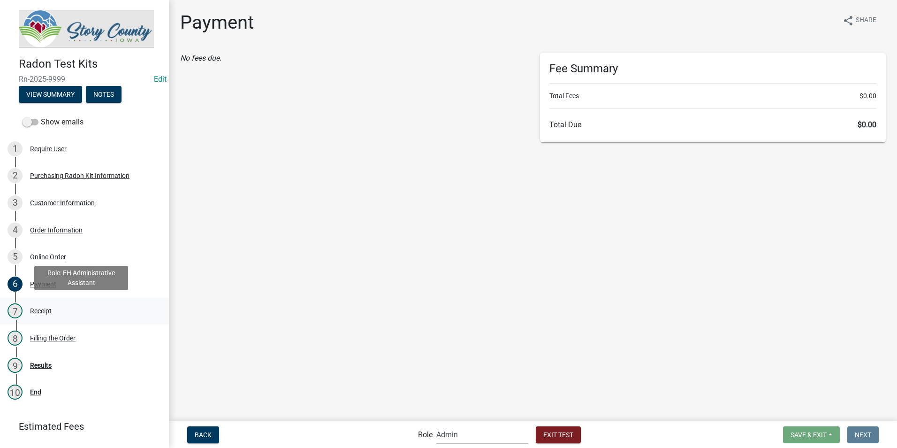
click at [41, 307] on div "Receipt" at bounding box center [41, 310] width 22 height 7
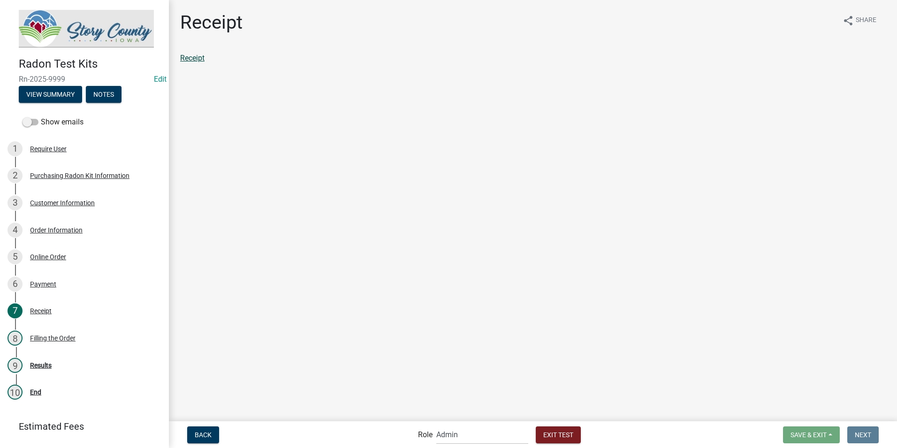
click at [191, 56] on link "Receipt" at bounding box center [192, 58] width 24 height 9
click at [39, 120] on label "Show emails" at bounding box center [53, 121] width 61 height 11
click at [41, 116] on input "Show emails" at bounding box center [41, 116] width 0 height 0
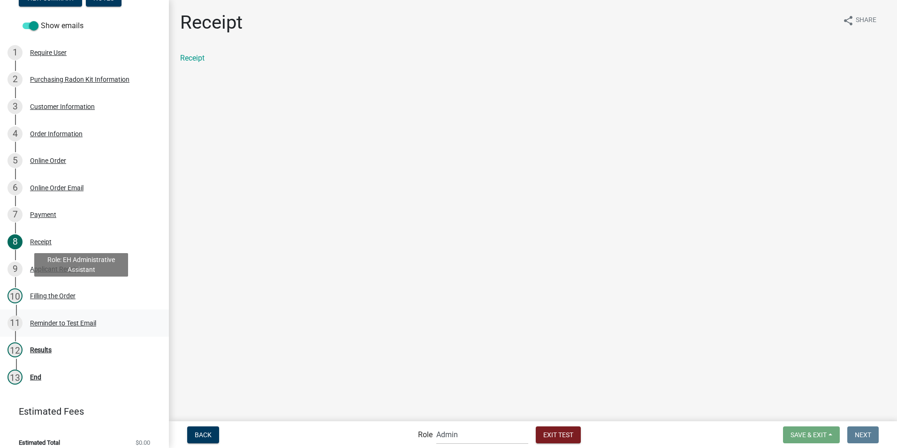
scroll to position [103, 0]
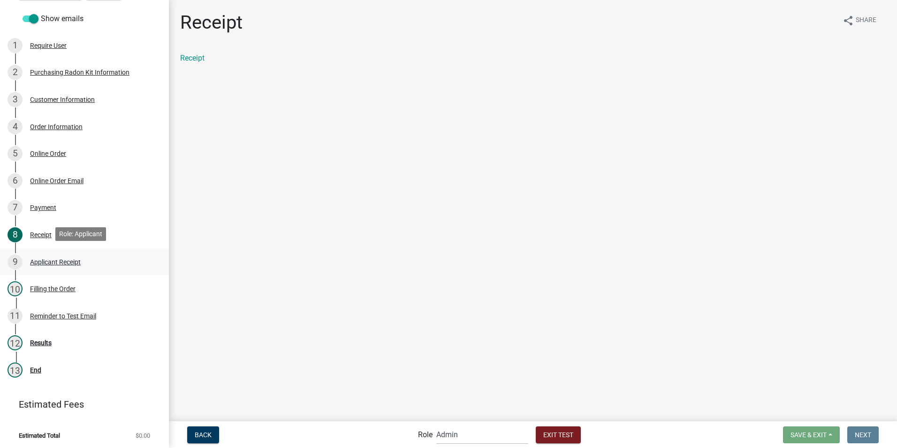
click at [42, 260] on div "Applicant Receipt" at bounding box center [55, 262] width 51 height 7
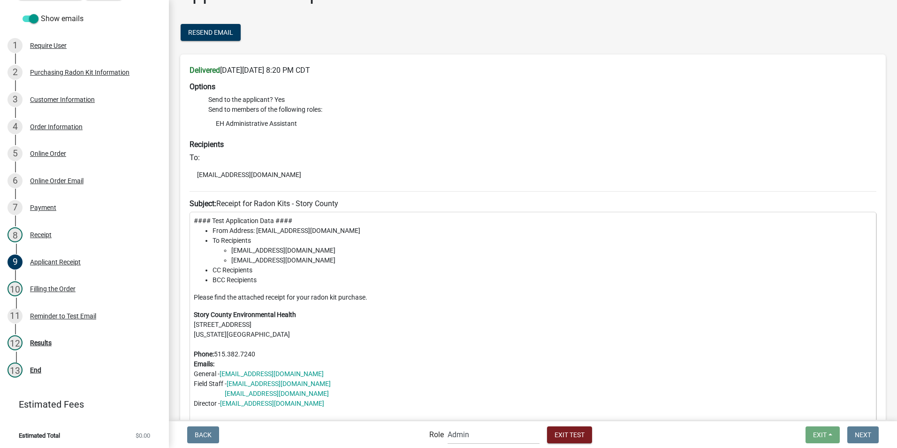
scroll to position [0, 0]
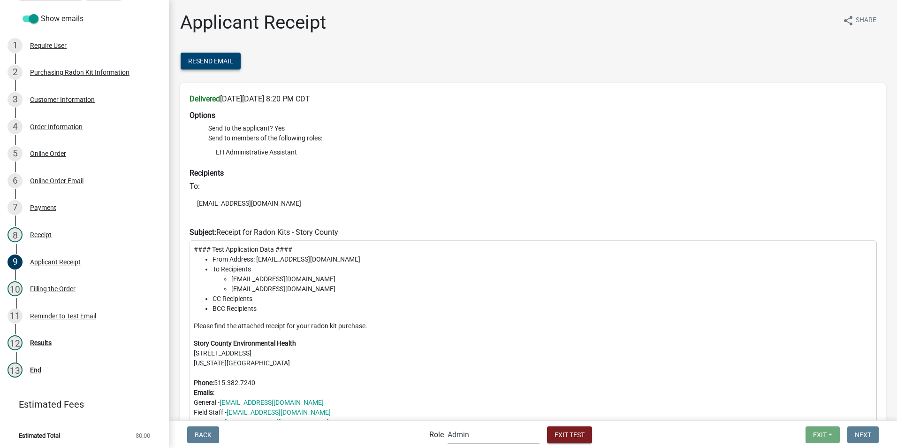
click at [199, 61] on span "Resend Email" at bounding box center [210, 61] width 45 height 8
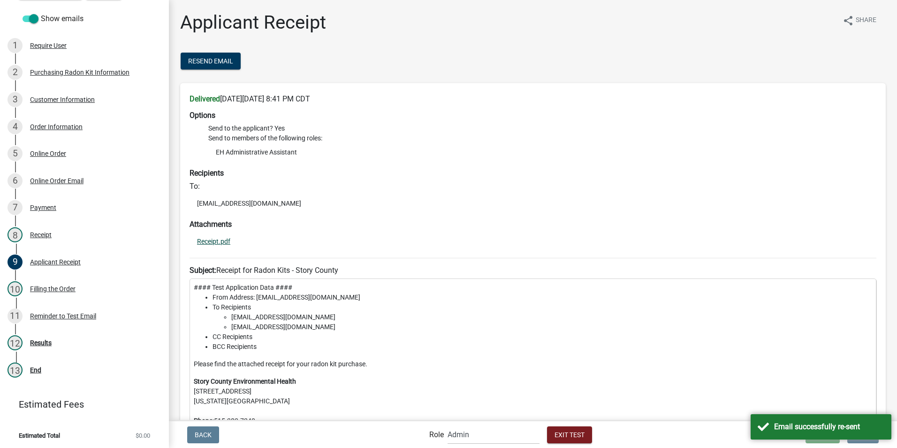
click at [217, 239] on link "Receipt.pdf" at bounding box center [213, 241] width 33 height 7
